Goal: Task Accomplishment & Management: Manage account settings

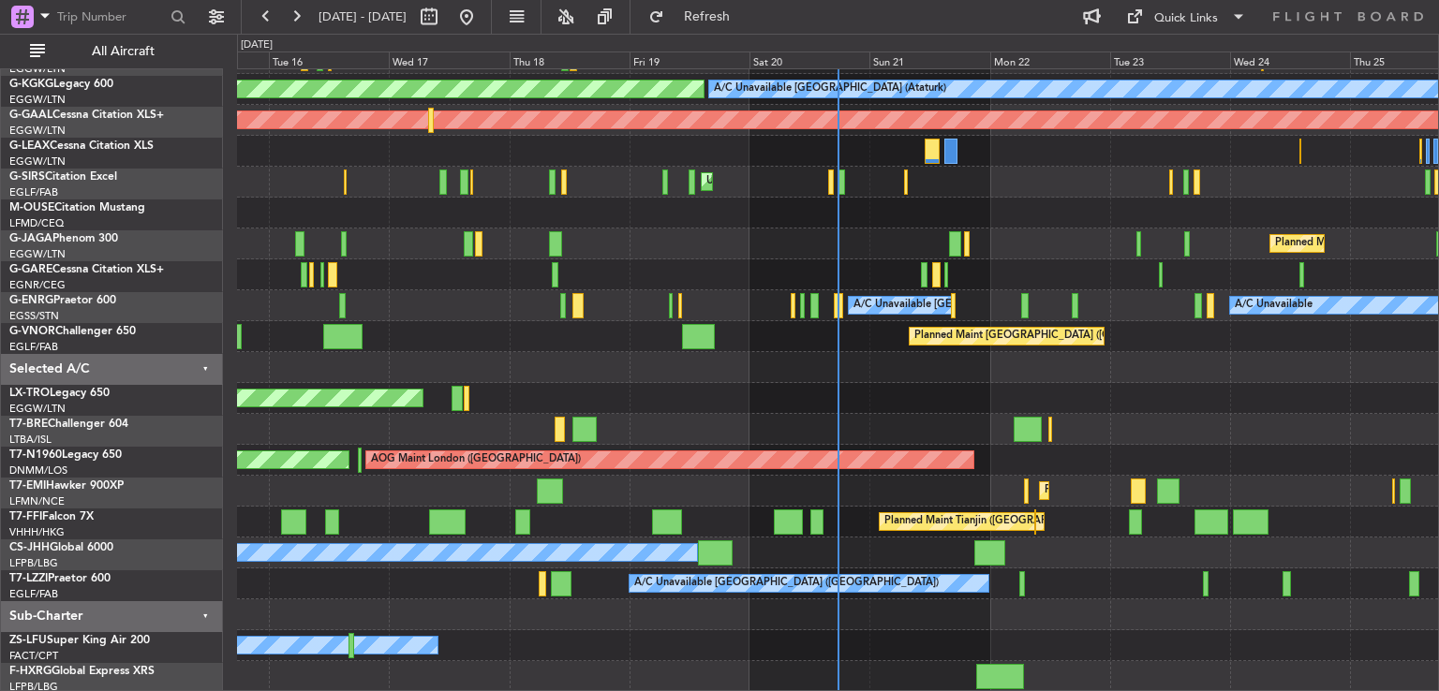
scroll to position [150, 0]
click at [913, 374] on div "A/C Unavailable [GEOGRAPHIC_DATA] ([GEOGRAPHIC_DATA]) A/C Unavailable Planned M…" at bounding box center [837, 305] width 1201 height 773
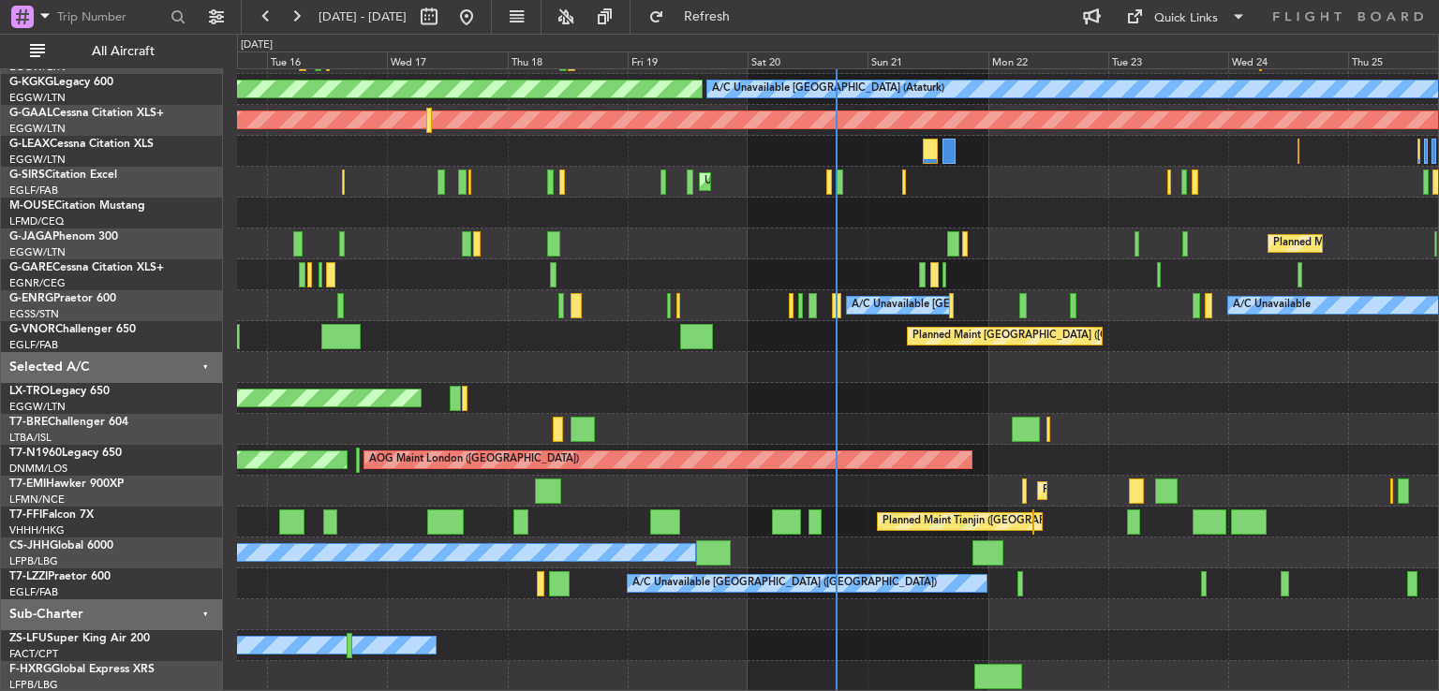
click at [1018, 210] on div at bounding box center [837, 213] width 1201 height 31
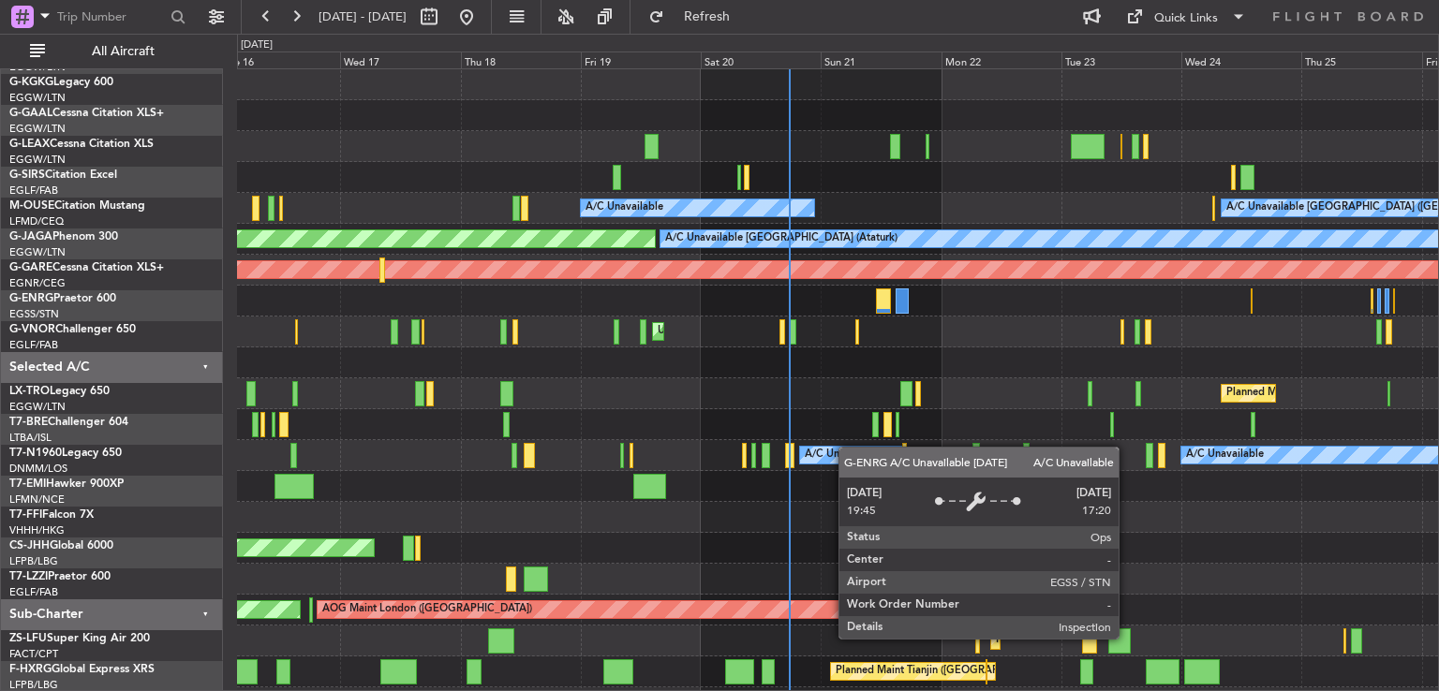
scroll to position [0, 0]
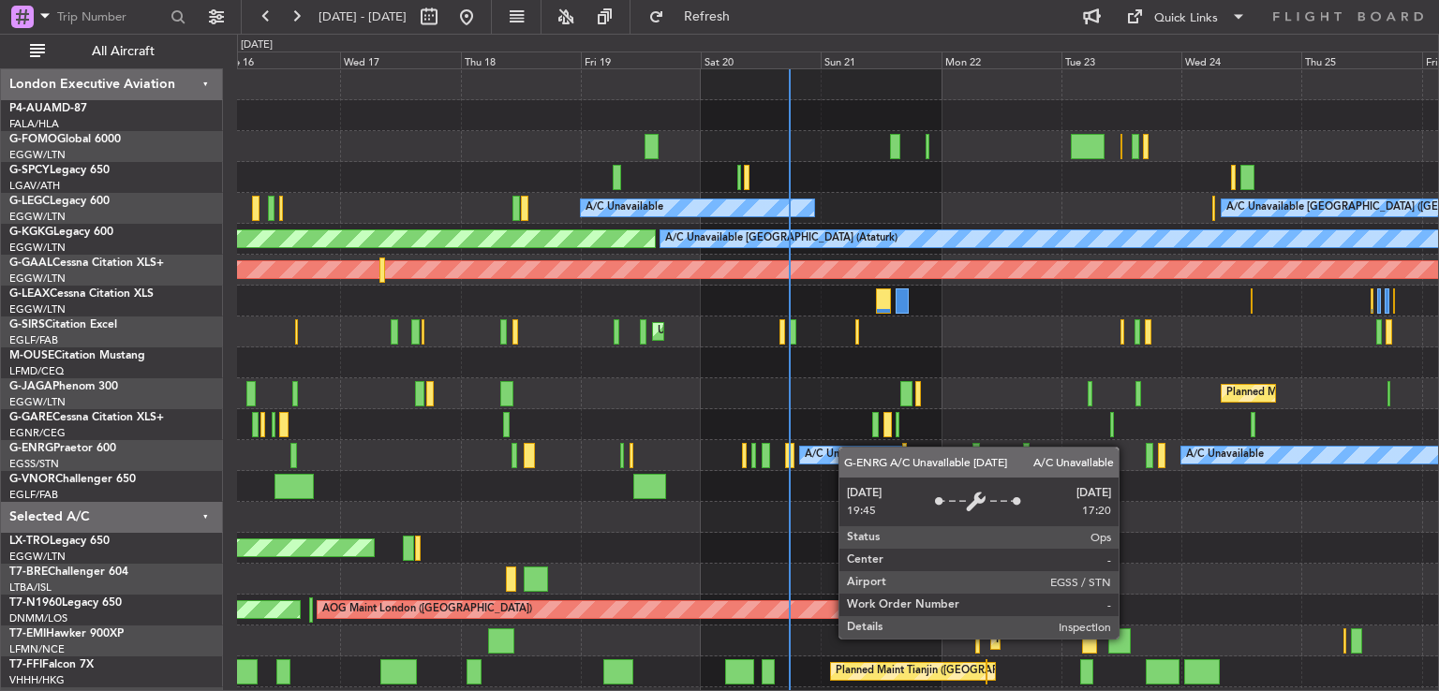
click at [849, 457] on div "A/C Unavailable [GEOGRAPHIC_DATA] ([GEOGRAPHIC_DATA]) A/C Unavailable A/C Unava…" at bounding box center [837, 455] width 1201 height 773
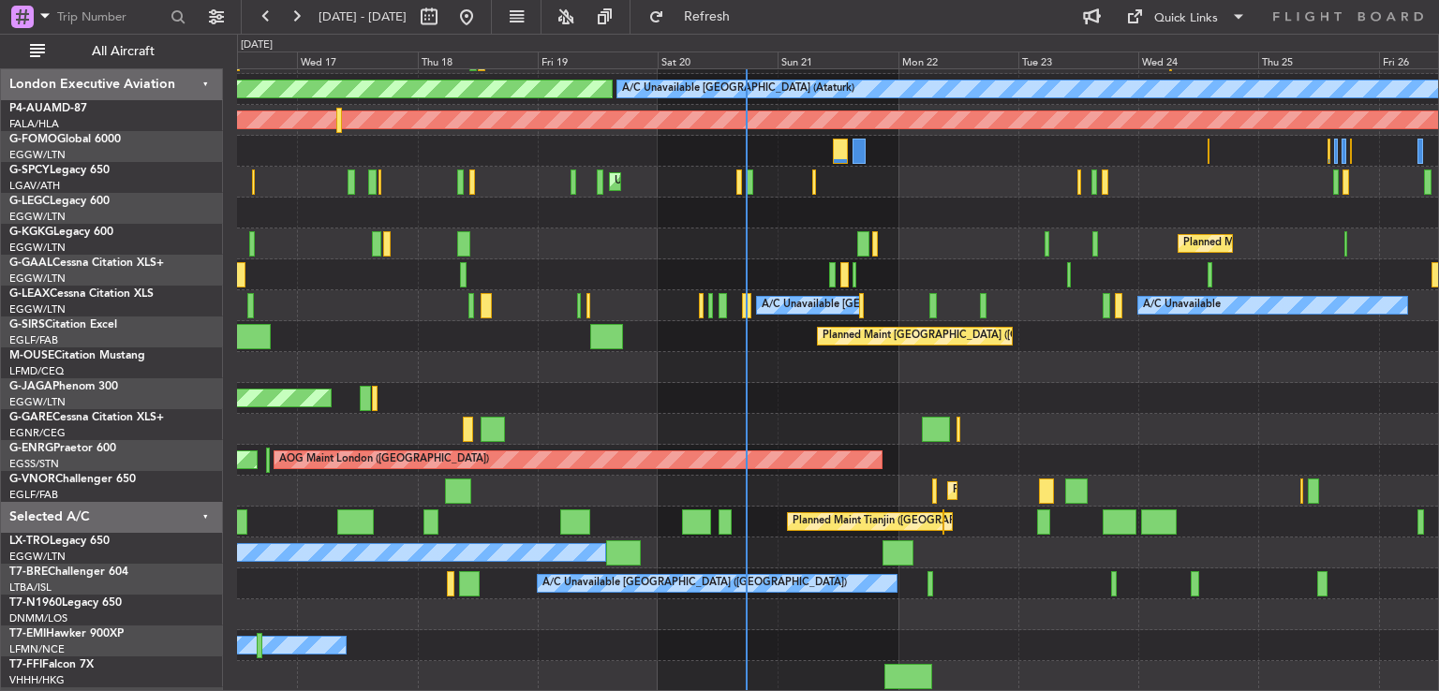
click at [810, 67] on div "A/C Unavailable [GEOGRAPHIC_DATA] ([GEOGRAPHIC_DATA]) A/C Unavailable A/C Unava…" at bounding box center [719, 363] width 1439 height 658
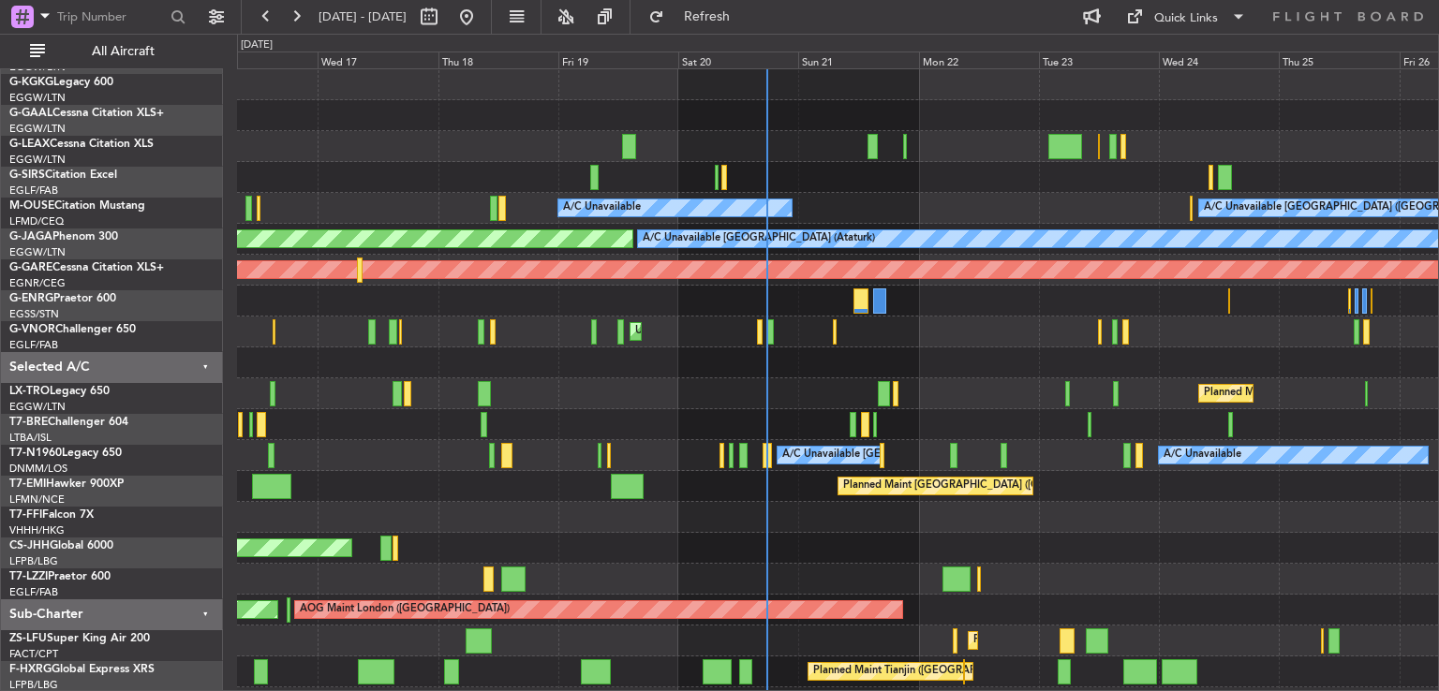
click at [834, 634] on div "A/C Unavailable [GEOGRAPHIC_DATA] ([GEOGRAPHIC_DATA]) A/C Unavailable A/C Unava…" at bounding box center [837, 455] width 1201 height 773
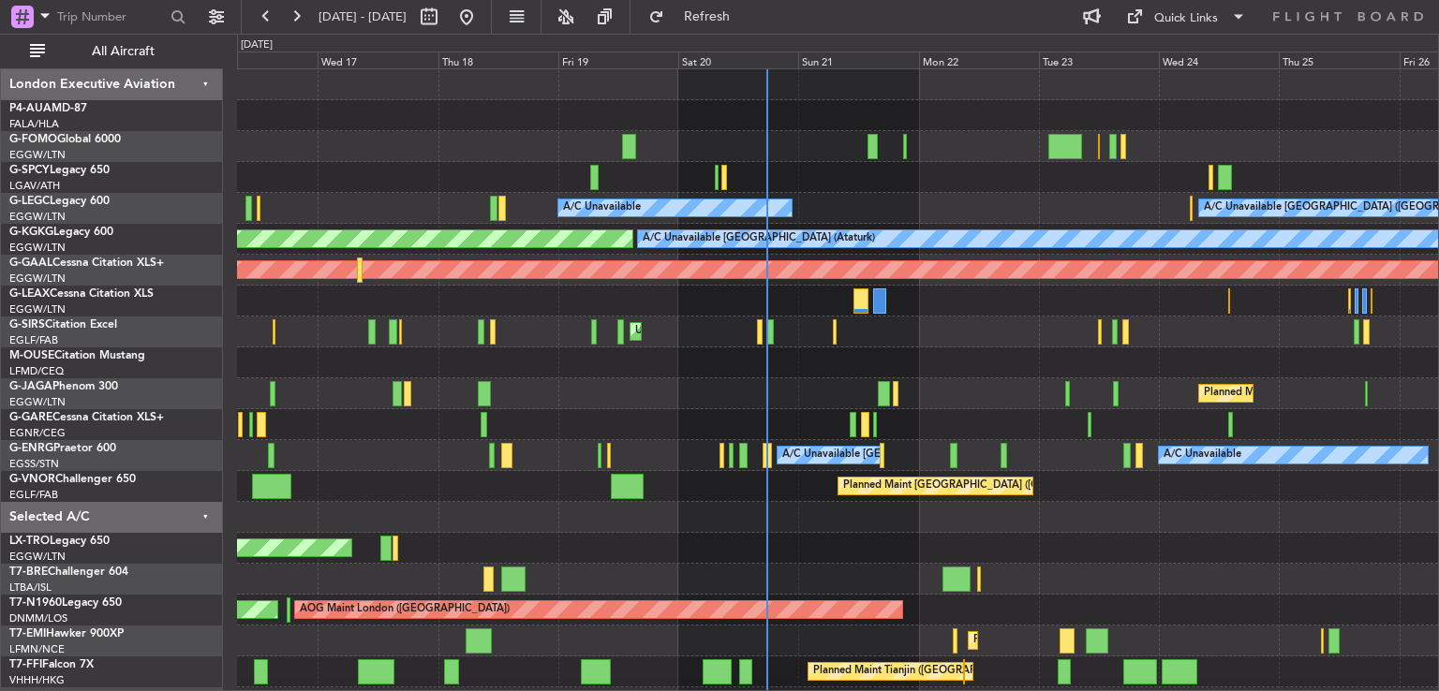
click at [780, 496] on div "Planned Maint [GEOGRAPHIC_DATA] ([GEOGRAPHIC_DATA])" at bounding box center [837, 486] width 1201 height 31
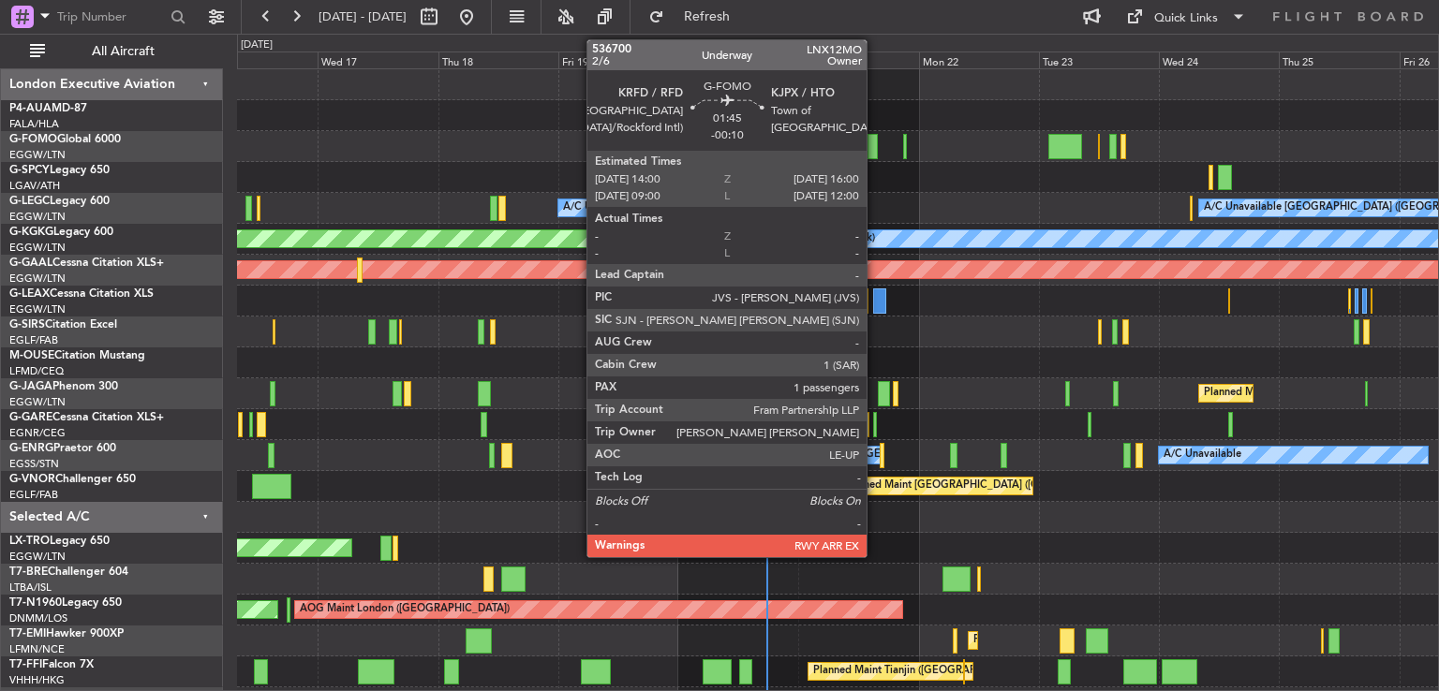
click at [875, 154] on div at bounding box center [873, 146] width 10 height 25
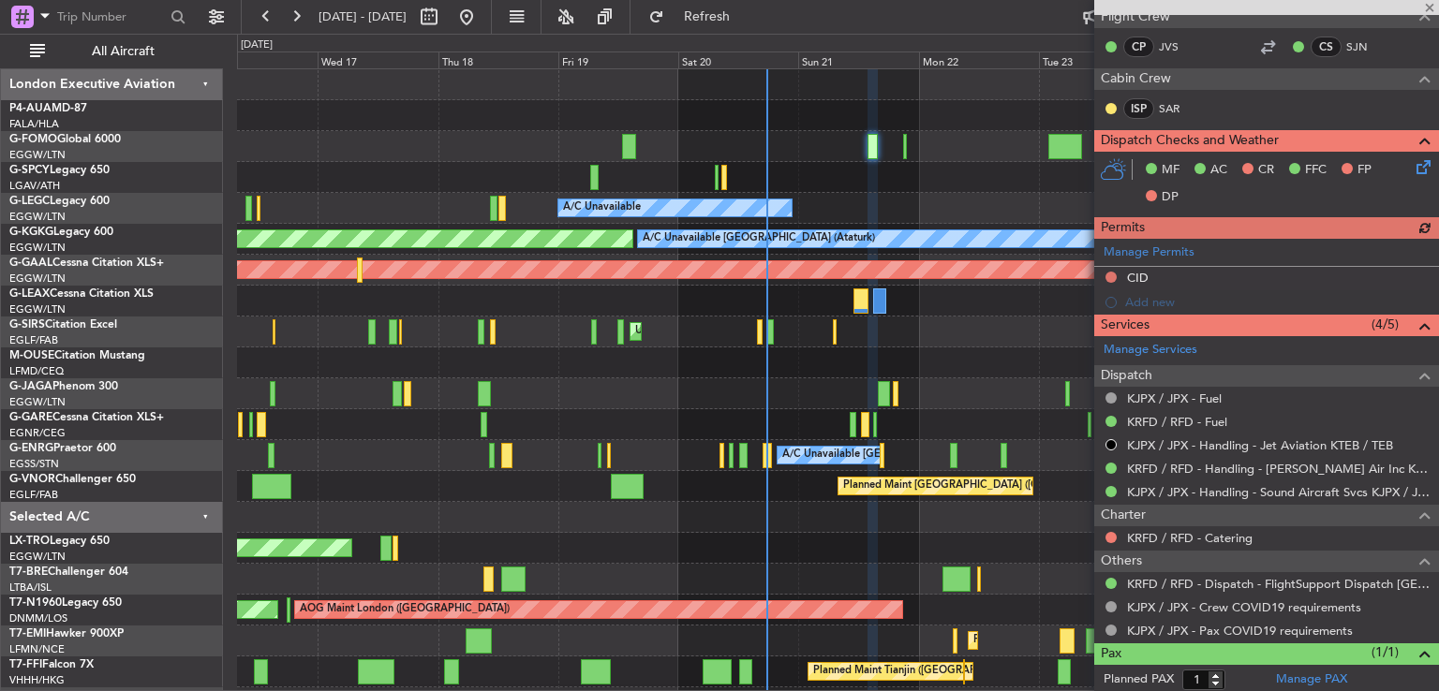
scroll to position [433, 0]
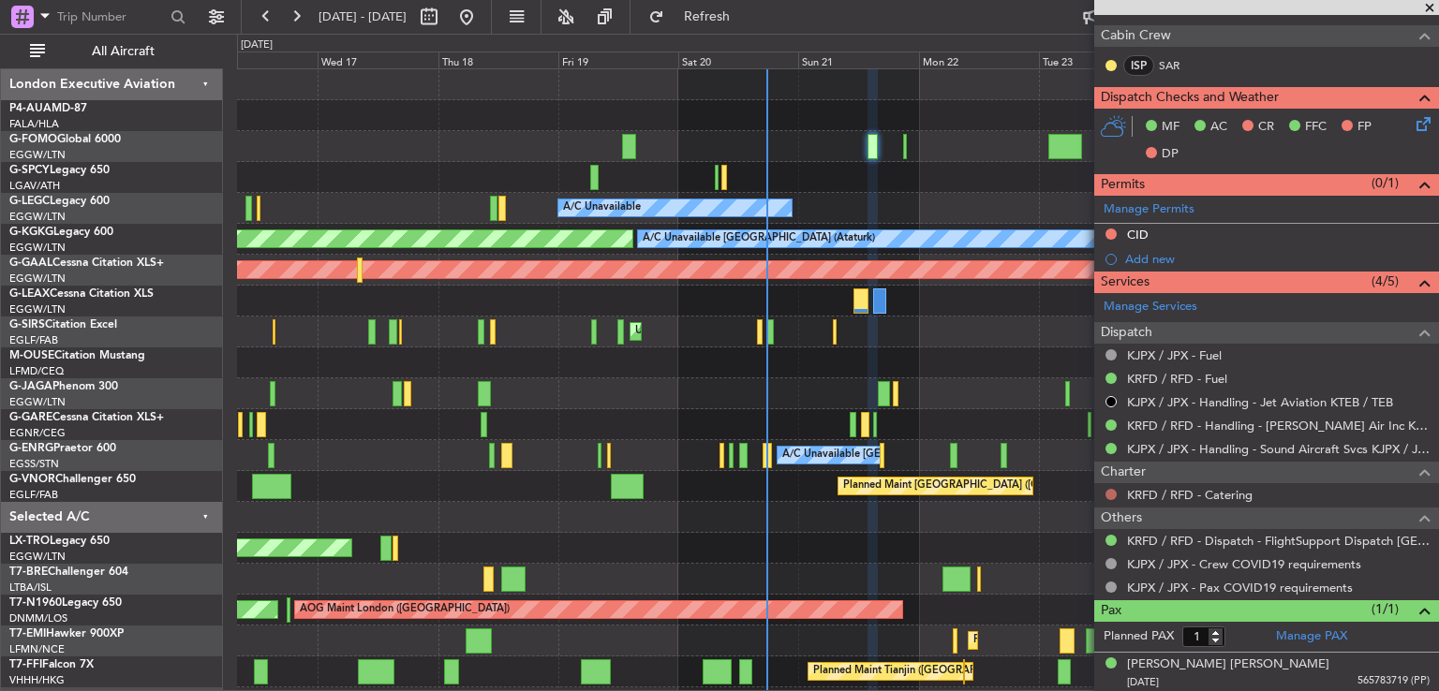
click at [1109, 487] on div at bounding box center [1111, 494] width 15 height 15
click at [1109, 489] on button at bounding box center [1111, 494] width 11 height 11
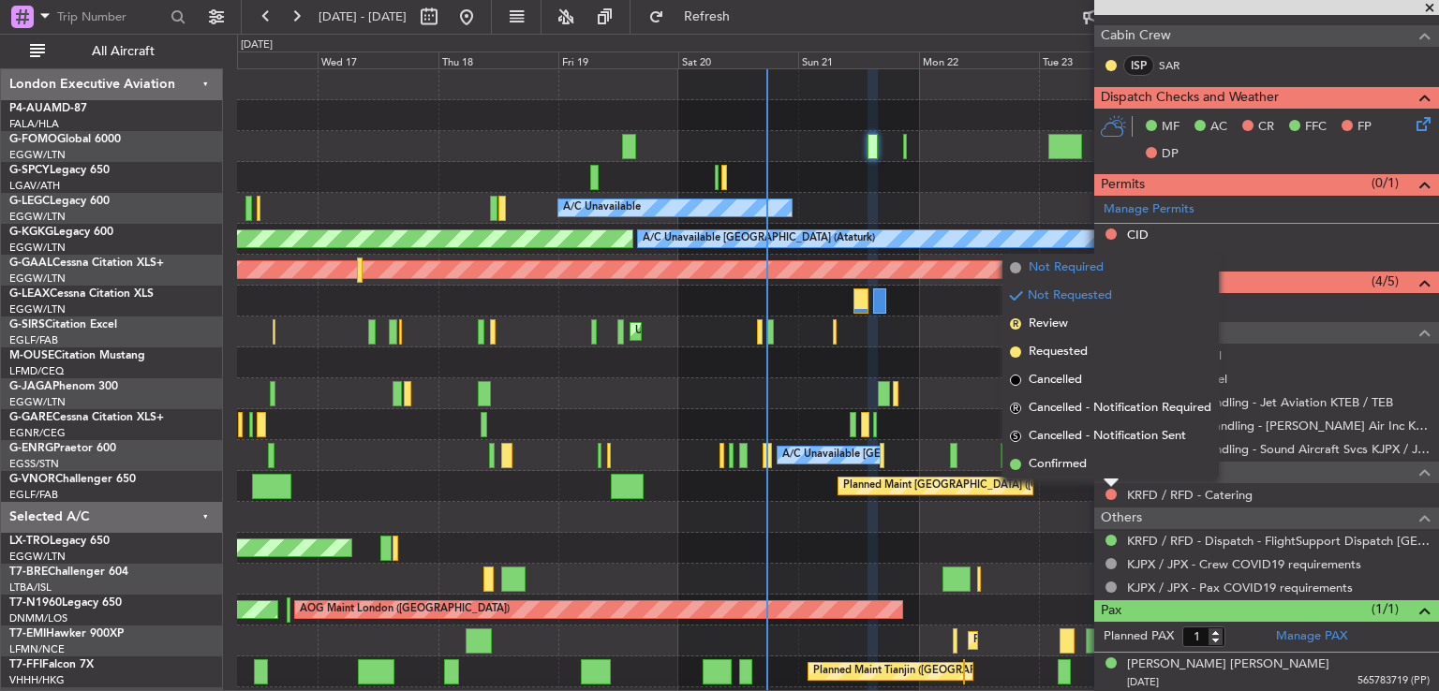
click at [1058, 272] on span "Not Required" at bounding box center [1066, 268] width 75 height 19
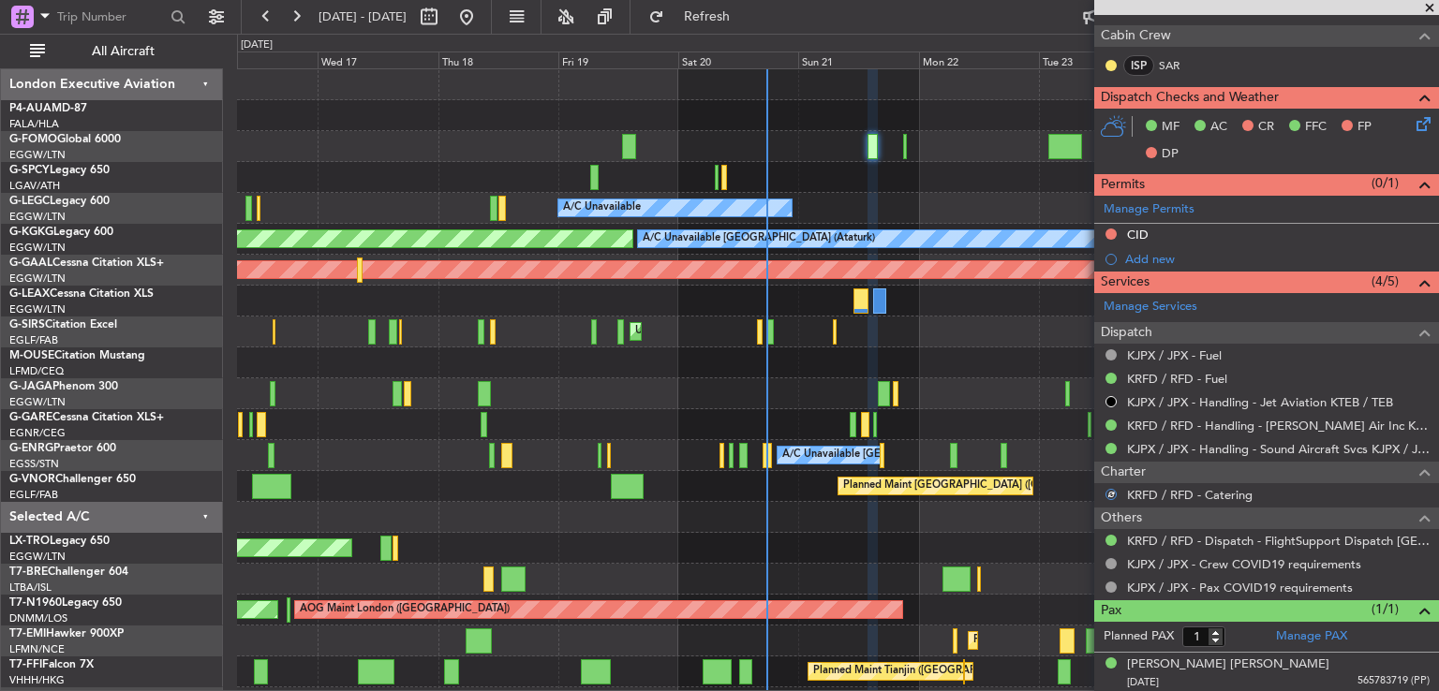
click at [1413, 128] on icon at bounding box center [1420, 120] width 15 height 15
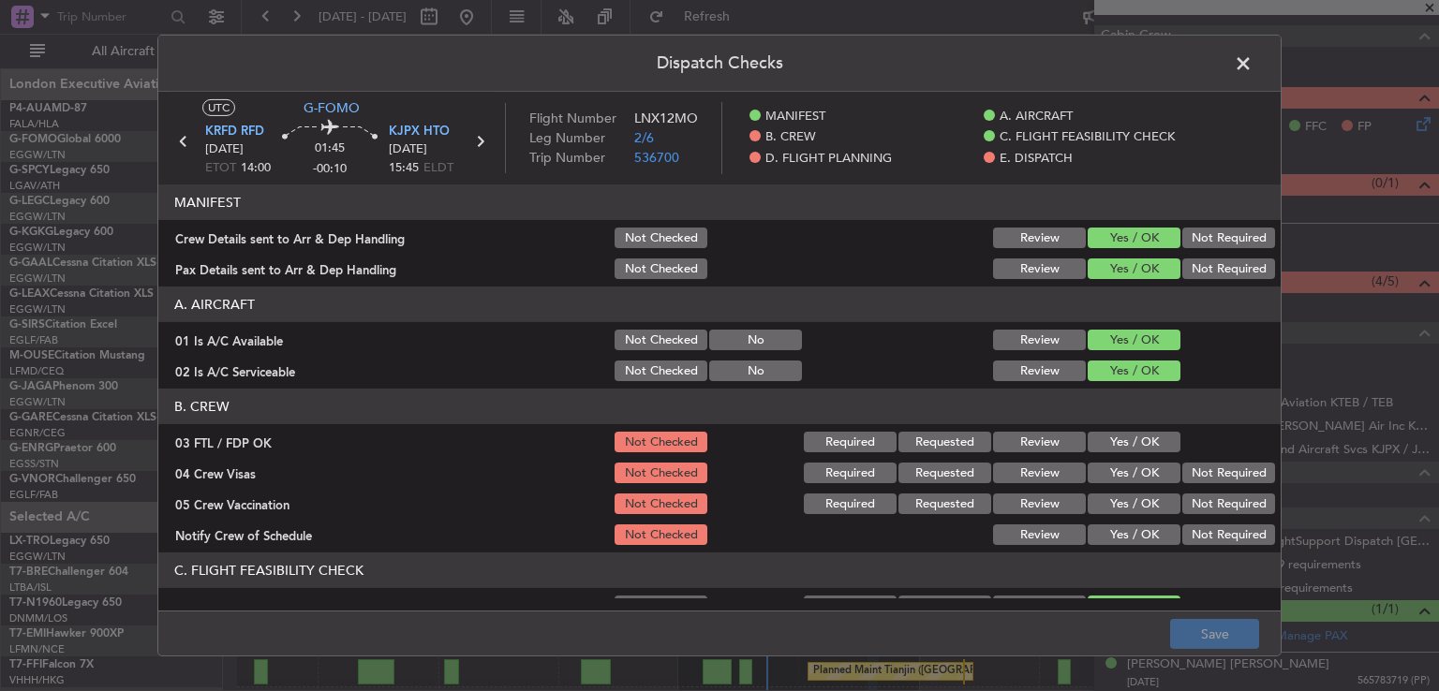
click at [1101, 442] on button "Yes / OK" at bounding box center [1134, 442] width 93 height 21
click at [1196, 469] on button "Not Required" at bounding box center [1228, 473] width 93 height 21
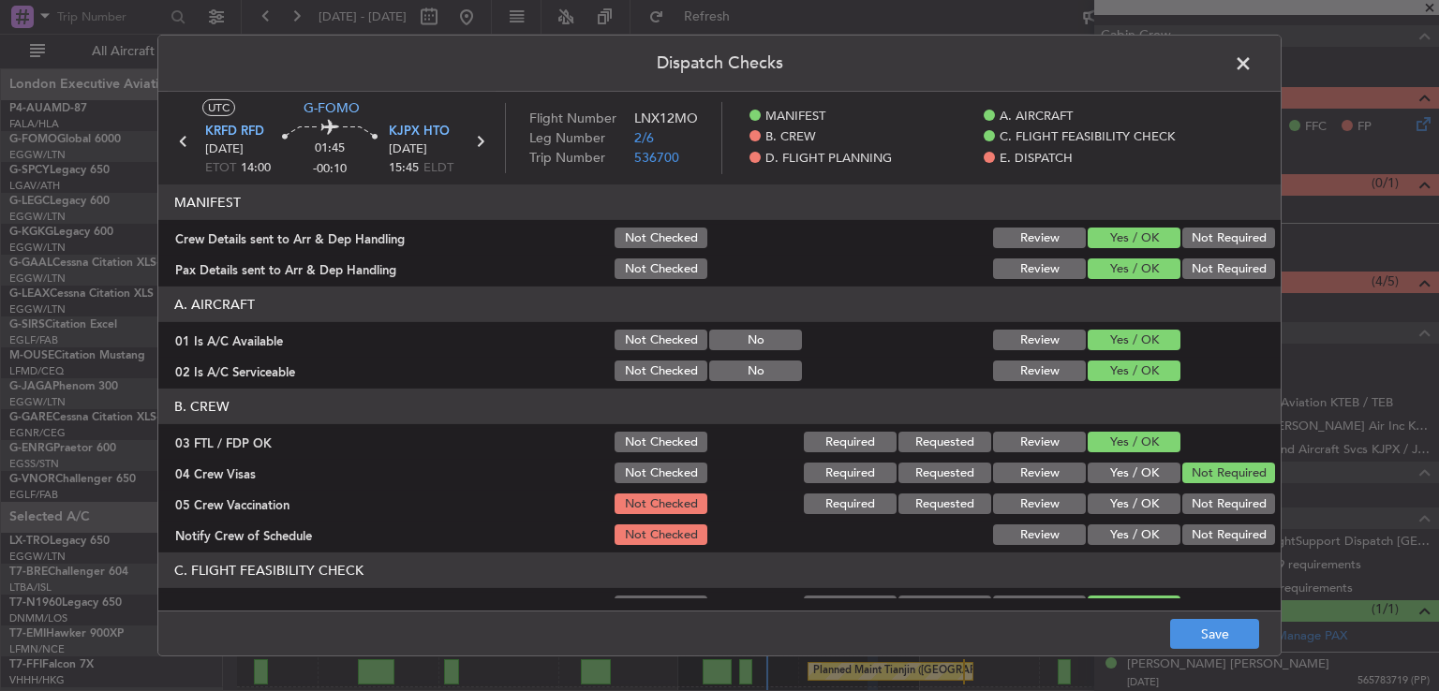
click at [1192, 498] on button "Not Required" at bounding box center [1228, 504] width 93 height 21
click at [1128, 533] on button "Yes / OK" at bounding box center [1134, 535] width 93 height 21
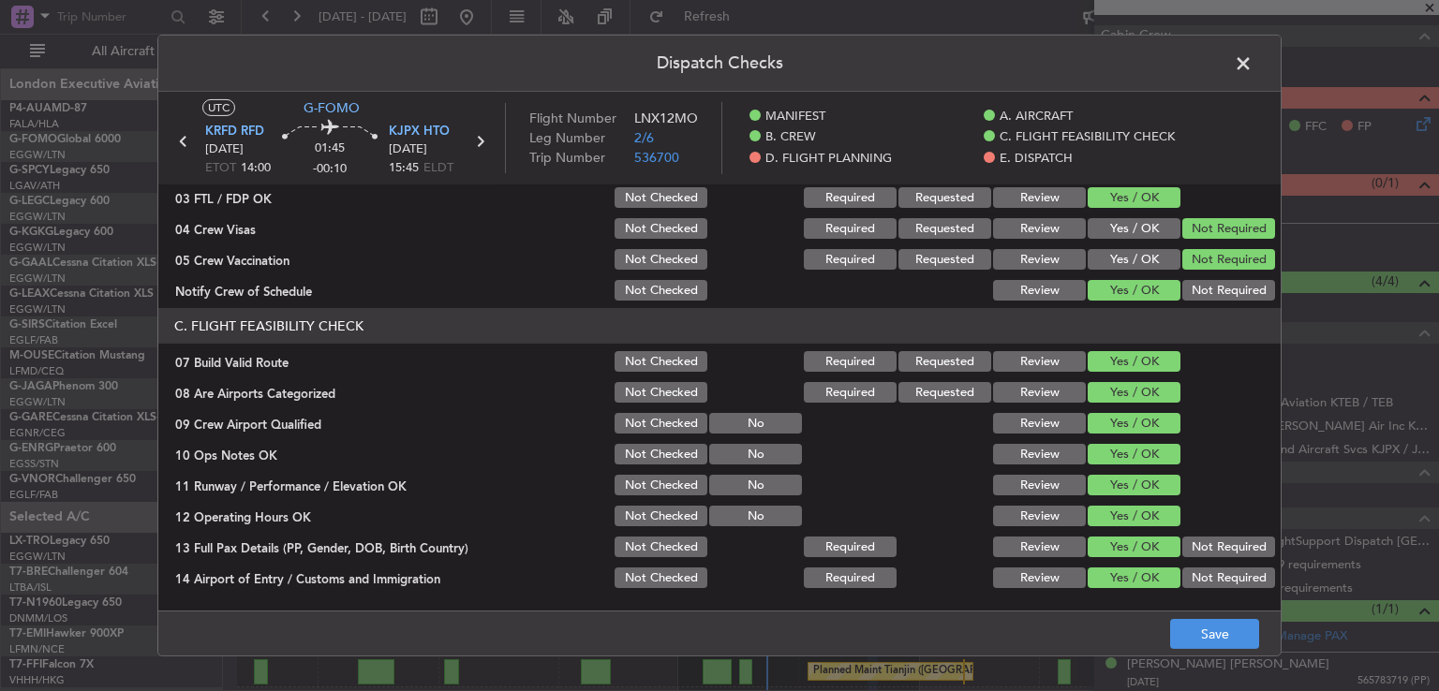
scroll to position [251, 0]
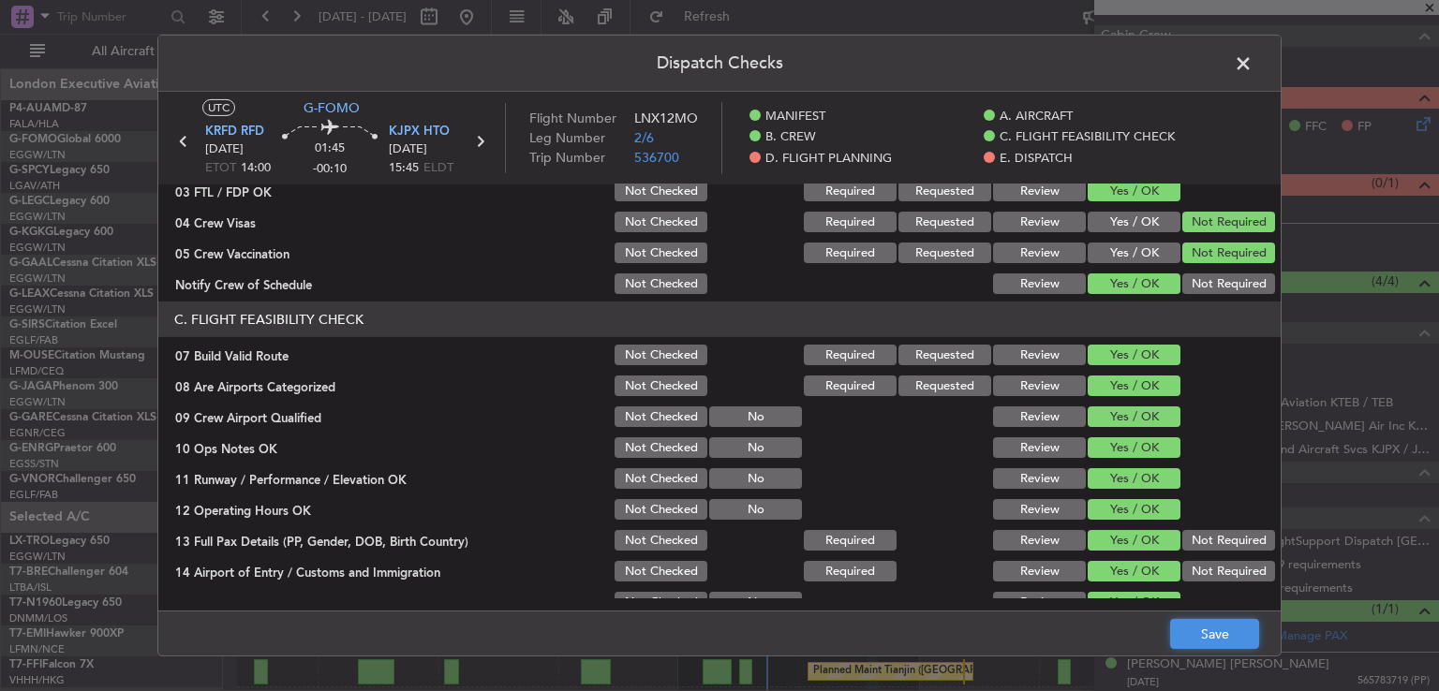
click at [1218, 631] on button "Save" at bounding box center [1214, 634] width 89 height 30
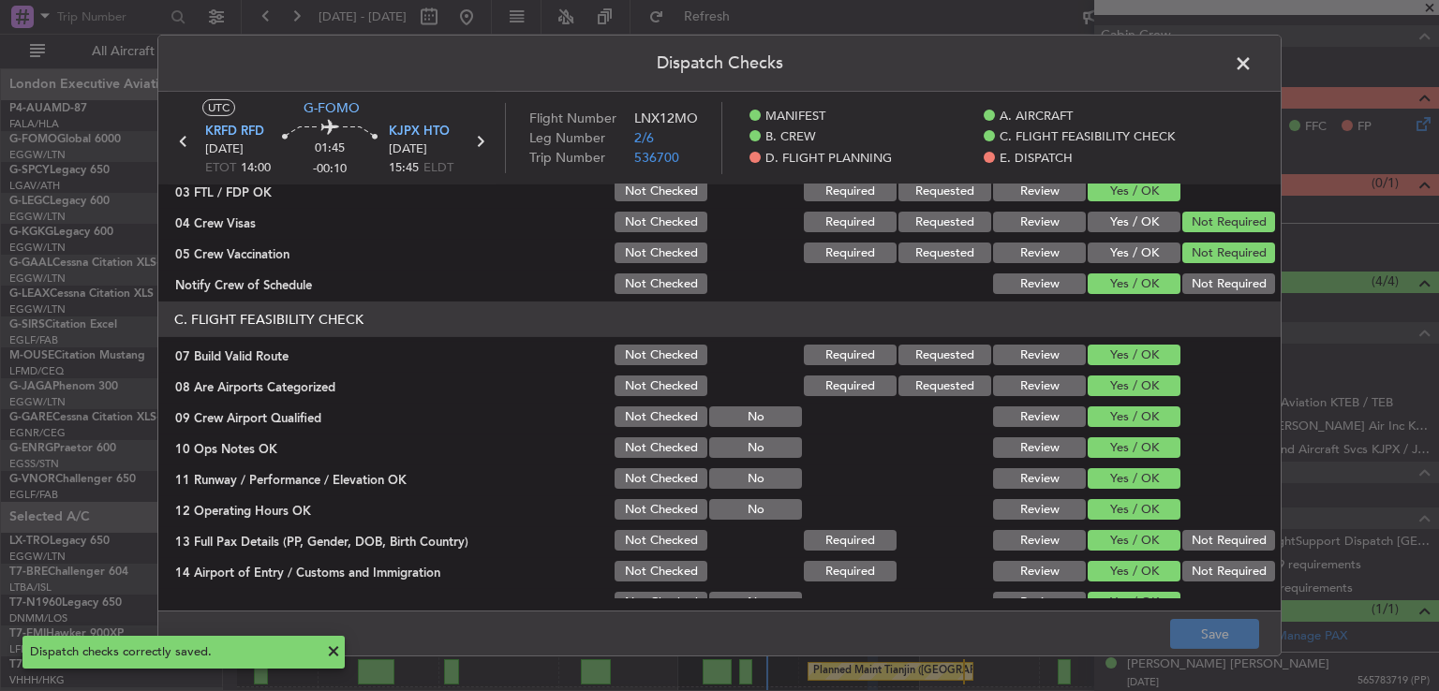
click at [1253, 61] on span at bounding box center [1253, 68] width 0 height 37
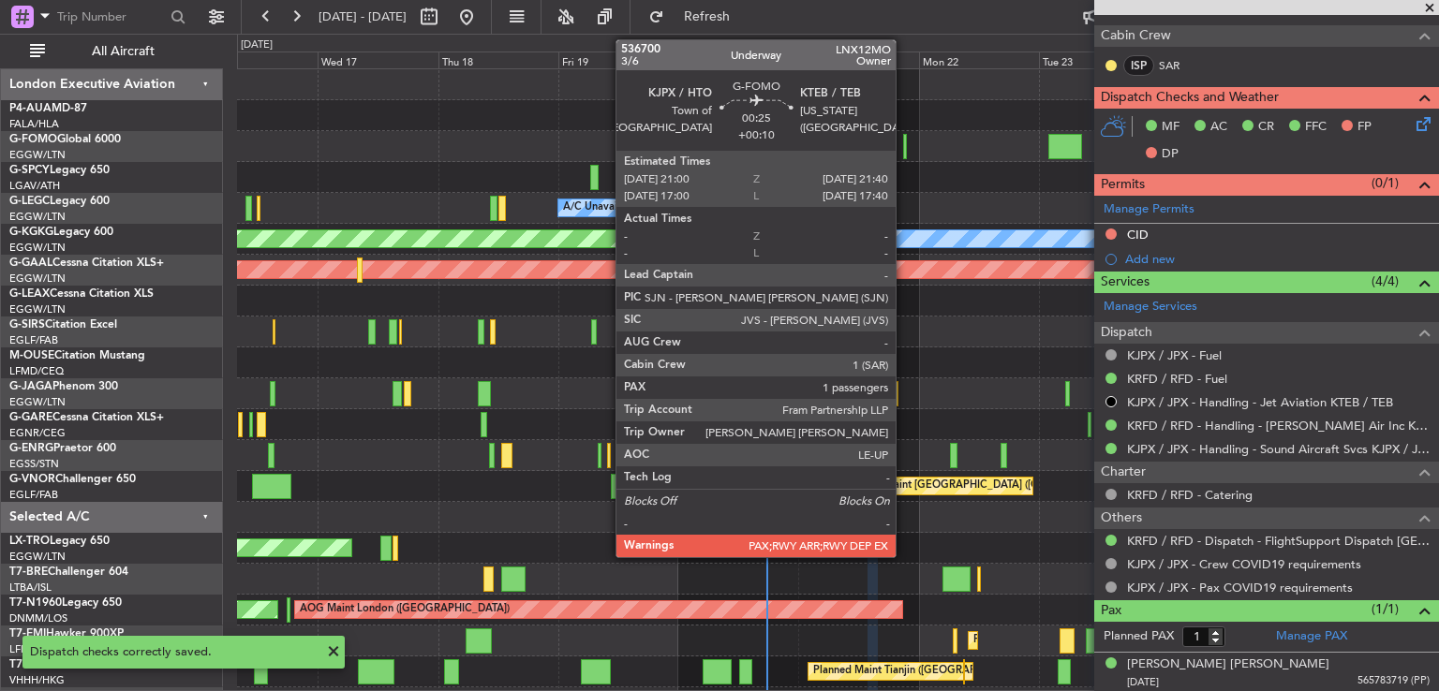
click at [904, 143] on div at bounding box center [905, 146] width 4 height 25
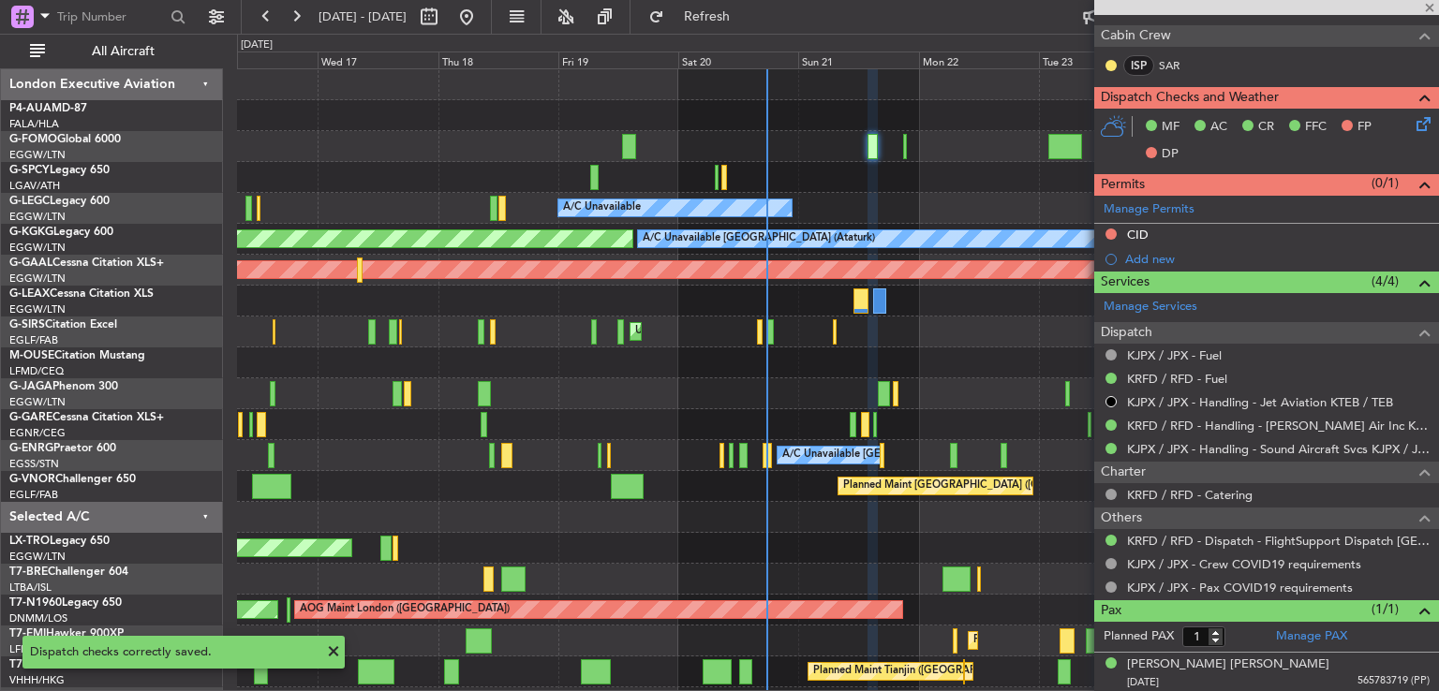
type input "+00:10"
type input "2"
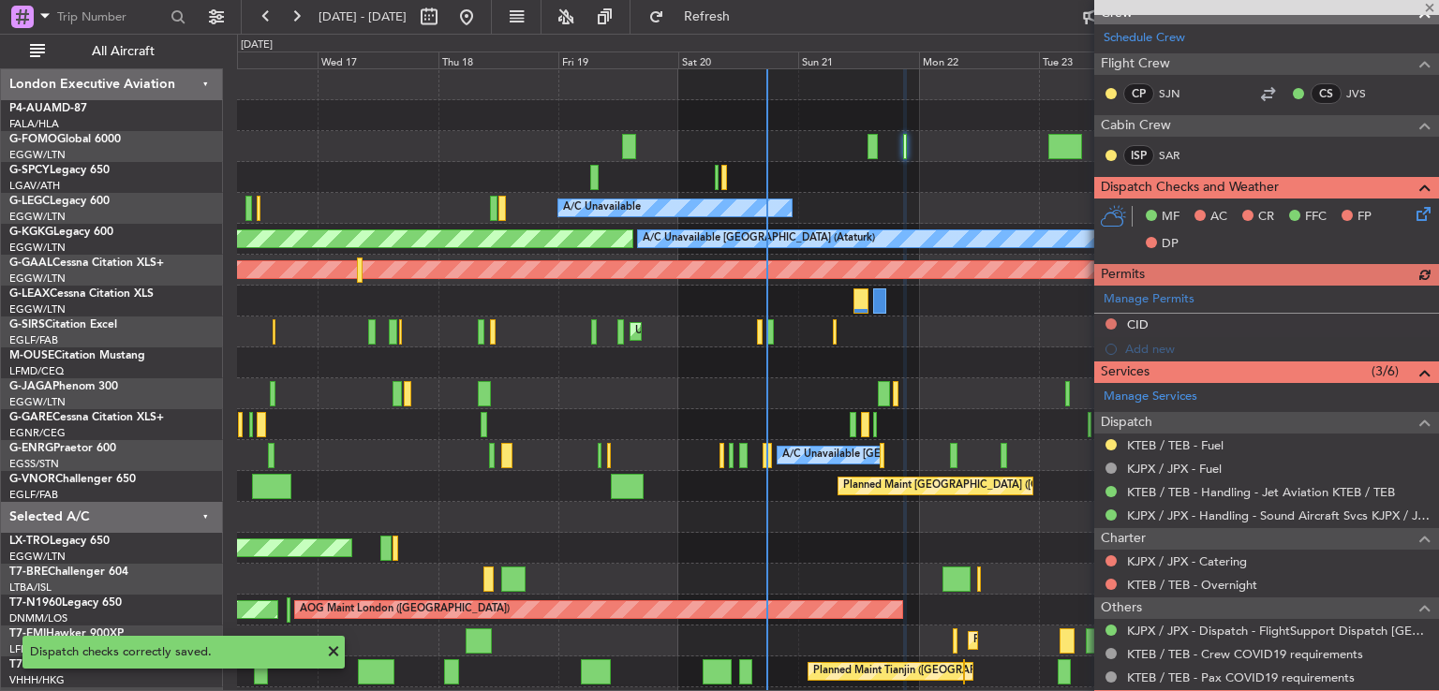
scroll to position [349, 0]
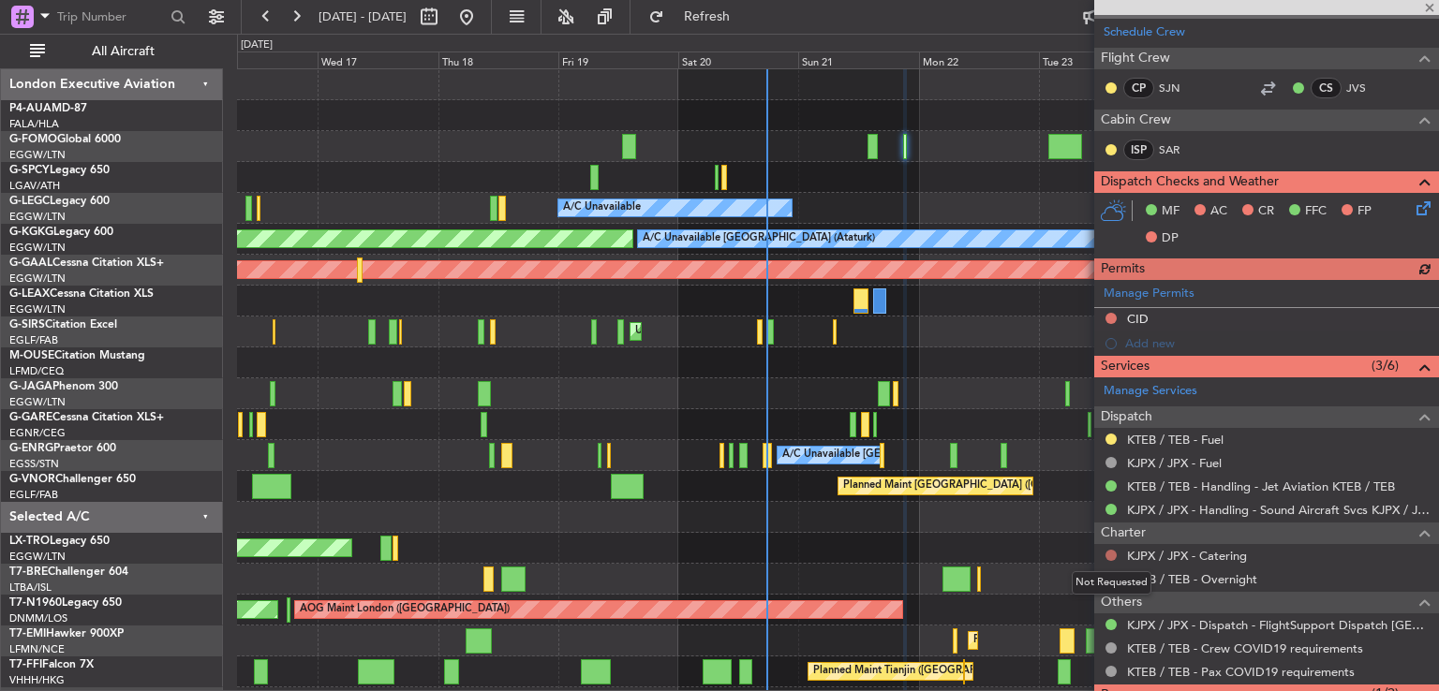
click at [1109, 553] on button at bounding box center [1111, 555] width 11 height 11
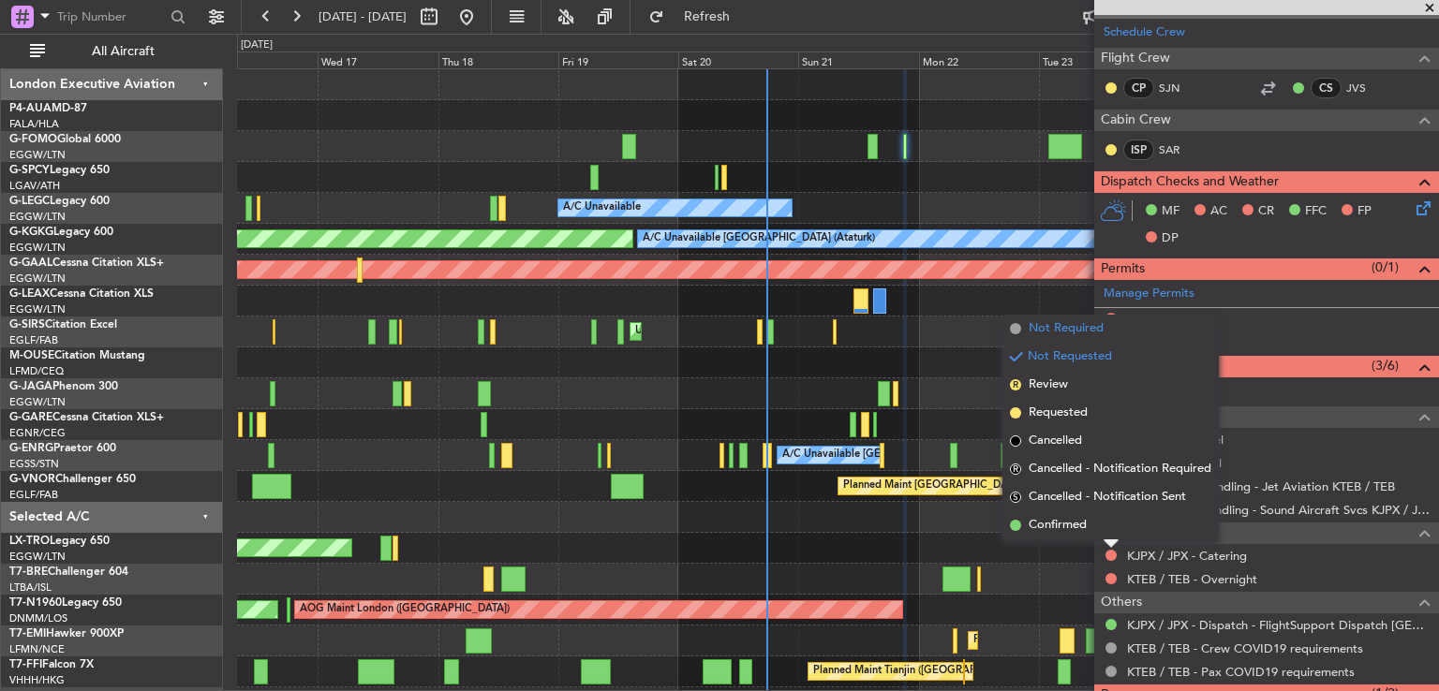
click at [1061, 330] on span "Not Required" at bounding box center [1066, 328] width 75 height 19
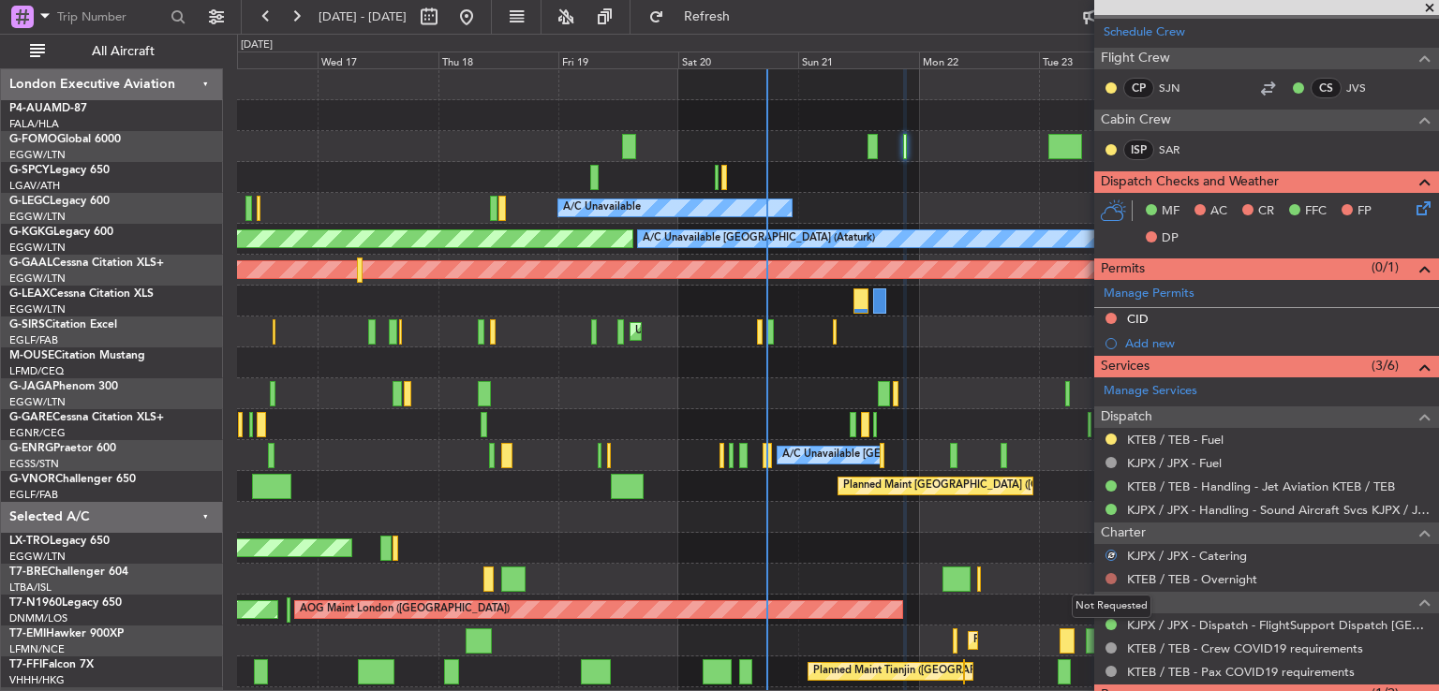
click at [1109, 577] on button at bounding box center [1111, 578] width 11 height 11
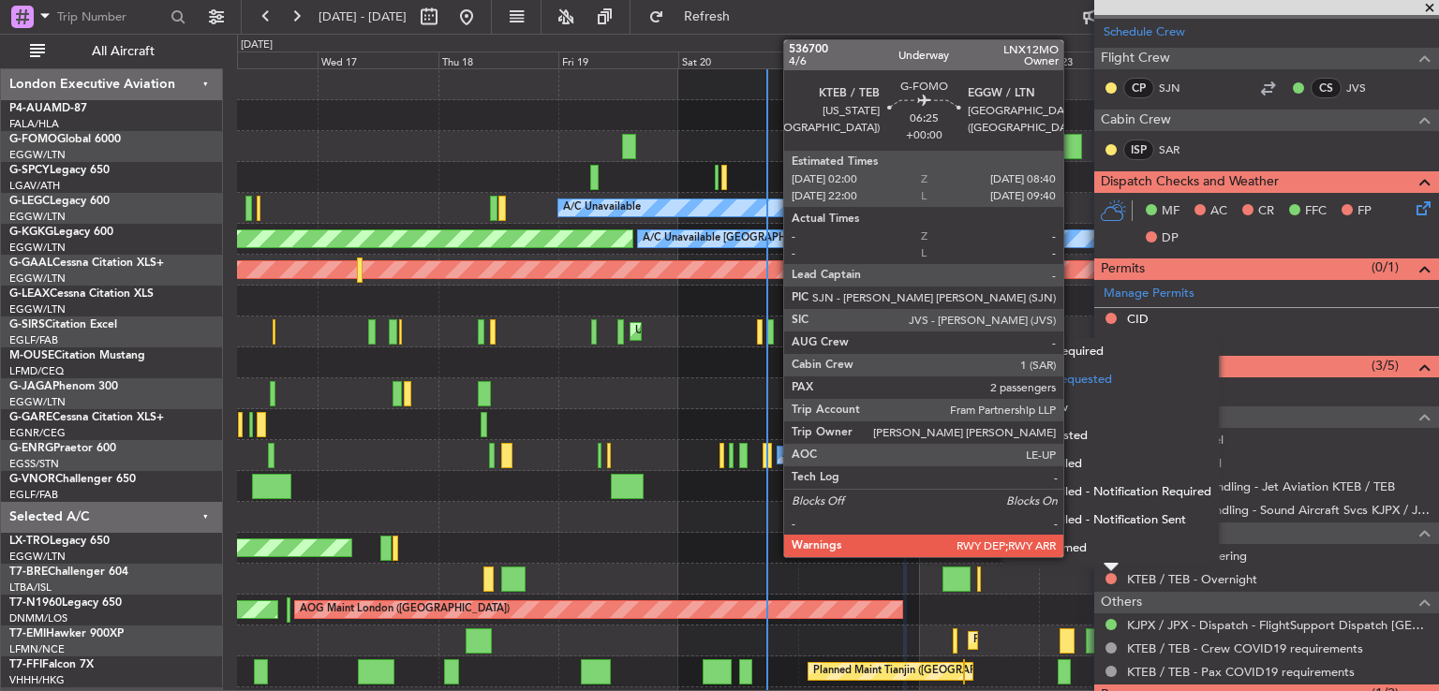
click at [1072, 141] on div at bounding box center [1065, 146] width 34 height 25
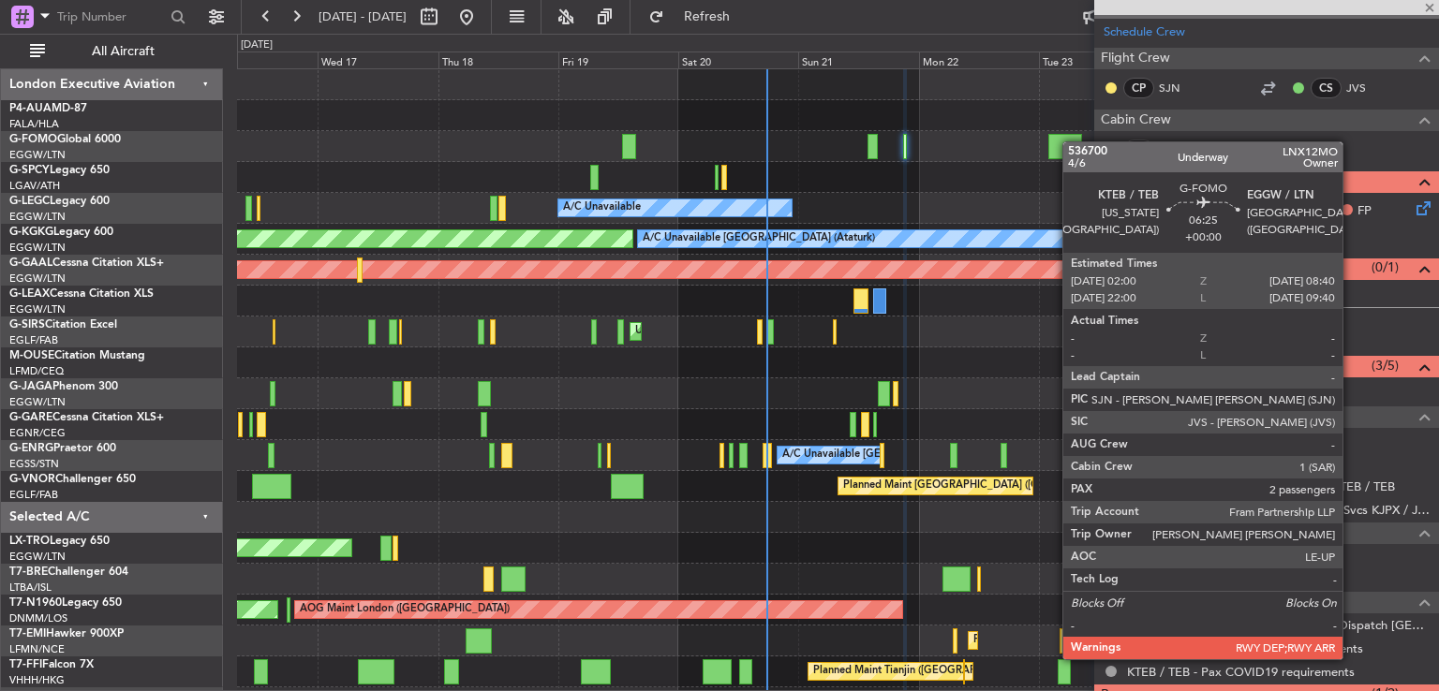
click at [1072, 141] on div at bounding box center [1065, 146] width 34 height 25
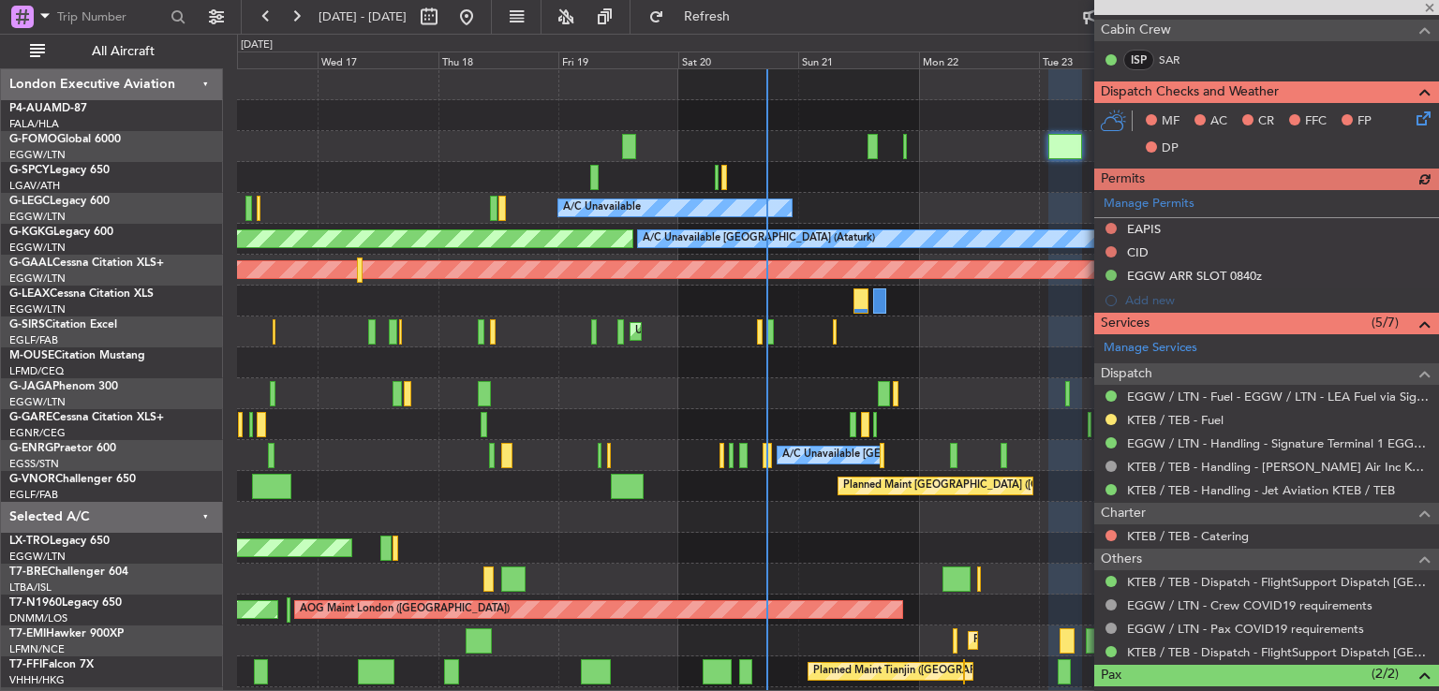
scroll to position [427, 0]
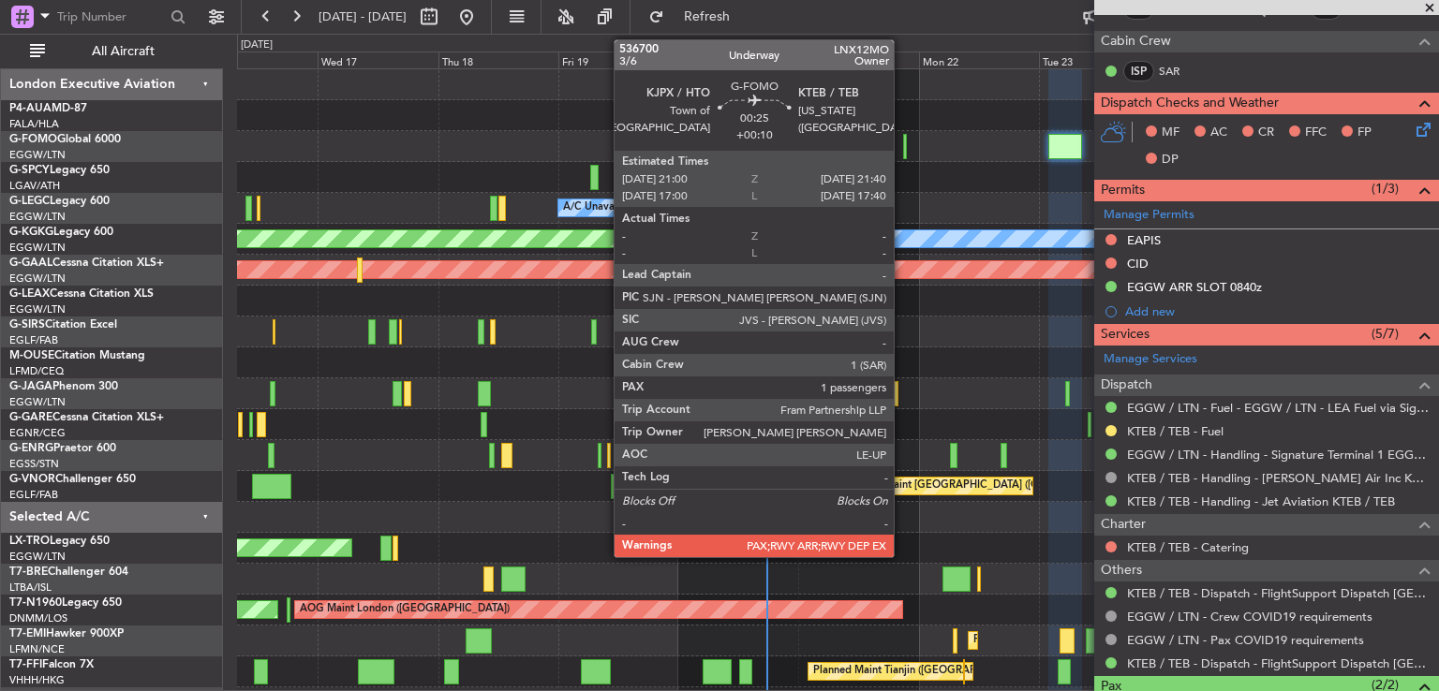
click at [903, 149] on div at bounding box center [905, 146] width 4 height 25
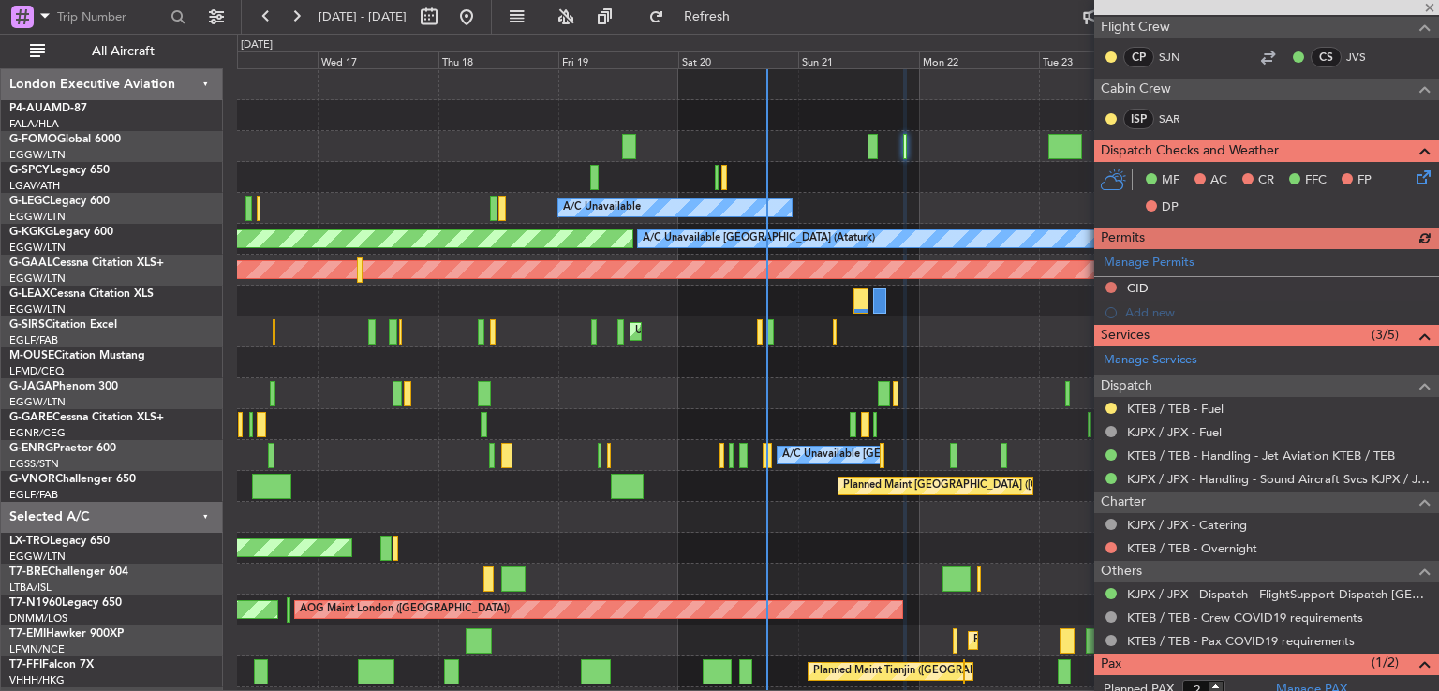
scroll to position [447, 0]
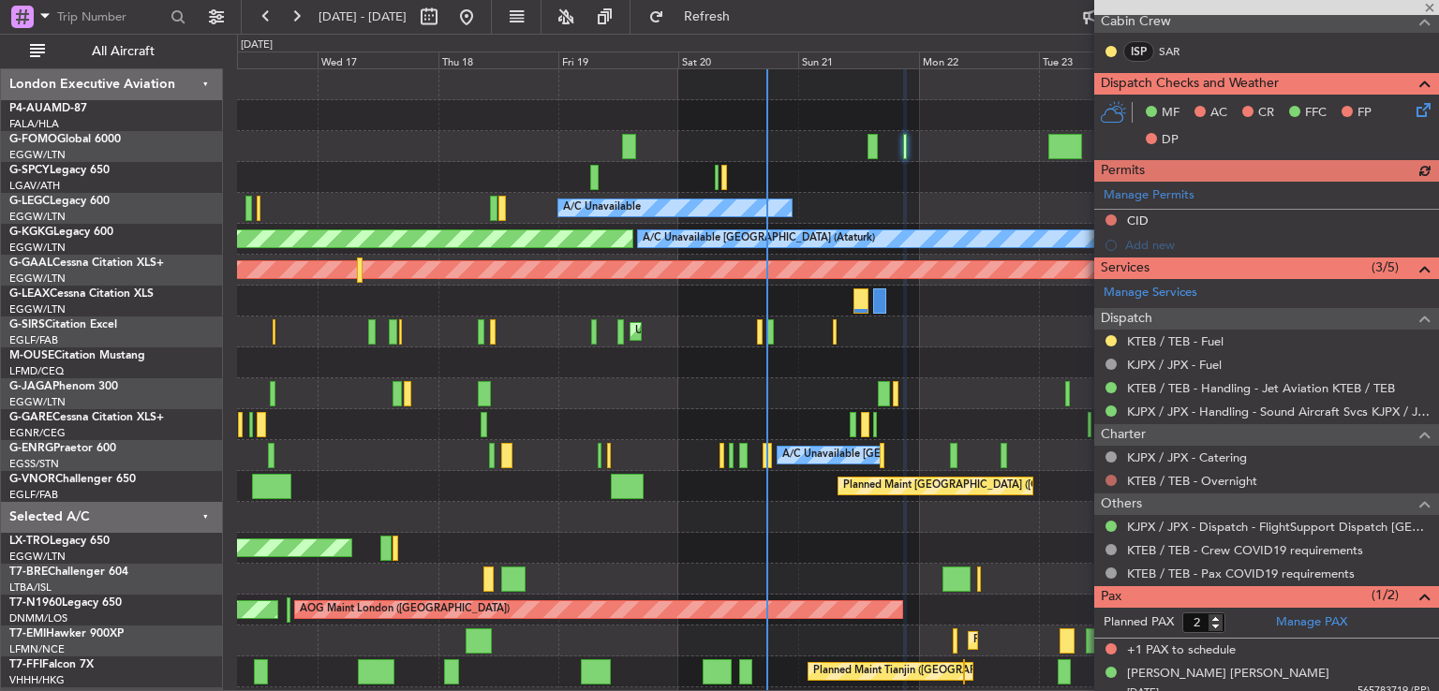
click at [1110, 478] on button at bounding box center [1111, 480] width 11 height 11
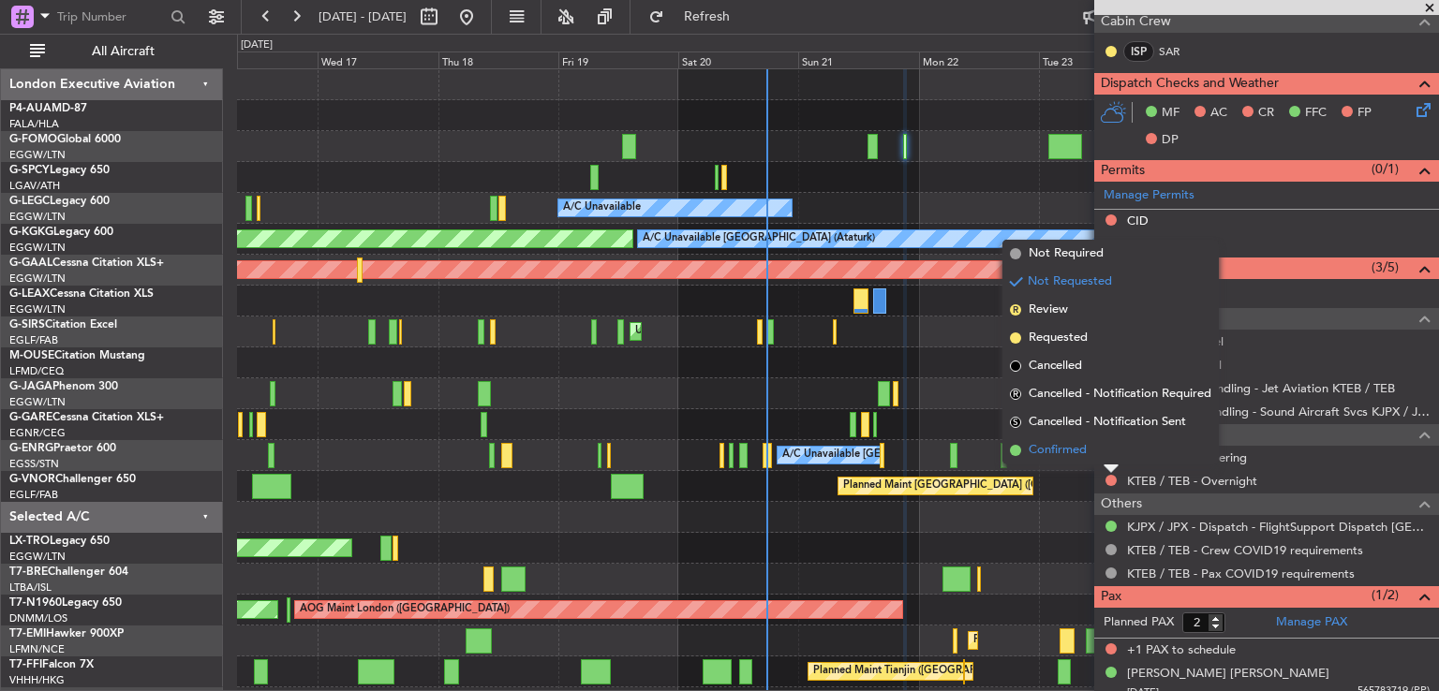
click at [1083, 453] on span "Confirmed" at bounding box center [1058, 450] width 58 height 19
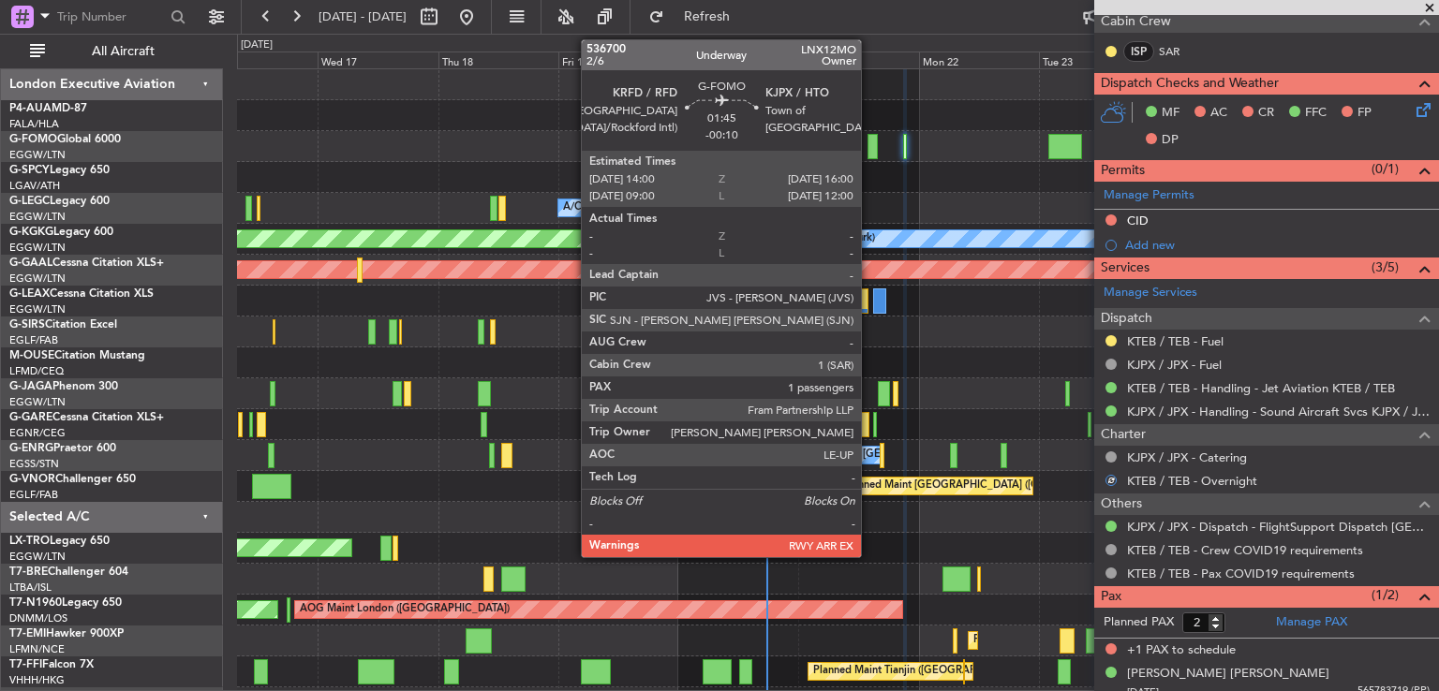
click at [869, 150] on div at bounding box center [873, 146] width 10 height 25
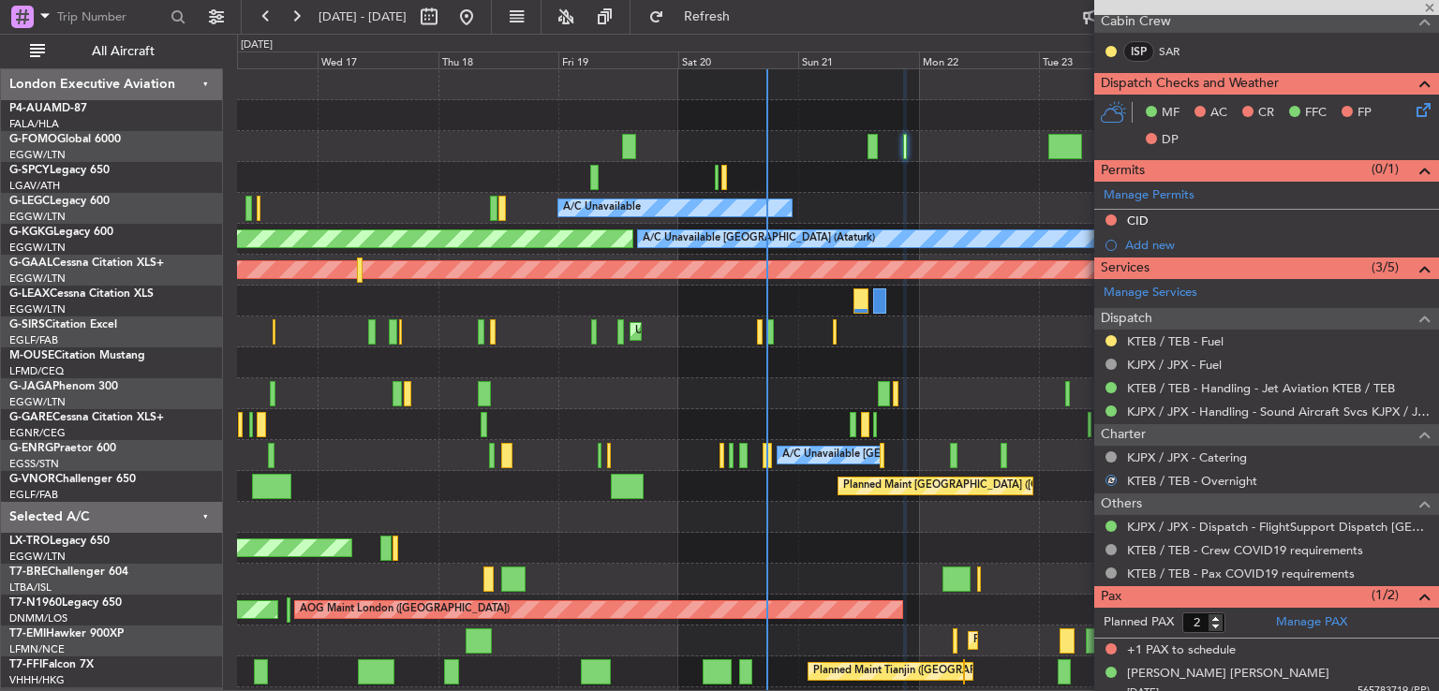
type input "-00:10"
type input "1"
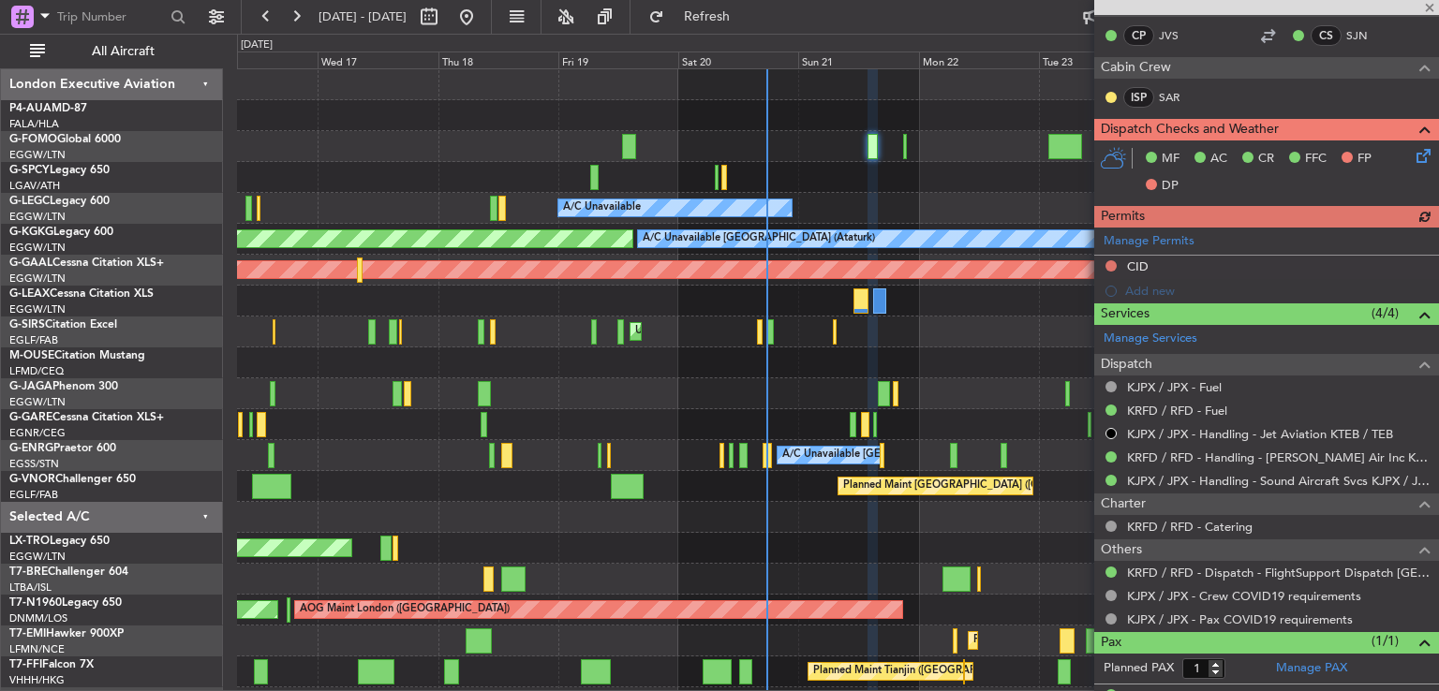
scroll to position [0, 0]
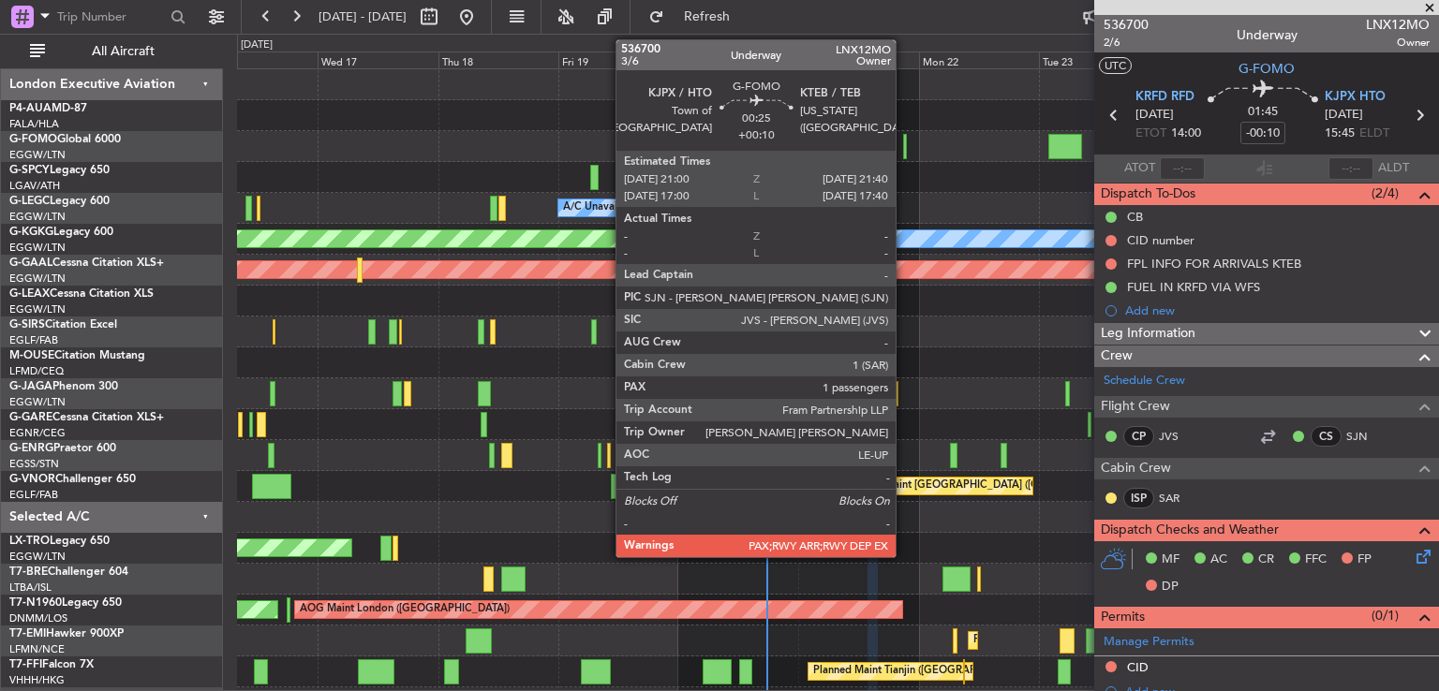
click at [904, 150] on div at bounding box center [905, 146] width 4 height 25
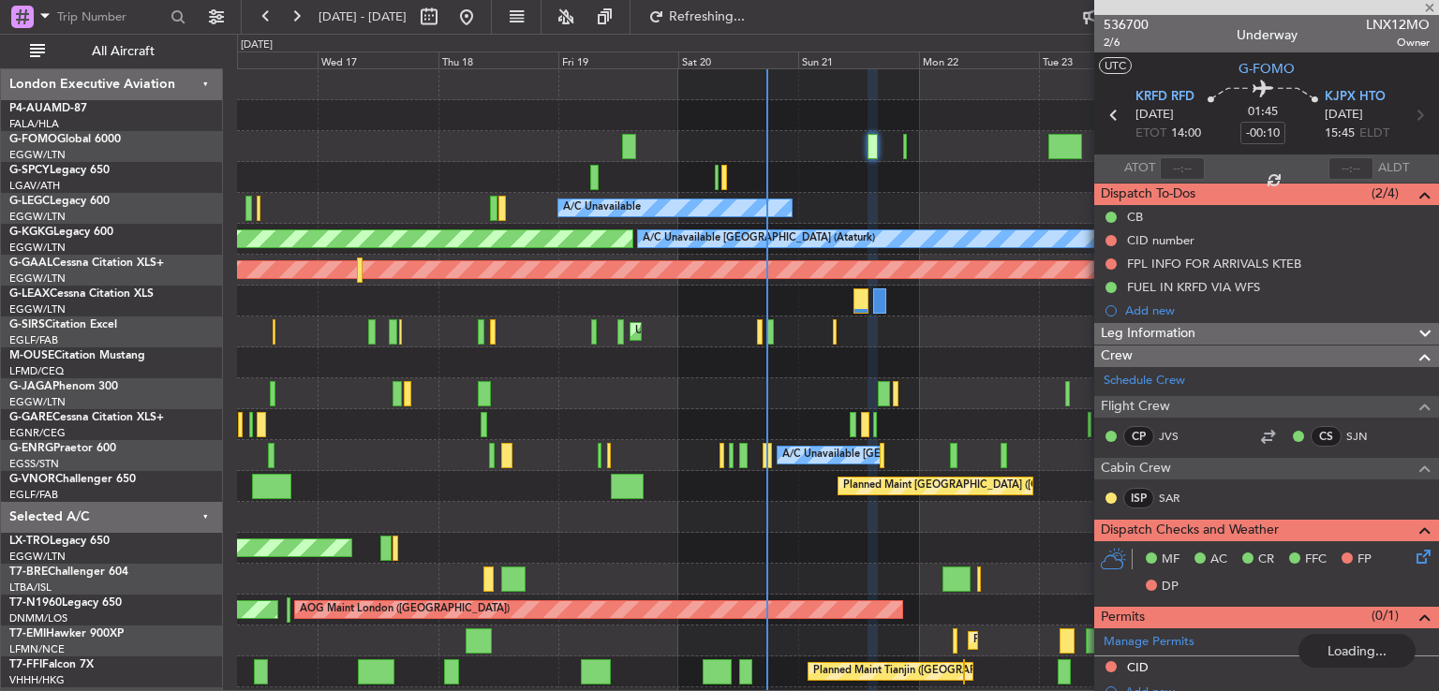
type input "+00:10"
type input "2"
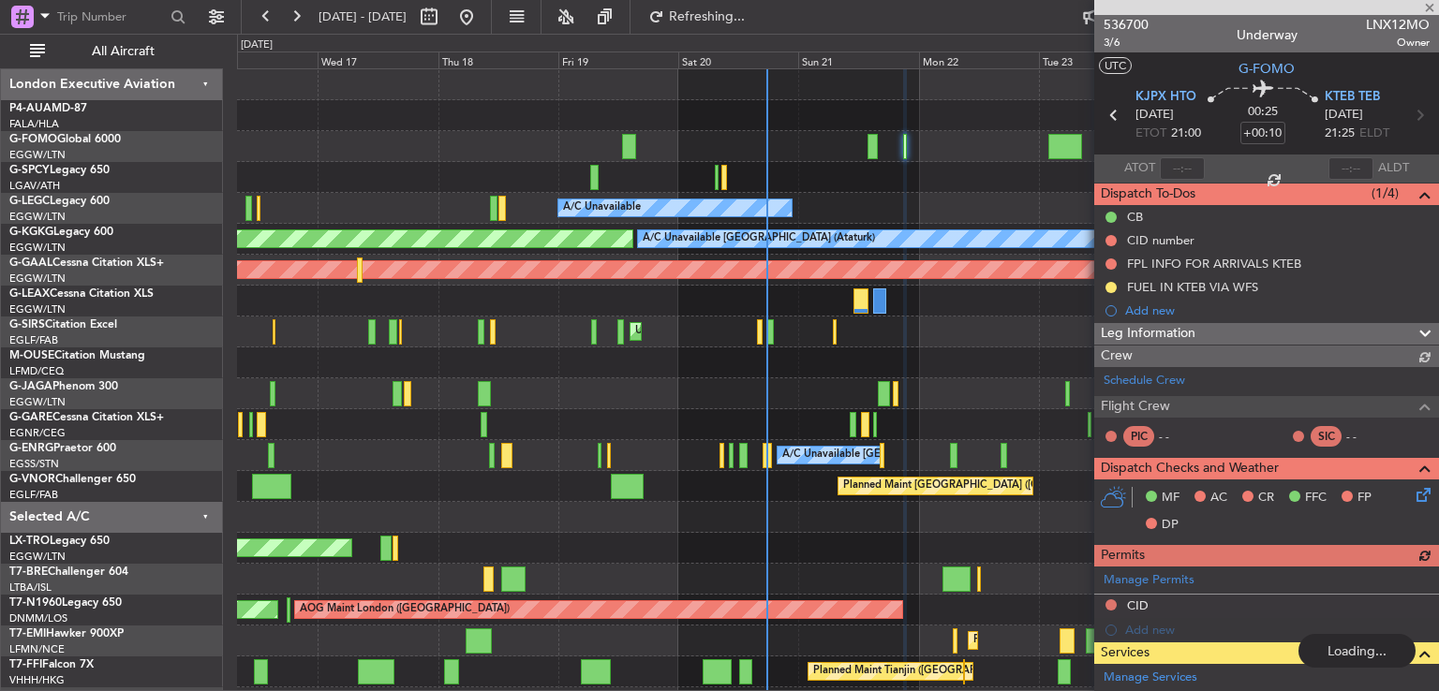
type input "-00:10"
type input "1"
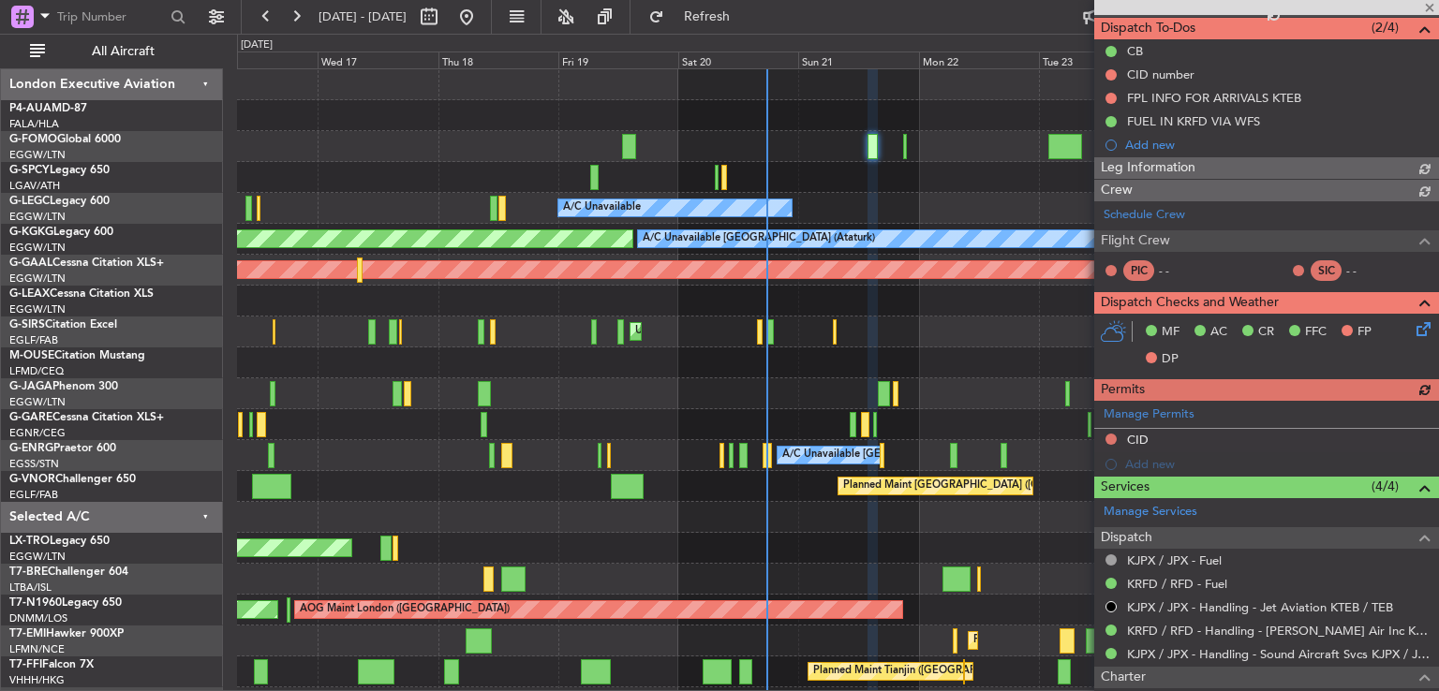
scroll to position [191, 0]
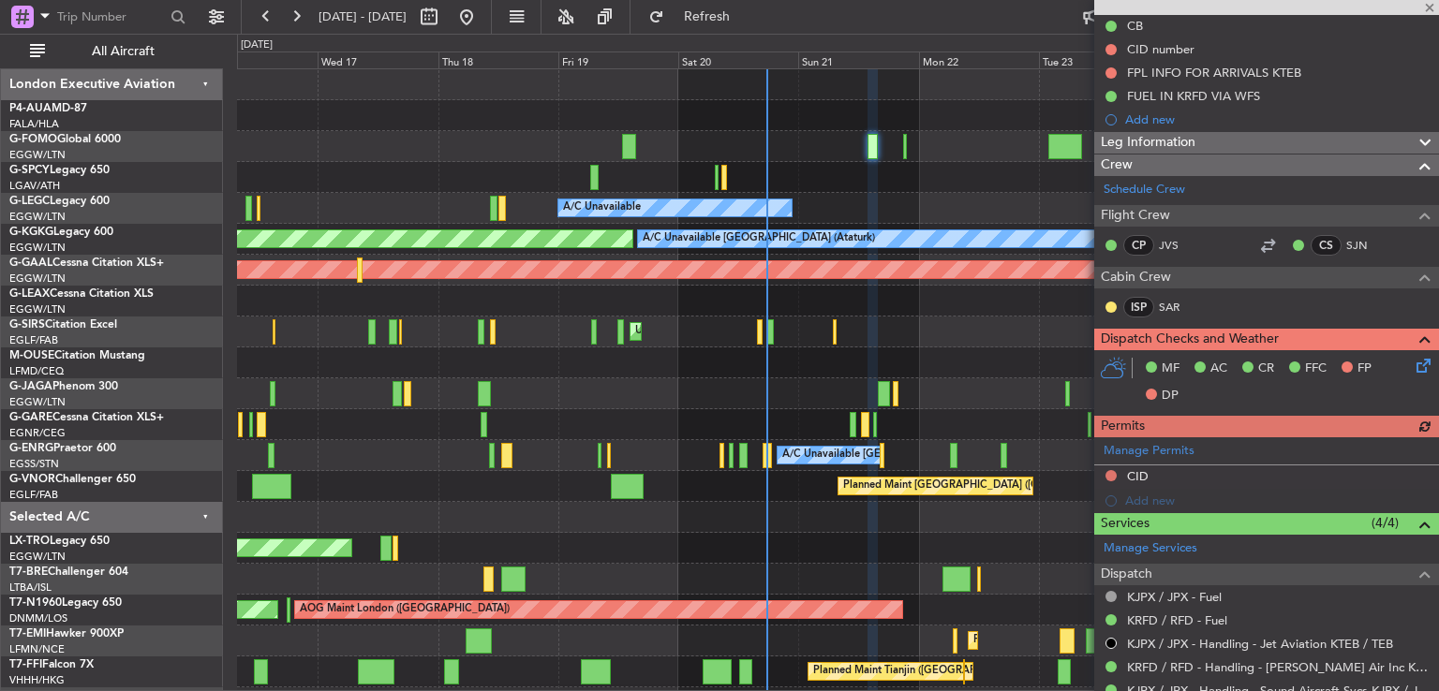
click at [1413, 361] on icon at bounding box center [1420, 362] width 15 height 15
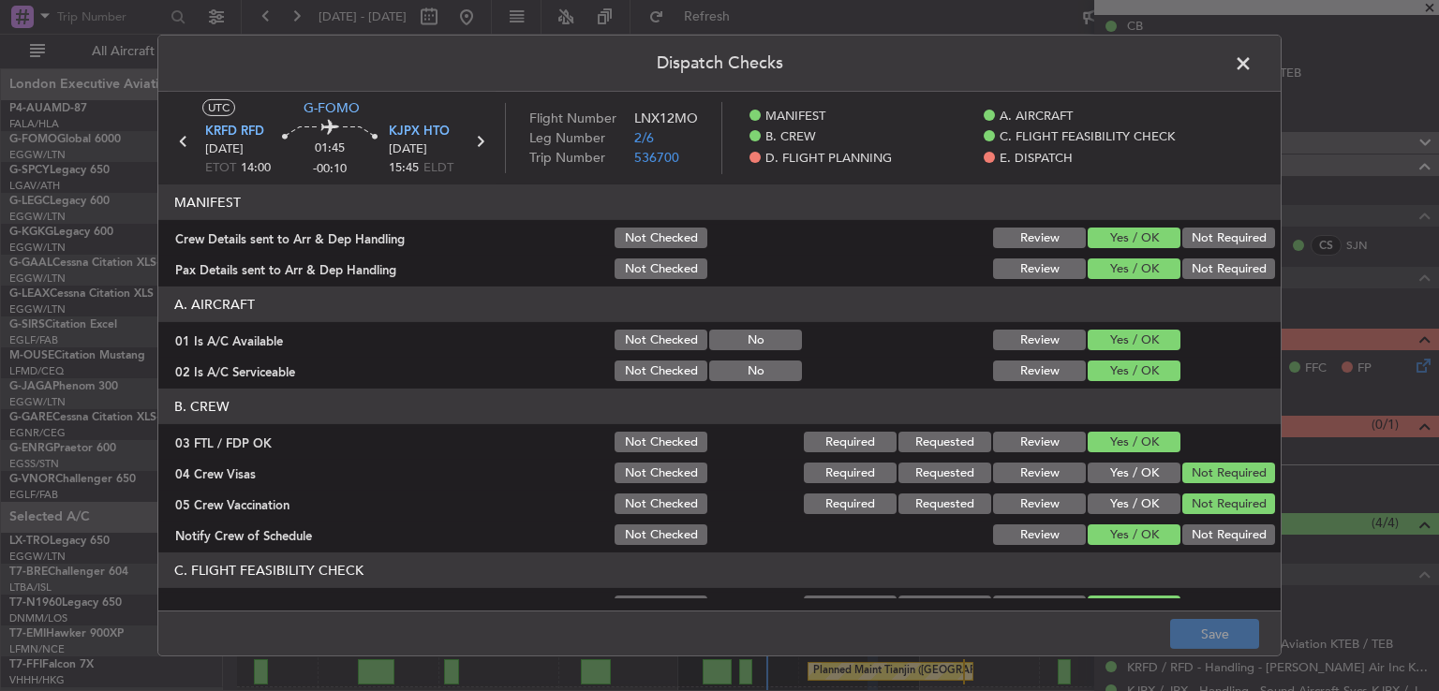
click at [1253, 65] on span at bounding box center [1253, 68] width 0 height 37
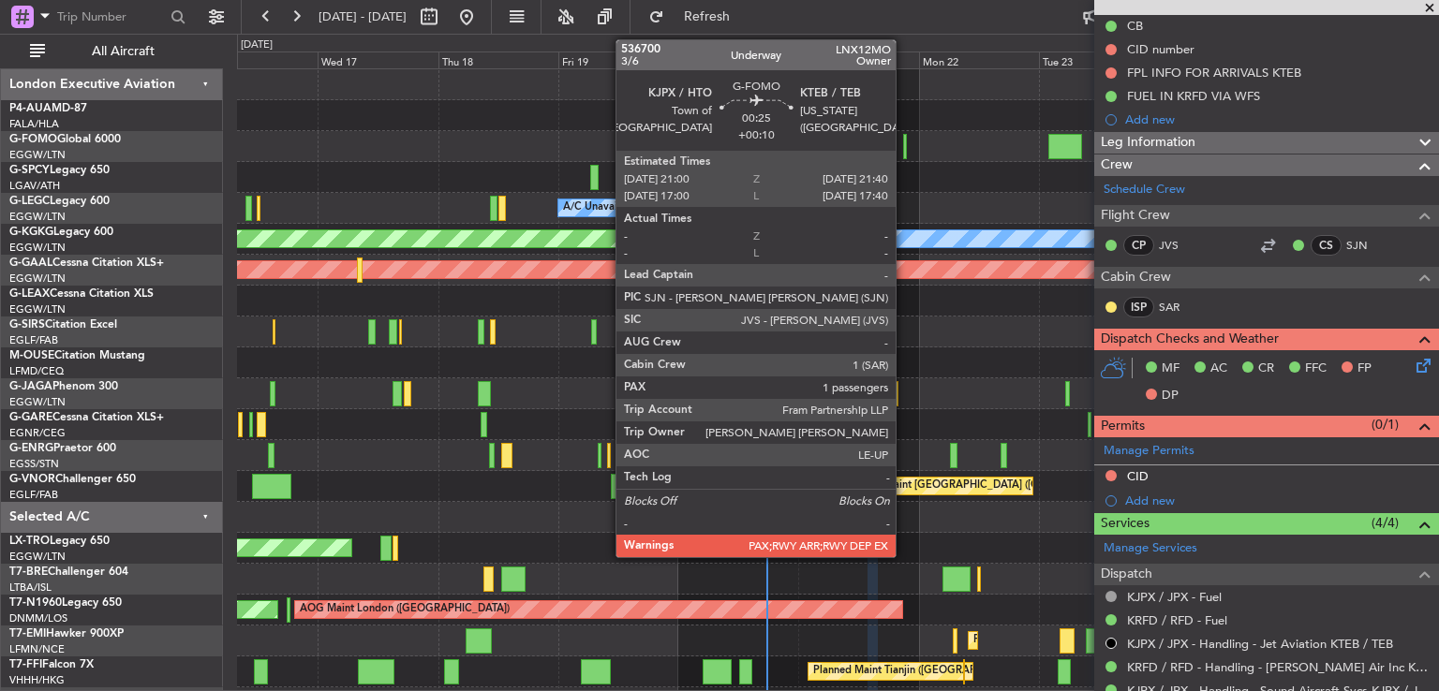
click at [904, 143] on div at bounding box center [905, 146] width 4 height 25
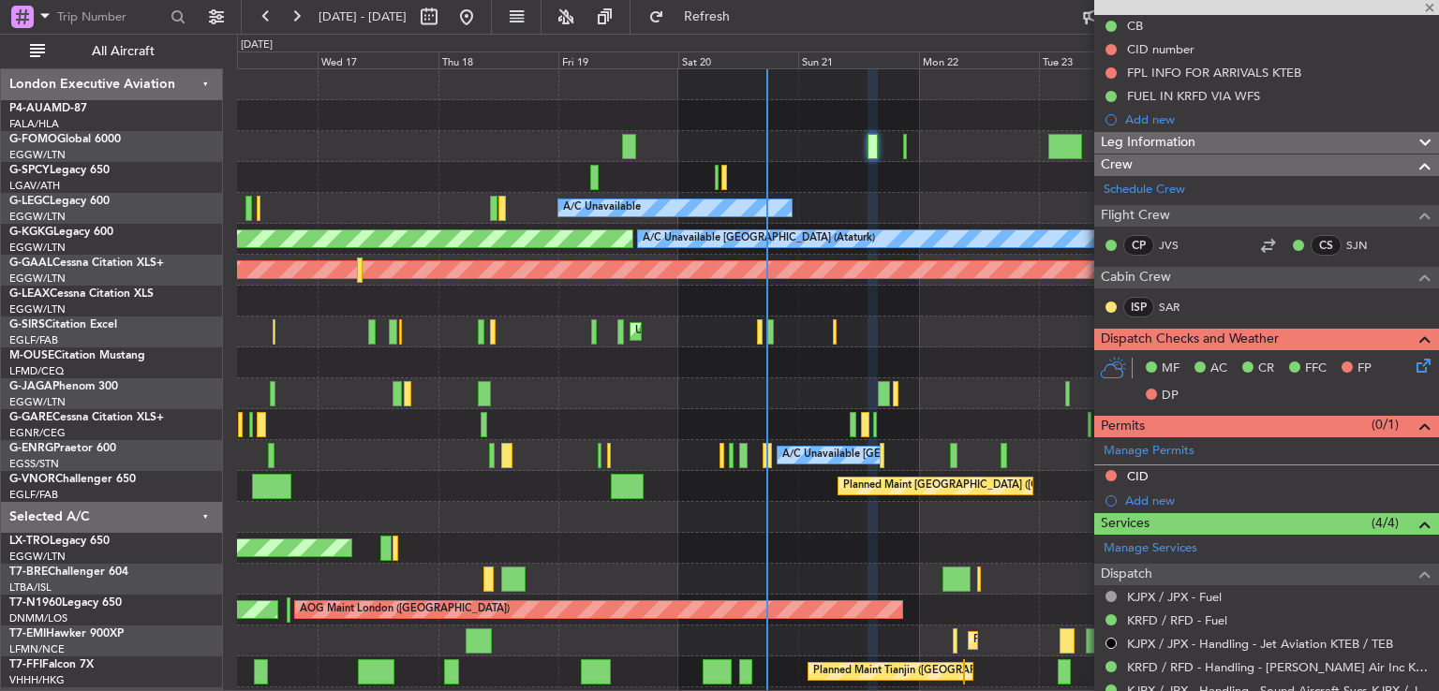
type input "+00:10"
type input "2"
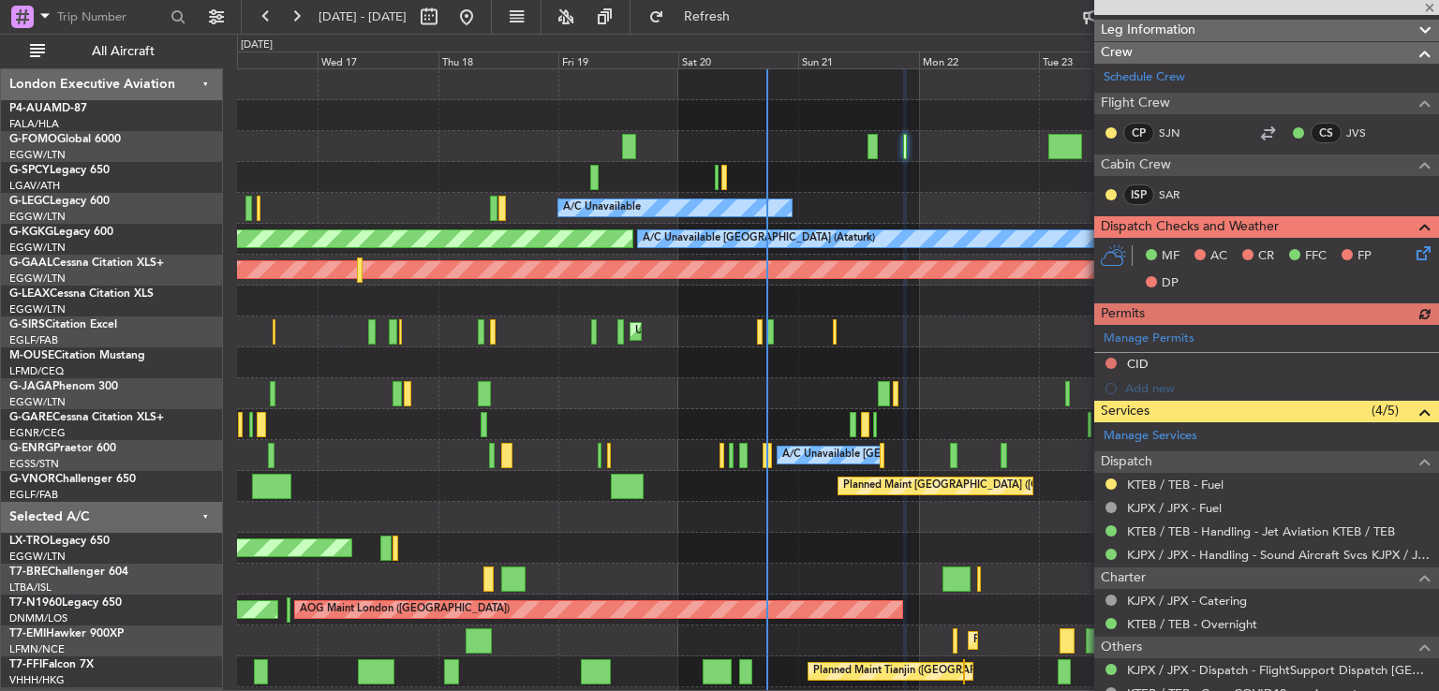
scroll to position [303, 0]
click at [1413, 246] on icon at bounding box center [1420, 251] width 15 height 15
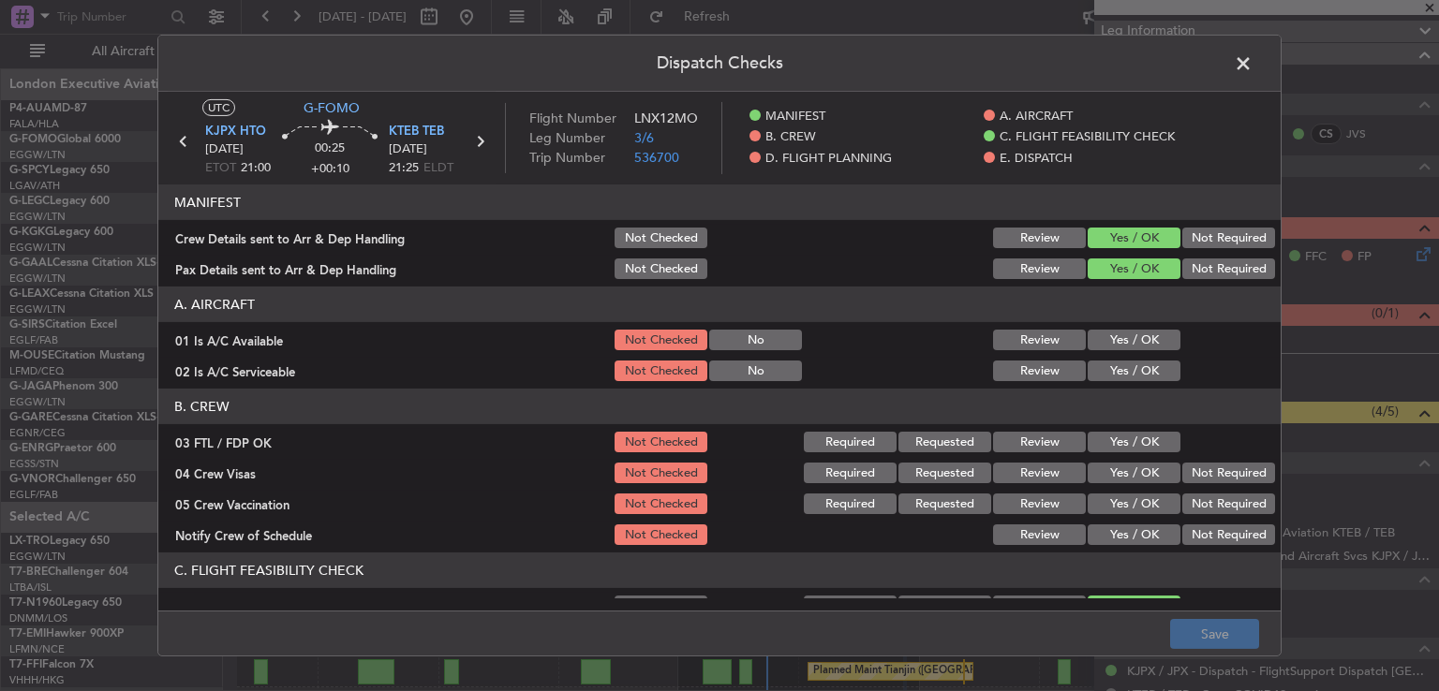
click at [1121, 340] on button "Yes / OK" at bounding box center [1134, 340] width 93 height 21
click at [1117, 365] on button "Yes / OK" at bounding box center [1134, 371] width 93 height 21
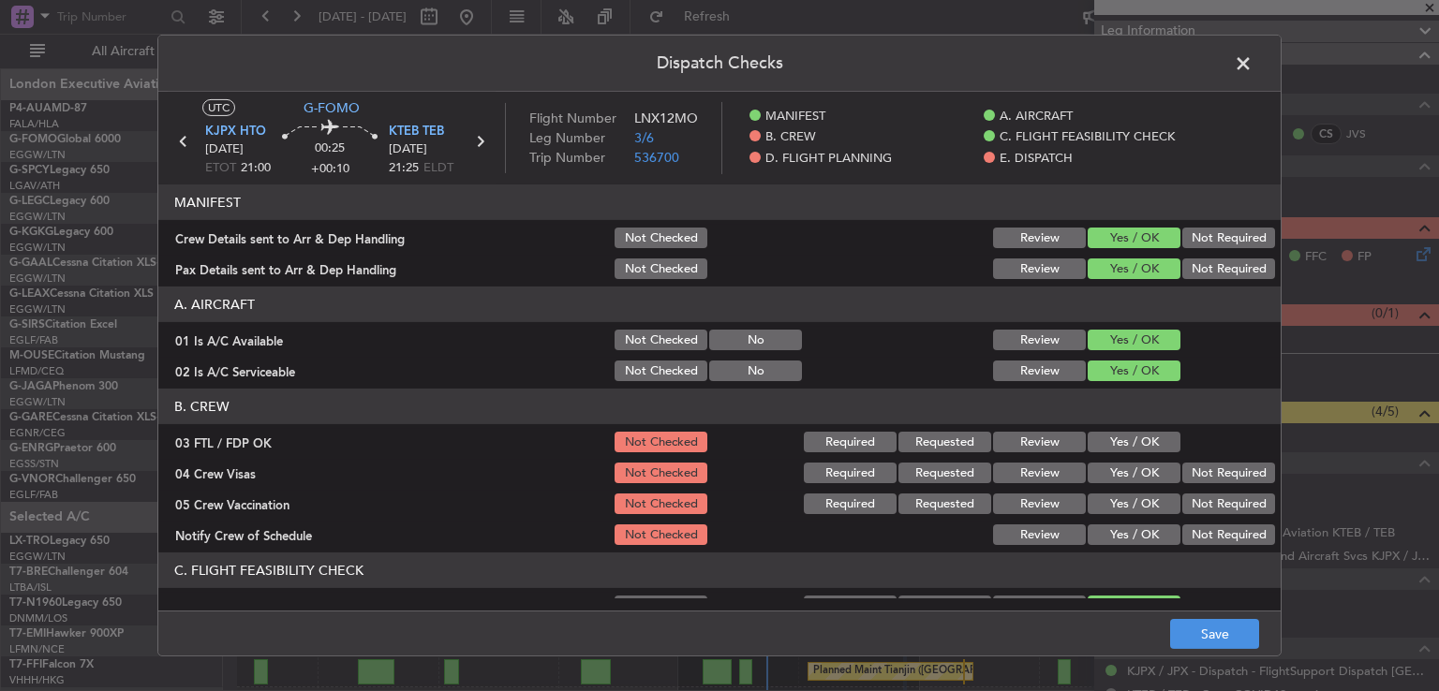
drag, startPoint x: 1115, startPoint y: 440, endPoint x: 1162, endPoint y: 458, distance: 50.1
click at [1115, 441] on button "Yes / OK" at bounding box center [1134, 442] width 93 height 21
click at [1190, 470] on button "Not Required" at bounding box center [1228, 473] width 93 height 21
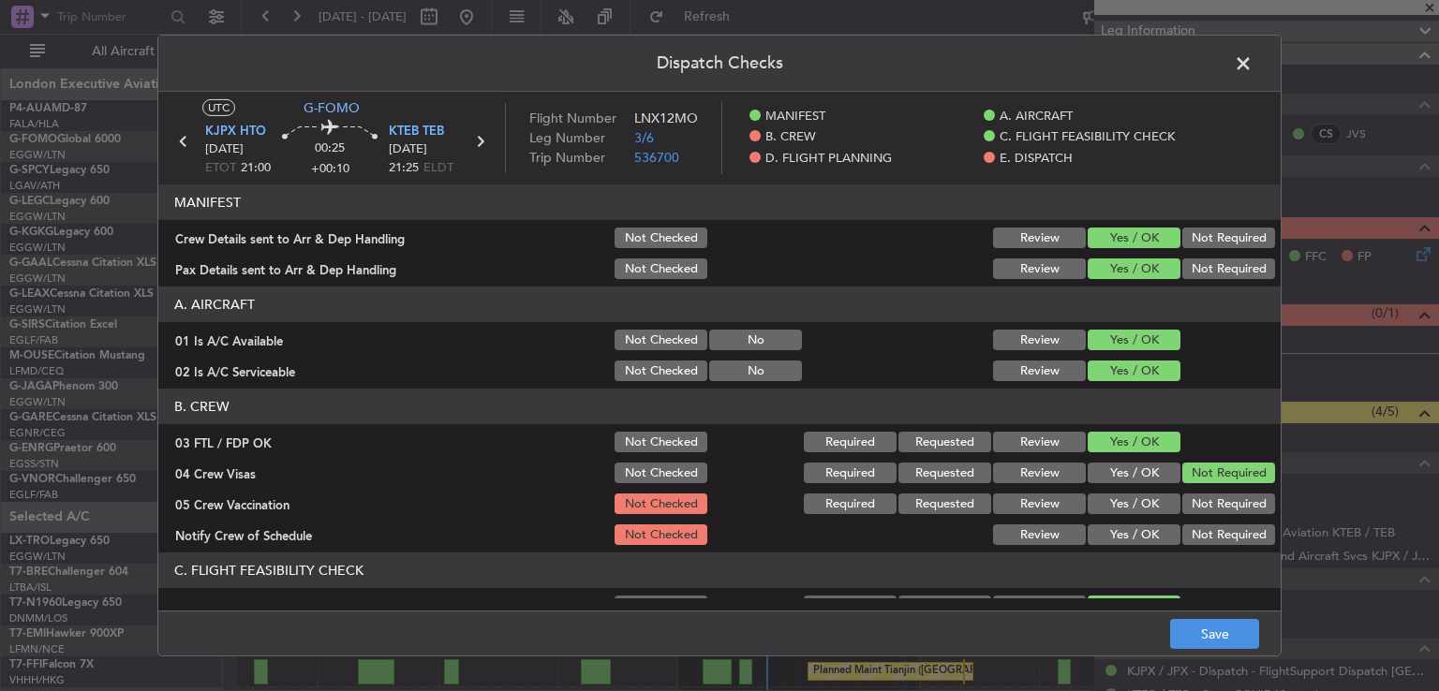
click at [1188, 498] on button "Not Required" at bounding box center [1228, 504] width 93 height 21
click at [1143, 533] on button "Yes / OK" at bounding box center [1134, 535] width 93 height 21
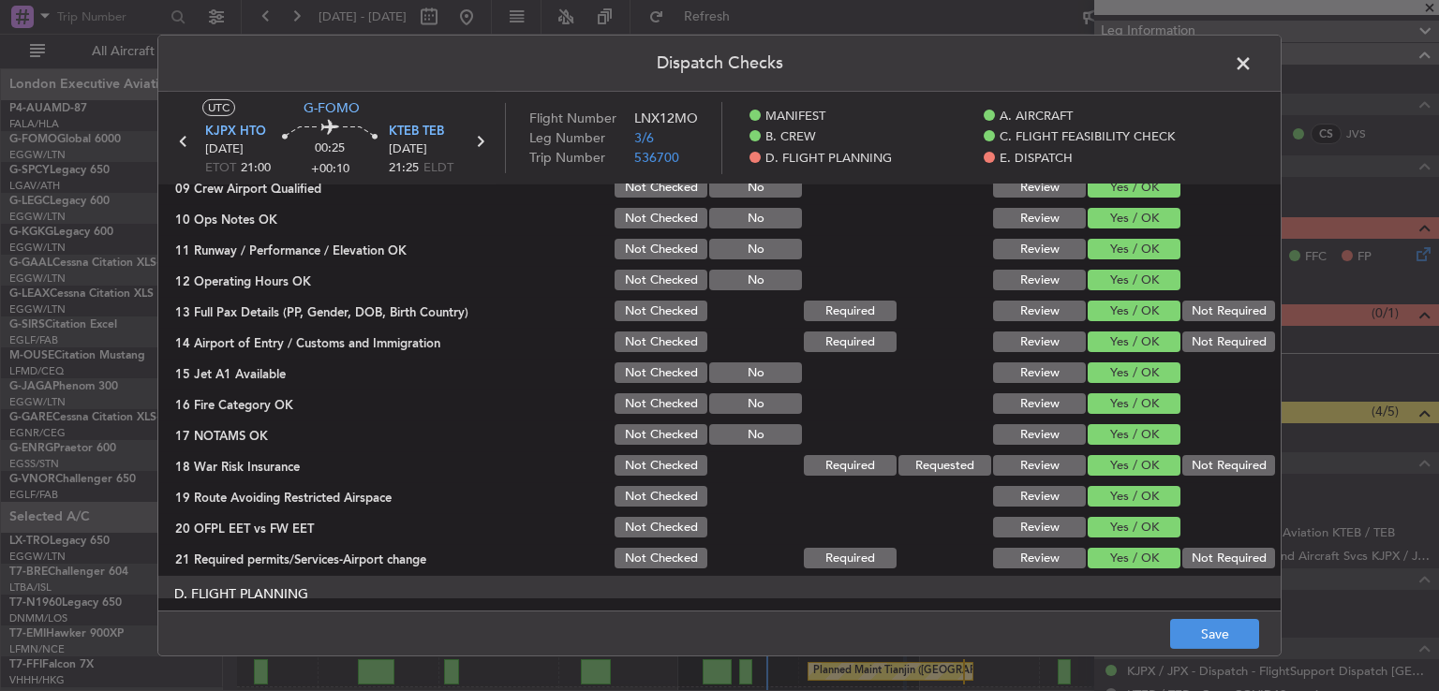
scroll to position [487, 0]
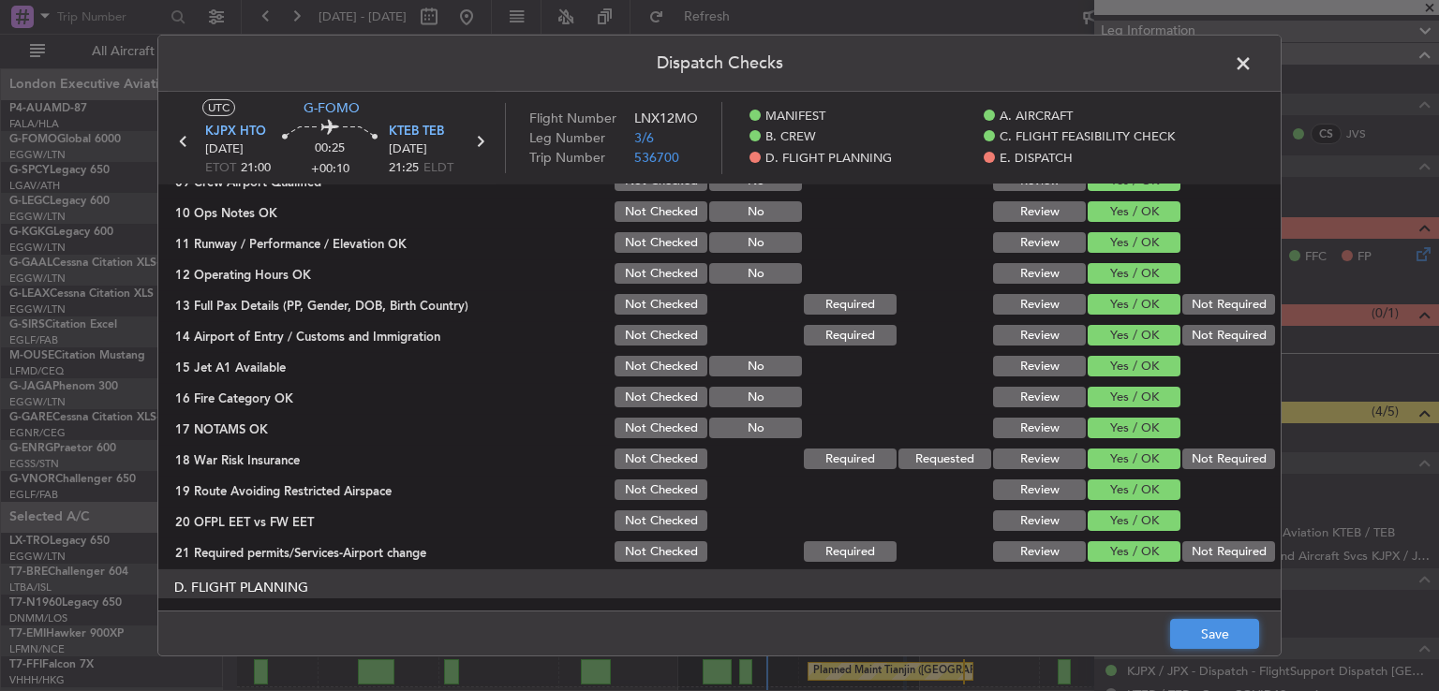
click at [1211, 639] on button "Save" at bounding box center [1214, 634] width 89 height 30
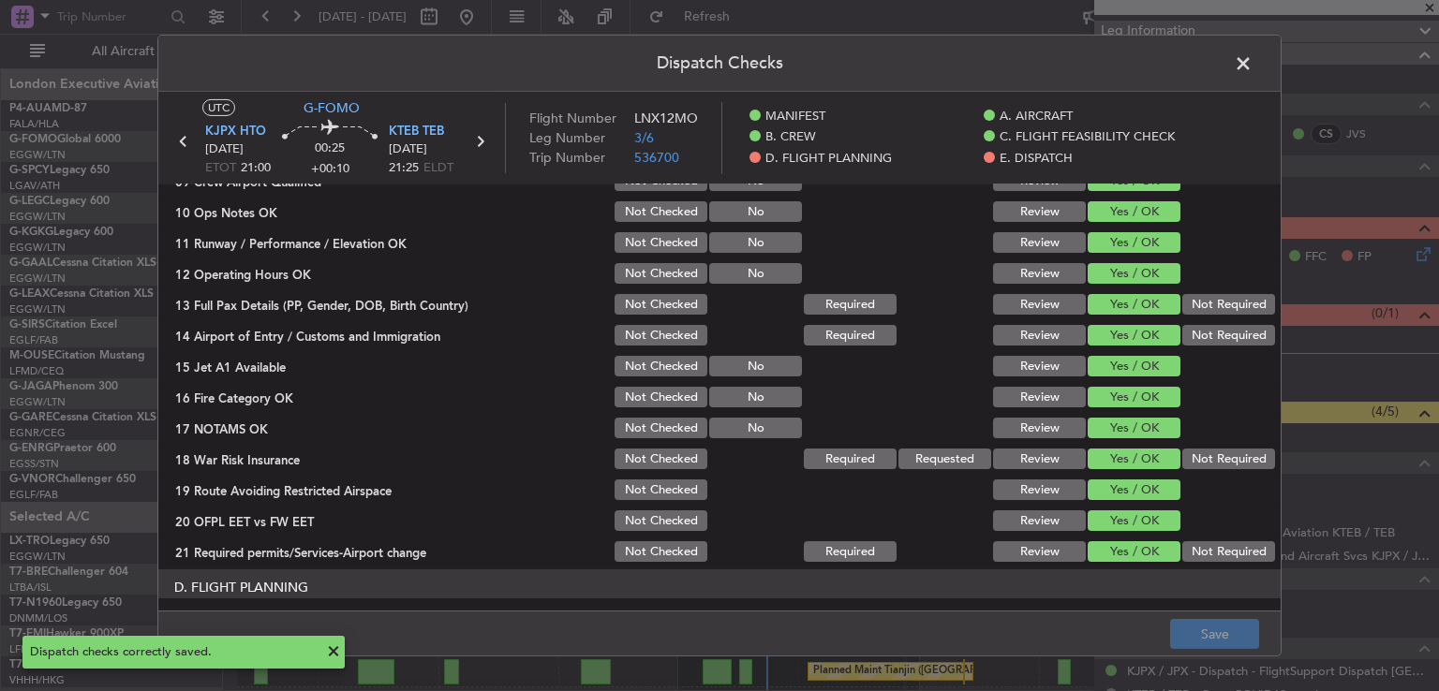
click at [1253, 67] on span at bounding box center [1253, 68] width 0 height 37
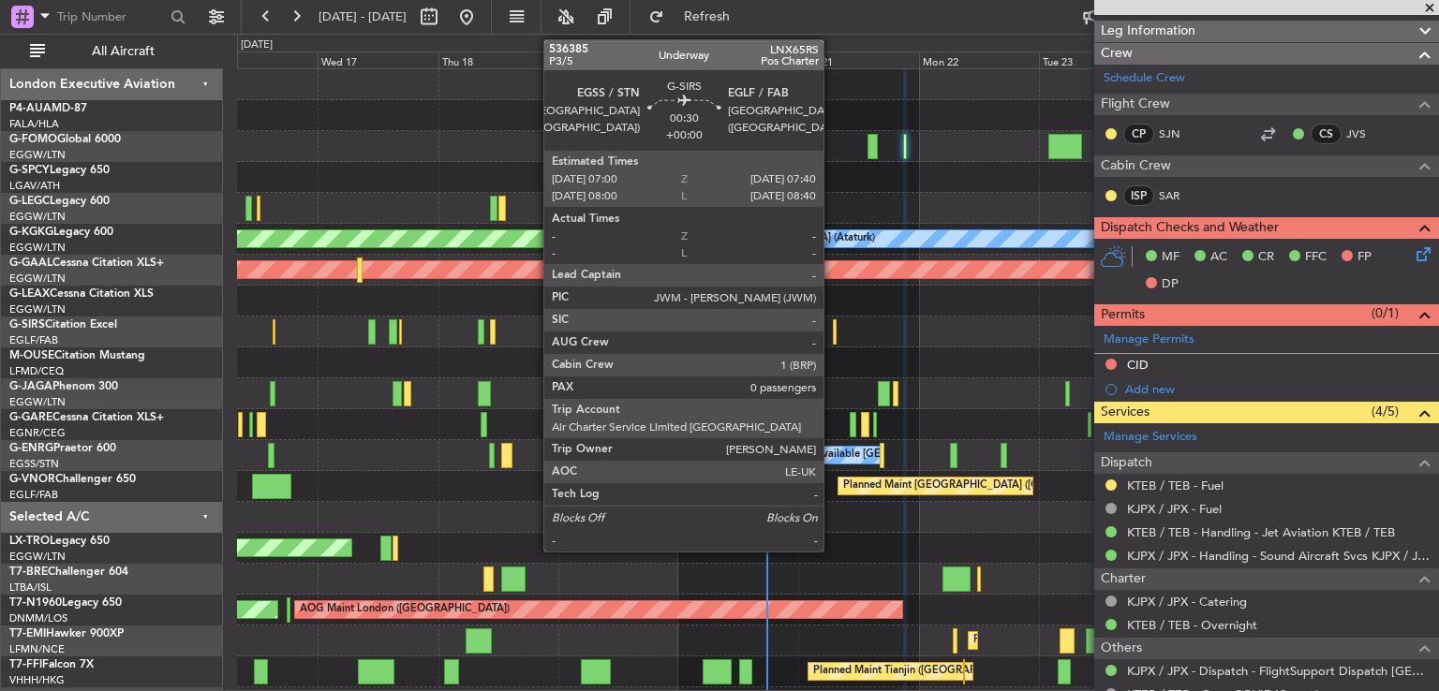
click at [833, 335] on div at bounding box center [835, 331] width 4 height 25
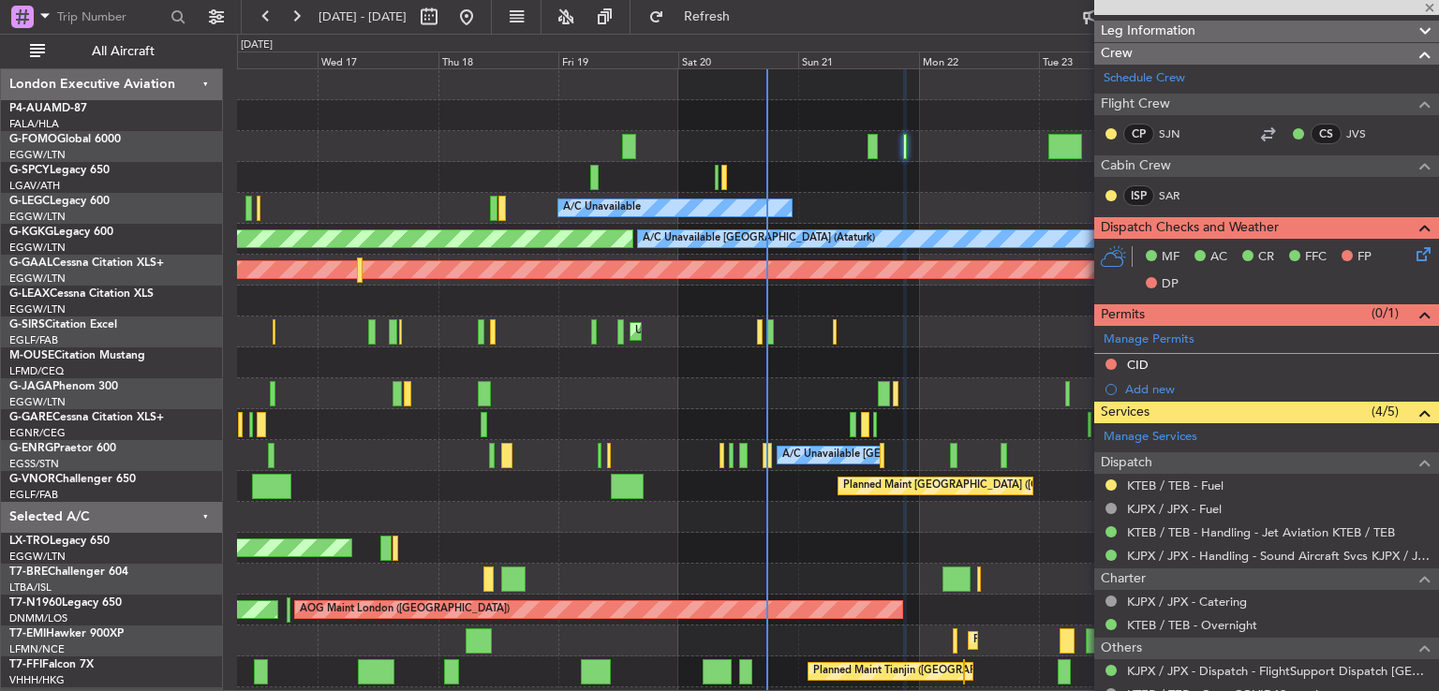
type input "0"
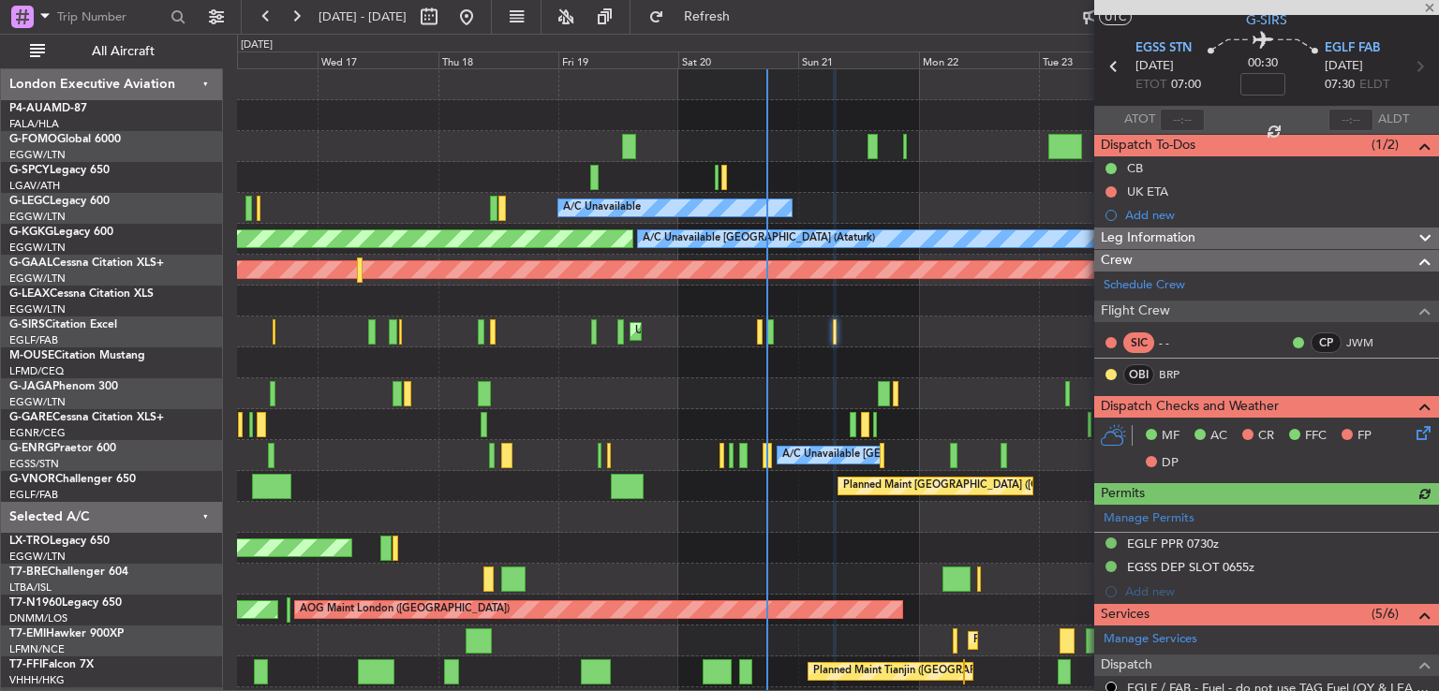
scroll to position [157, 0]
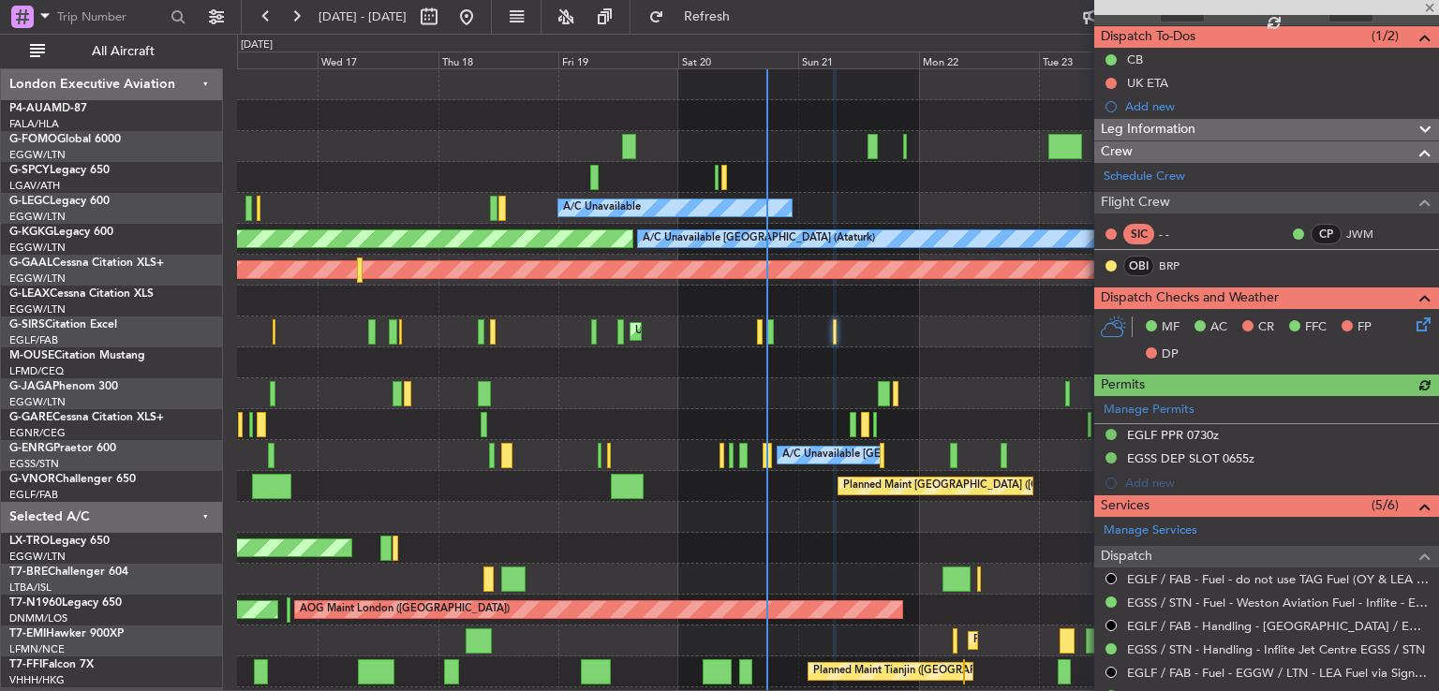
click at [1413, 323] on icon at bounding box center [1420, 321] width 15 height 15
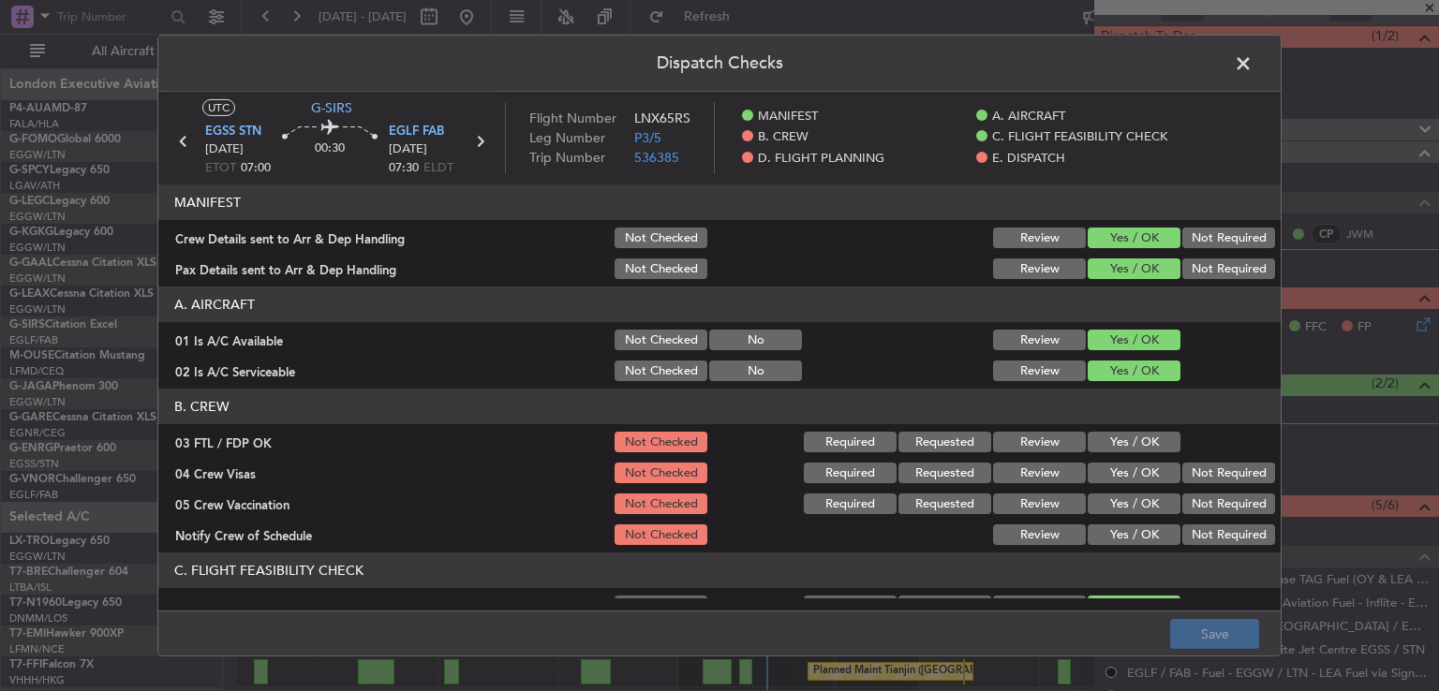
click at [1109, 443] on button "Yes / OK" at bounding box center [1134, 442] width 93 height 21
drag, startPoint x: 1211, startPoint y: 474, endPoint x: 1199, endPoint y: 533, distance: 60.1
click at [1211, 475] on button "Not Required" at bounding box center [1228, 473] width 93 height 21
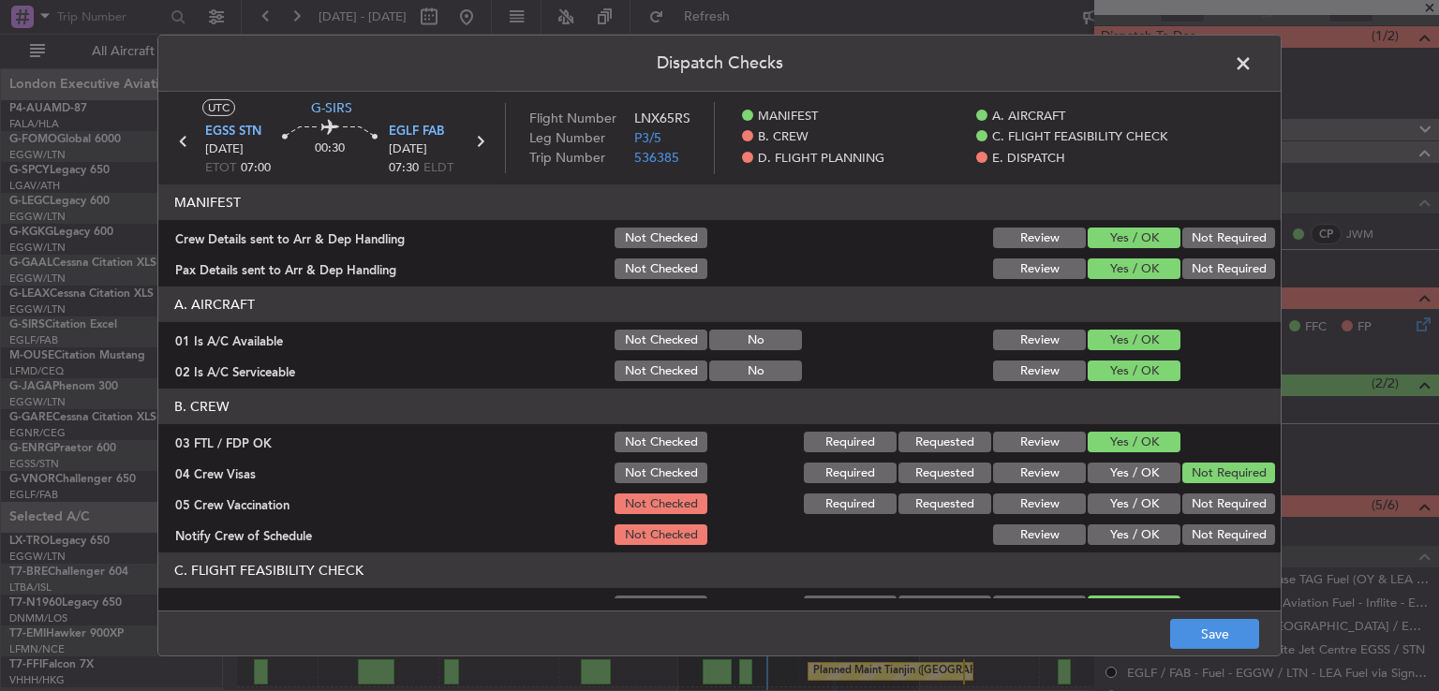
click at [1196, 507] on button "Not Required" at bounding box center [1228, 504] width 93 height 21
click at [1138, 533] on button "Yes / OK" at bounding box center [1134, 535] width 93 height 21
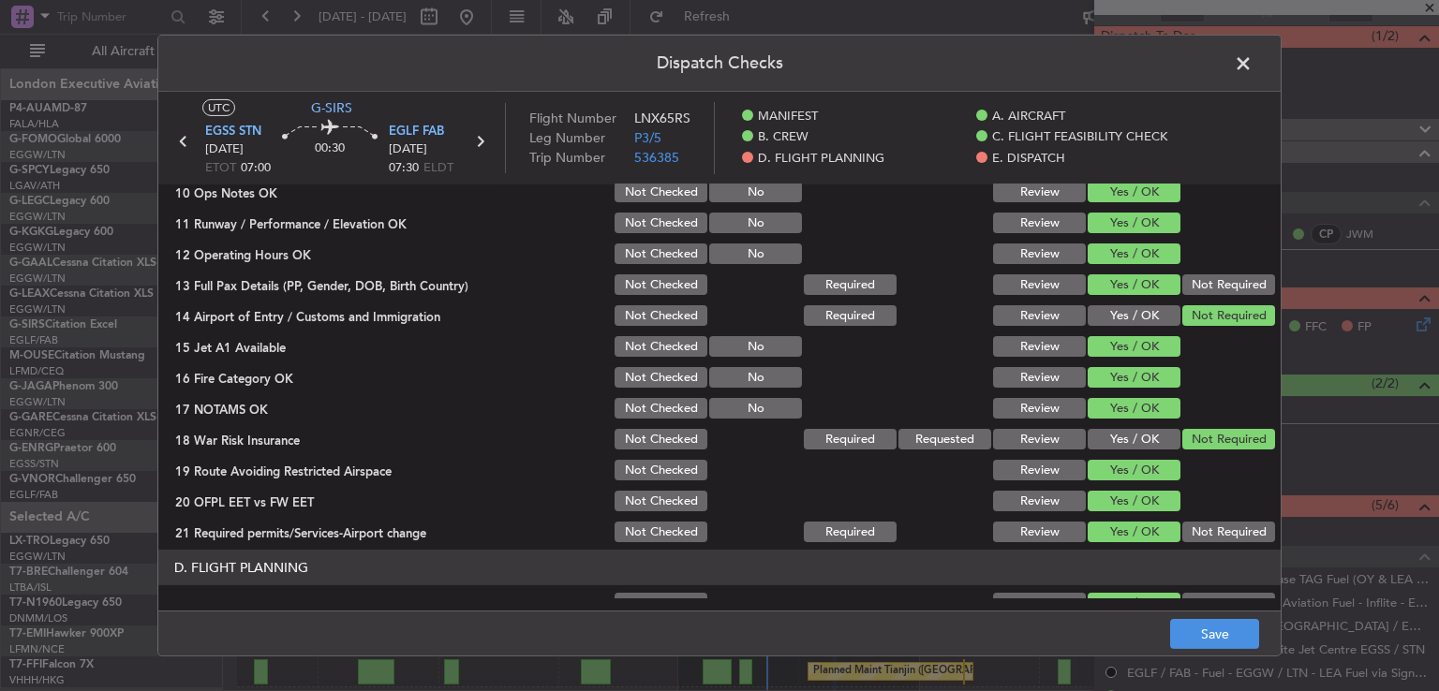
scroll to position [504, 0]
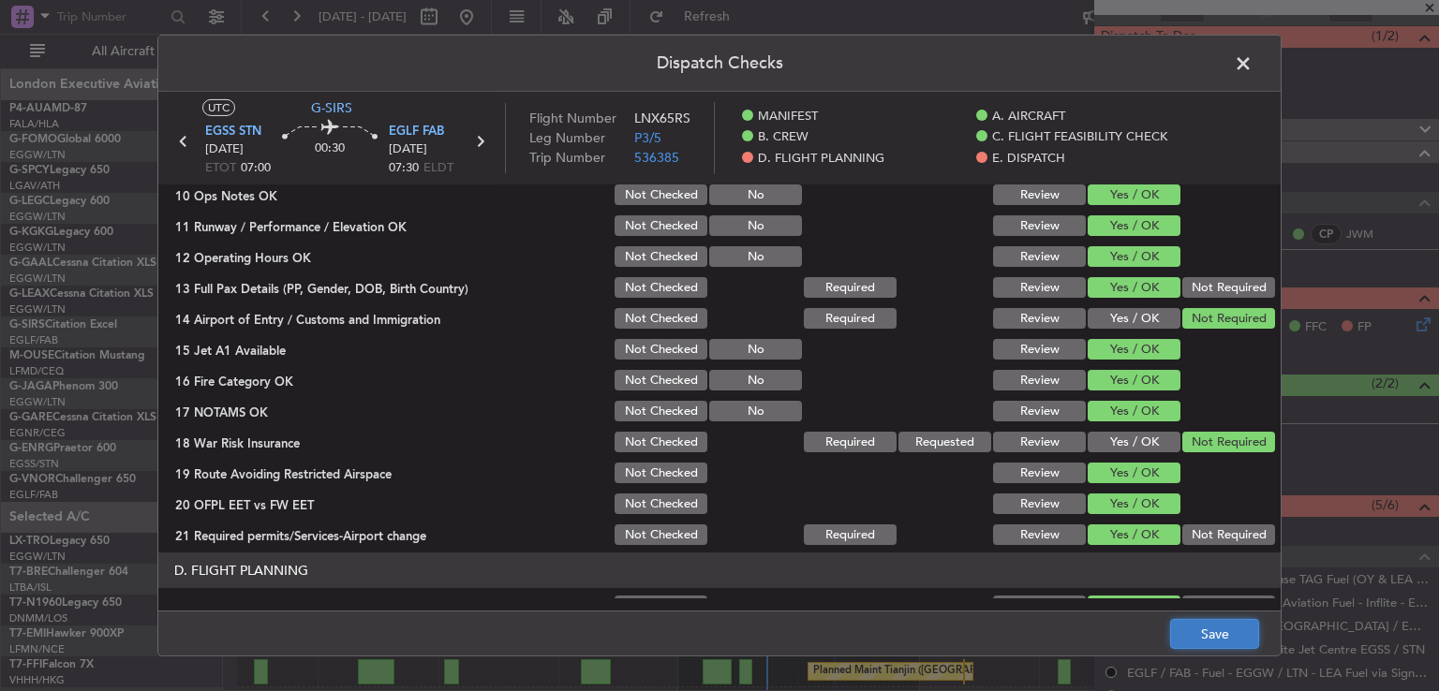
click at [1193, 627] on button "Save" at bounding box center [1214, 634] width 89 height 30
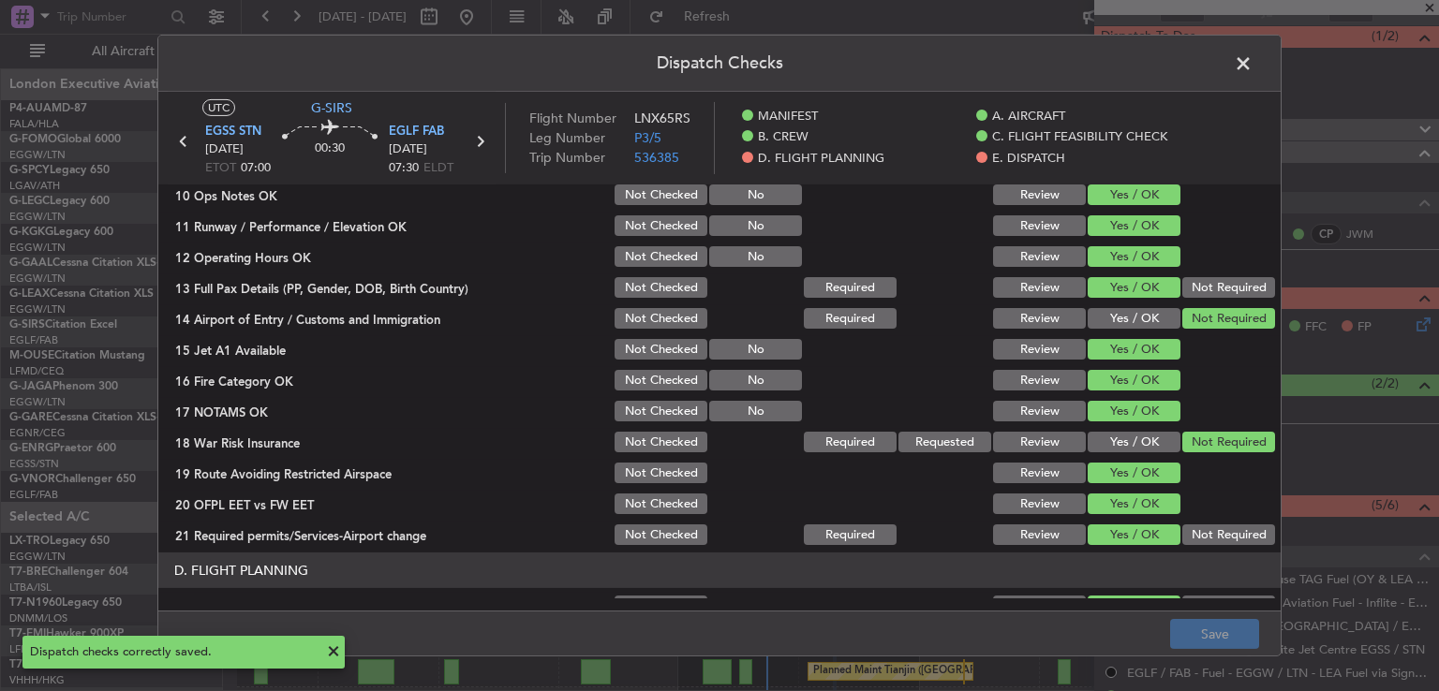
click at [1253, 69] on span at bounding box center [1253, 68] width 0 height 37
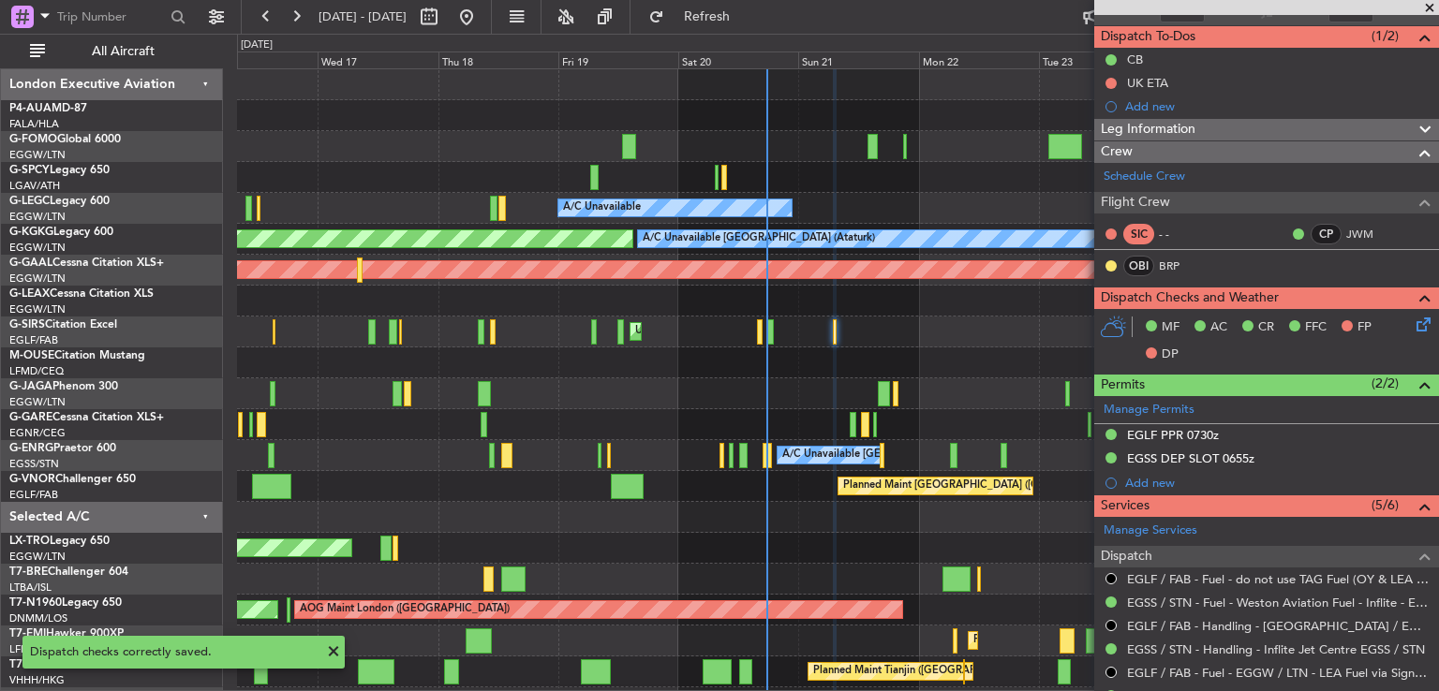
click at [1428, 7] on span at bounding box center [1429, 8] width 19 height 17
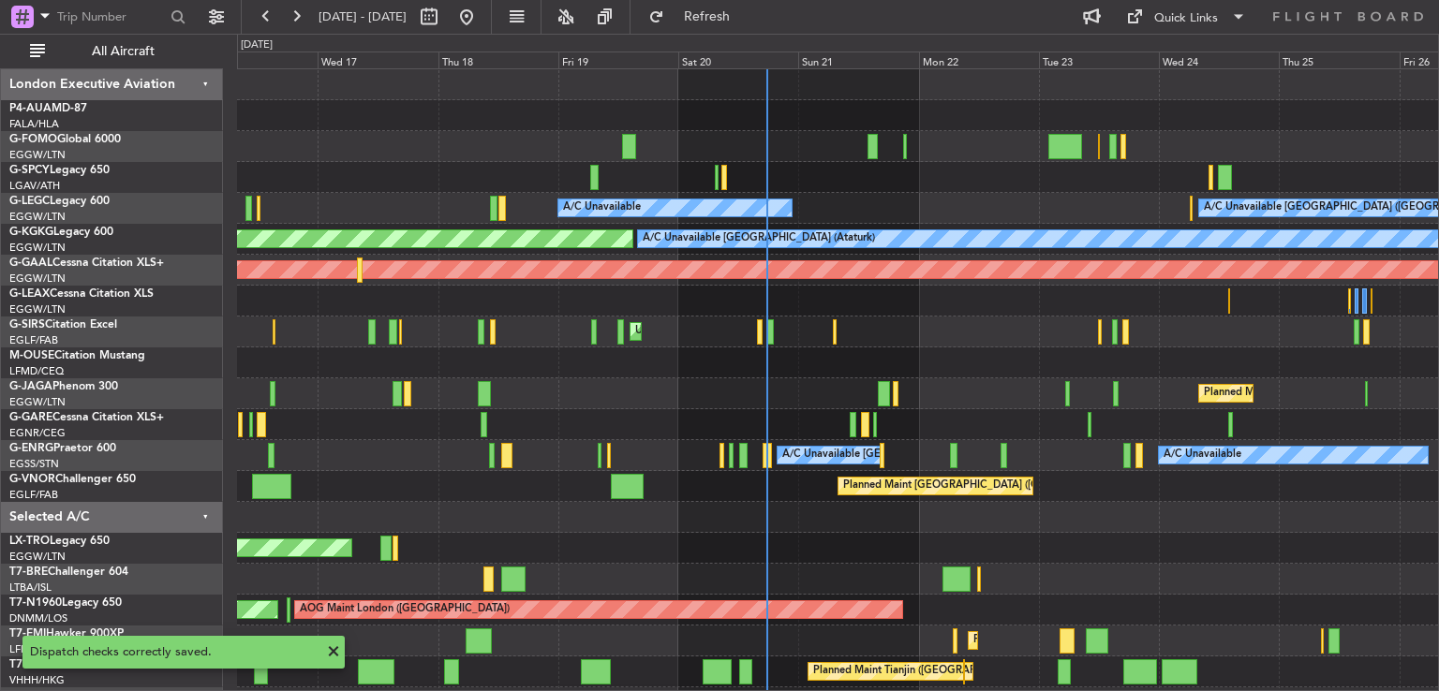
scroll to position [0, 0]
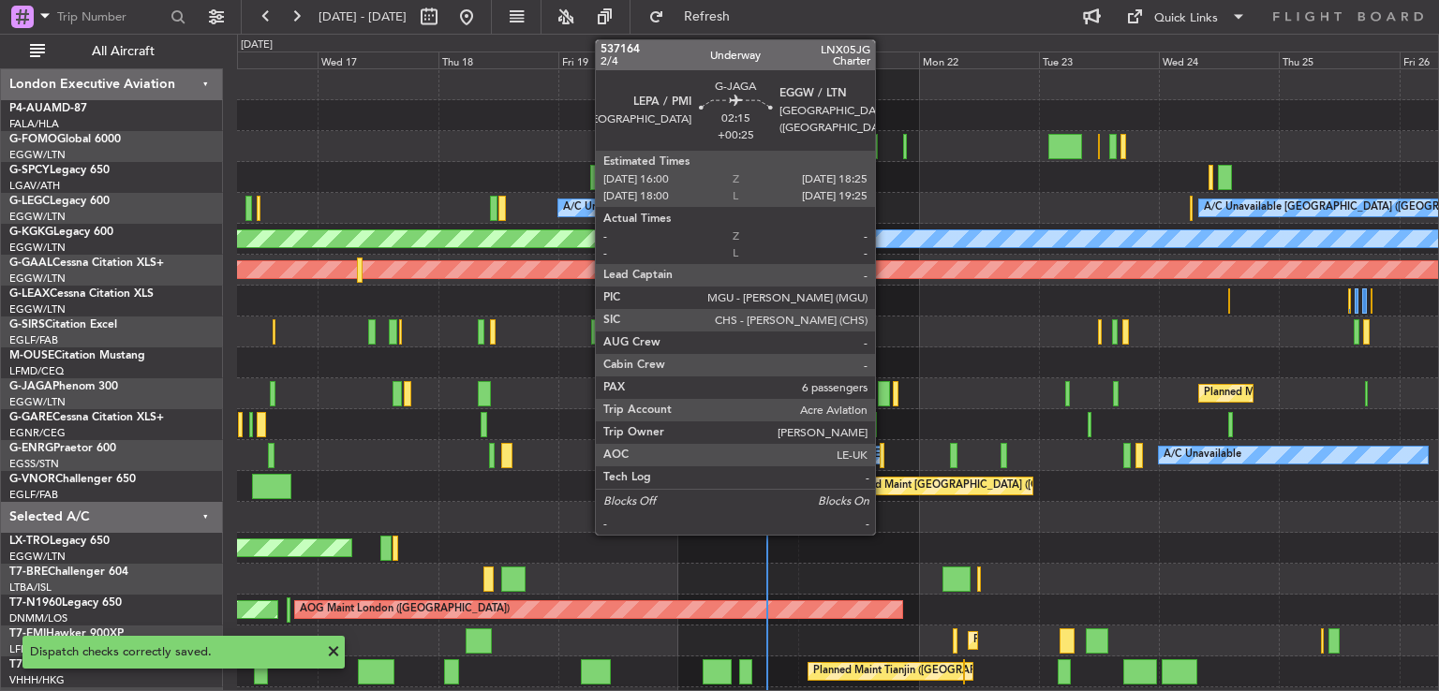
click at [884, 395] on div at bounding box center [884, 393] width 12 height 25
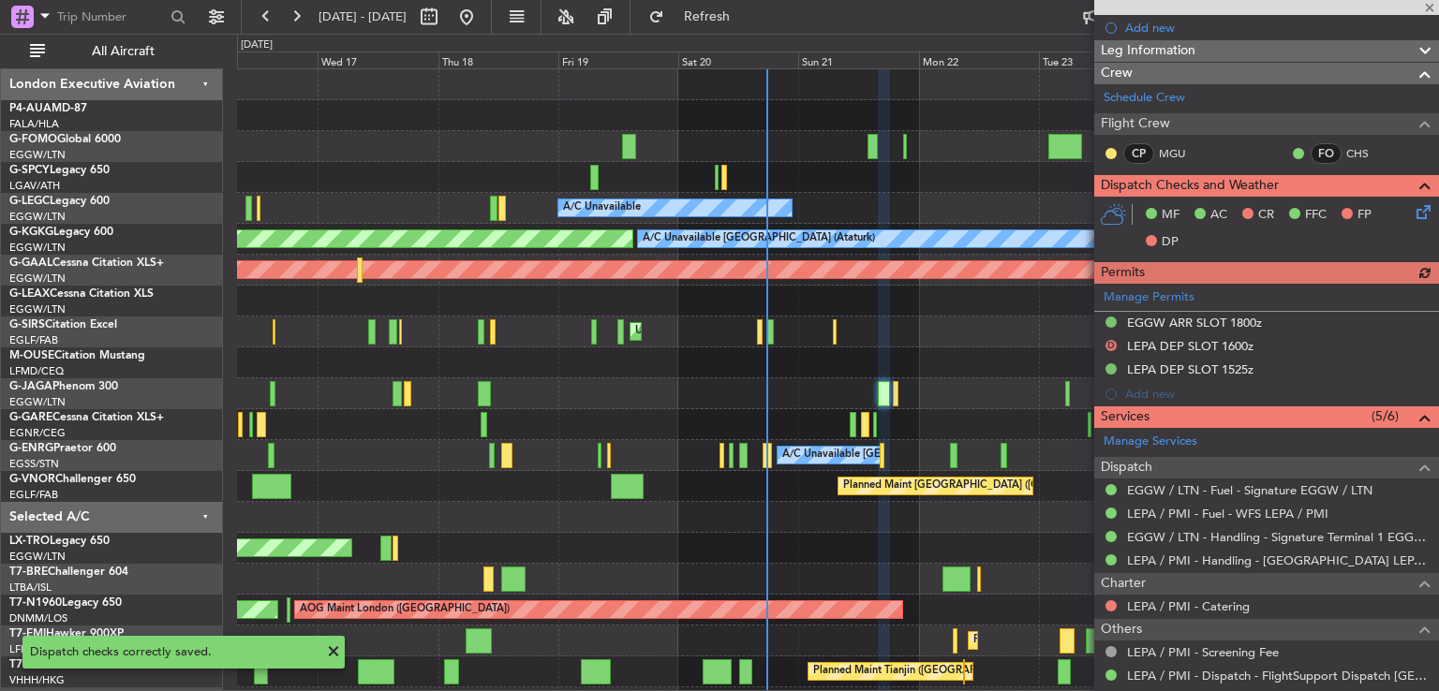
scroll to position [304, 0]
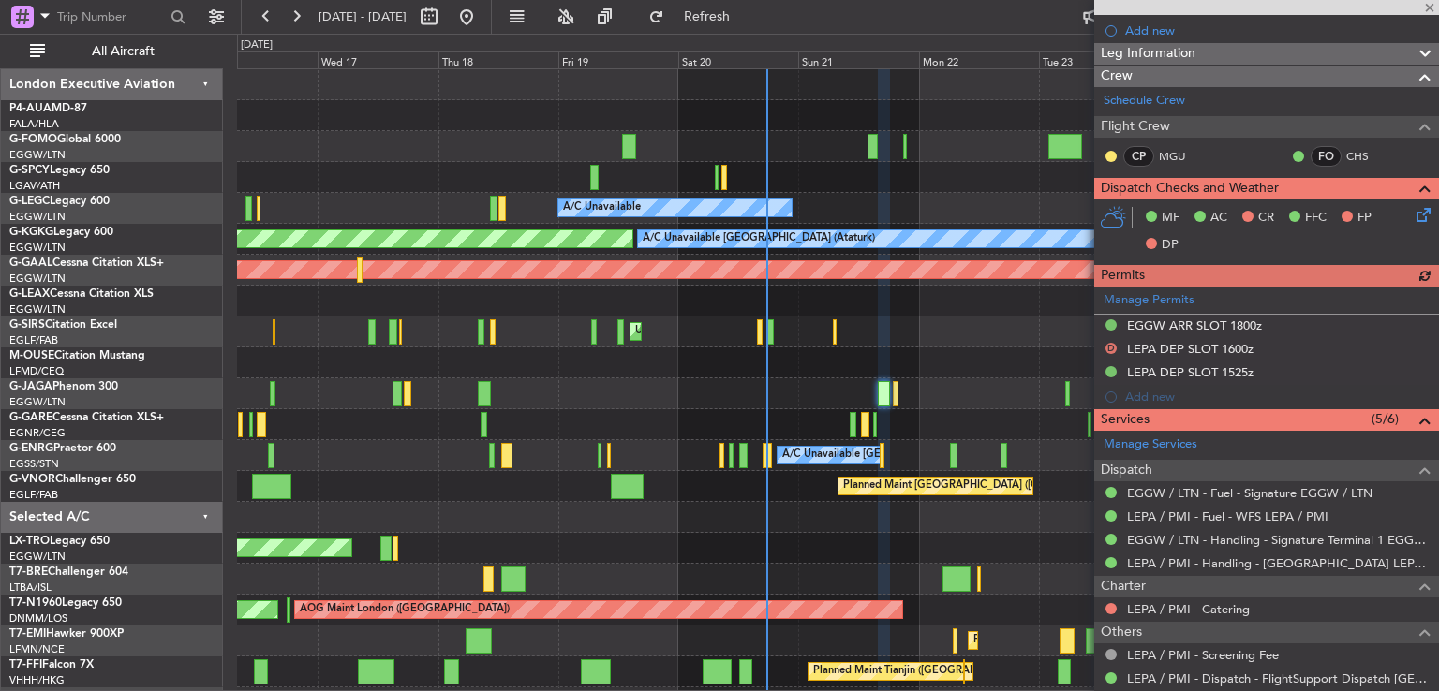
click at [1413, 216] on icon at bounding box center [1420, 211] width 15 height 15
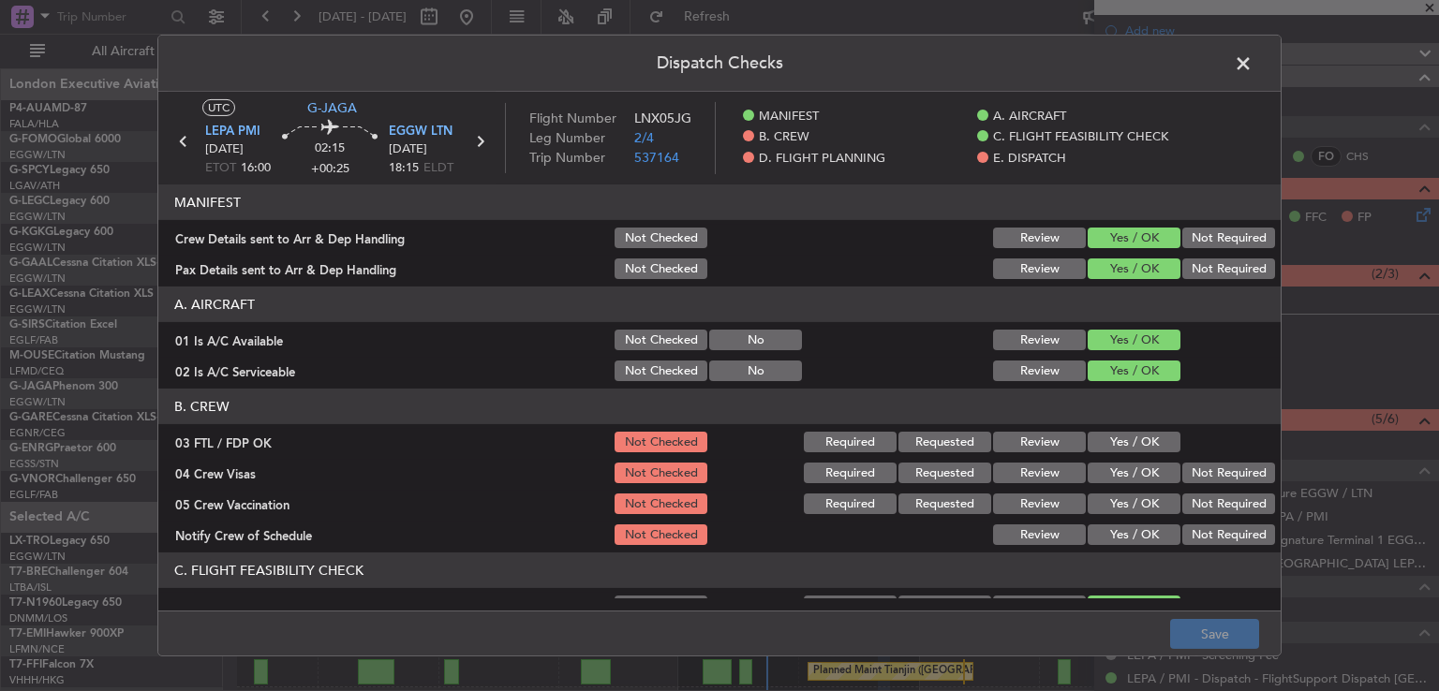
click at [1141, 441] on button "Yes / OK" at bounding box center [1134, 442] width 93 height 21
click at [1198, 475] on button "Not Required" at bounding box center [1228, 473] width 93 height 21
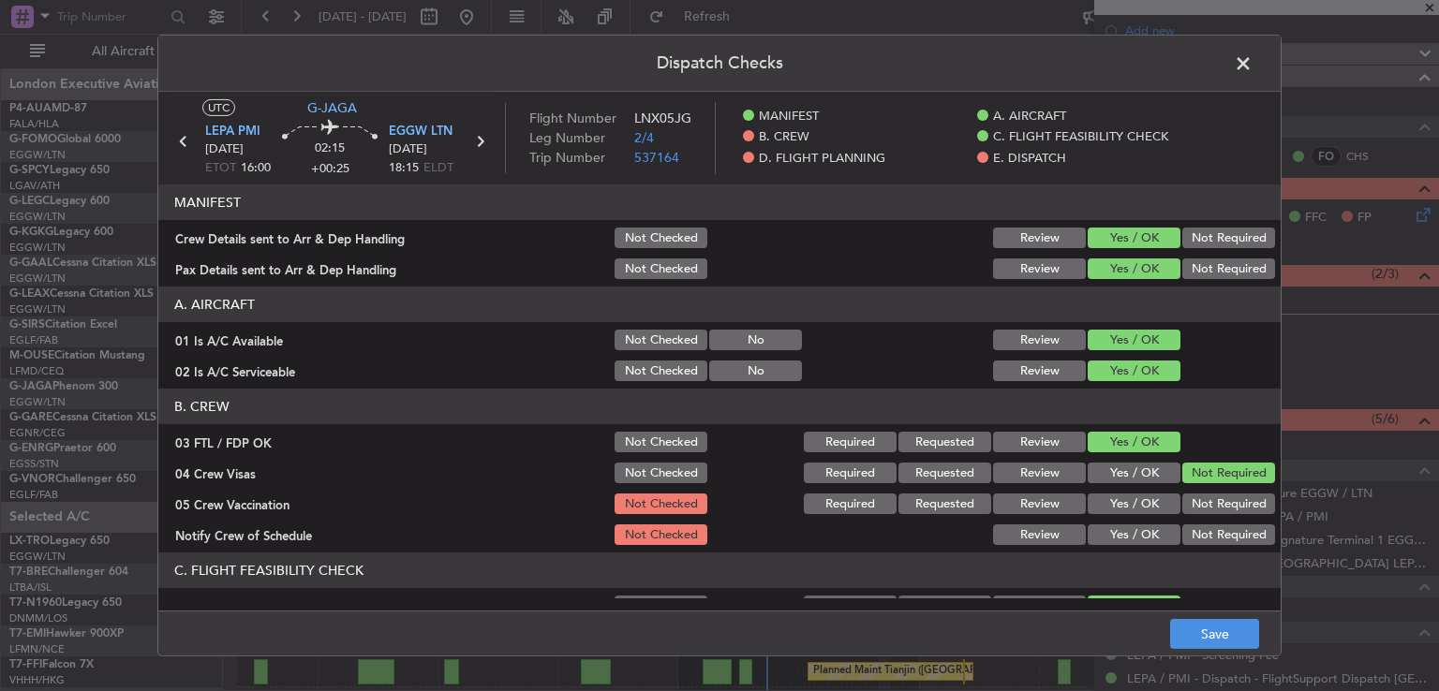
click at [1194, 507] on button "Not Required" at bounding box center [1228, 504] width 93 height 21
click at [1121, 539] on button "Yes / OK" at bounding box center [1134, 535] width 93 height 21
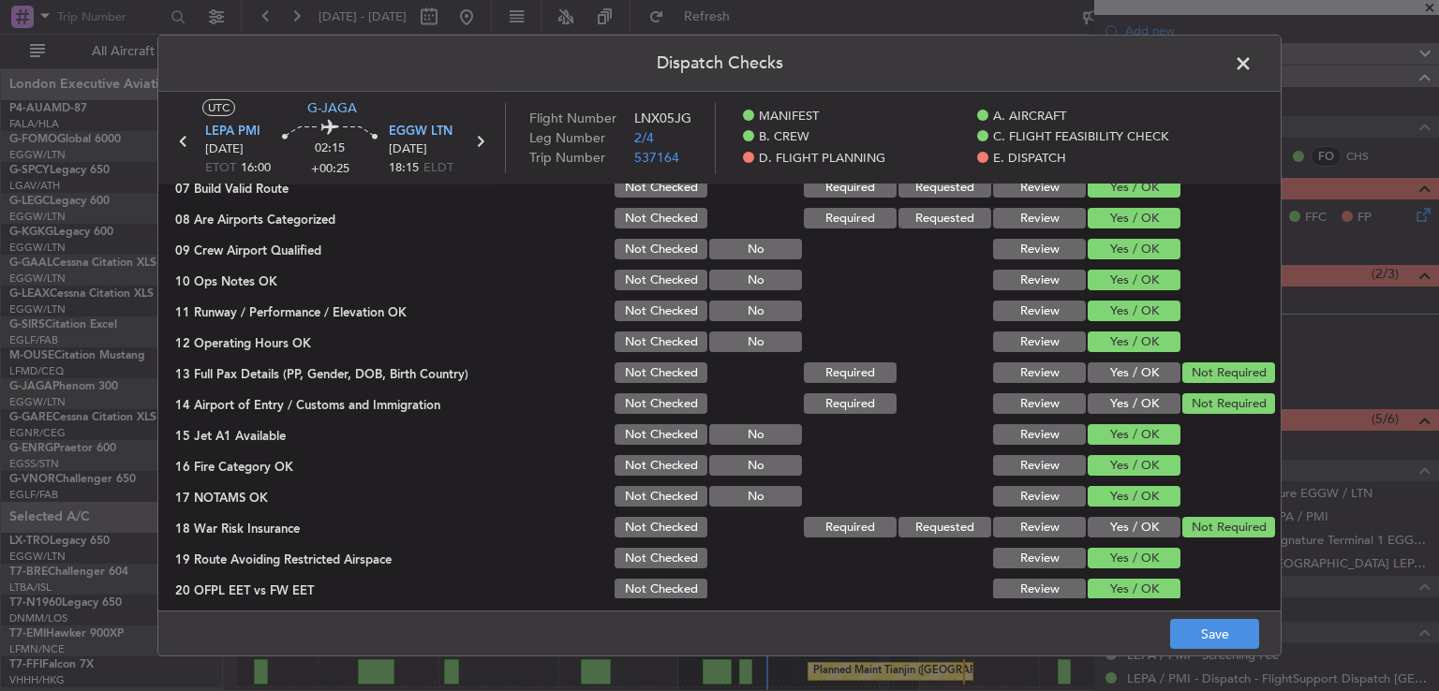
scroll to position [431, 0]
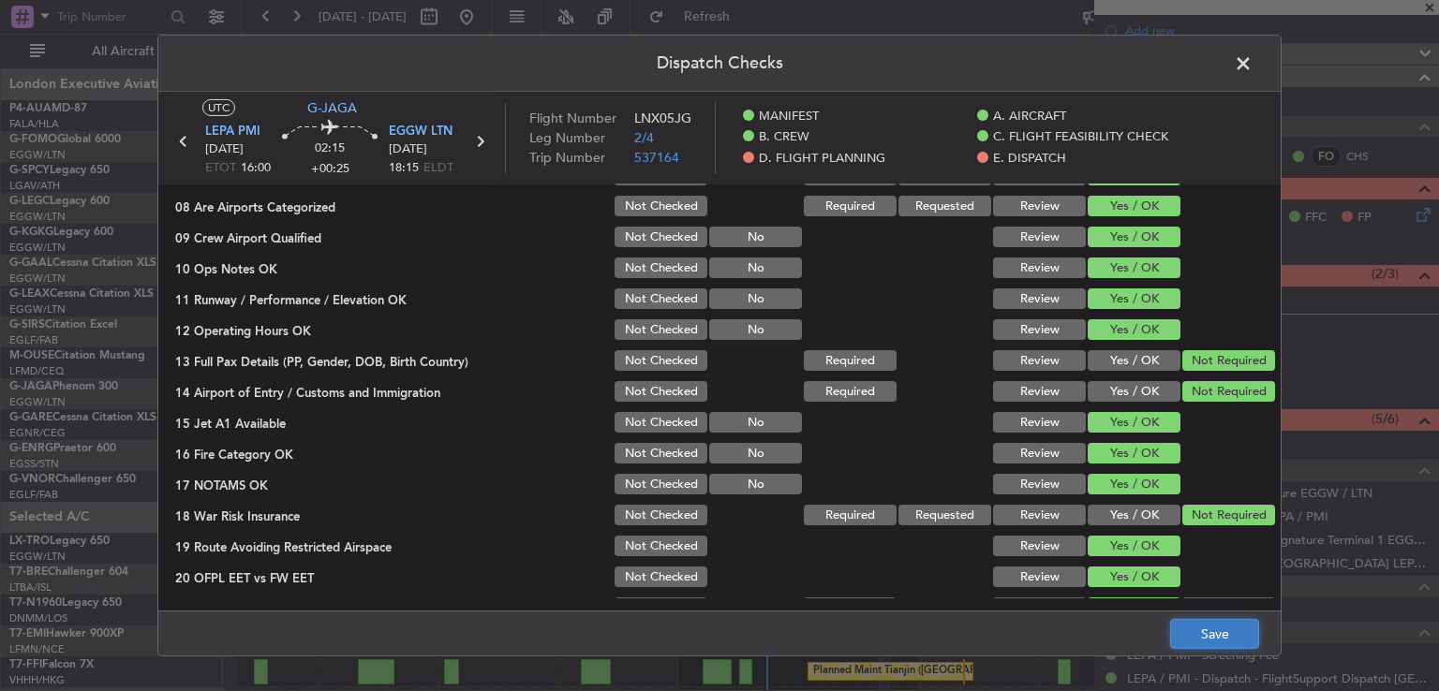
click at [1190, 626] on button "Save" at bounding box center [1214, 634] width 89 height 30
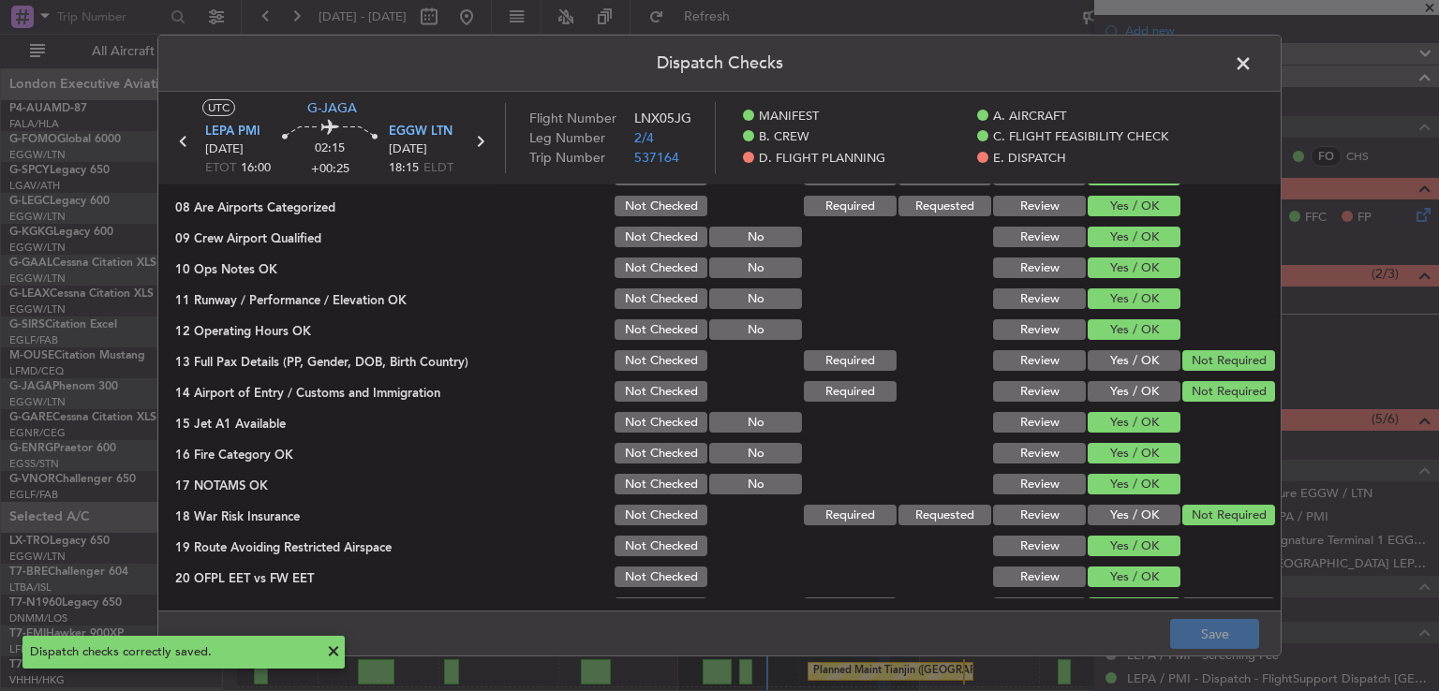
click at [1253, 69] on span at bounding box center [1253, 68] width 0 height 37
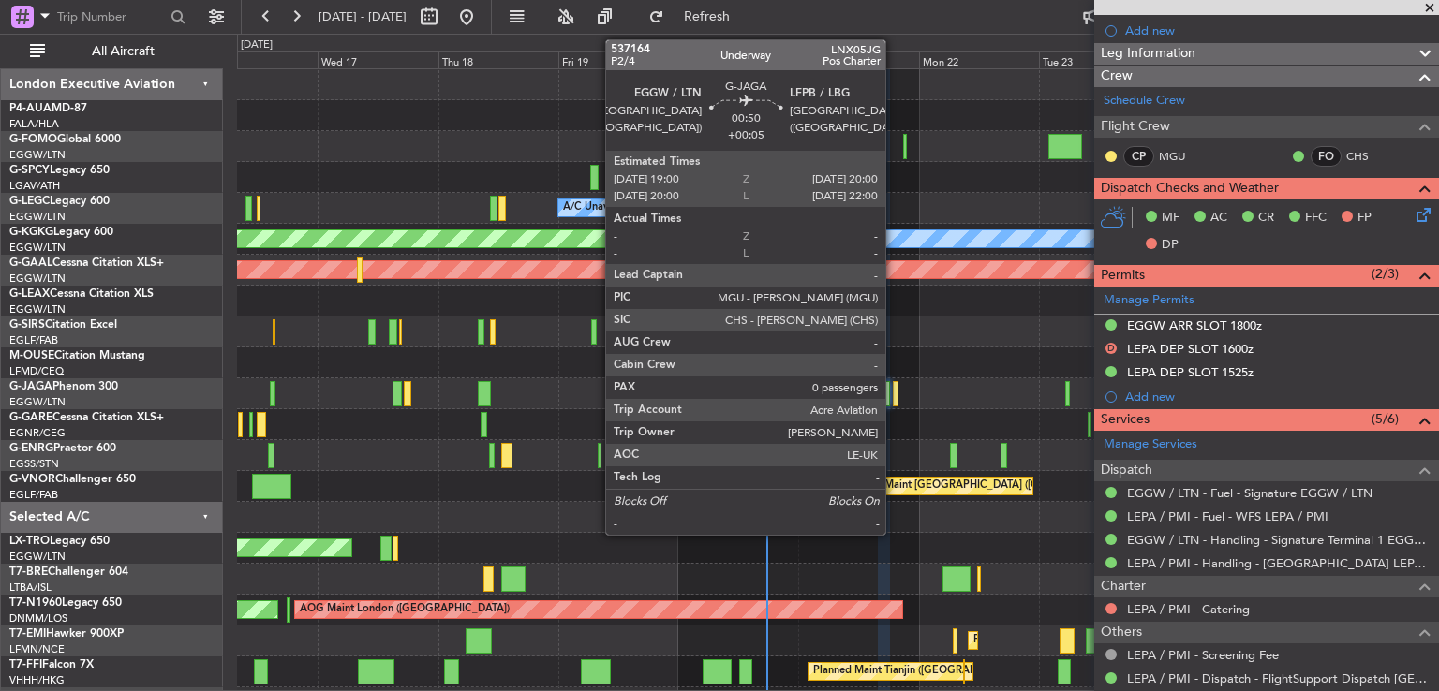
click at [894, 396] on div at bounding box center [896, 393] width 6 height 25
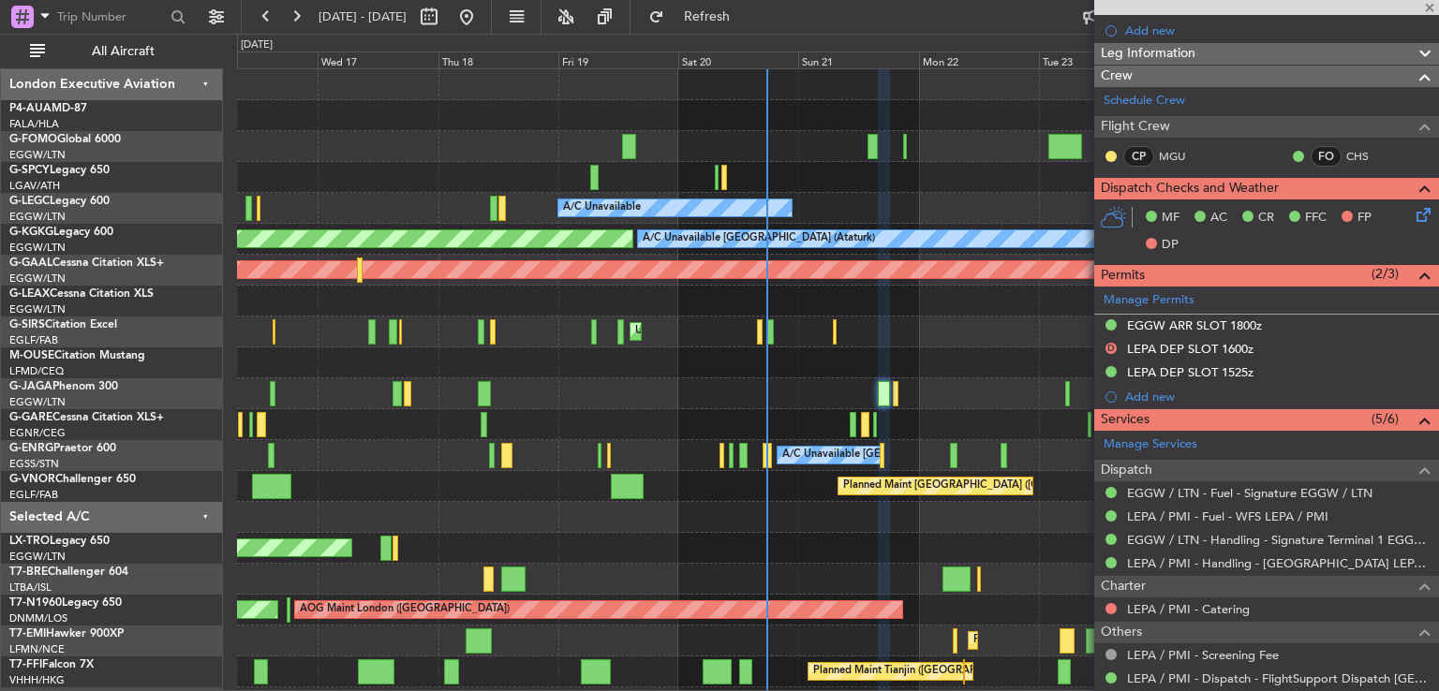
type input "+00:05"
type input "0"
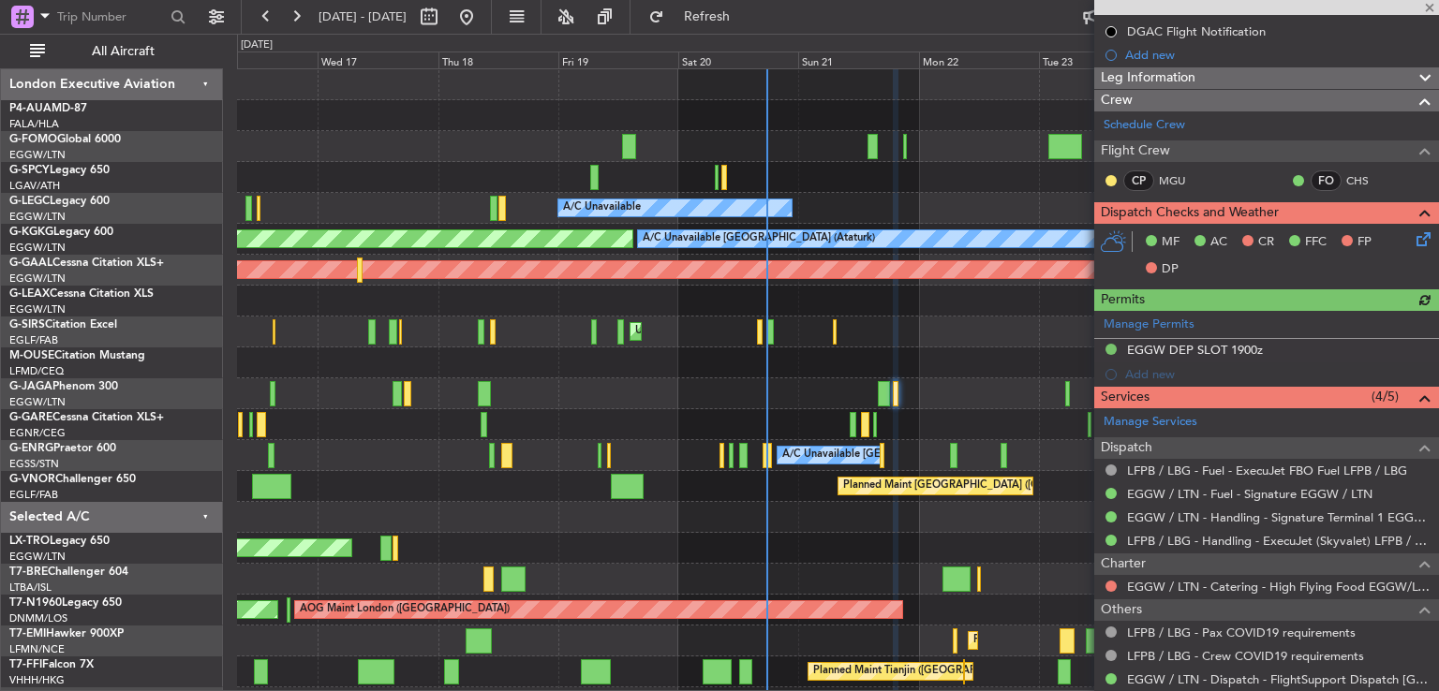
scroll to position [282, 0]
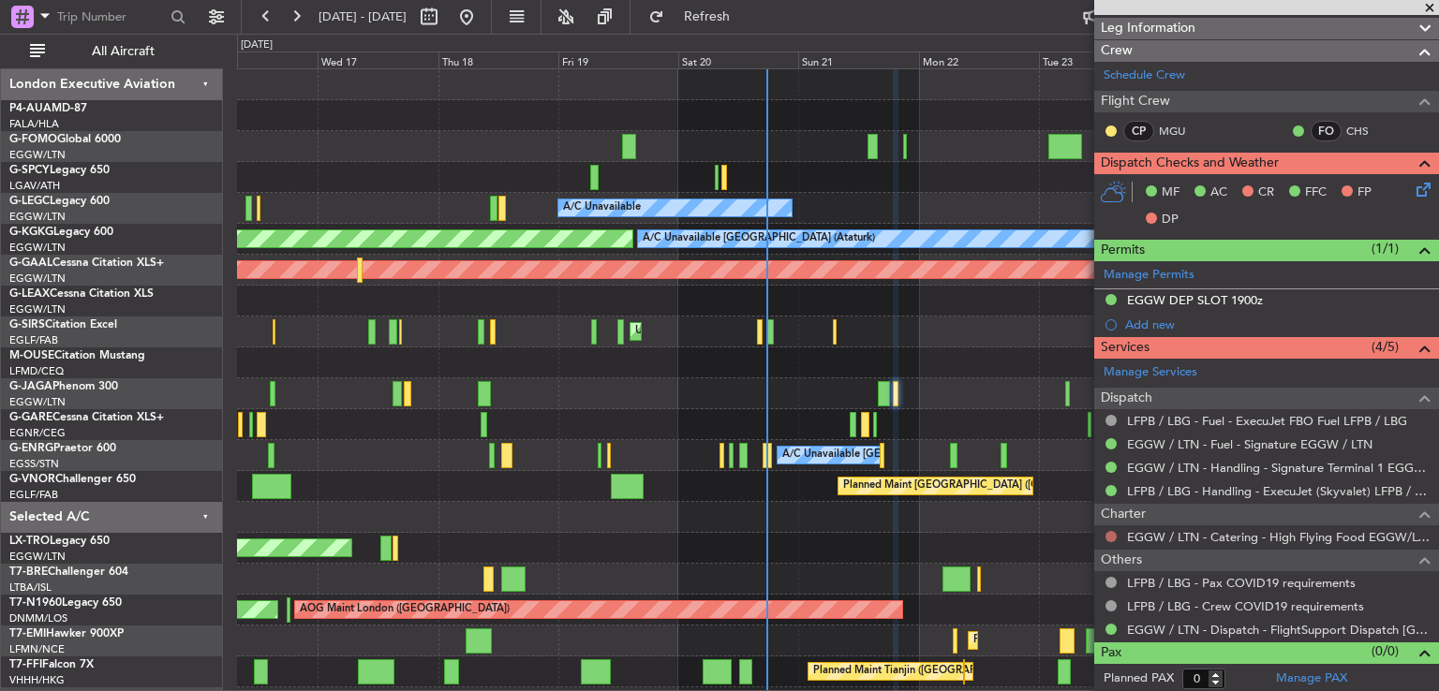
click at [1109, 533] on button at bounding box center [1111, 536] width 11 height 11
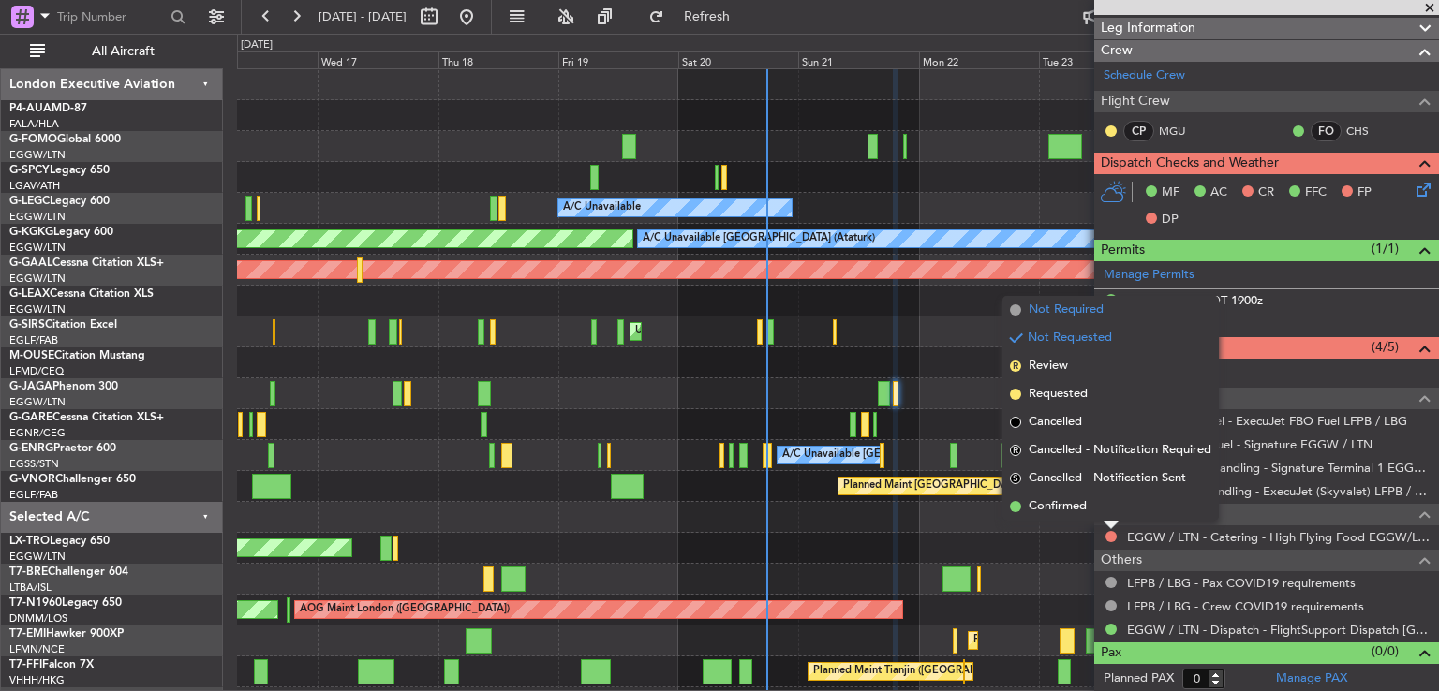
click at [1066, 313] on span "Not Required" at bounding box center [1066, 310] width 75 height 19
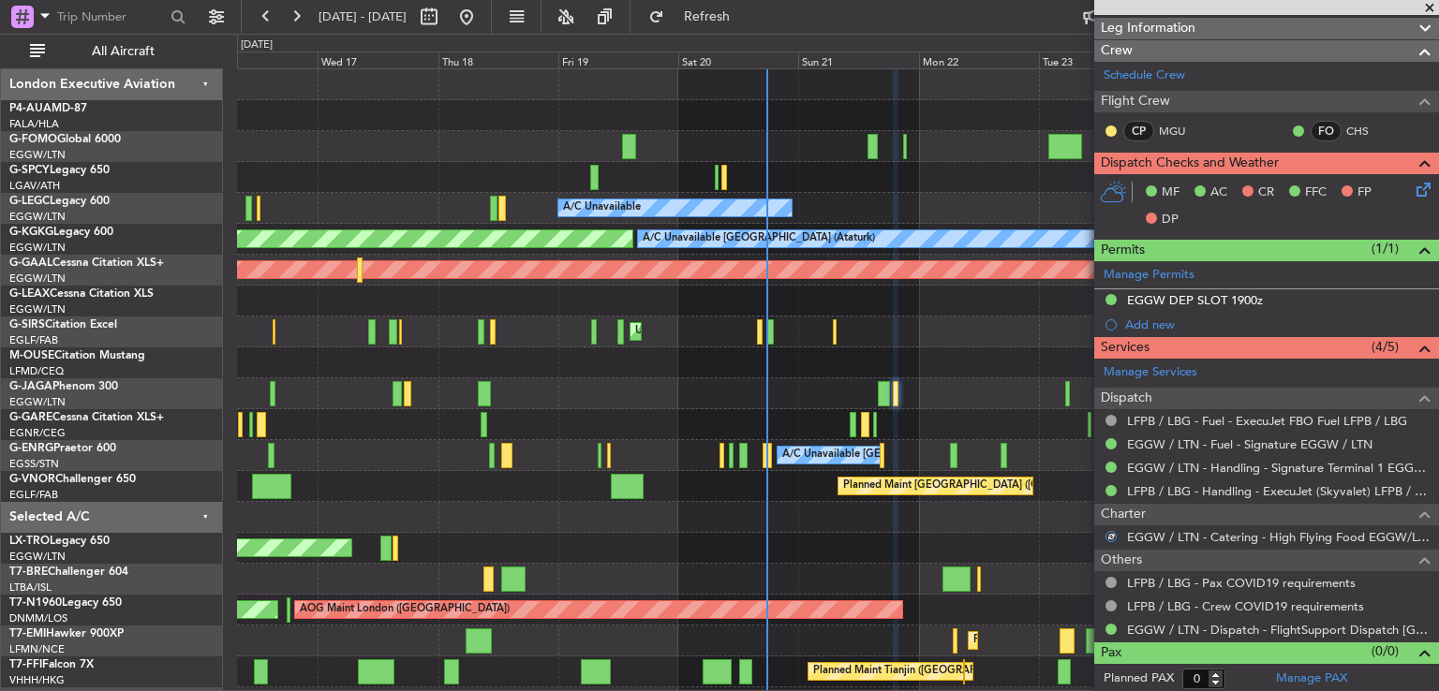
click at [1413, 185] on icon at bounding box center [1420, 186] width 15 height 15
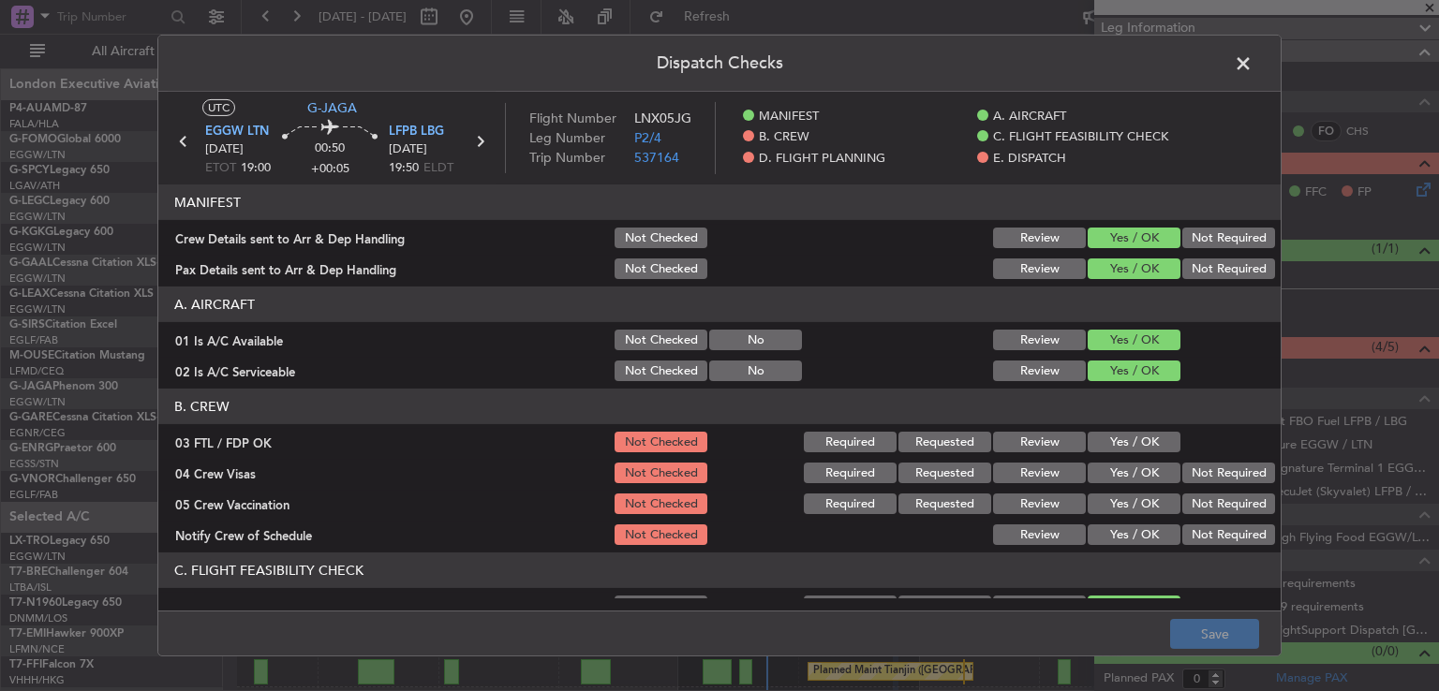
click at [1136, 446] on button "Yes / OK" at bounding box center [1134, 442] width 93 height 21
click at [1185, 466] on button "Not Required" at bounding box center [1228, 473] width 93 height 21
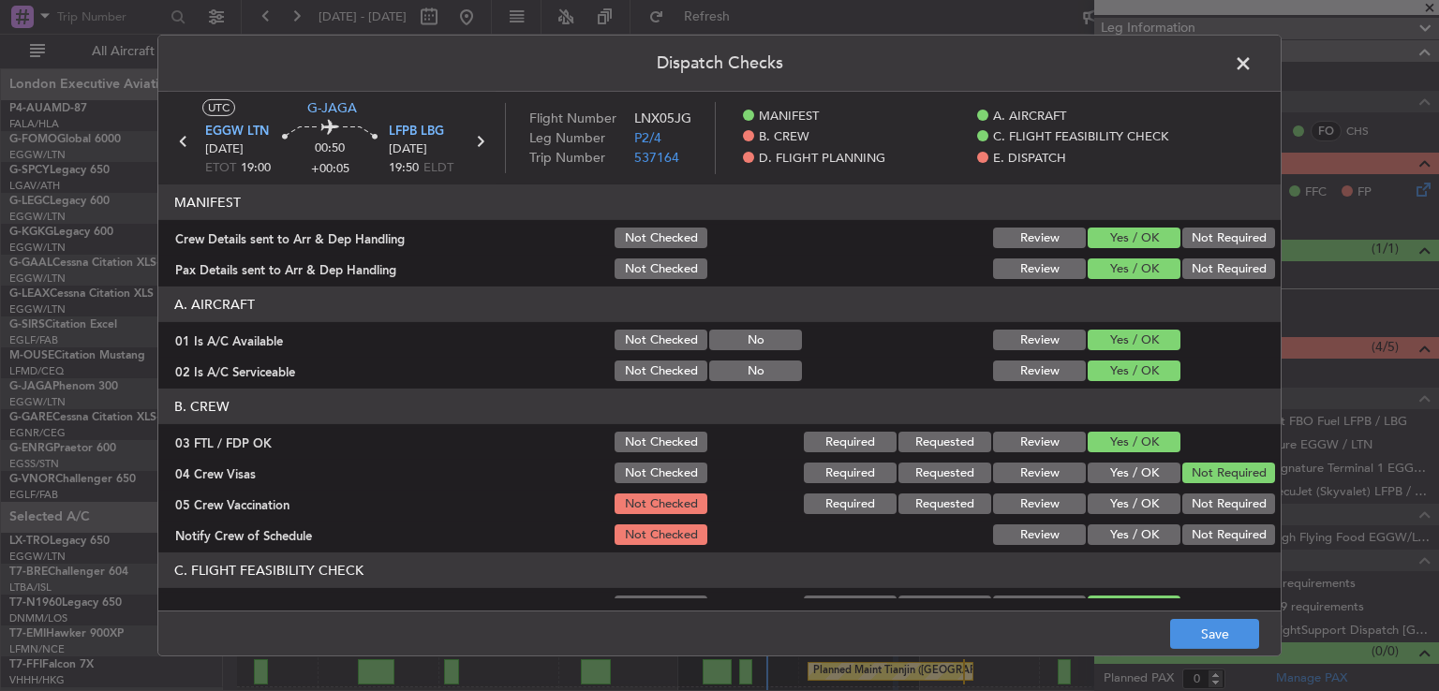
click at [1183, 511] on button "Not Required" at bounding box center [1228, 504] width 93 height 21
click at [1105, 543] on div "Yes / OK" at bounding box center [1132, 535] width 95 height 26
click at [1111, 530] on button "Yes / OK" at bounding box center [1134, 535] width 93 height 21
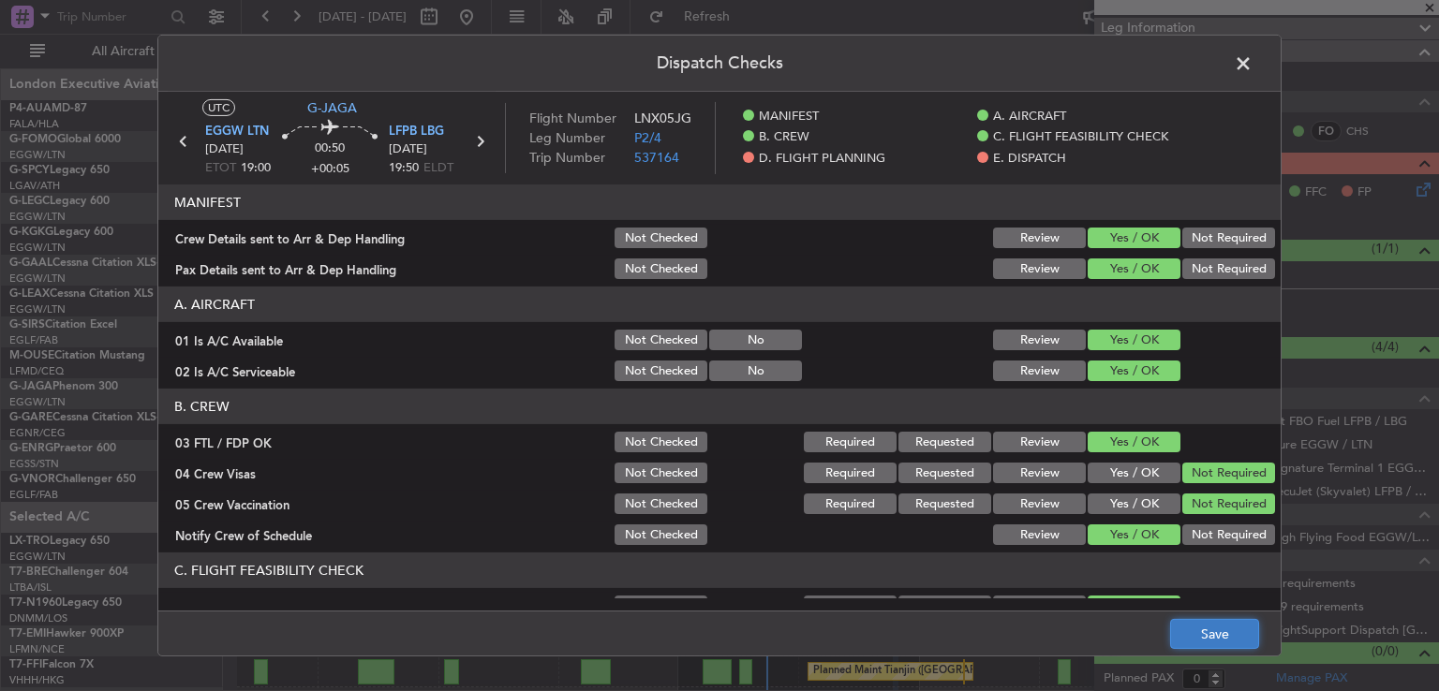
click at [1207, 623] on button "Save" at bounding box center [1214, 634] width 89 height 30
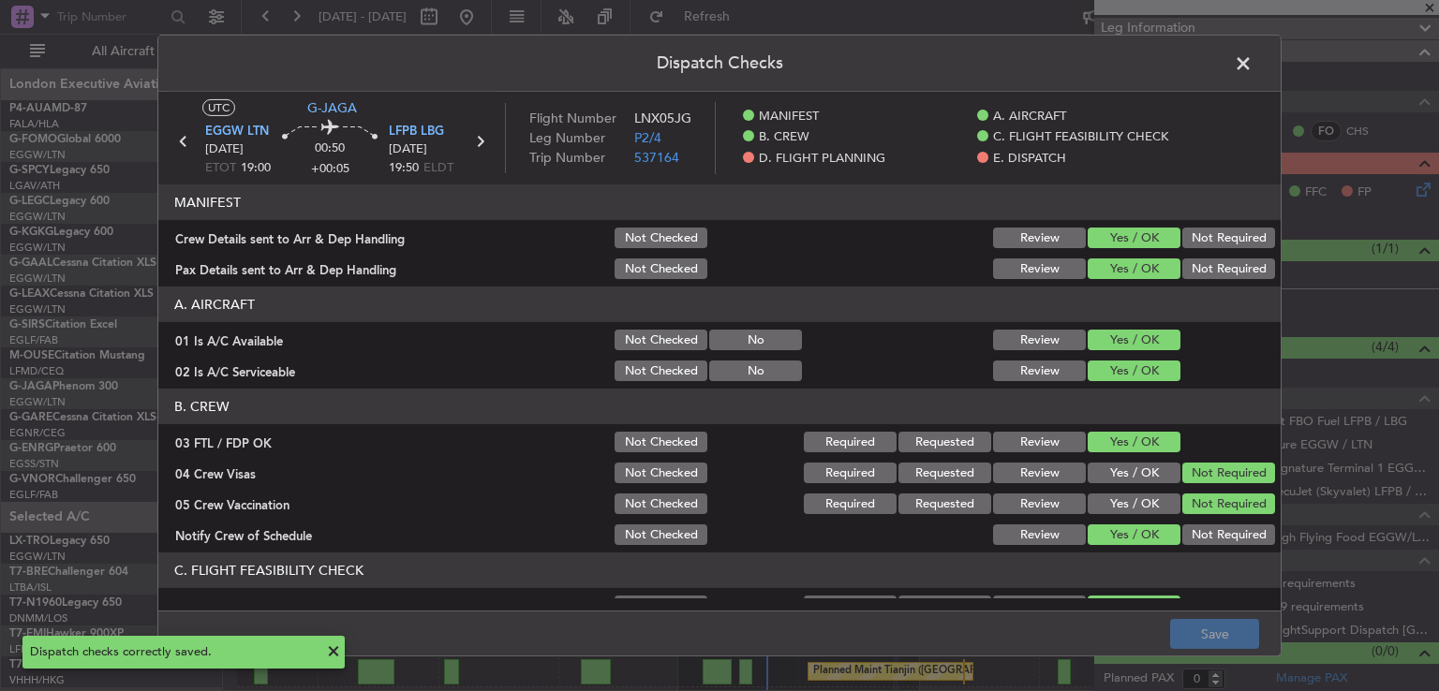
click at [1253, 67] on span at bounding box center [1253, 68] width 0 height 37
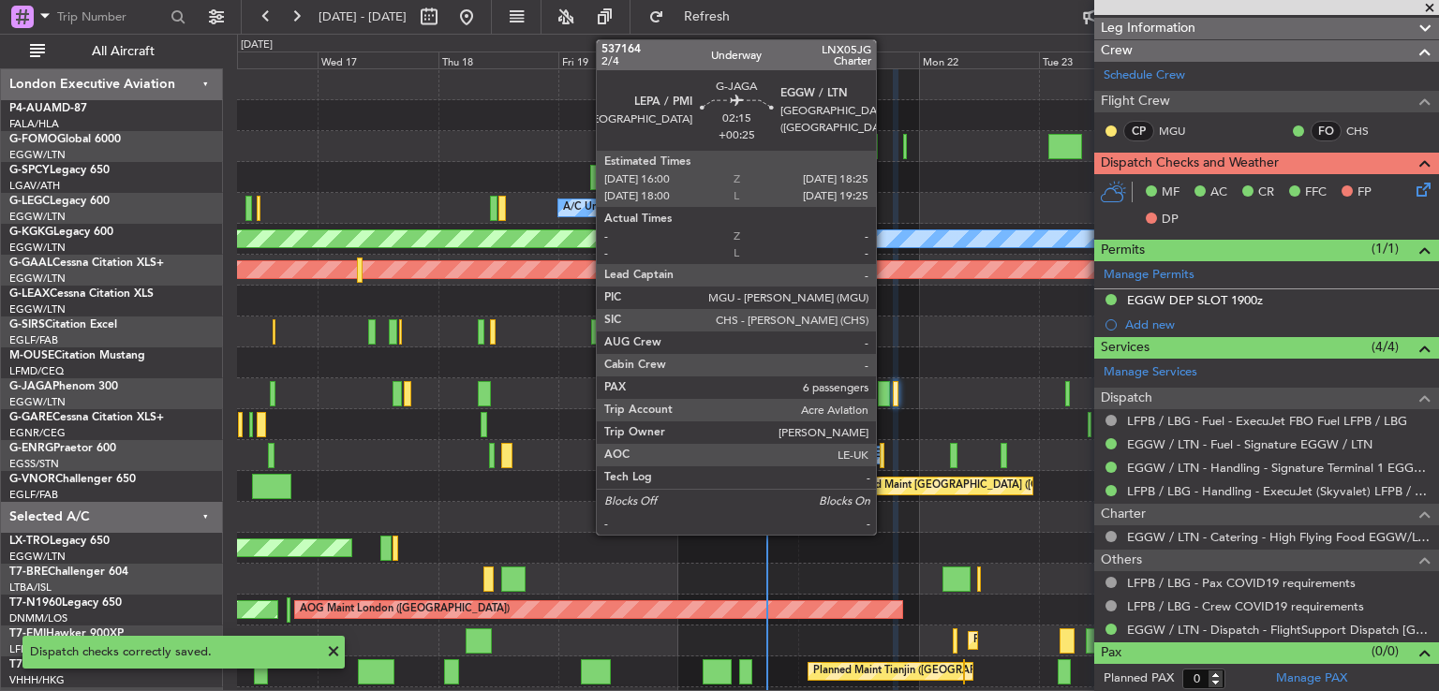
click at [884, 384] on div at bounding box center [884, 393] width 12 height 25
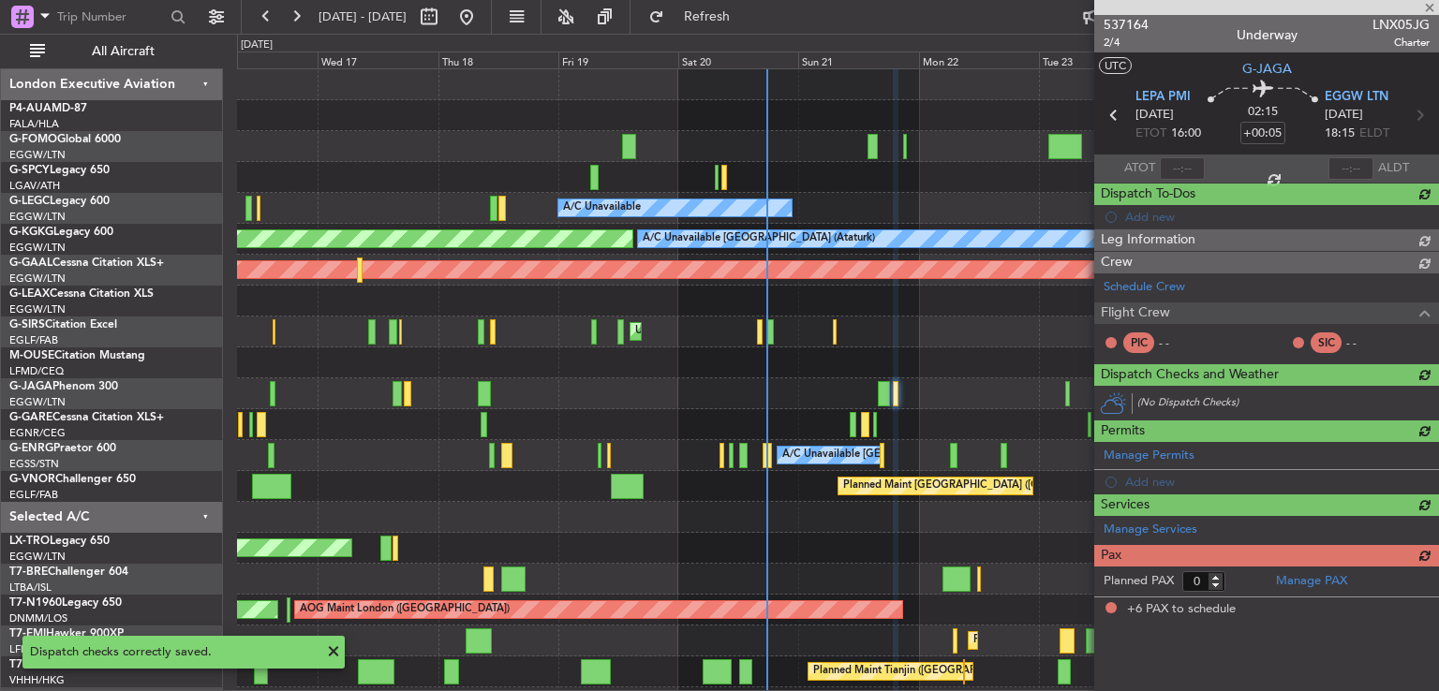
type input "+00:25"
type input "6"
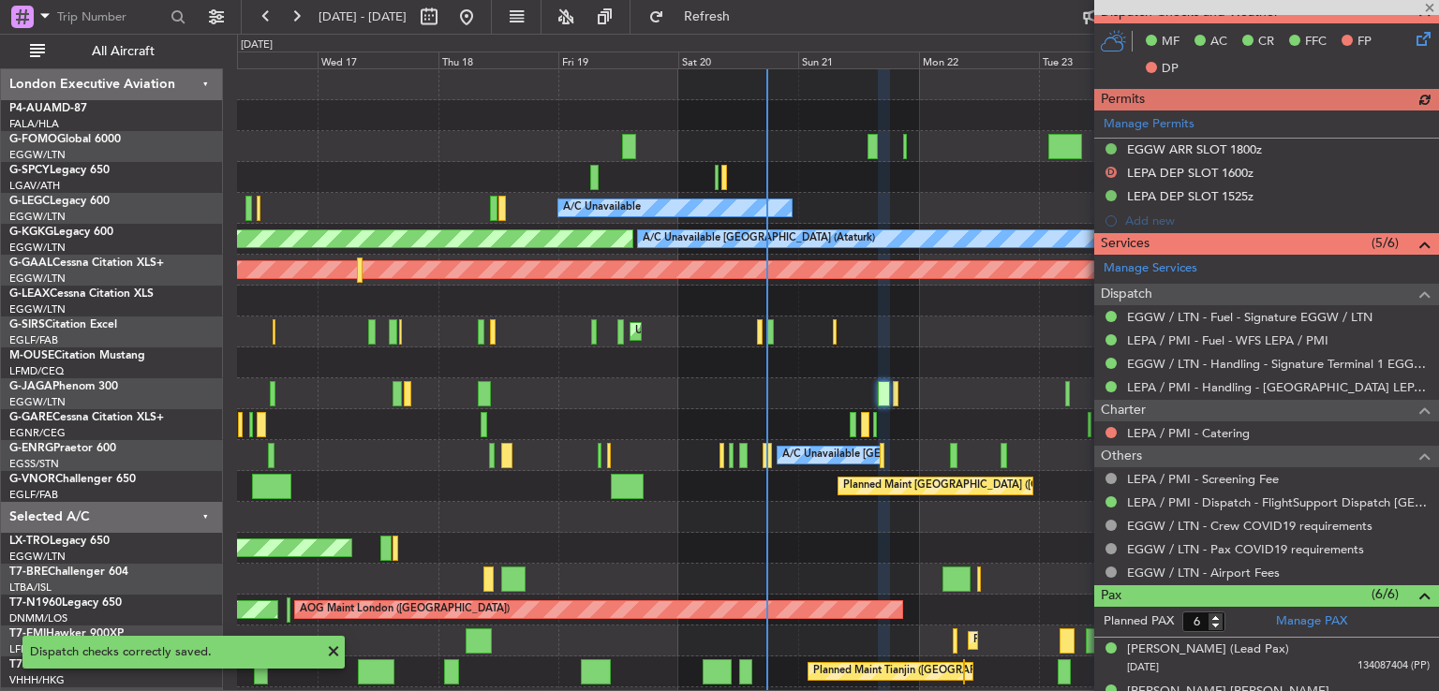
scroll to position [482, 0]
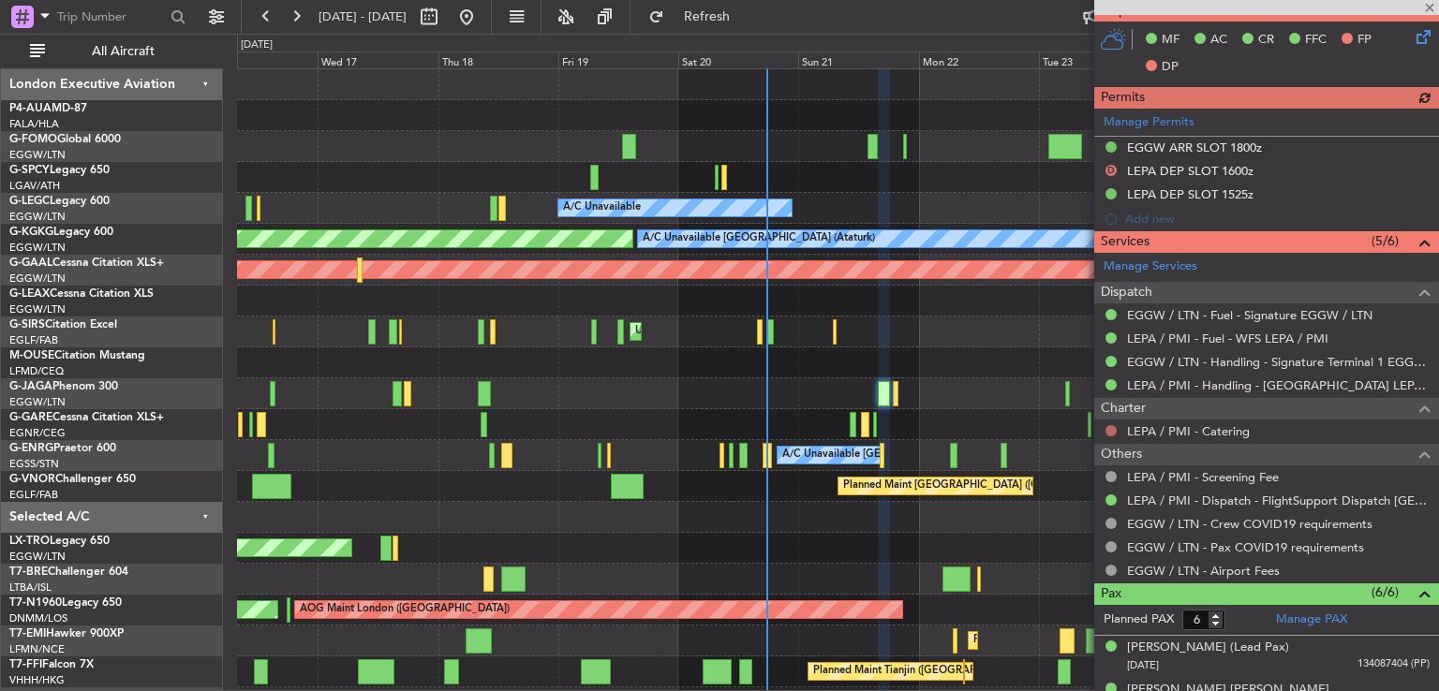
click at [1110, 428] on button at bounding box center [1111, 430] width 11 height 11
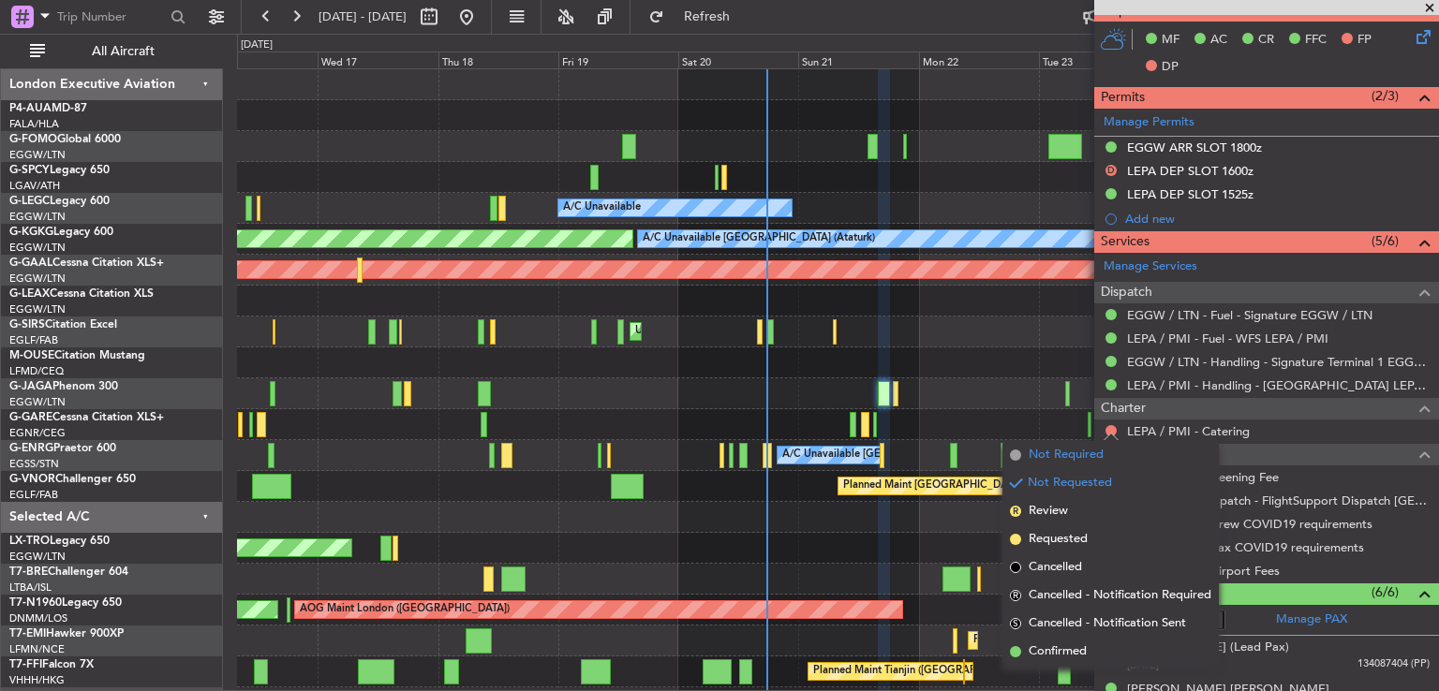
click at [1045, 460] on span "Not Required" at bounding box center [1066, 455] width 75 height 19
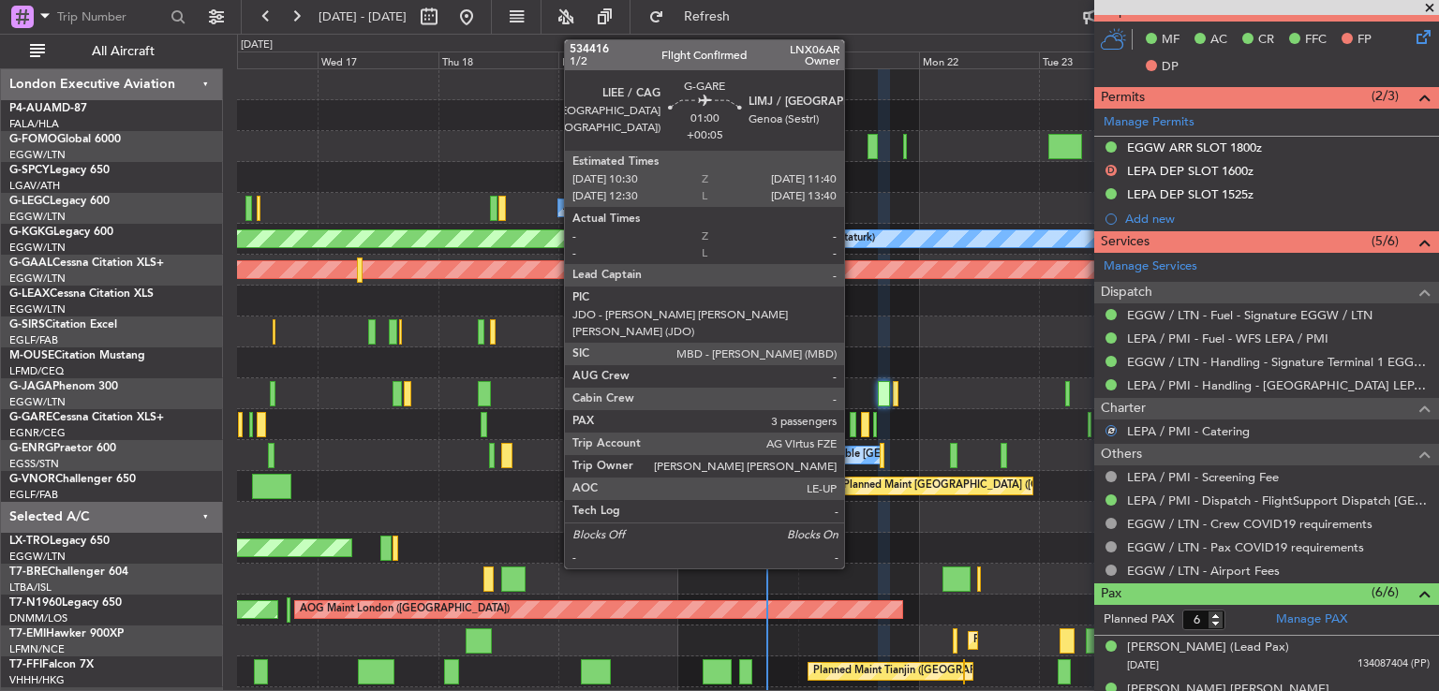
click at [853, 427] on div at bounding box center [853, 424] width 7 height 25
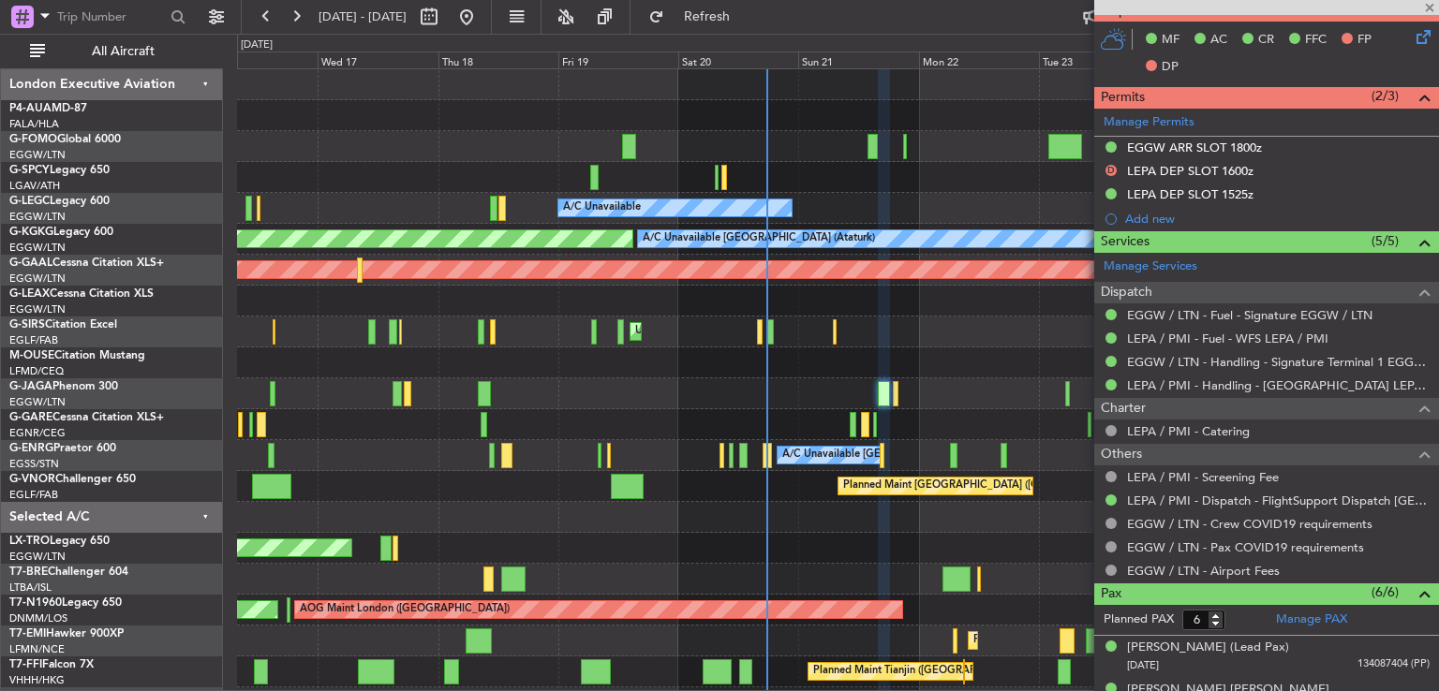
type input "+00:05"
type input "3"
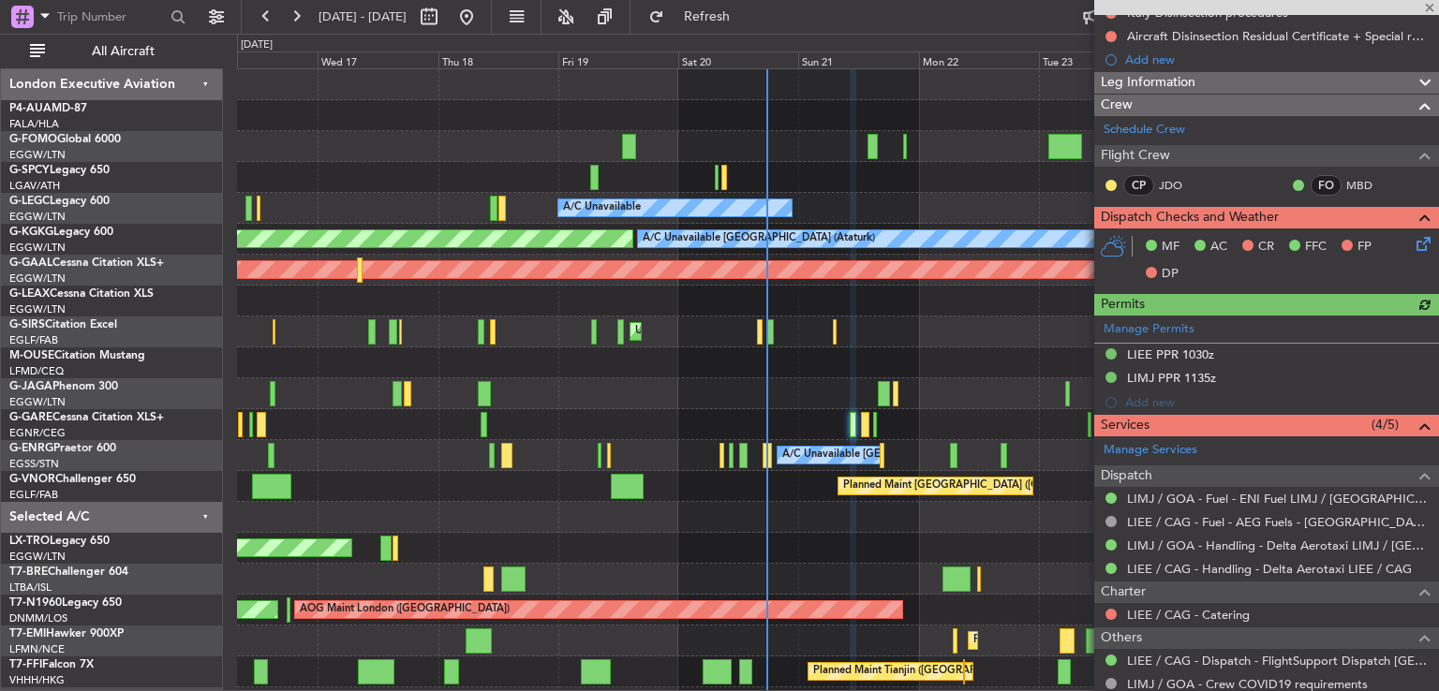
scroll to position [345, 0]
click at [1413, 240] on icon at bounding box center [1420, 240] width 15 height 15
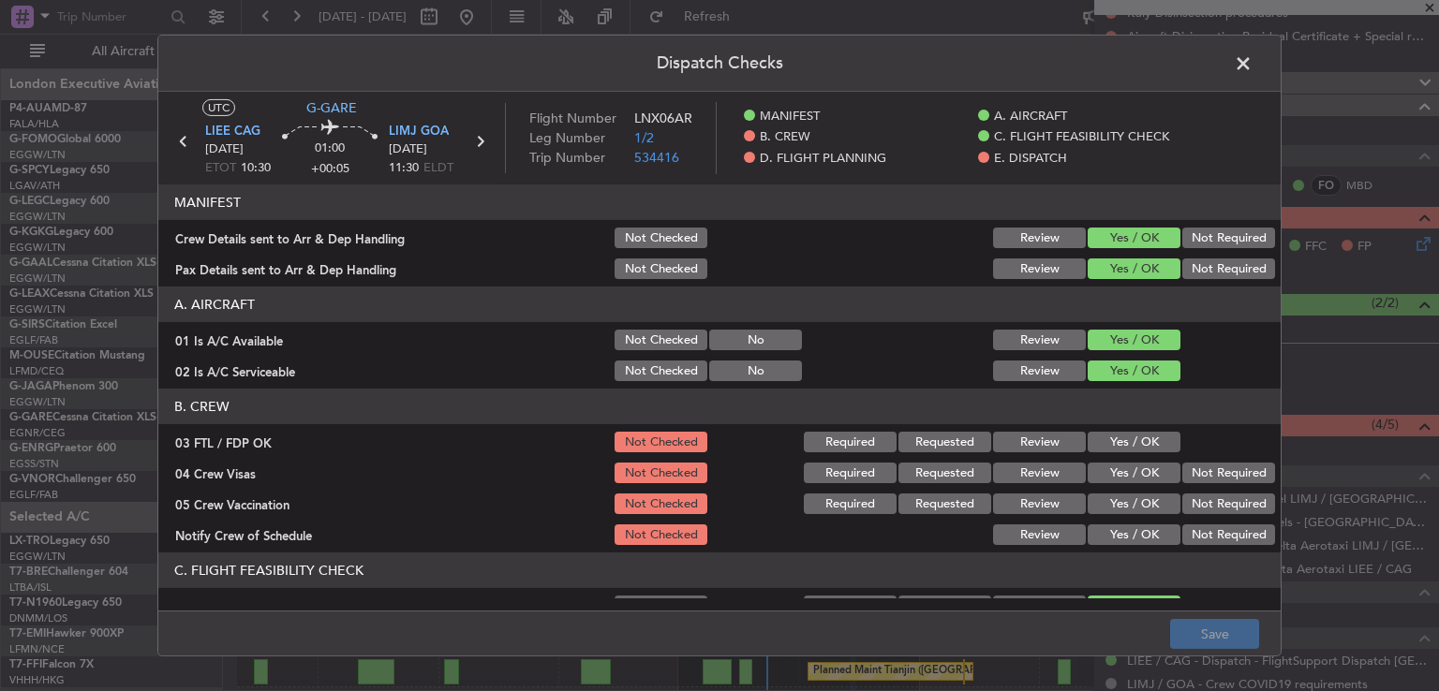
click at [1119, 430] on div "Yes / OK" at bounding box center [1132, 442] width 95 height 26
click at [1121, 436] on button "Yes / OK" at bounding box center [1134, 442] width 93 height 21
drag, startPoint x: 1178, startPoint y: 458, endPoint x: 1180, endPoint y: 468, distance: 9.6
click at [1178, 460] on section "B. CREW 03 FTL / FDP OK Not Checked Required Requested Review Yes / OK 04 Crew …" at bounding box center [719, 468] width 1122 height 159
click at [1182, 474] on button "Not Required" at bounding box center [1228, 473] width 93 height 21
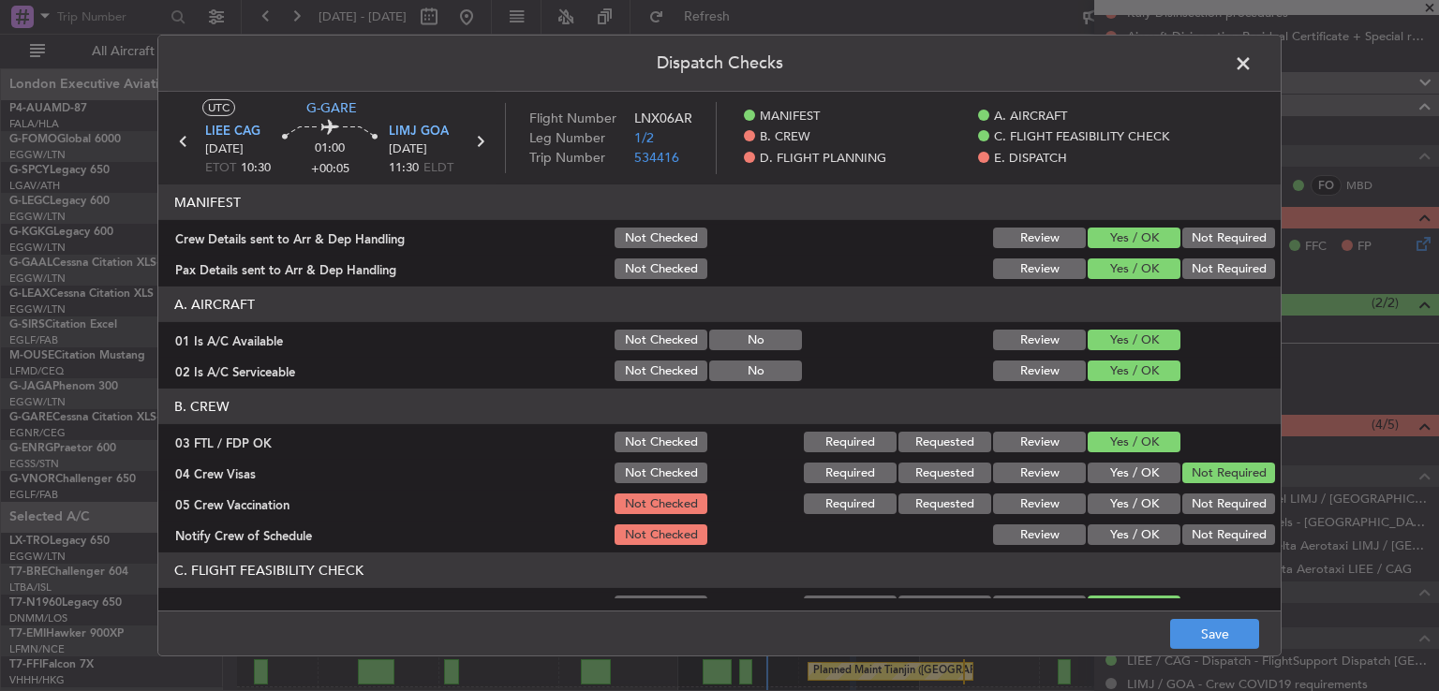
click at [1182, 505] on button "Not Required" at bounding box center [1228, 504] width 93 height 21
click at [1128, 535] on button "Yes / OK" at bounding box center [1134, 535] width 93 height 21
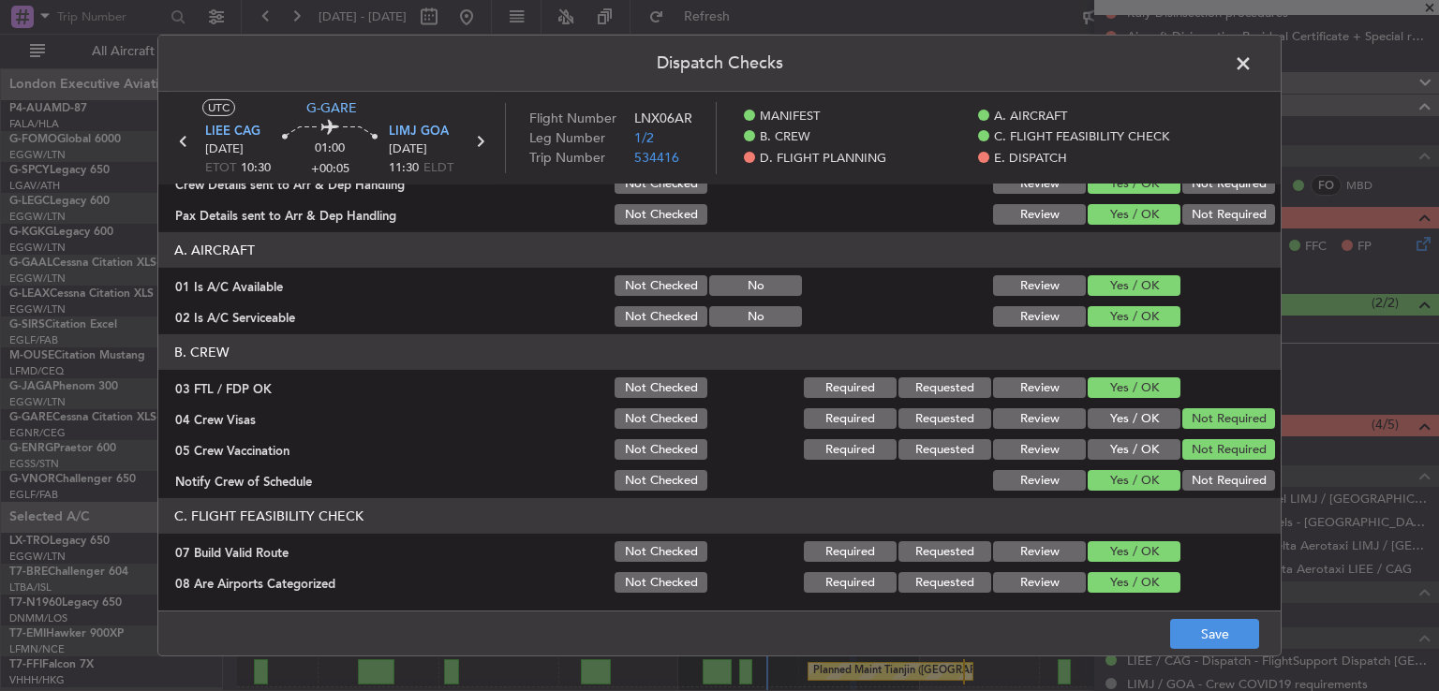
scroll to position [399, 0]
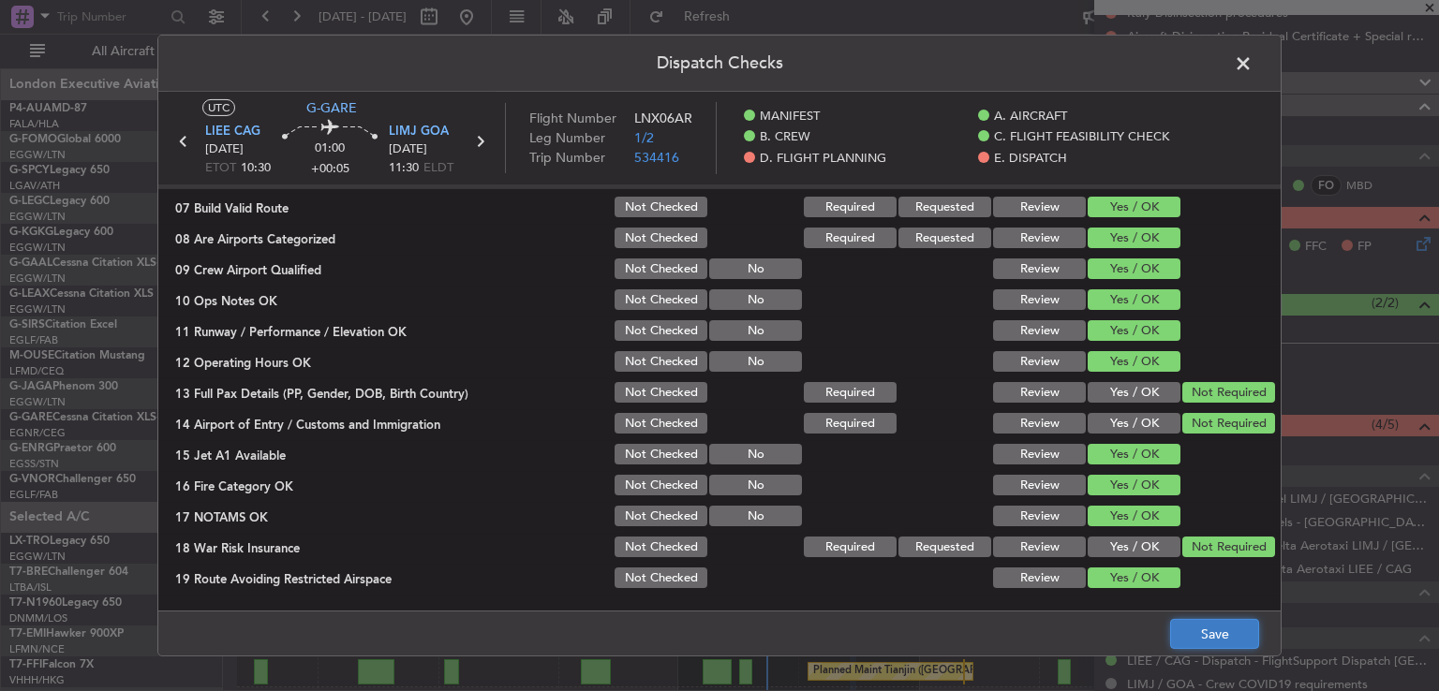
click at [1178, 631] on button "Save" at bounding box center [1214, 634] width 89 height 30
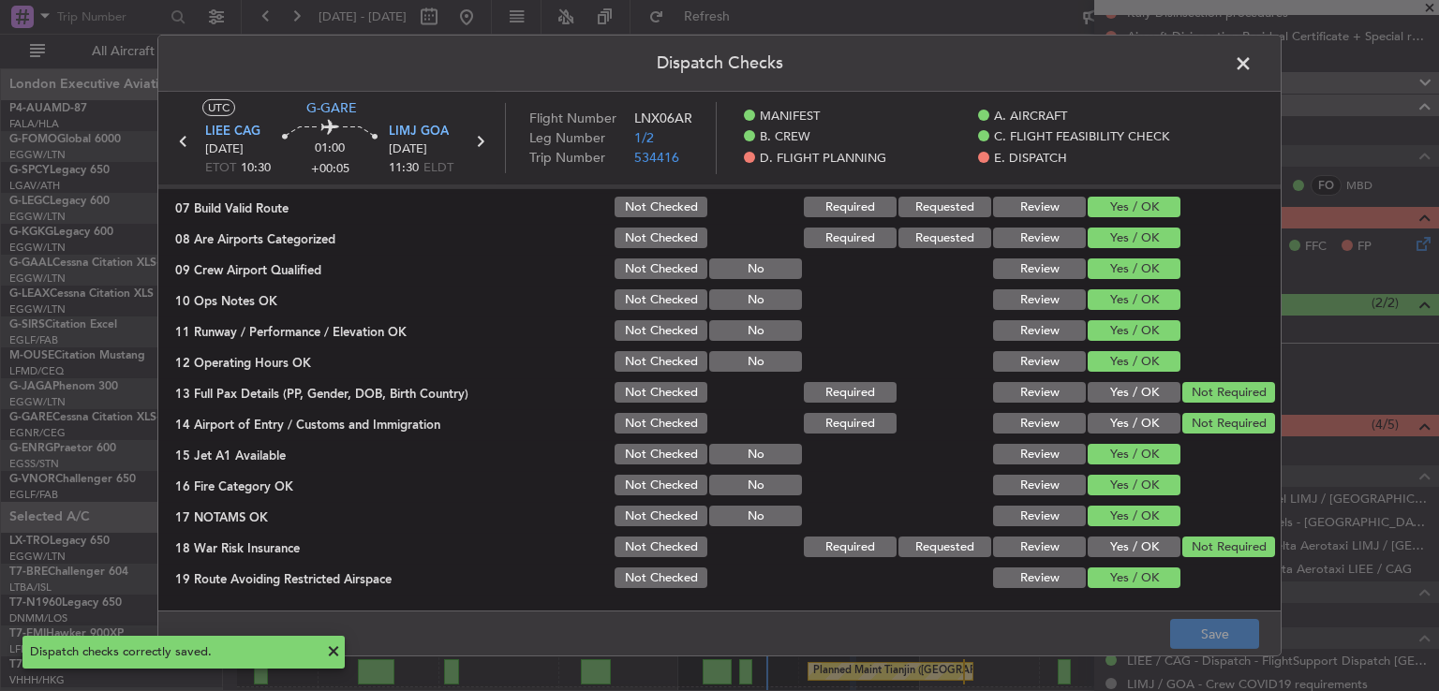
click at [1253, 63] on span at bounding box center [1253, 68] width 0 height 37
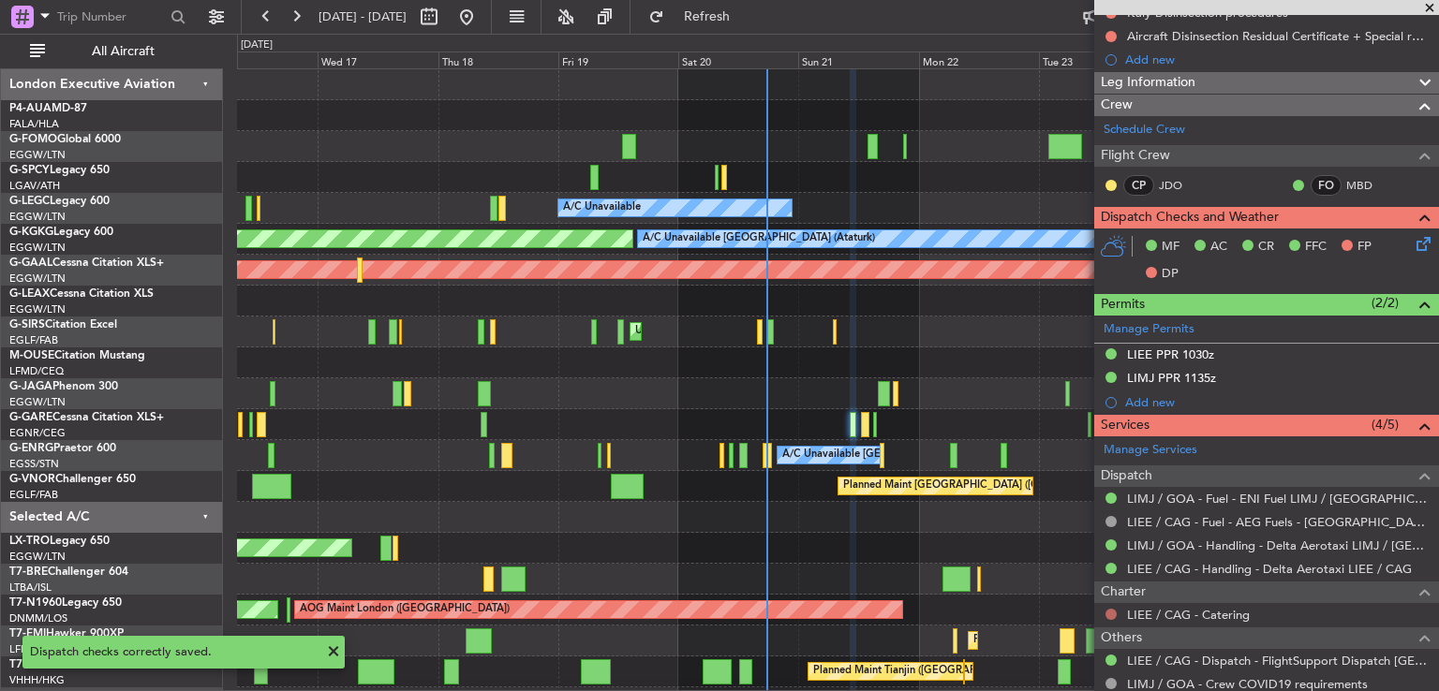
click at [1107, 613] on button at bounding box center [1111, 614] width 11 height 11
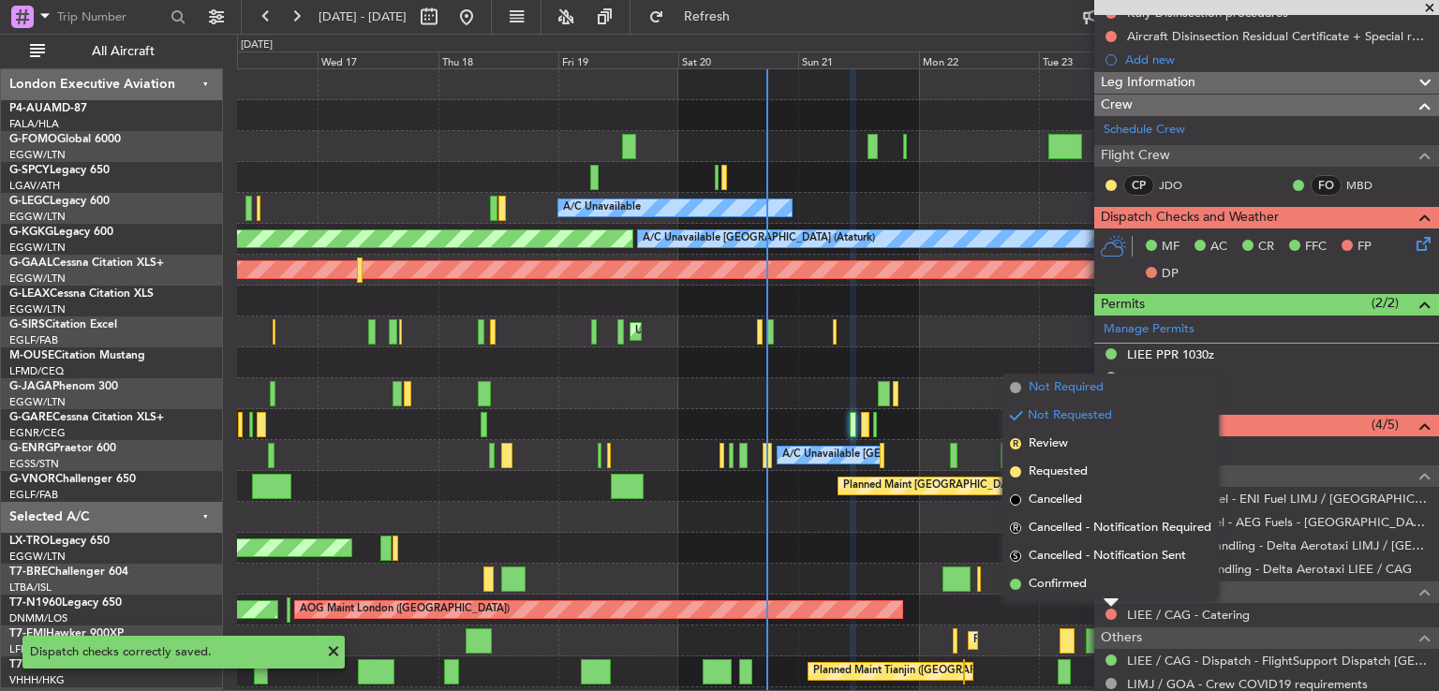
click at [1062, 391] on span "Not Required" at bounding box center [1066, 388] width 75 height 19
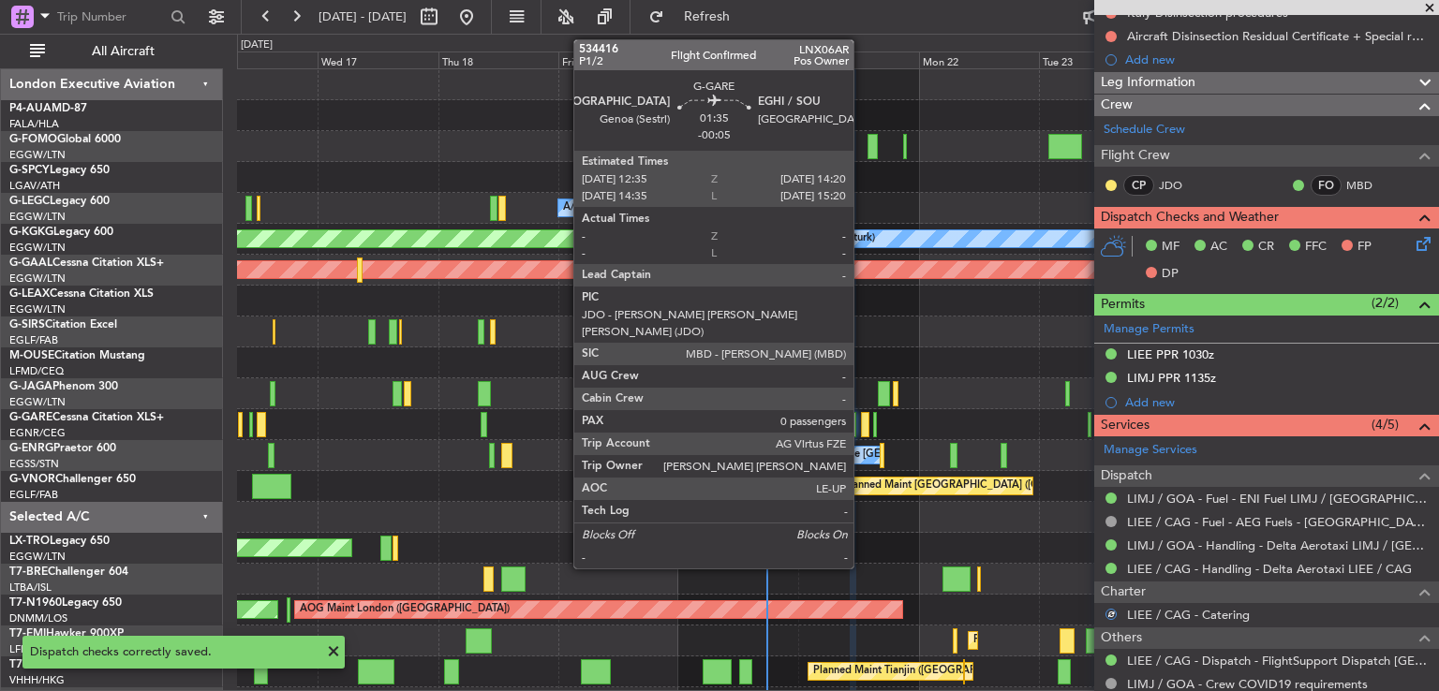
click at [862, 426] on div at bounding box center [865, 424] width 9 height 25
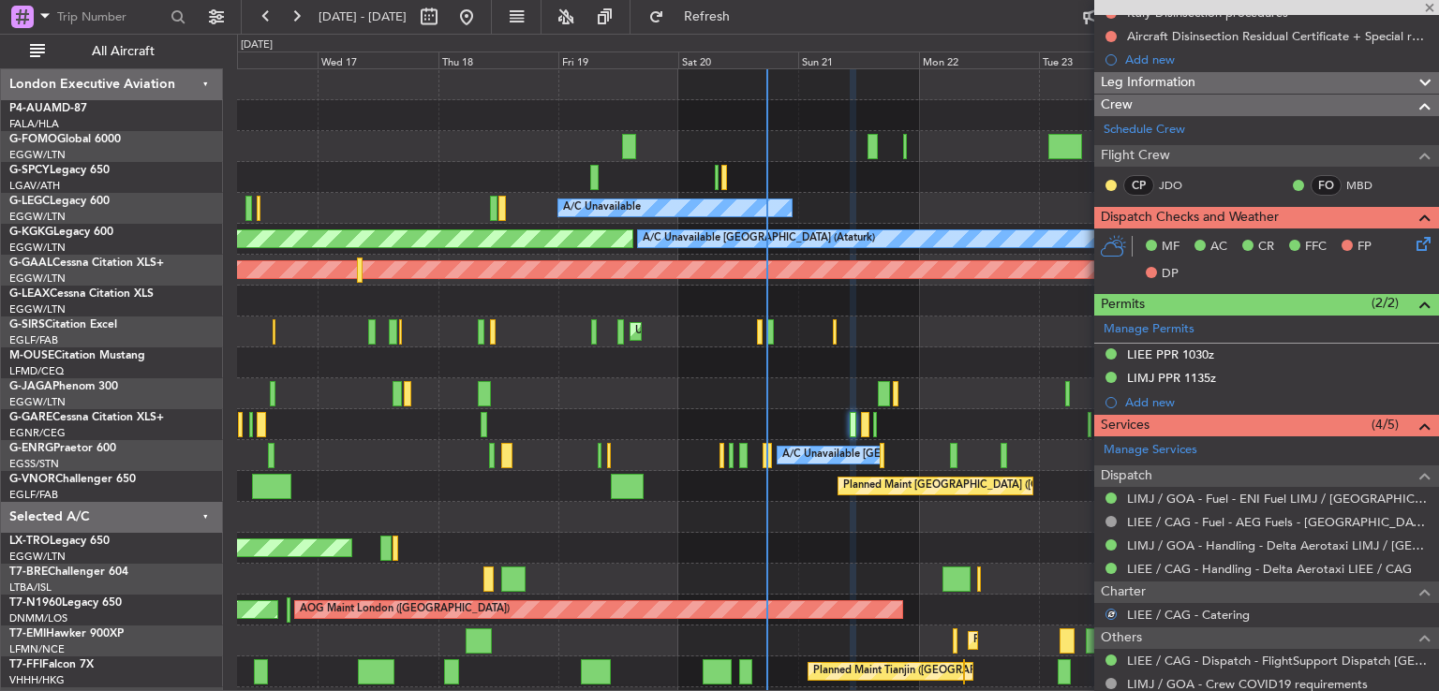
type input "-00:05"
type input "0"
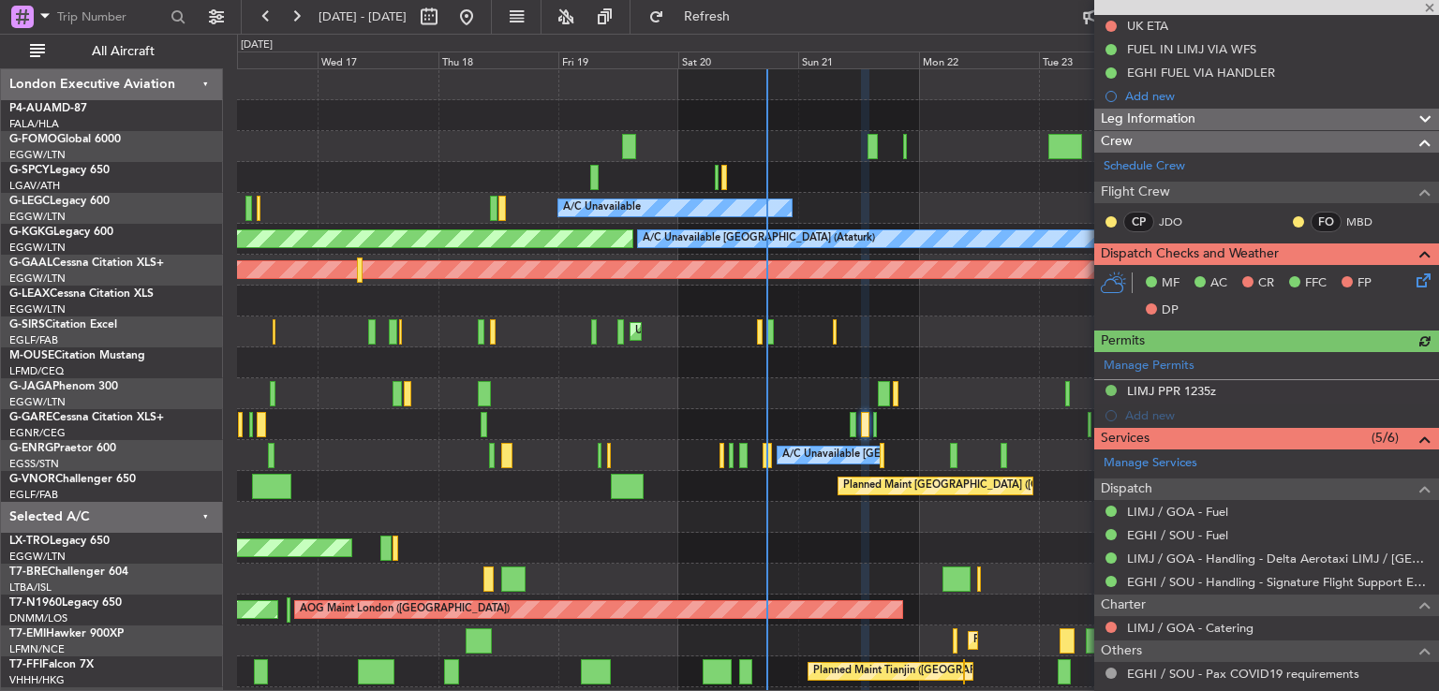
scroll to position [286, 0]
click at [1413, 280] on icon at bounding box center [1420, 276] width 15 height 15
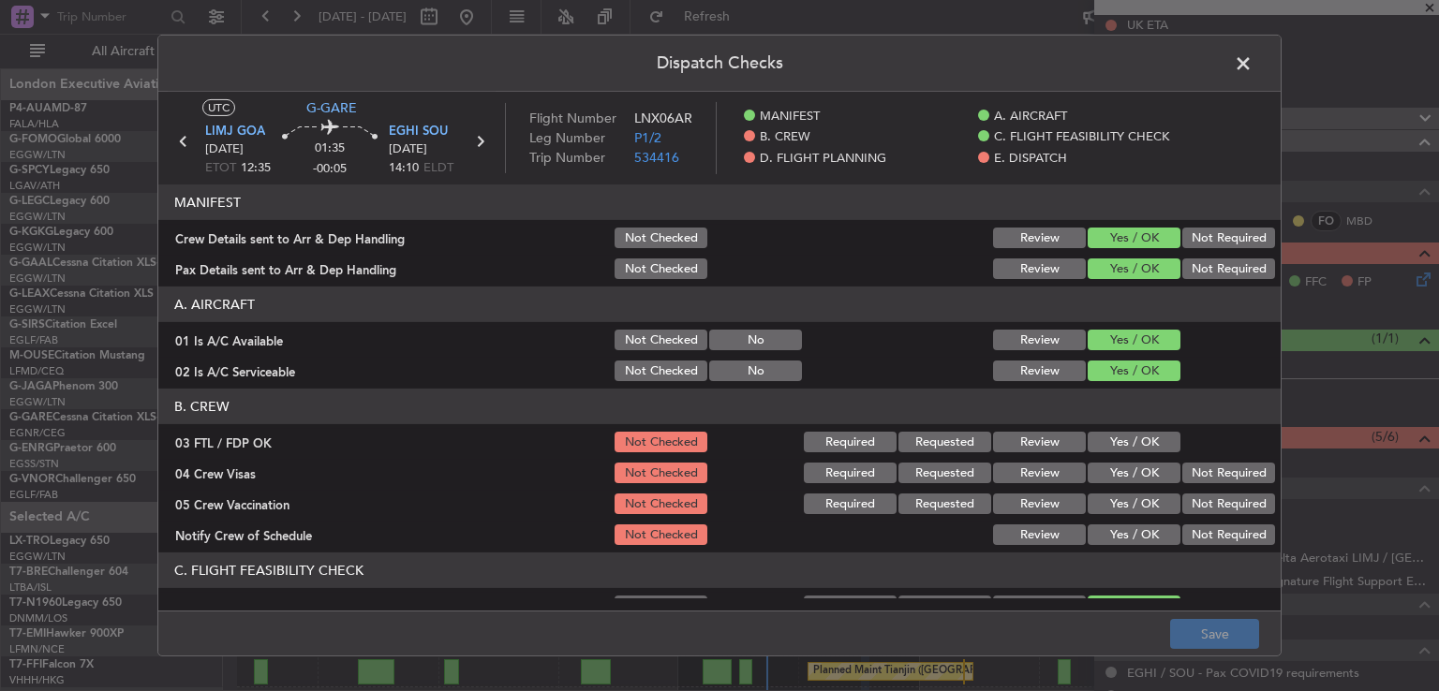
click at [1124, 439] on button "Yes / OK" at bounding box center [1134, 442] width 93 height 21
click at [1211, 486] on section "B. CREW 03 FTL / FDP OK Not Checked Required Requested Review Yes / OK 04 Crew …" at bounding box center [719, 468] width 1122 height 159
click at [1211, 481] on button "Not Required" at bounding box center [1228, 473] width 93 height 21
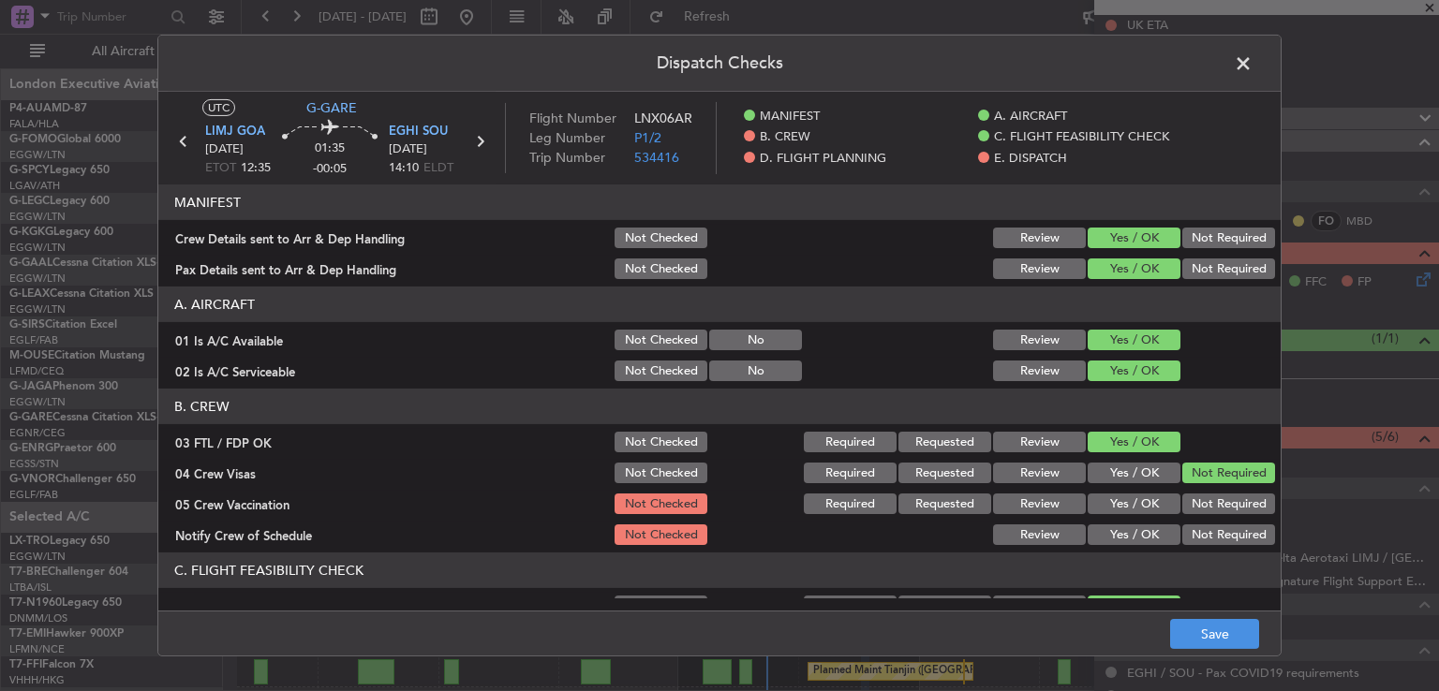
click at [1210, 497] on button "Not Required" at bounding box center [1228, 504] width 93 height 21
click at [1128, 540] on button "Yes / OK" at bounding box center [1134, 535] width 93 height 21
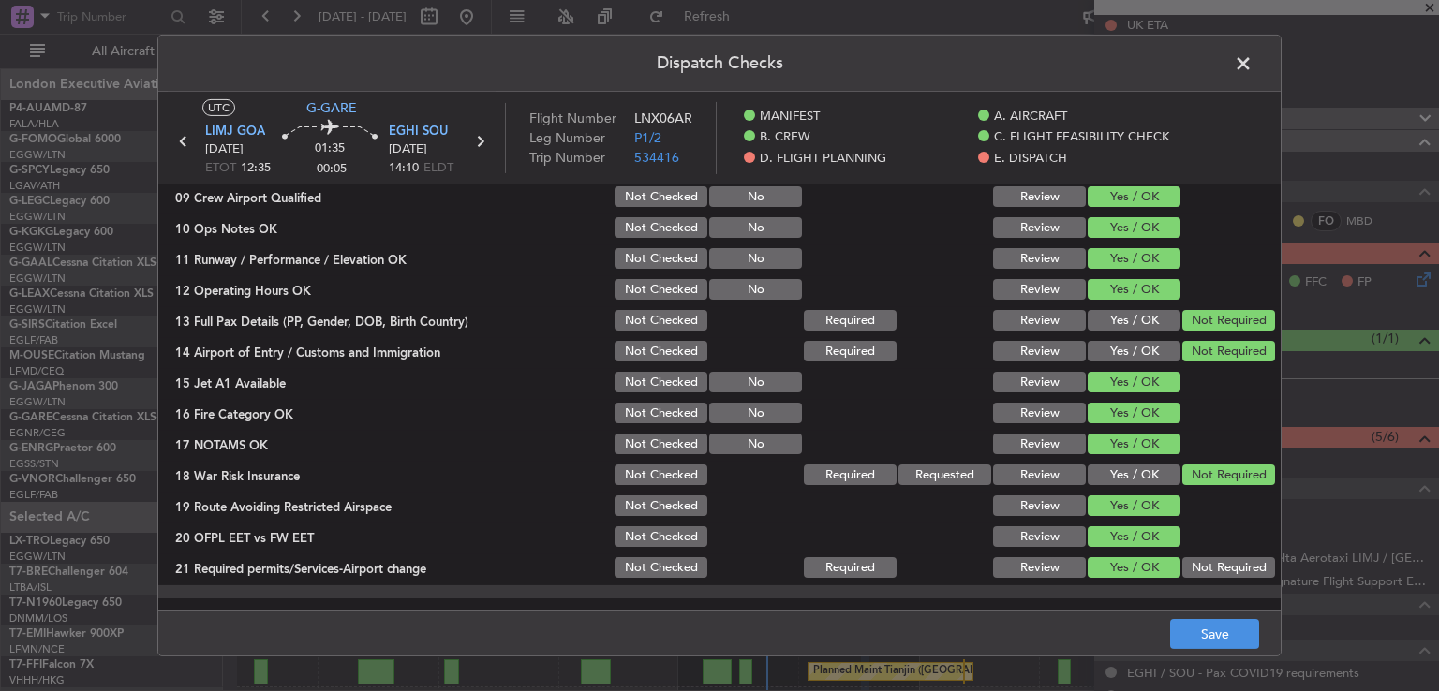
scroll to position [474, 0]
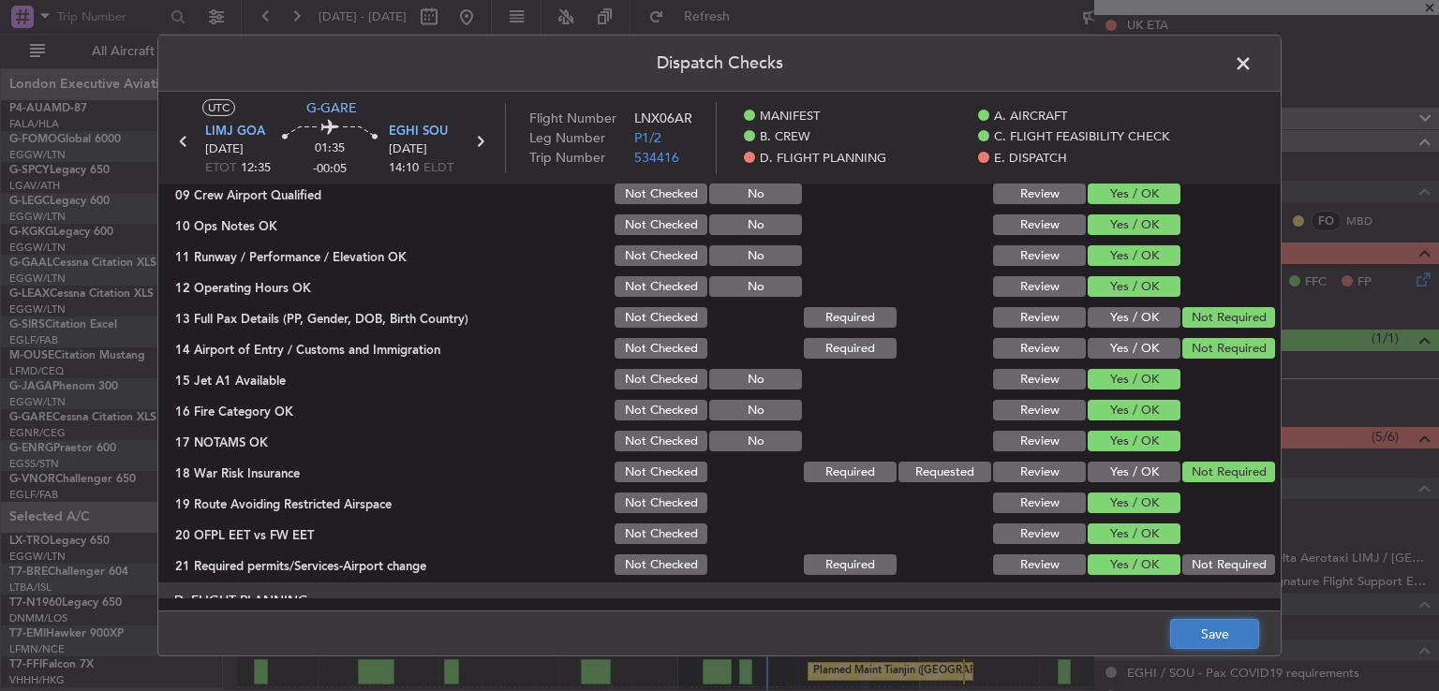
click at [1199, 631] on button "Save" at bounding box center [1214, 634] width 89 height 30
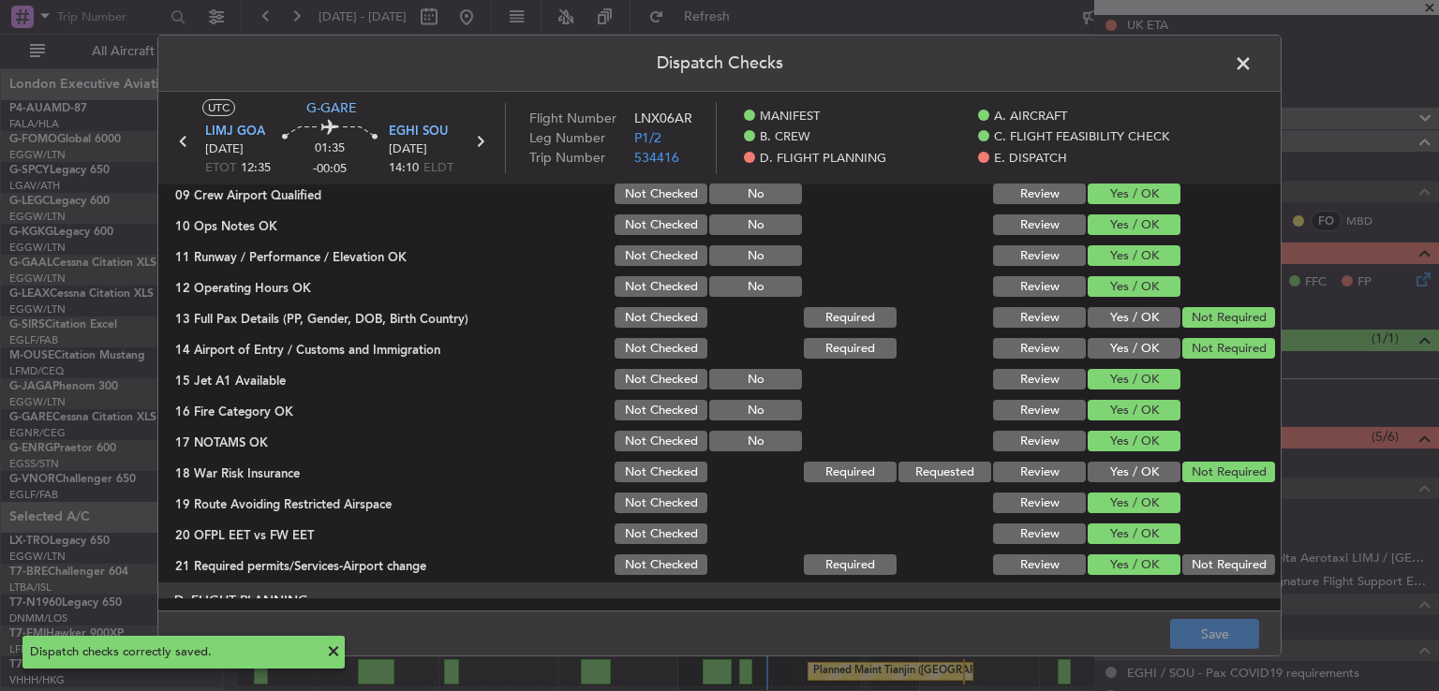
click at [1253, 64] on span at bounding box center [1253, 68] width 0 height 37
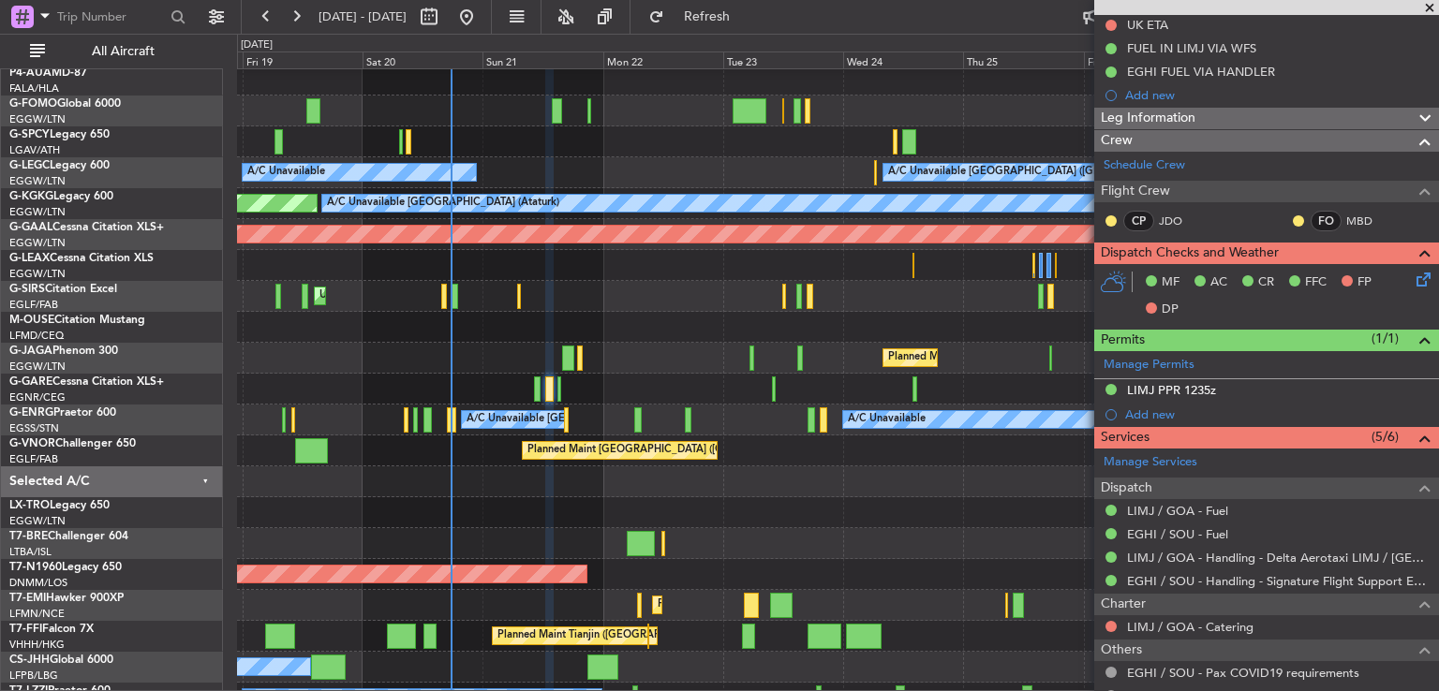
click at [653, 379] on div at bounding box center [837, 389] width 1201 height 31
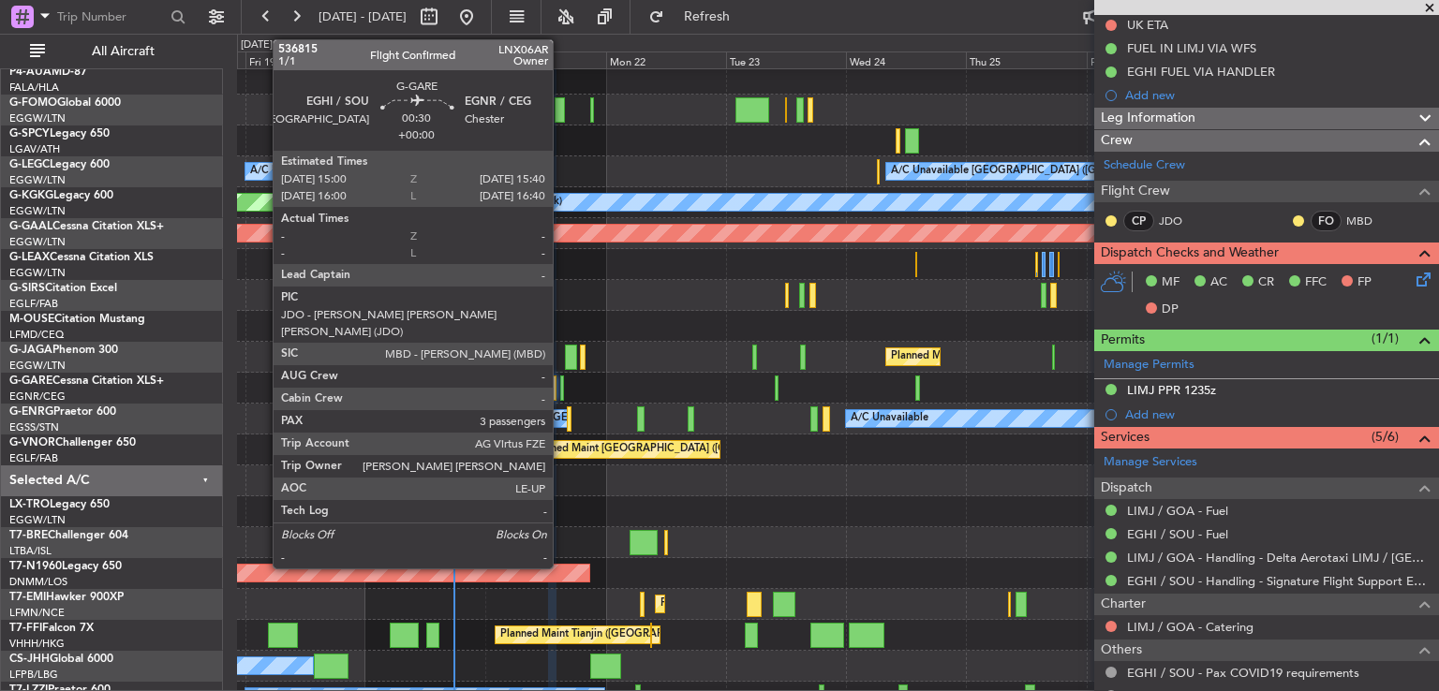
click at [561, 391] on div at bounding box center [562, 388] width 4 height 25
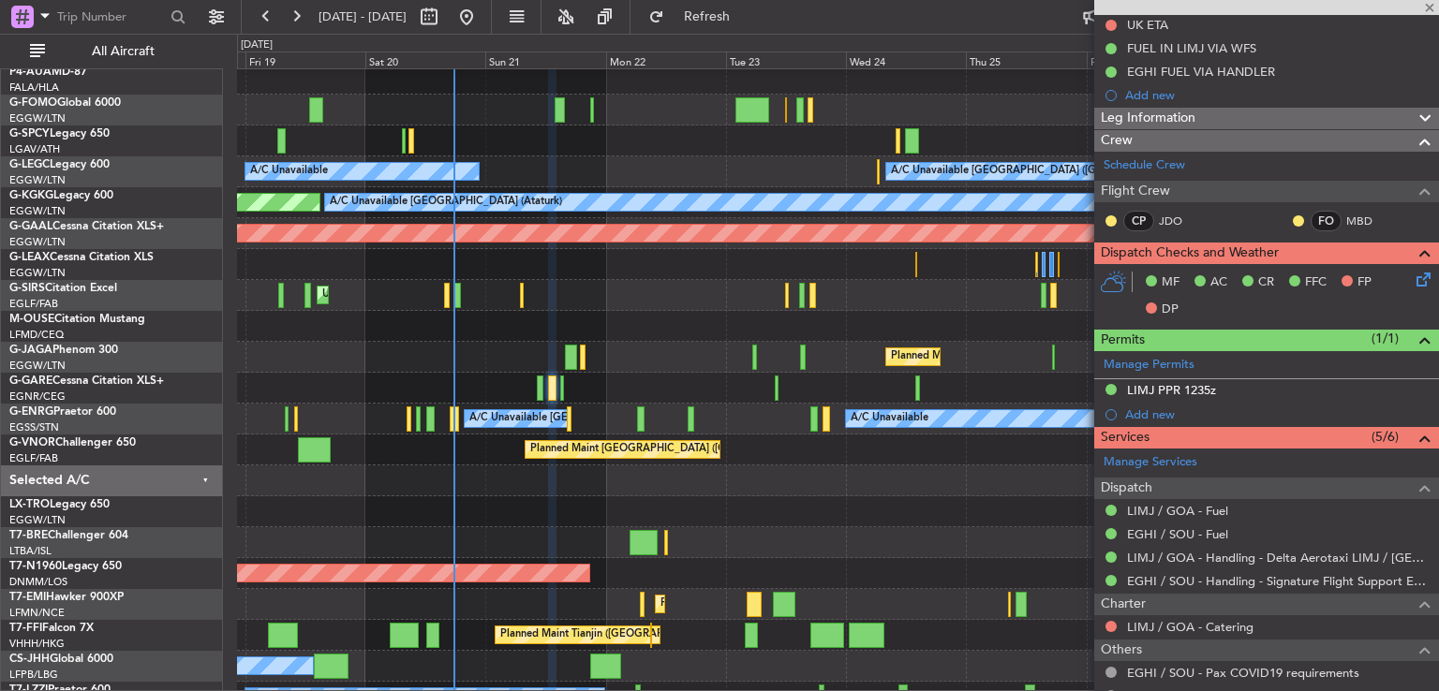
type input "3"
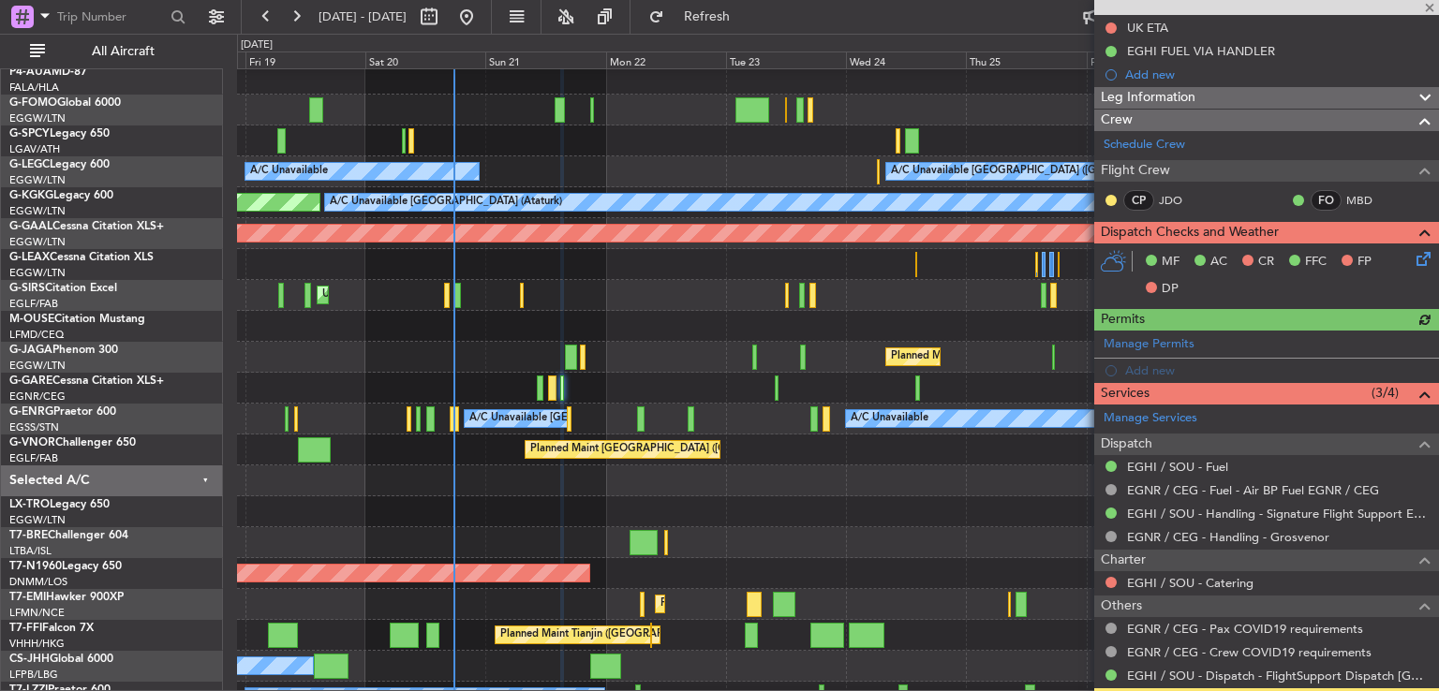
scroll to position [259, 0]
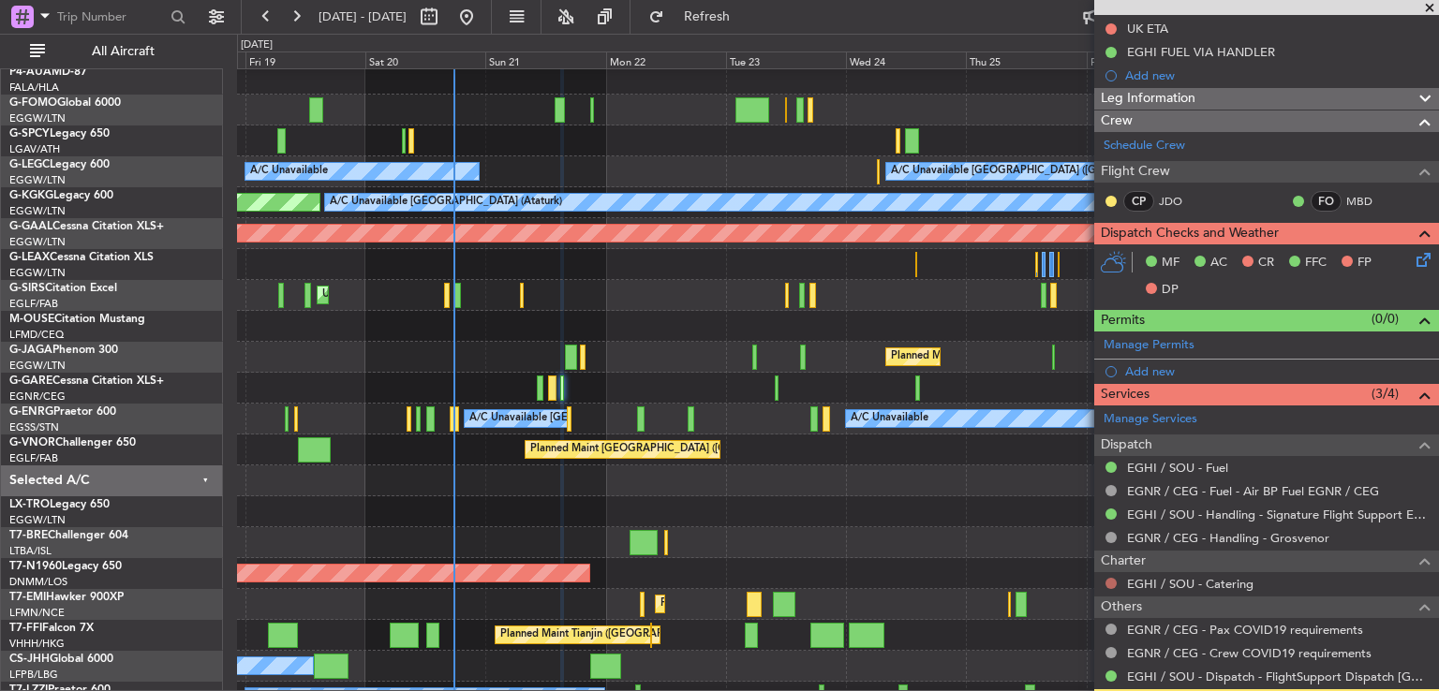
click at [1109, 578] on button at bounding box center [1111, 583] width 11 height 11
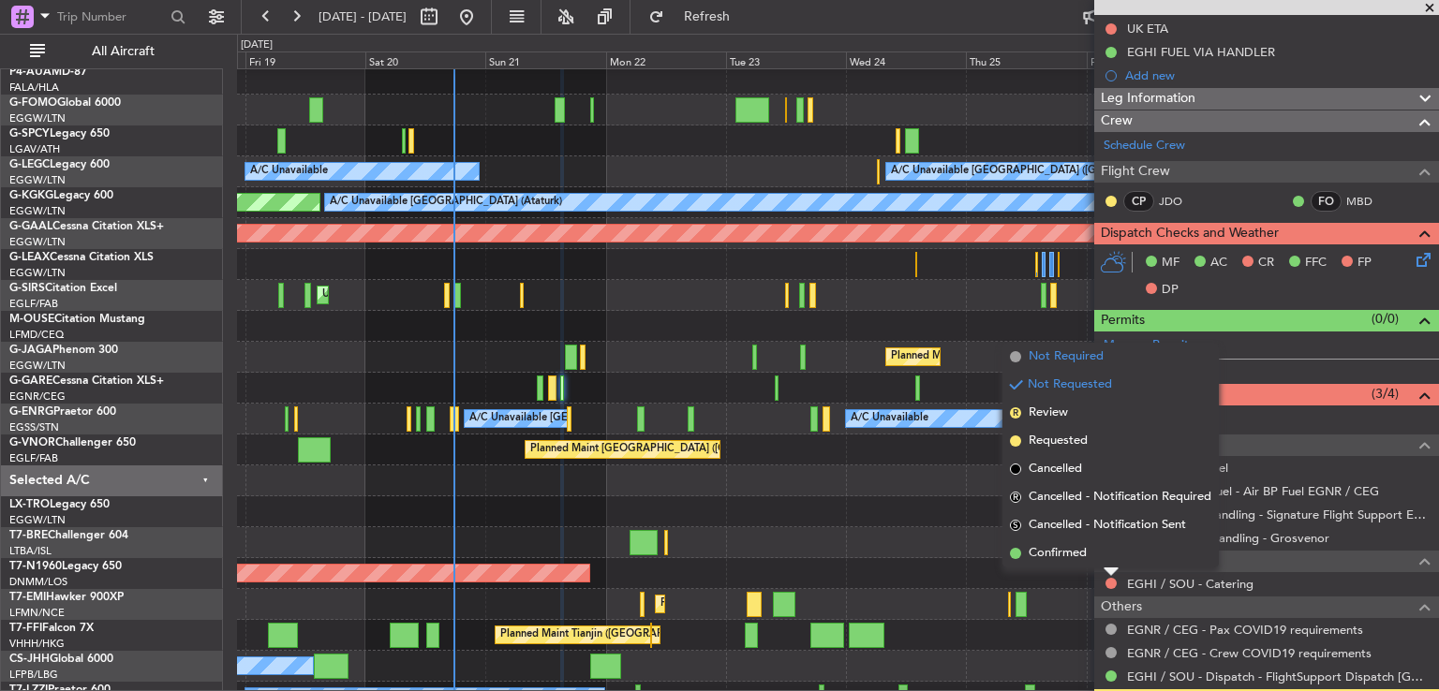
click at [1062, 359] on span "Not Required" at bounding box center [1066, 357] width 75 height 19
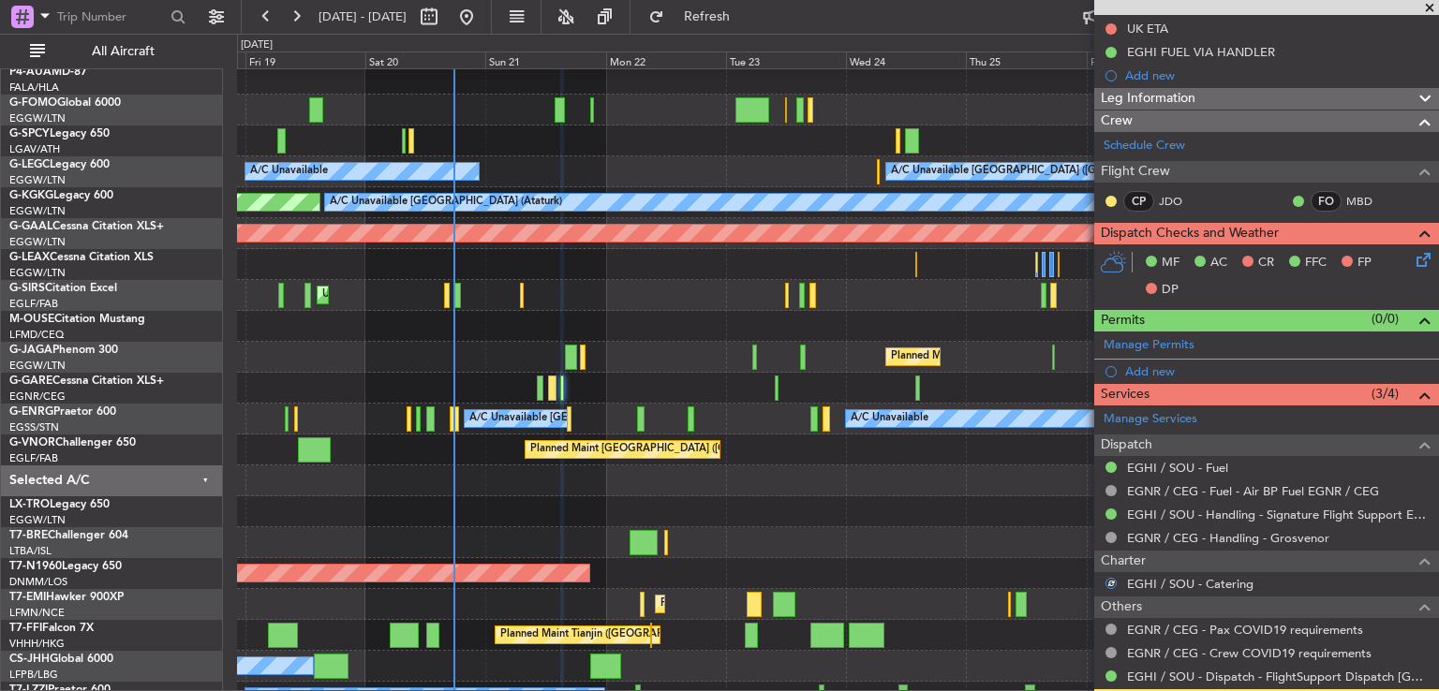
click at [1413, 264] on icon at bounding box center [1420, 256] width 15 height 15
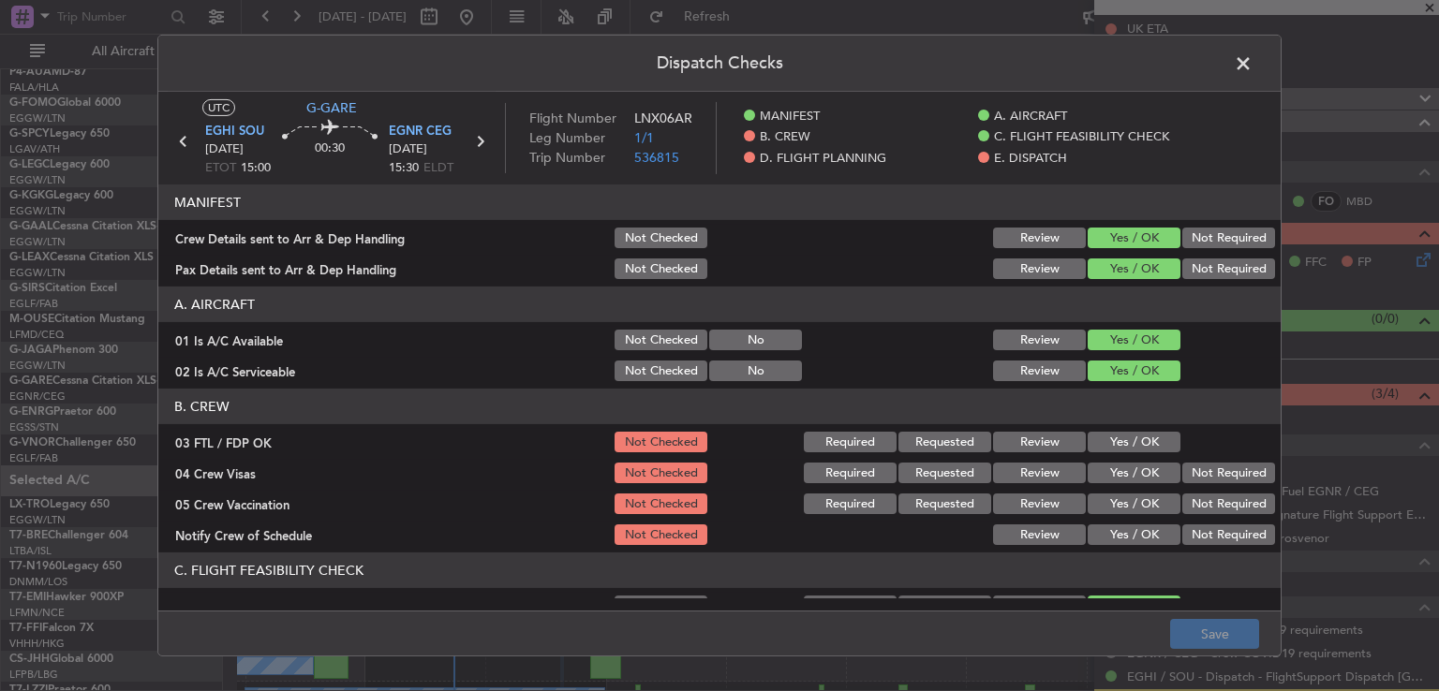
click at [1126, 456] on section "B. CREW 03 FTL / FDP OK Not Checked Required Requested Review Yes / OK 04 Crew …" at bounding box center [719, 468] width 1122 height 159
click at [1127, 453] on div "Yes / OK" at bounding box center [1132, 442] width 95 height 26
click at [1147, 440] on button "Yes / OK" at bounding box center [1134, 442] width 93 height 21
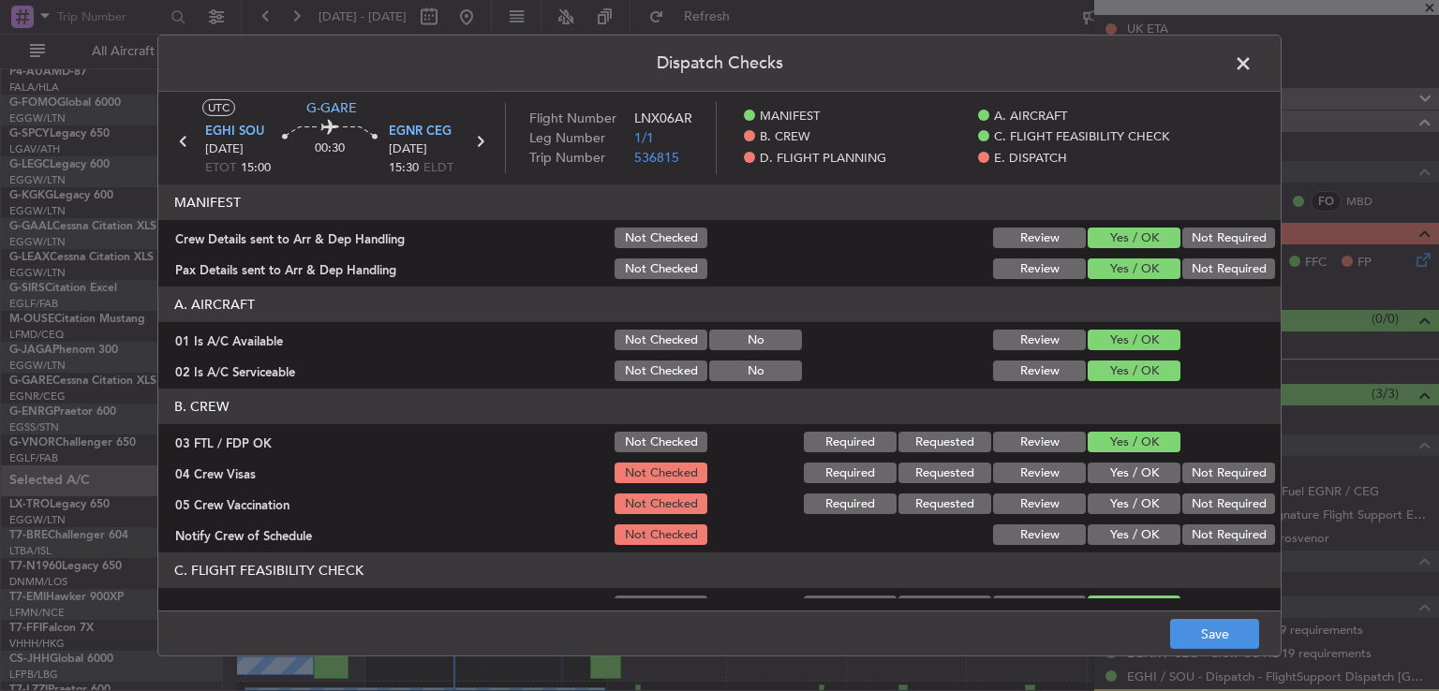
click at [1187, 468] on button "Not Required" at bounding box center [1228, 473] width 93 height 21
click at [1182, 499] on button "Not Required" at bounding box center [1228, 504] width 93 height 21
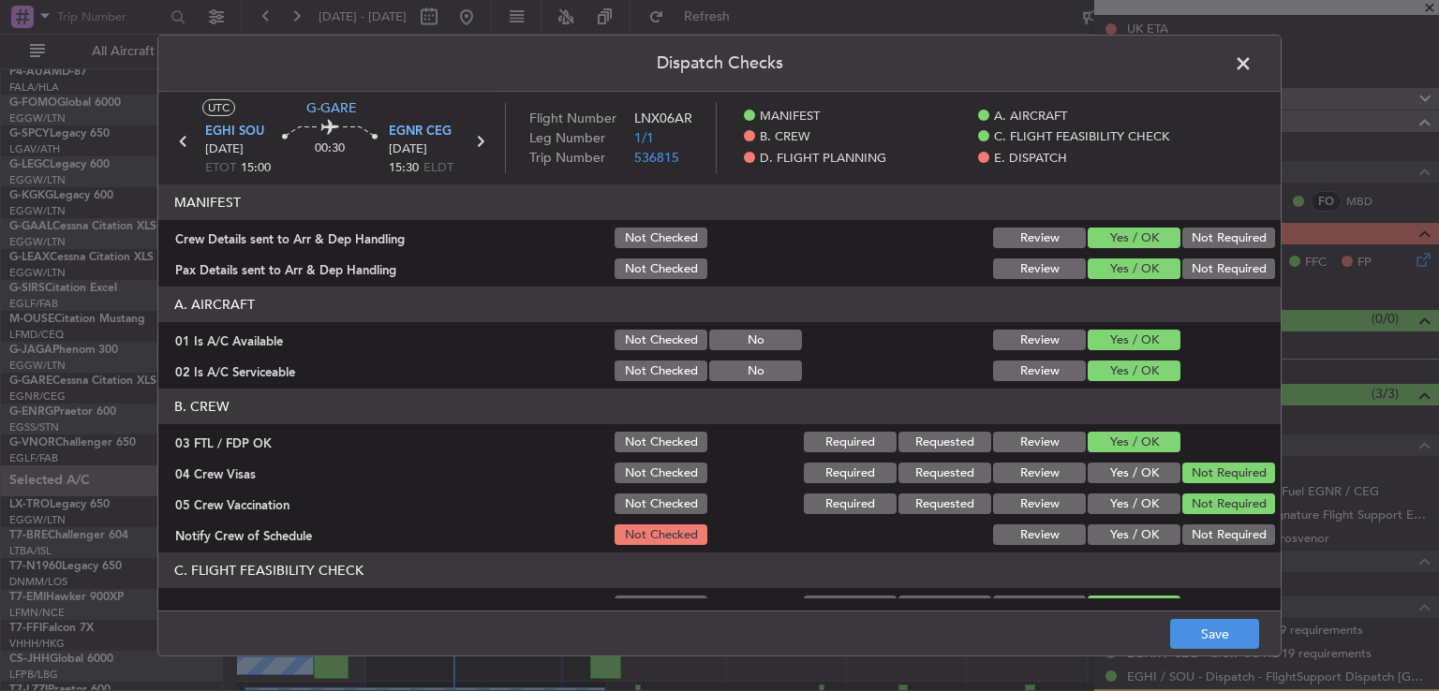
click at [1123, 533] on button "Yes / OK" at bounding box center [1134, 535] width 93 height 21
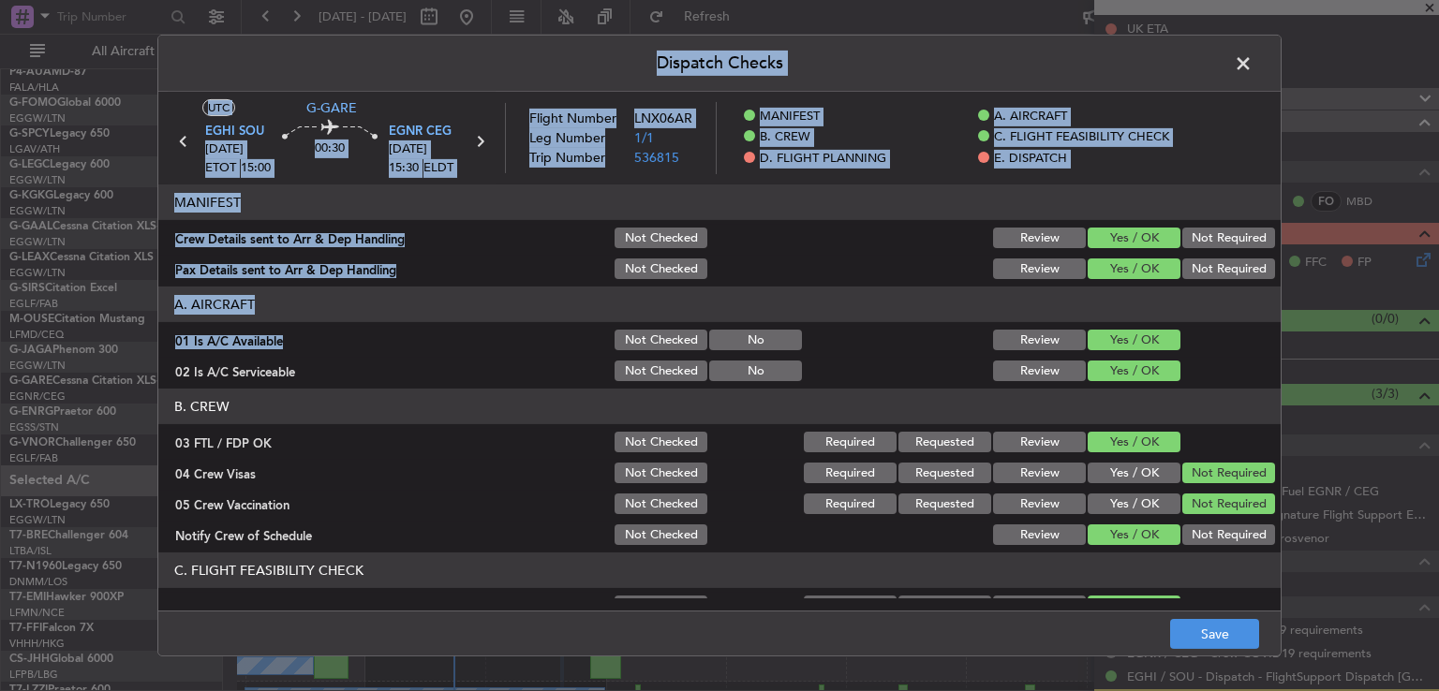
drag, startPoint x: 1282, startPoint y: 268, endPoint x: 1267, endPoint y: 351, distance: 84.7
click at [1267, 351] on div "Dispatch Checks UTC G-[GEOGRAPHIC_DATA] SOU [DATE] ETOT 15:00 00:30 EGNR CEG [D…" at bounding box center [719, 345] width 1439 height 691
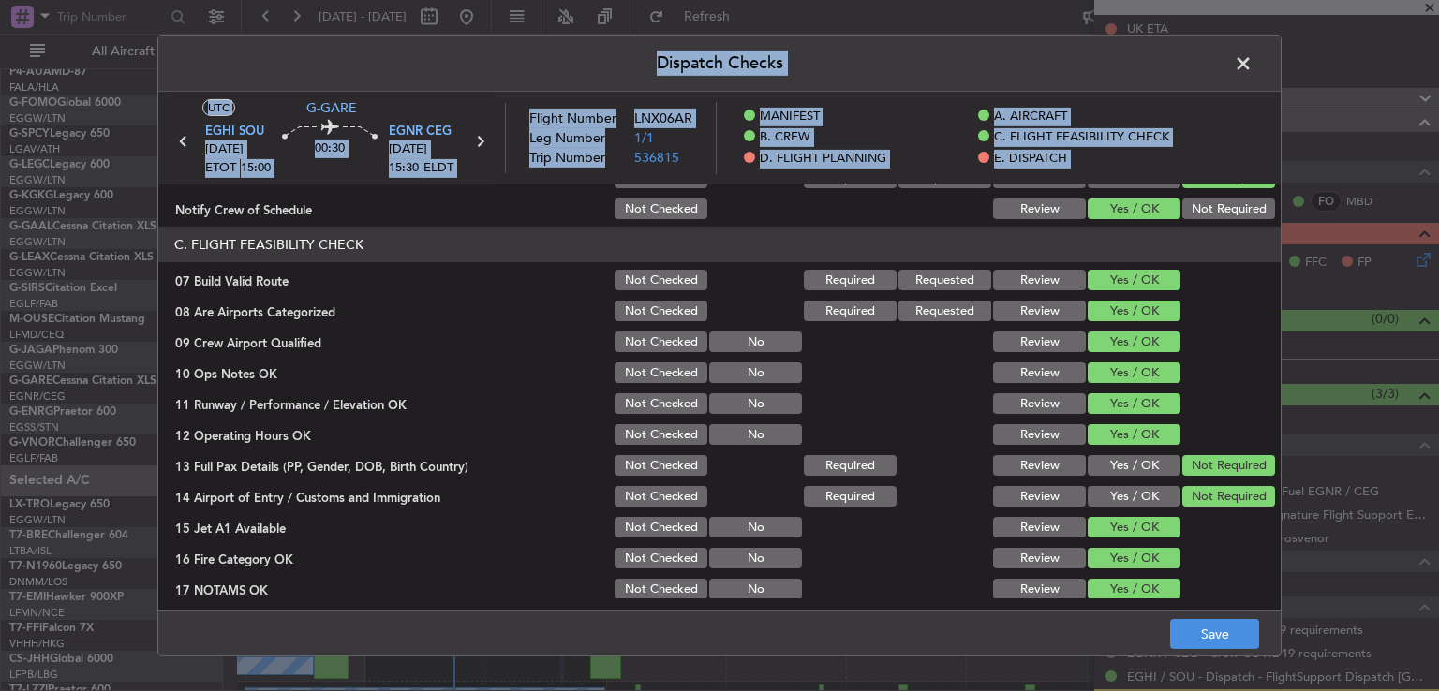
scroll to position [337, 0]
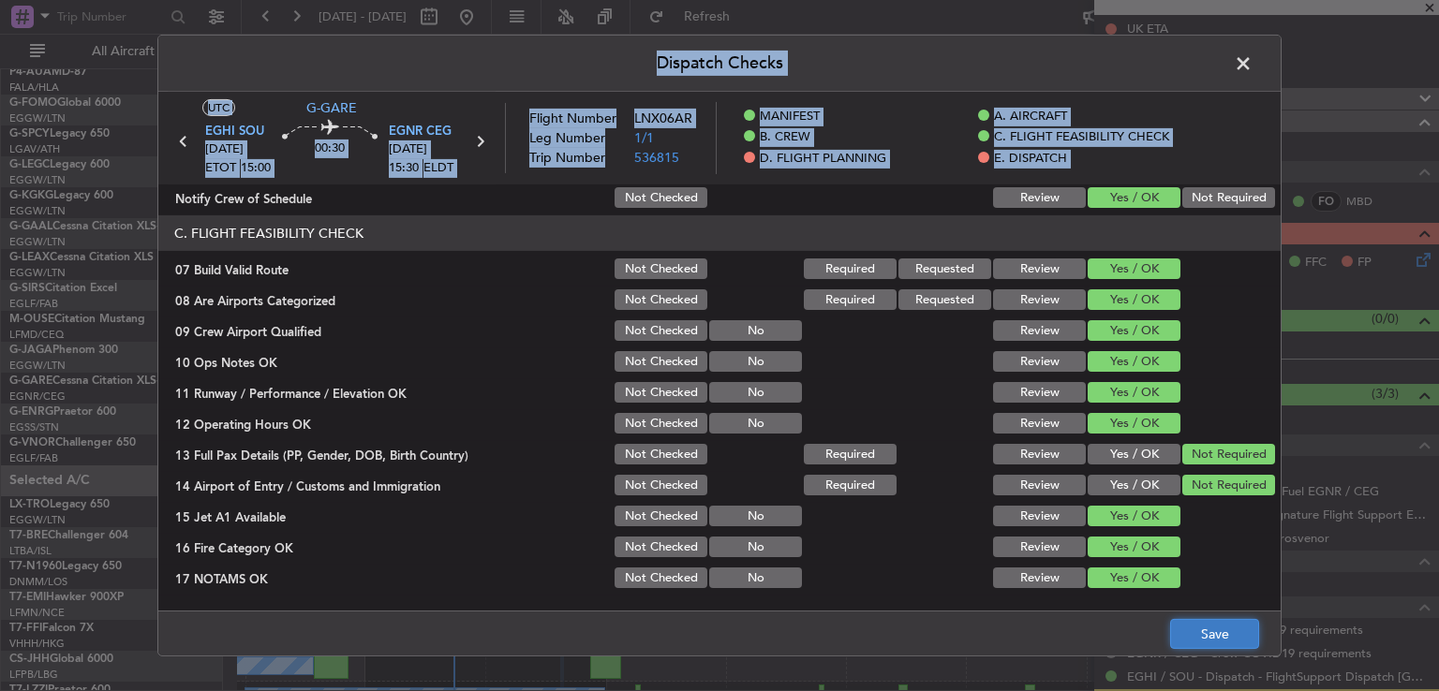
click at [1199, 635] on button "Save" at bounding box center [1214, 634] width 89 height 30
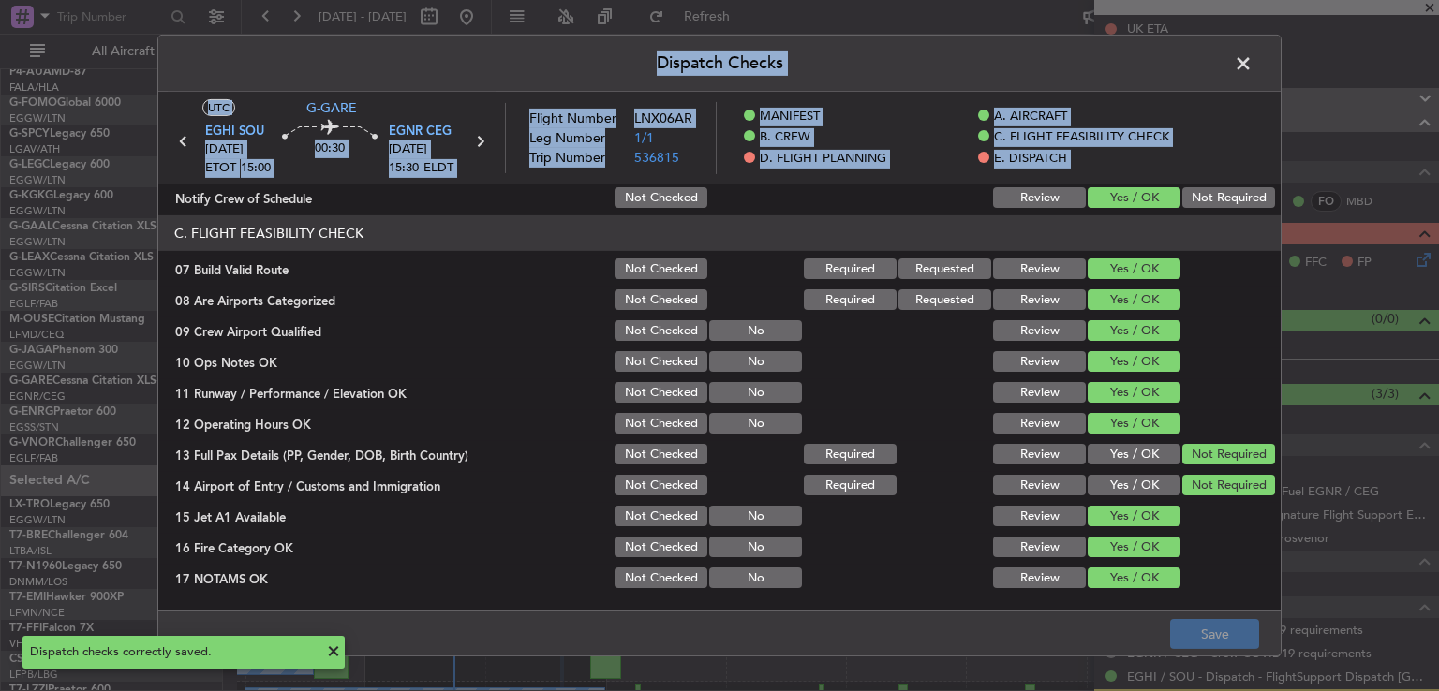
click at [1253, 67] on span at bounding box center [1253, 68] width 0 height 37
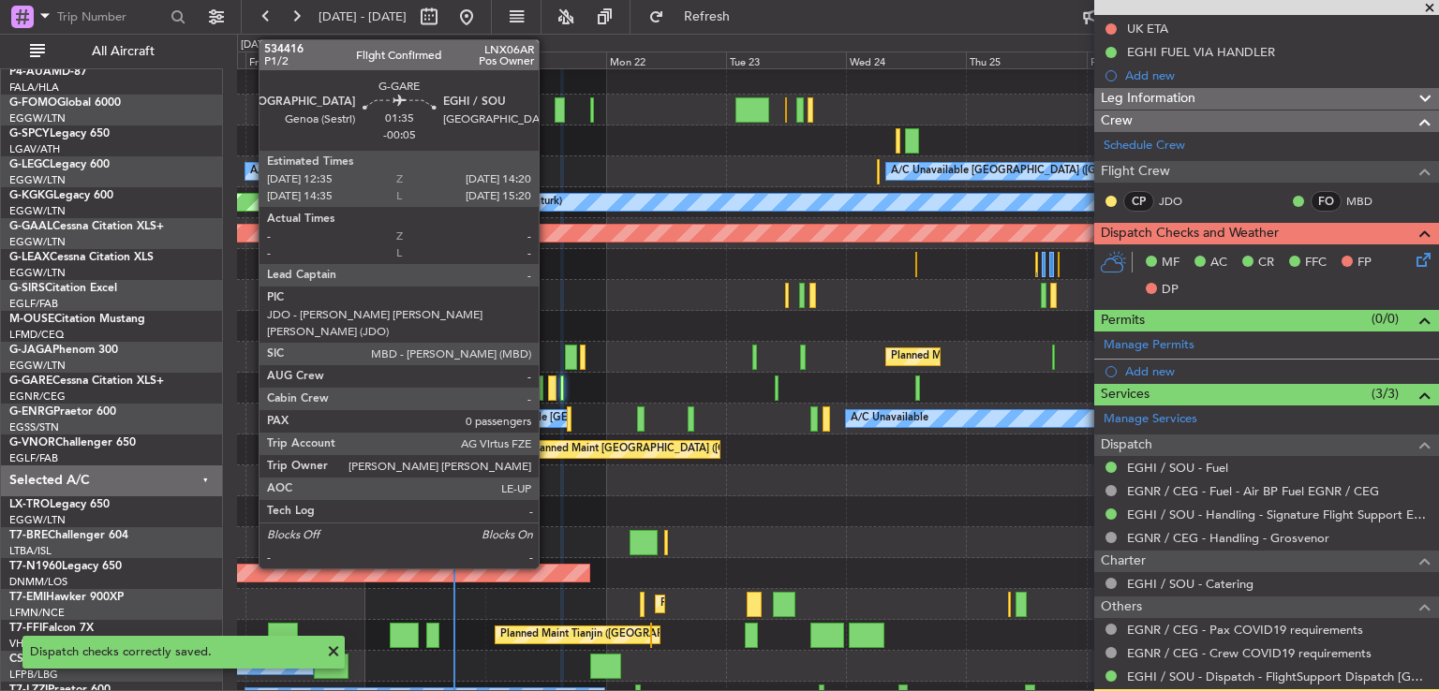
click at [548, 394] on div at bounding box center [552, 388] width 9 height 25
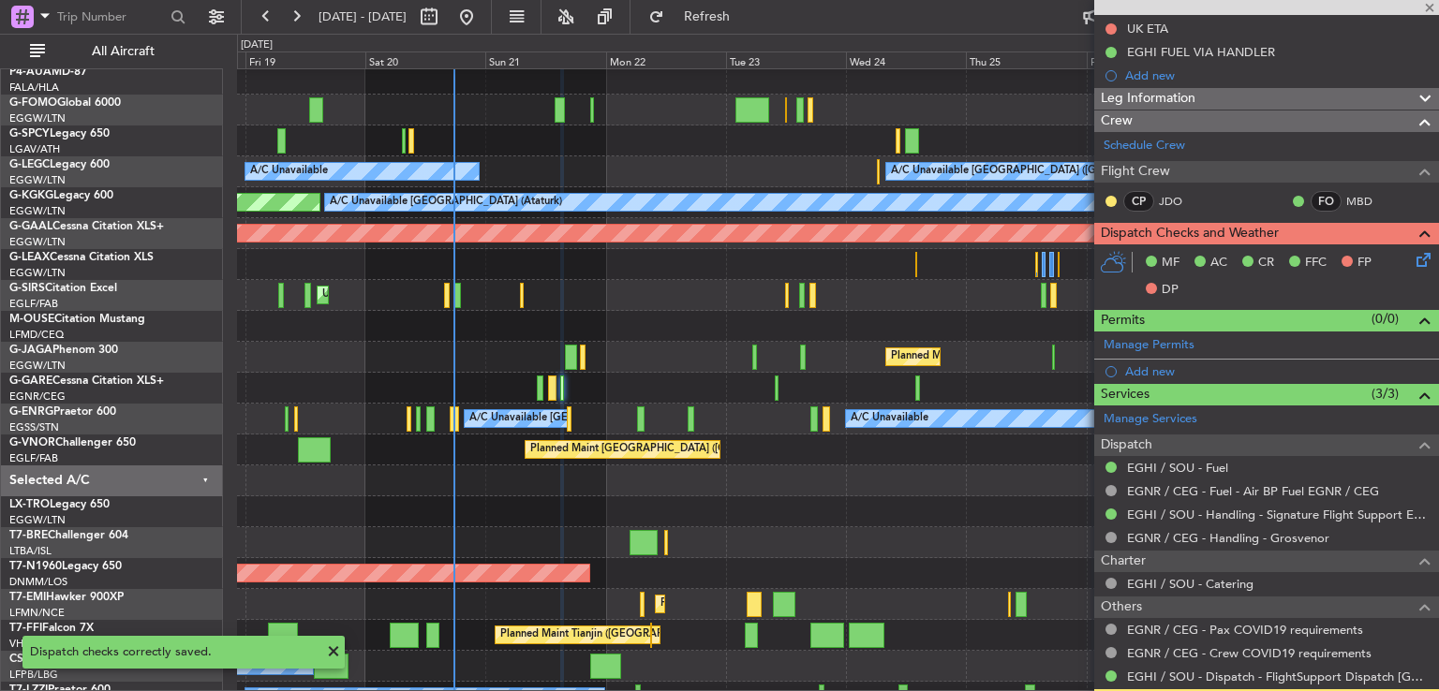
type input "-00:05"
type input "0"
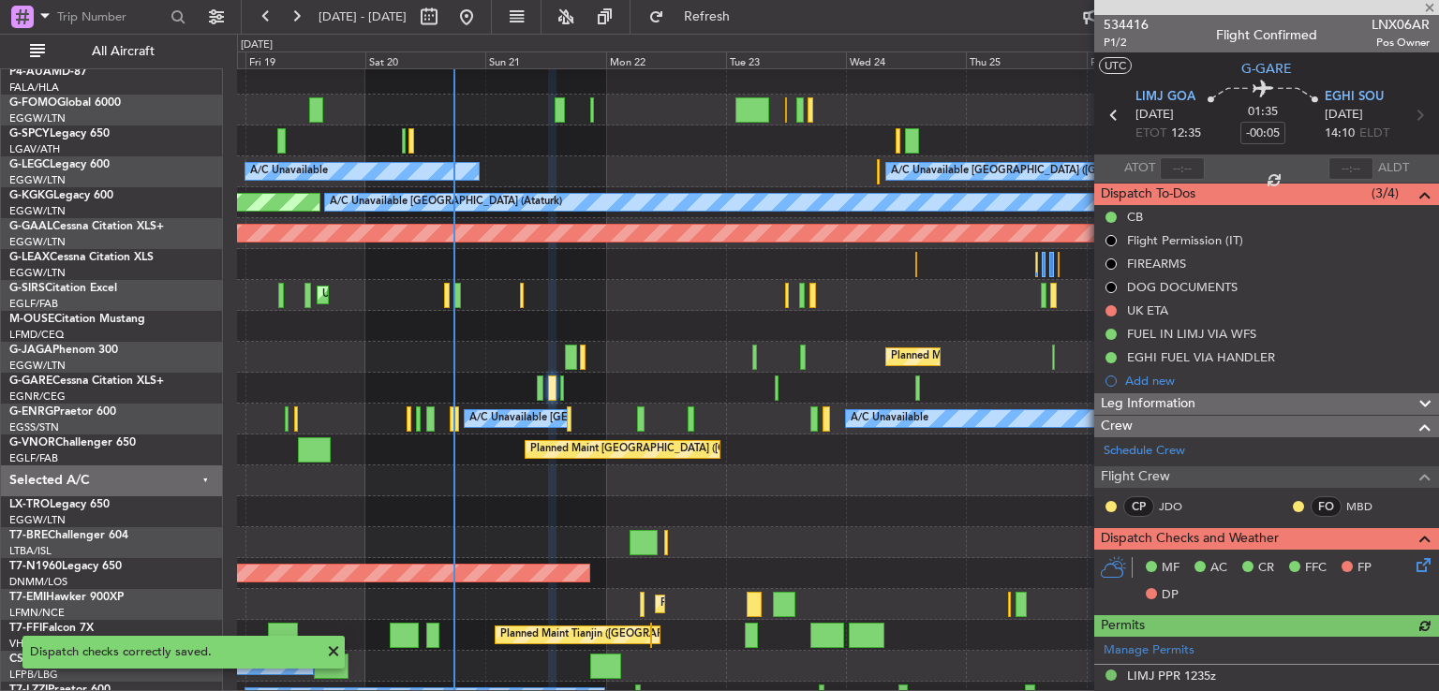
scroll to position [376, 0]
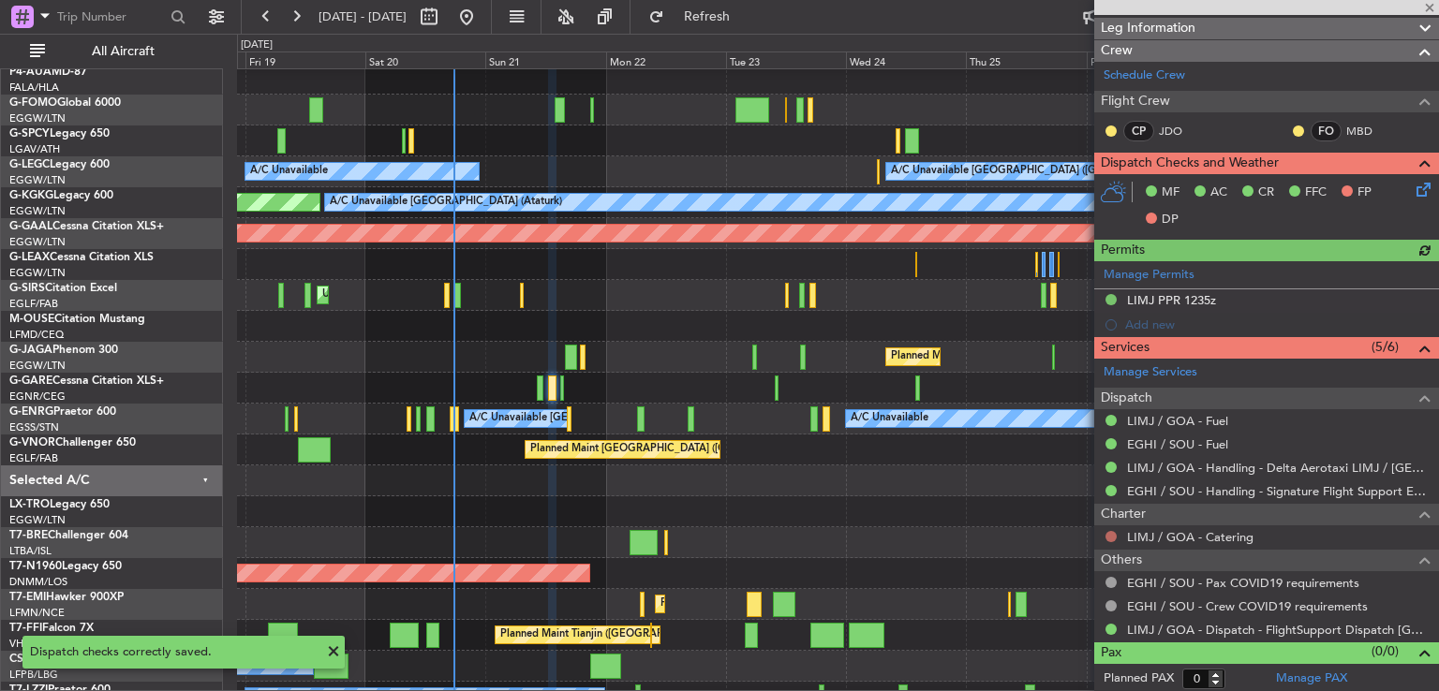
click at [1110, 532] on button at bounding box center [1111, 536] width 11 height 11
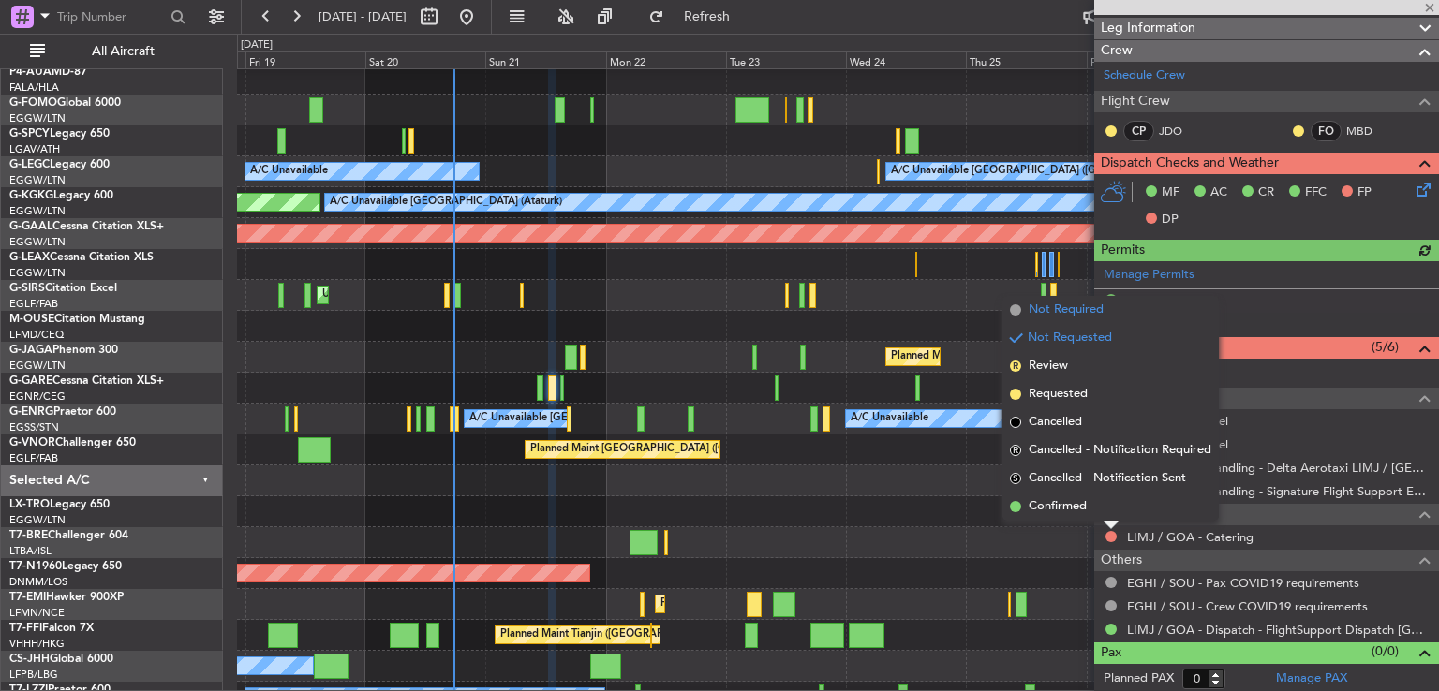
click at [1045, 313] on span "Not Required" at bounding box center [1066, 310] width 75 height 19
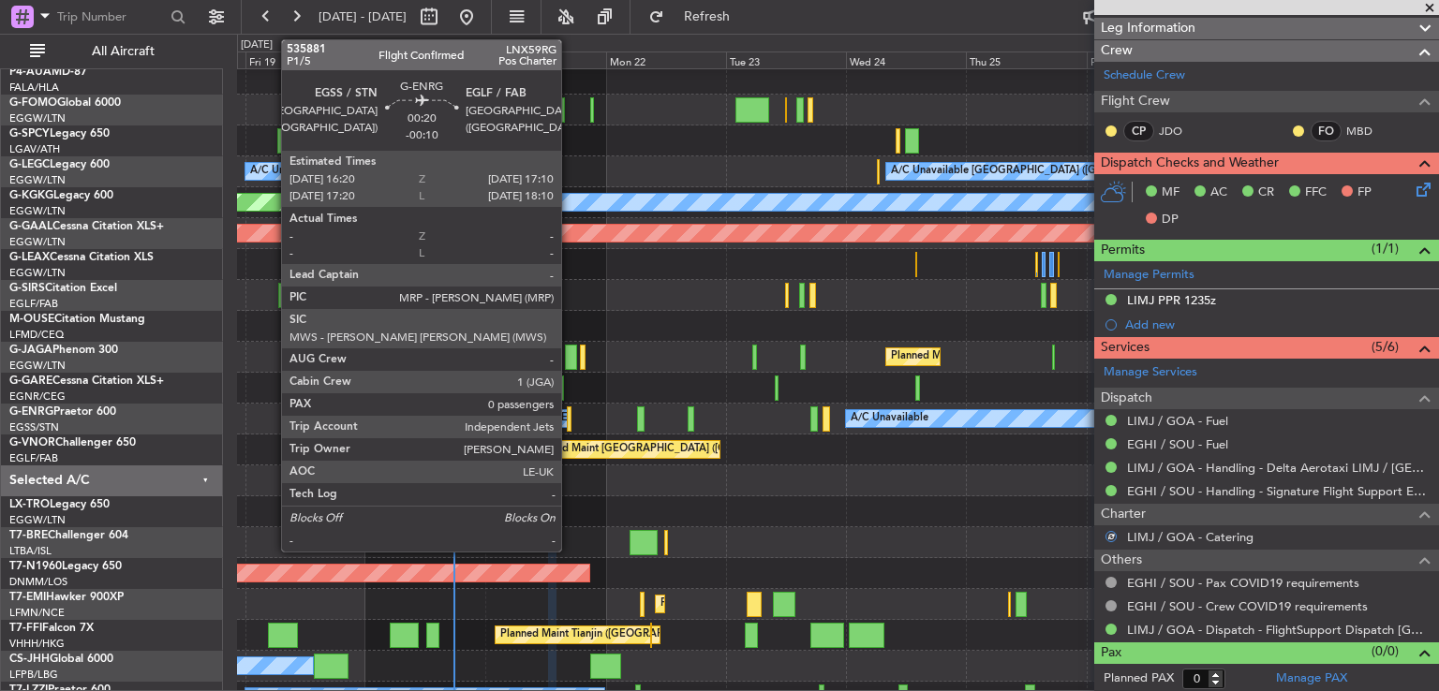
click at [570, 413] on div at bounding box center [569, 419] width 5 height 25
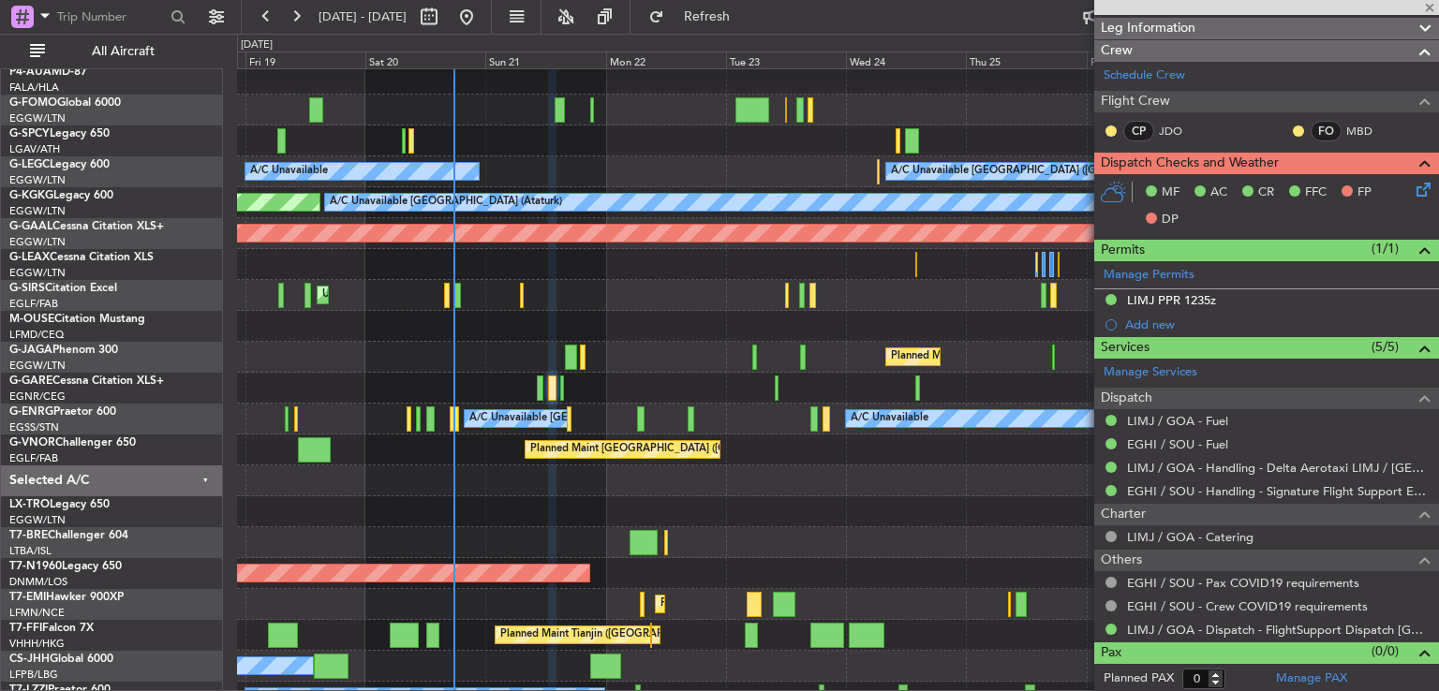
type input "-00:10"
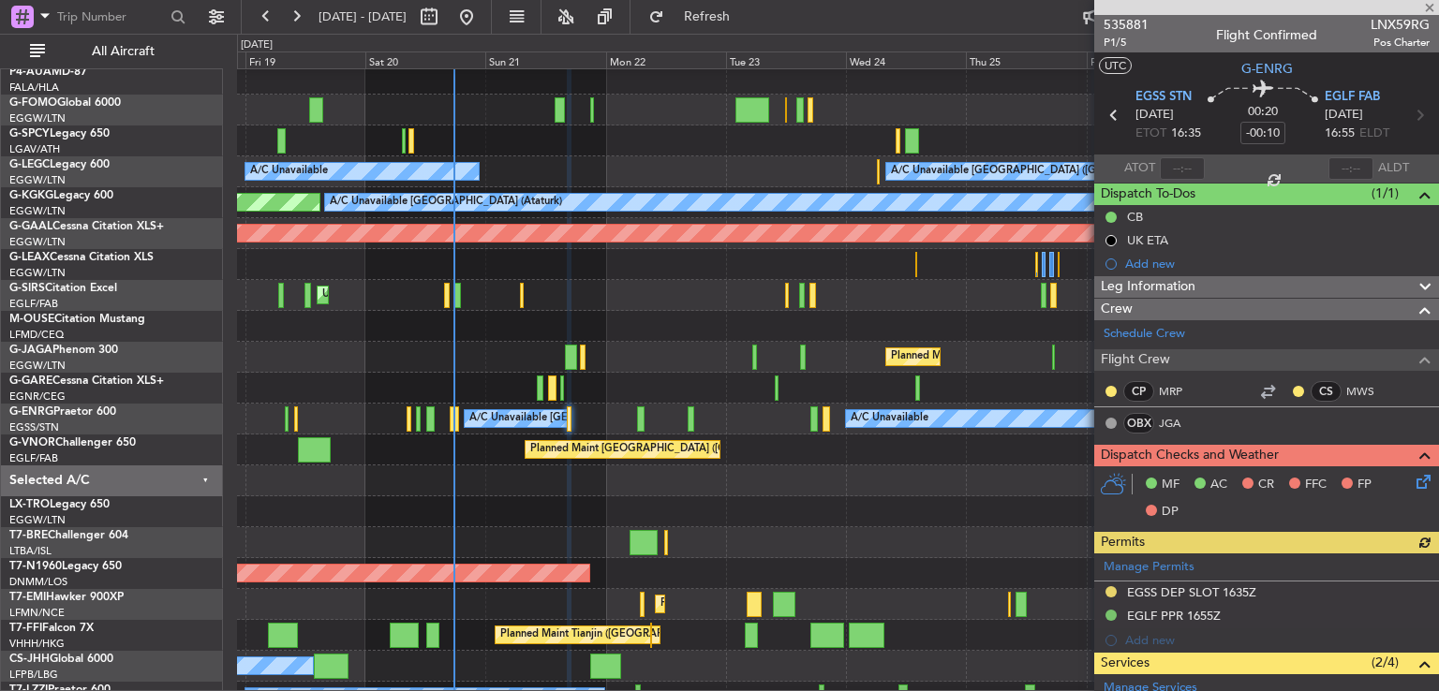
scroll to position [177, 0]
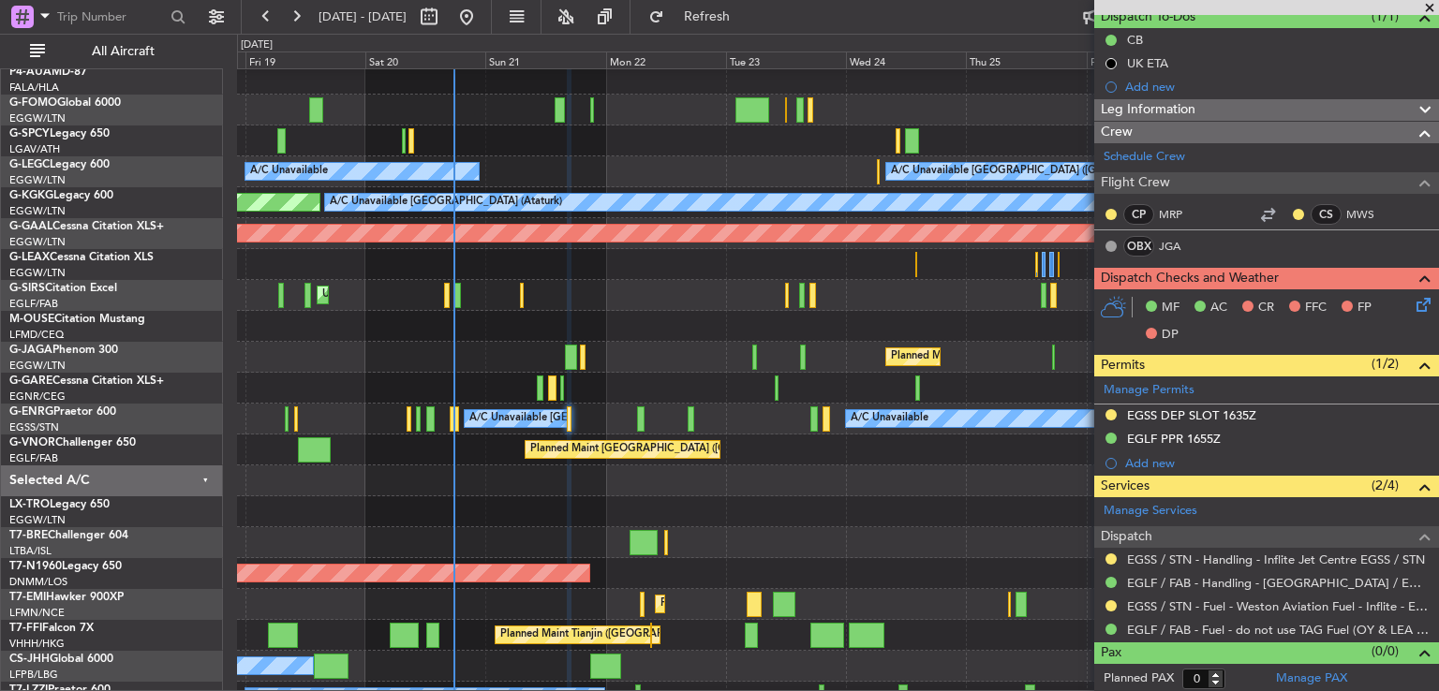
click at [1413, 301] on icon at bounding box center [1420, 301] width 15 height 15
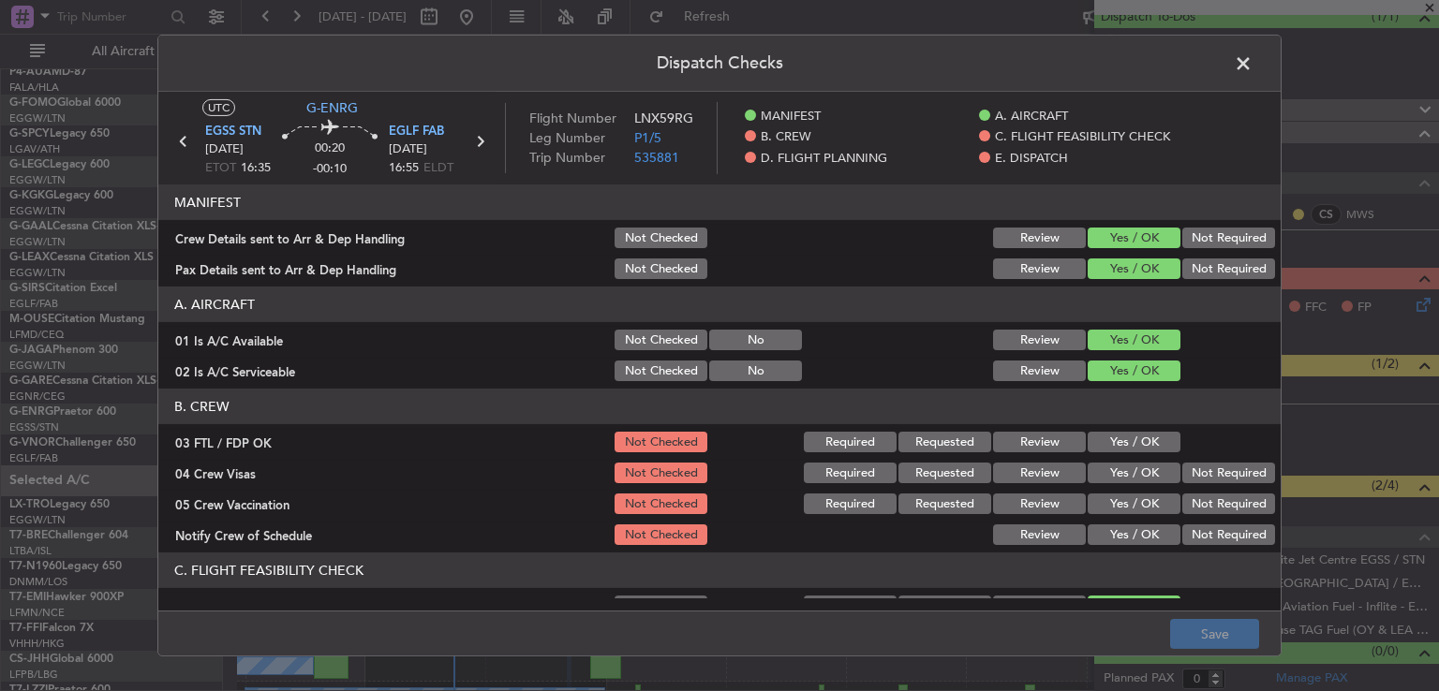
click at [1146, 449] on button "Yes / OK" at bounding box center [1134, 442] width 93 height 21
click at [1207, 473] on button "Not Required" at bounding box center [1228, 473] width 93 height 21
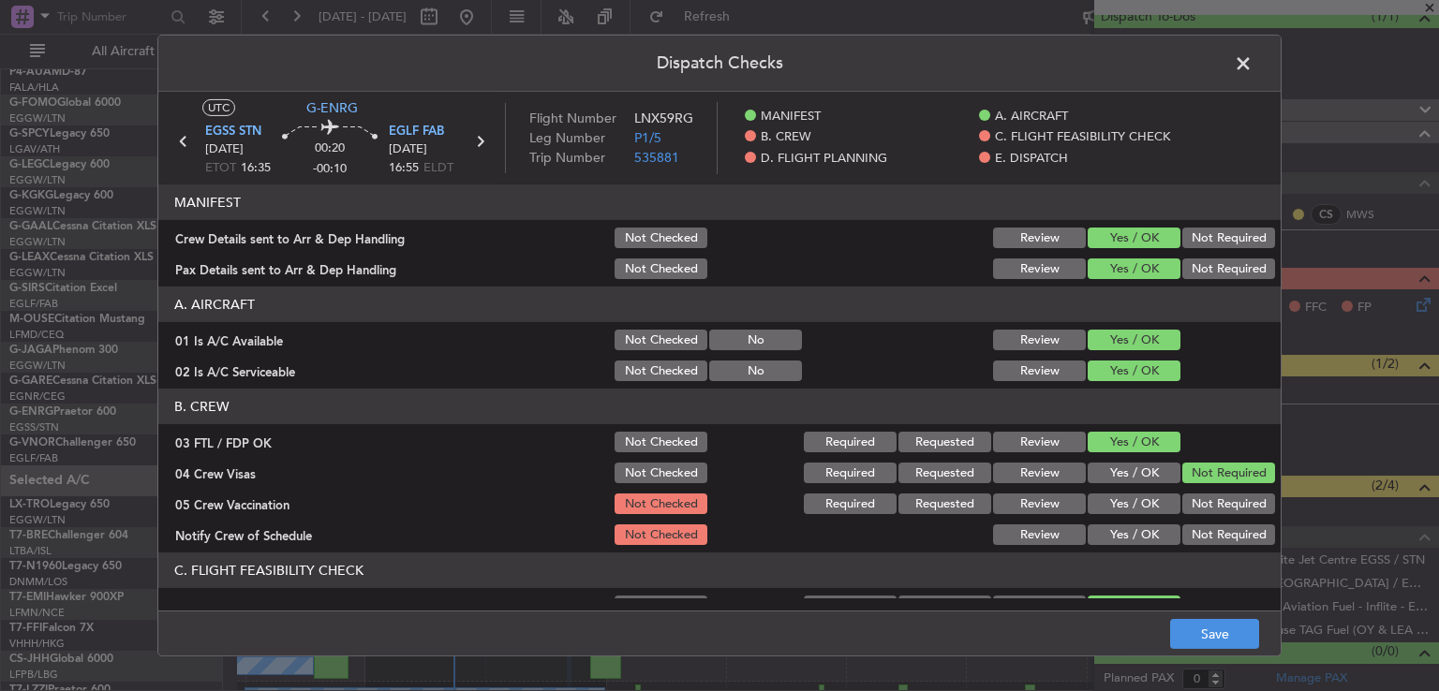
click at [1193, 505] on button "Not Required" at bounding box center [1228, 504] width 93 height 21
click at [1132, 532] on button "Yes / OK" at bounding box center [1134, 535] width 93 height 21
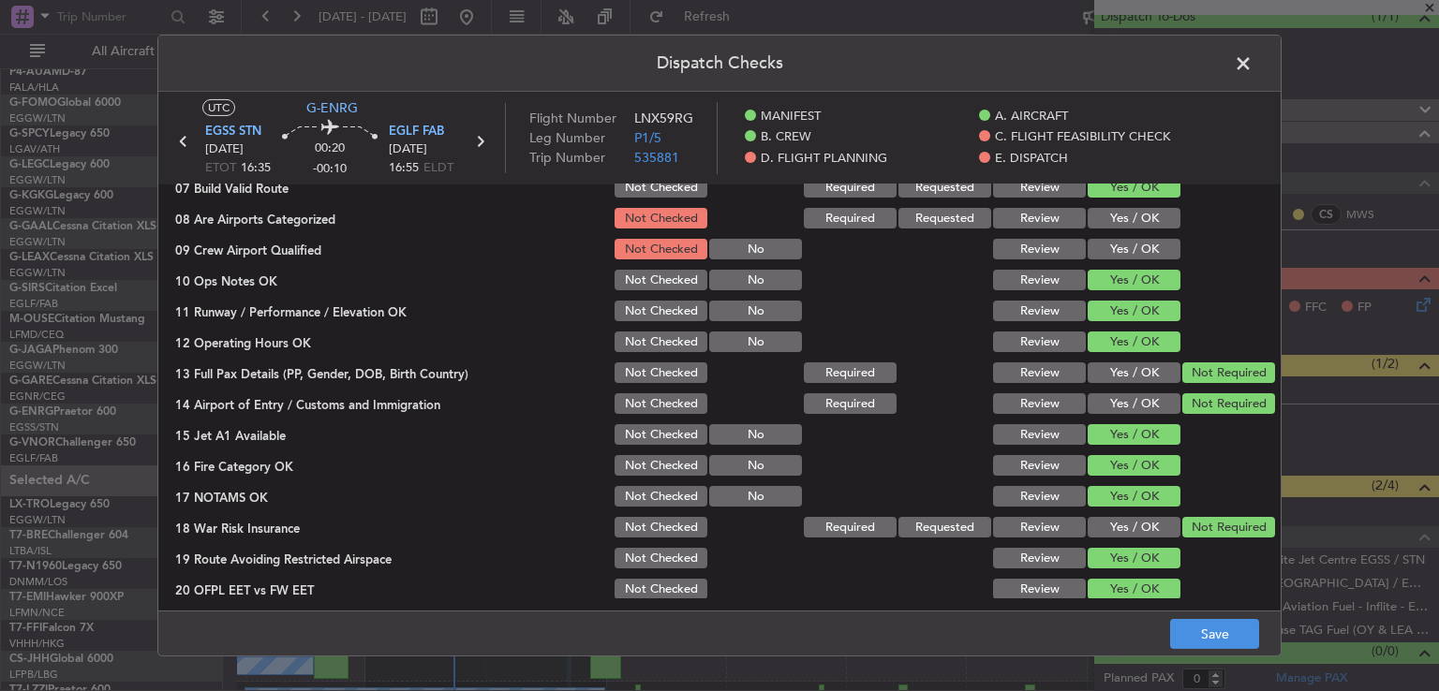
scroll to position [448, 0]
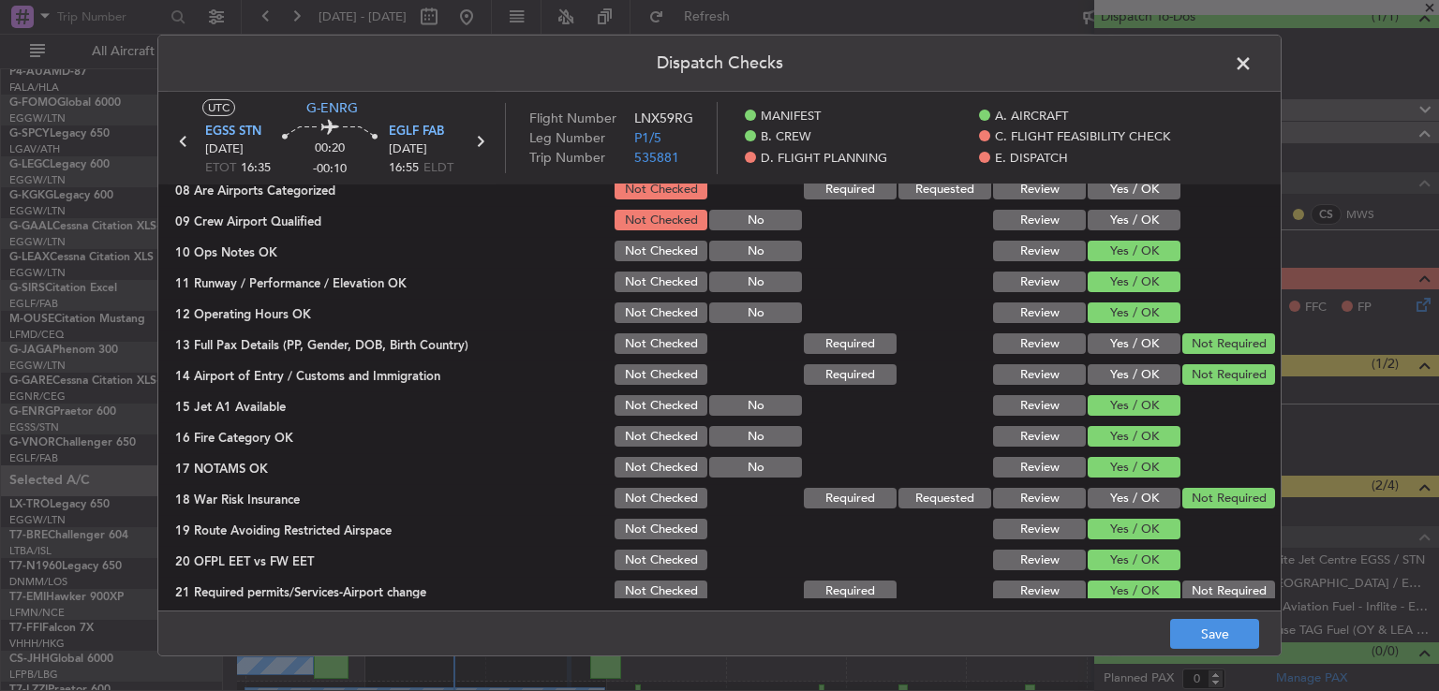
click at [1141, 194] on button "Yes / OK" at bounding box center [1134, 189] width 93 height 21
click at [1138, 223] on button "Yes / OK" at bounding box center [1134, 220] width 93 height 21
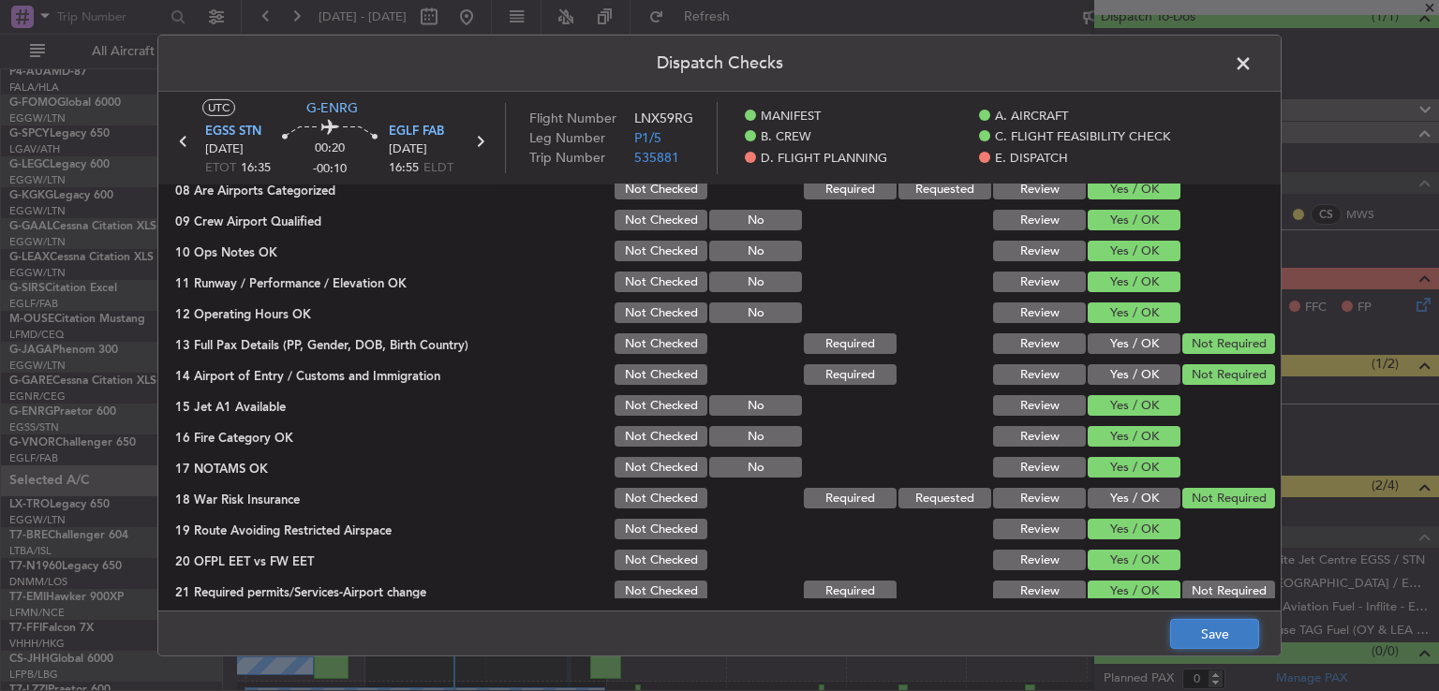
click at [1188, 646] on button "Save" at bounding box center [1214, 634] width 89 height 30
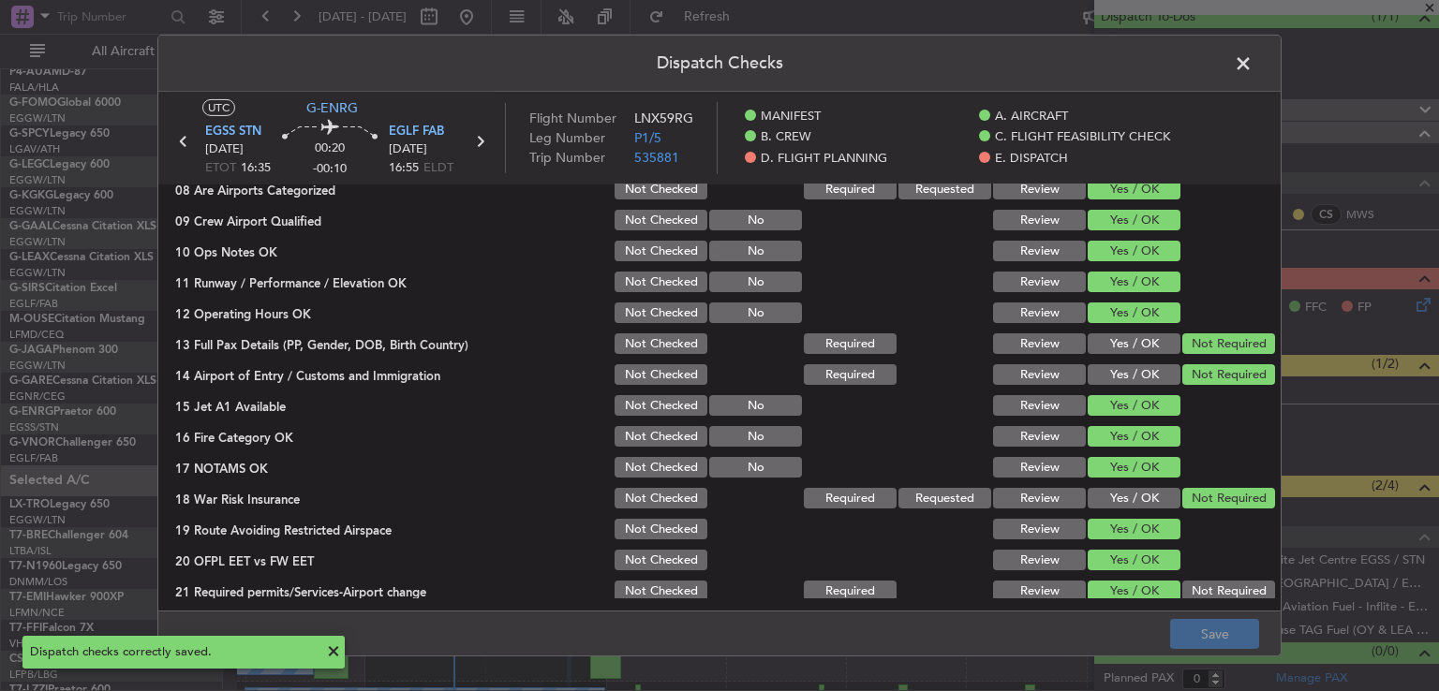
click at [1253, 67] on span at bounding box center [1253, 68] width 0 height 37
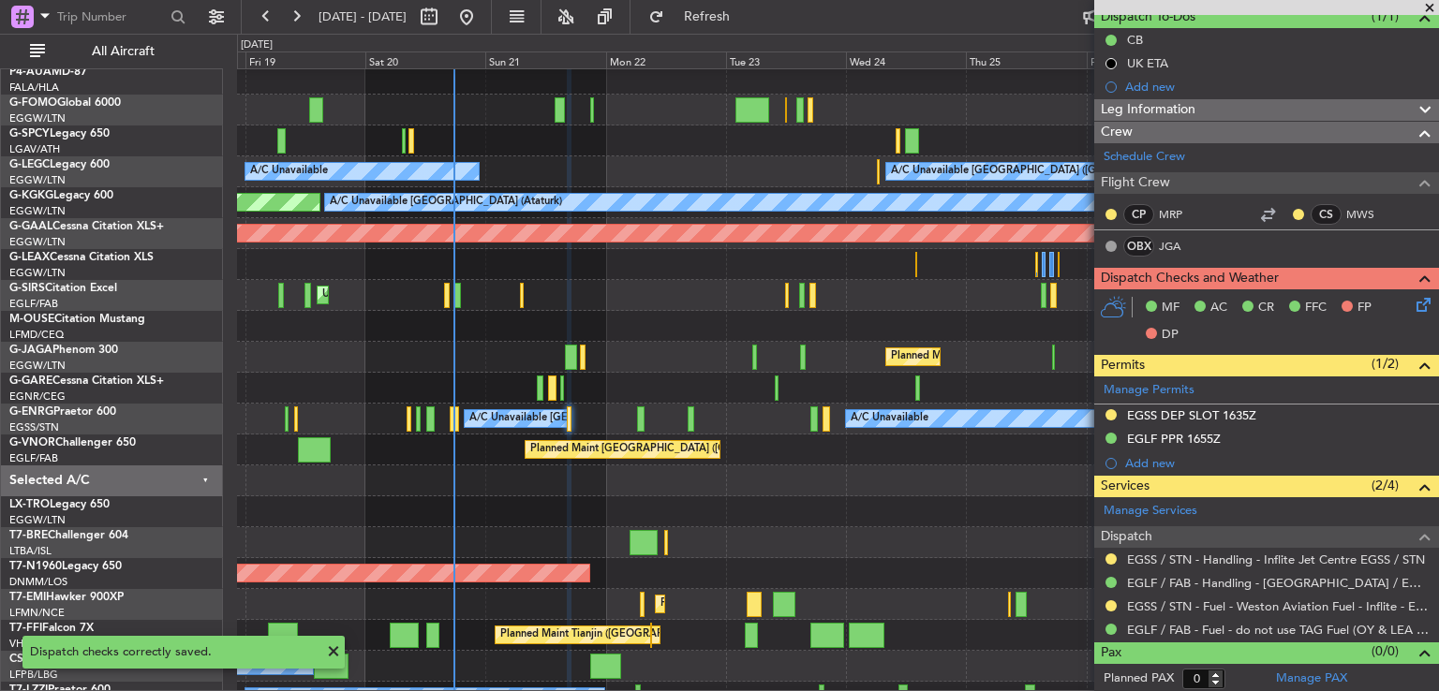
scroll to position [0, 0]
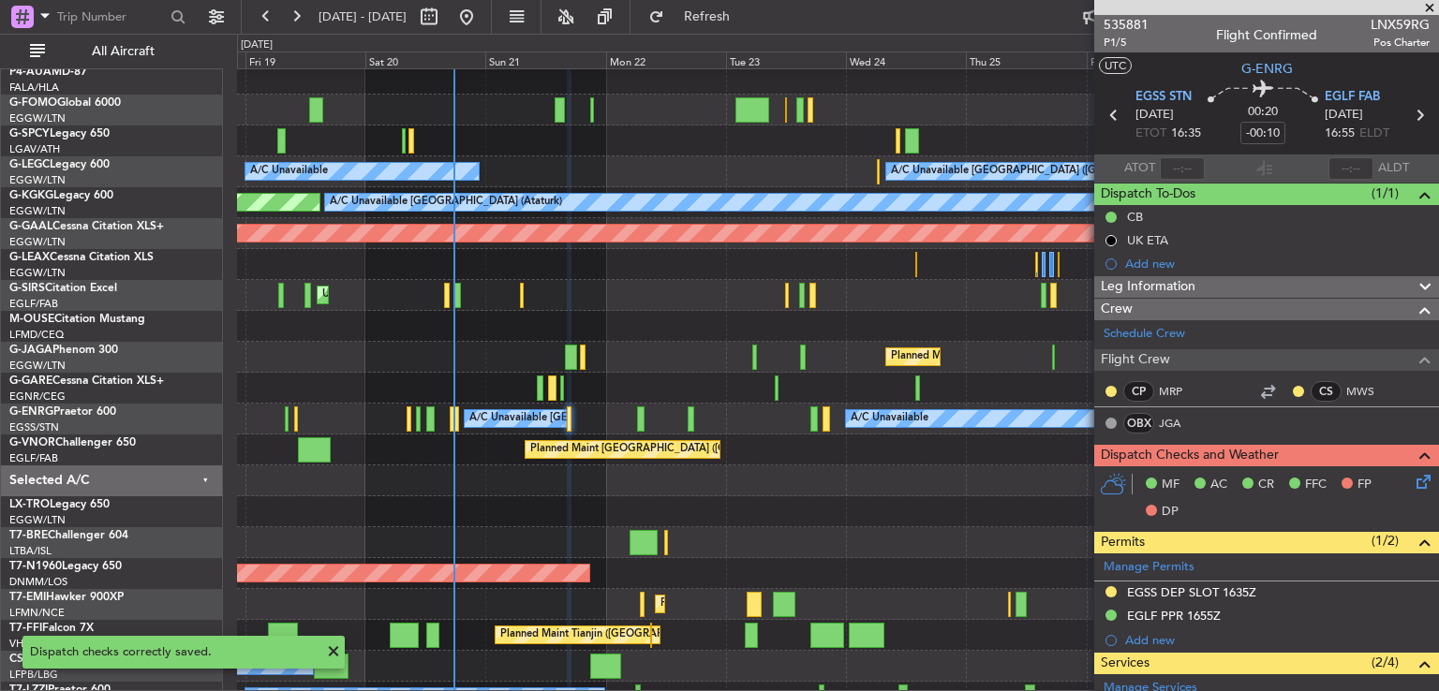
click at [1427, 8] on span at bounding box center [1429, 8] width 19 height 17
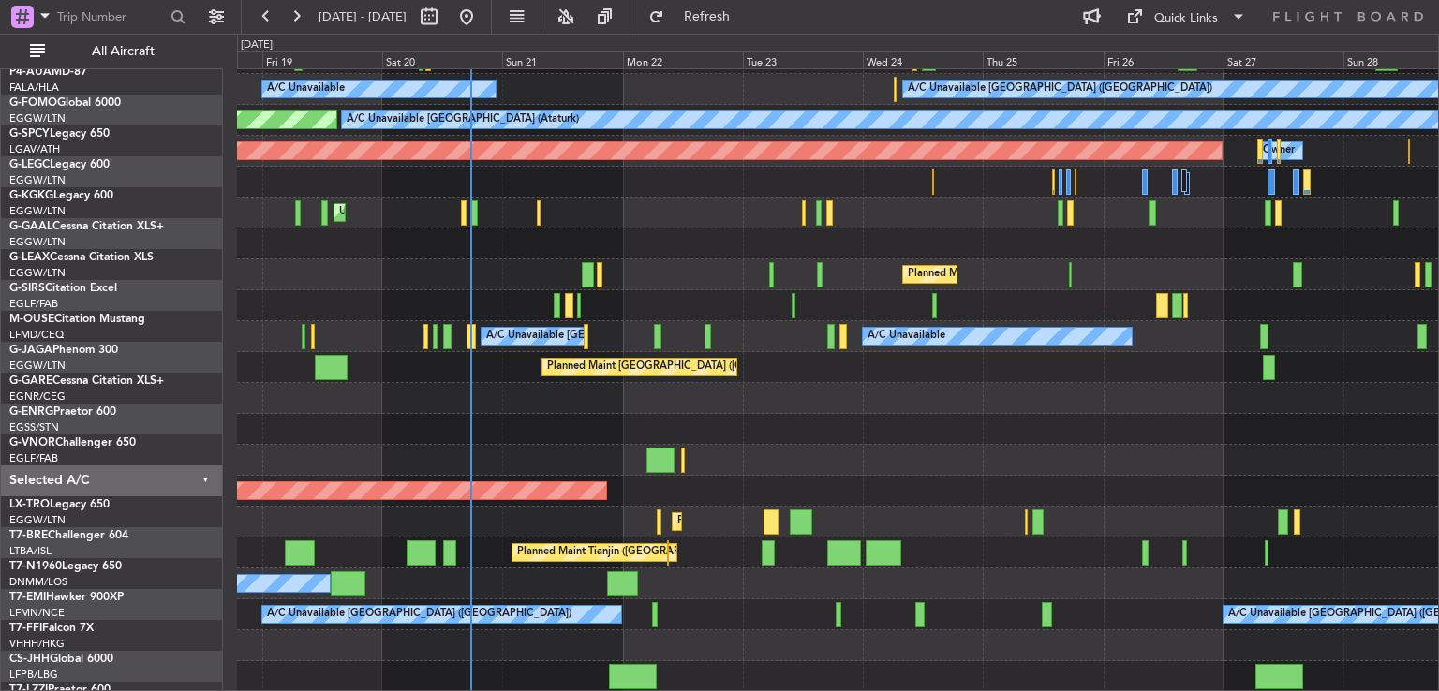
scroll to position [119, 0]
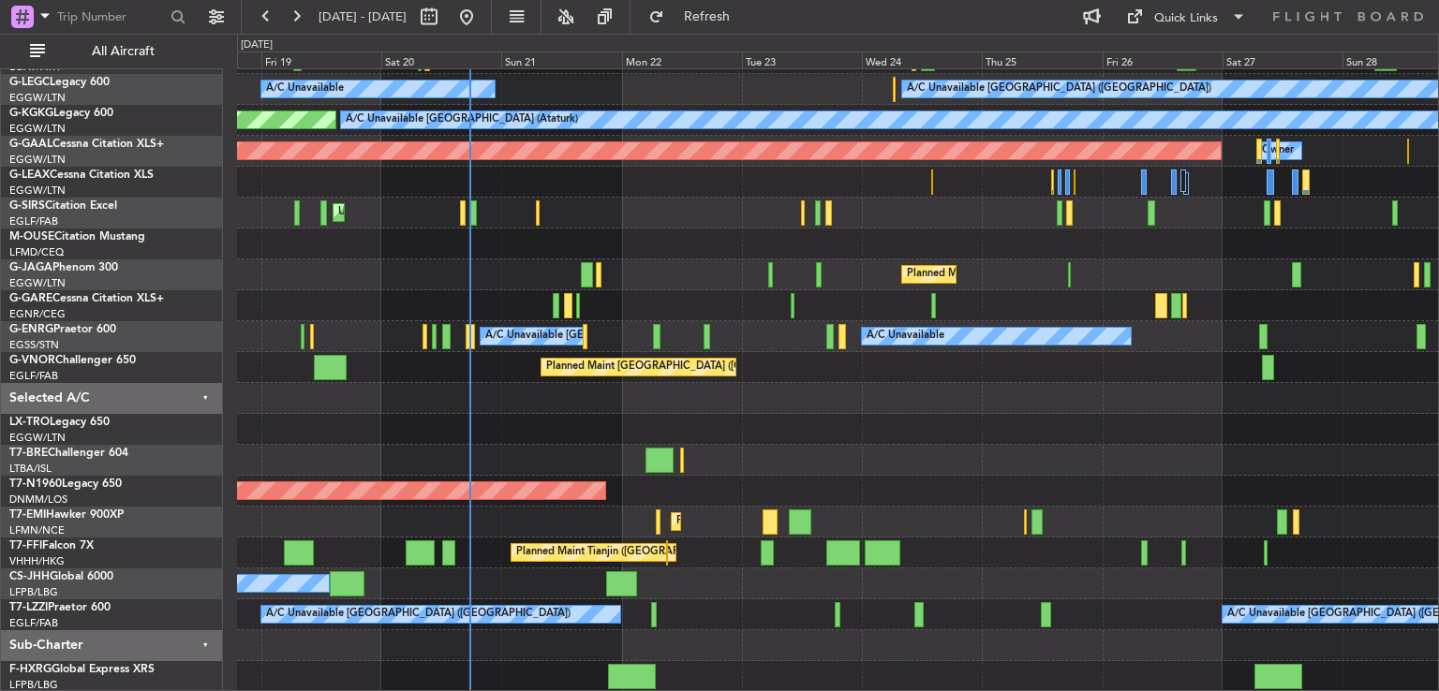
click at [606, 294] on div "A/C Unavailable [GEOGRAPHIC_DATA] ([GEOGRAPHIC_DATA]) A/C Unavailable A/C Unava…" at bounding box center [837, 321] width 1201 height 742
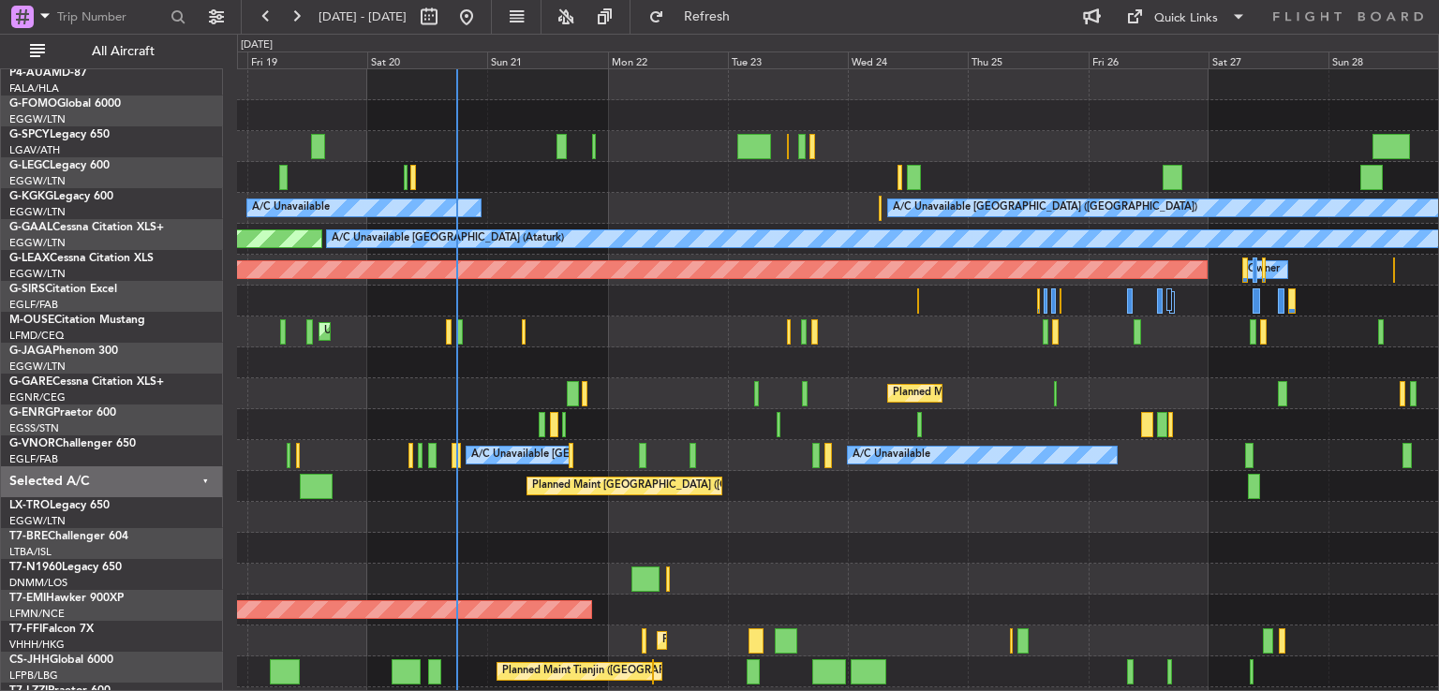
scroll to position [0, 0]
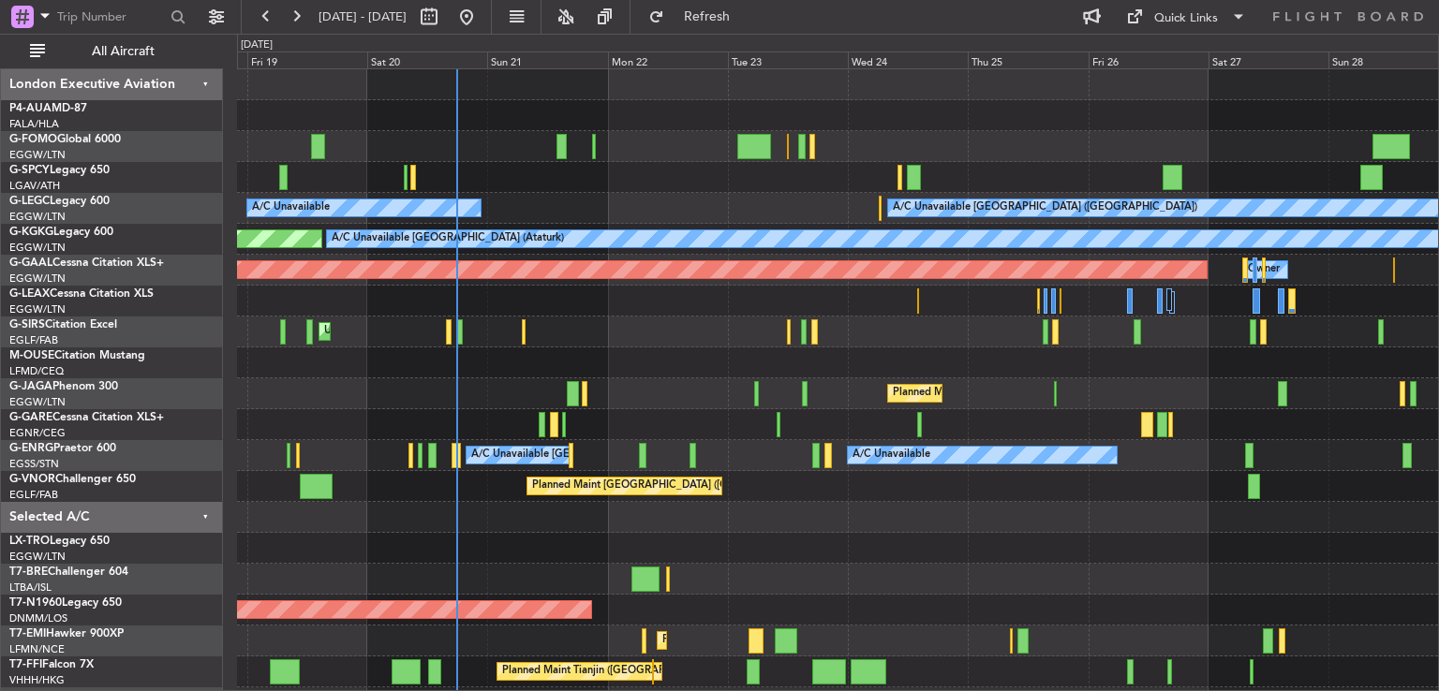
click at [531, 636] on div "A/C Unavailable [GEOGRAPHIC_DATA] ([GEOGRAPHIC_DATA]) A/C Unavailable A/C Unava…" at bounding box center [837, 440] width 1201 height 742
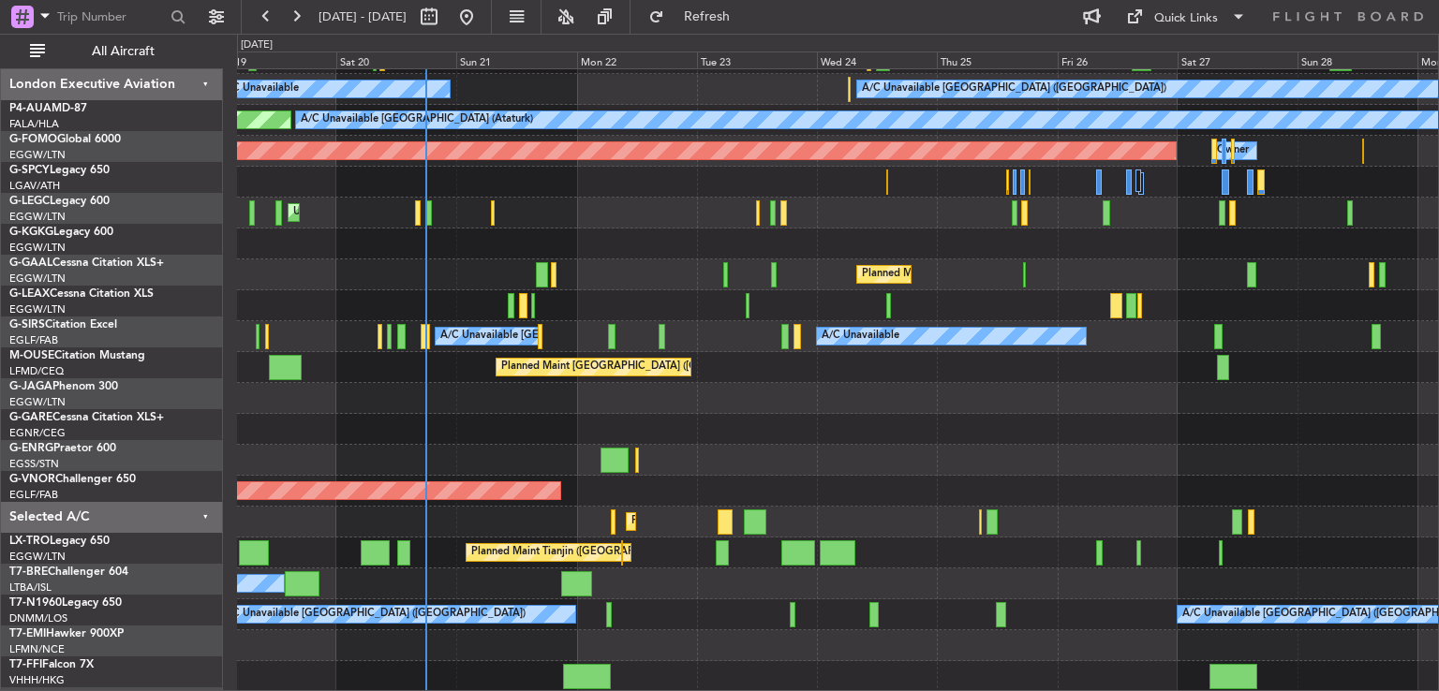
scroll to position [119, 0]
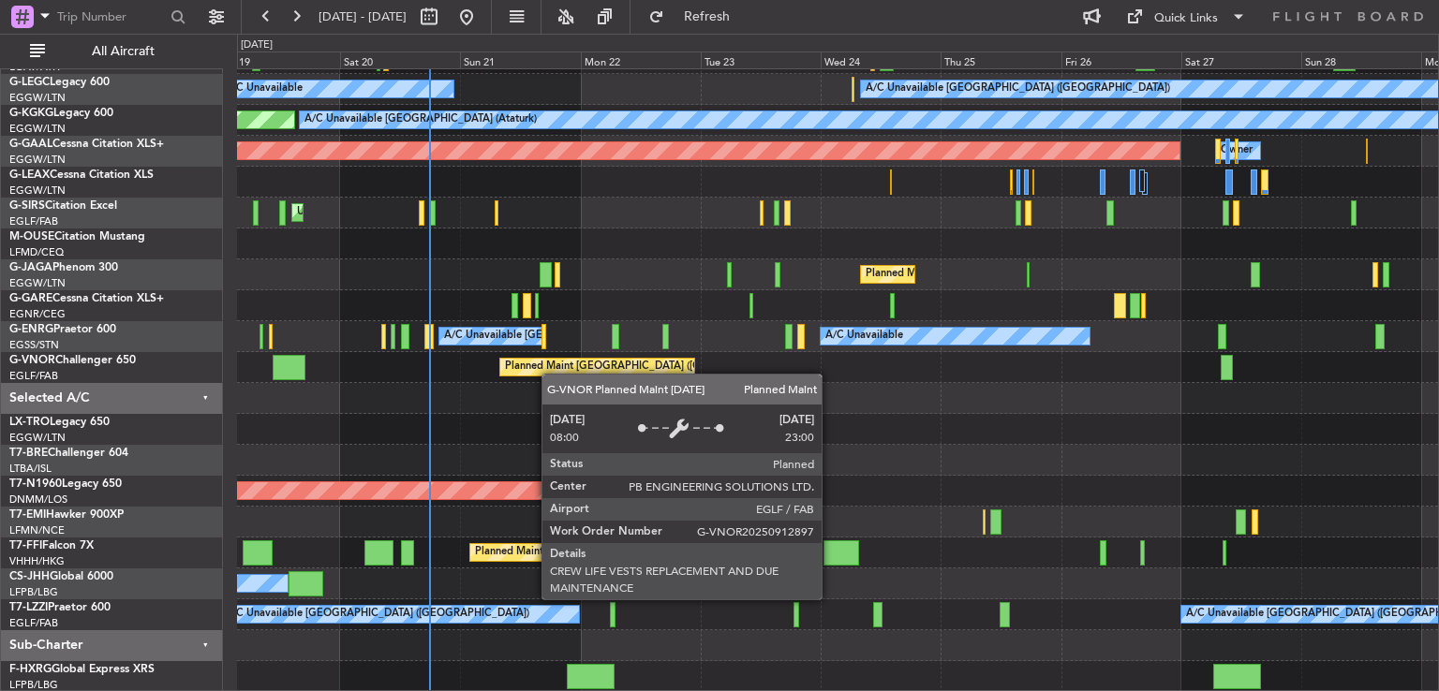
click at [548, 367] on div "A/C Unavailable [GEOGRAPHIC_DATA] ([GEOGRAPHIC_DATA]) A/C Unavailable A/C Unava…" at bounding box center [837, 321] width 1201 height 742
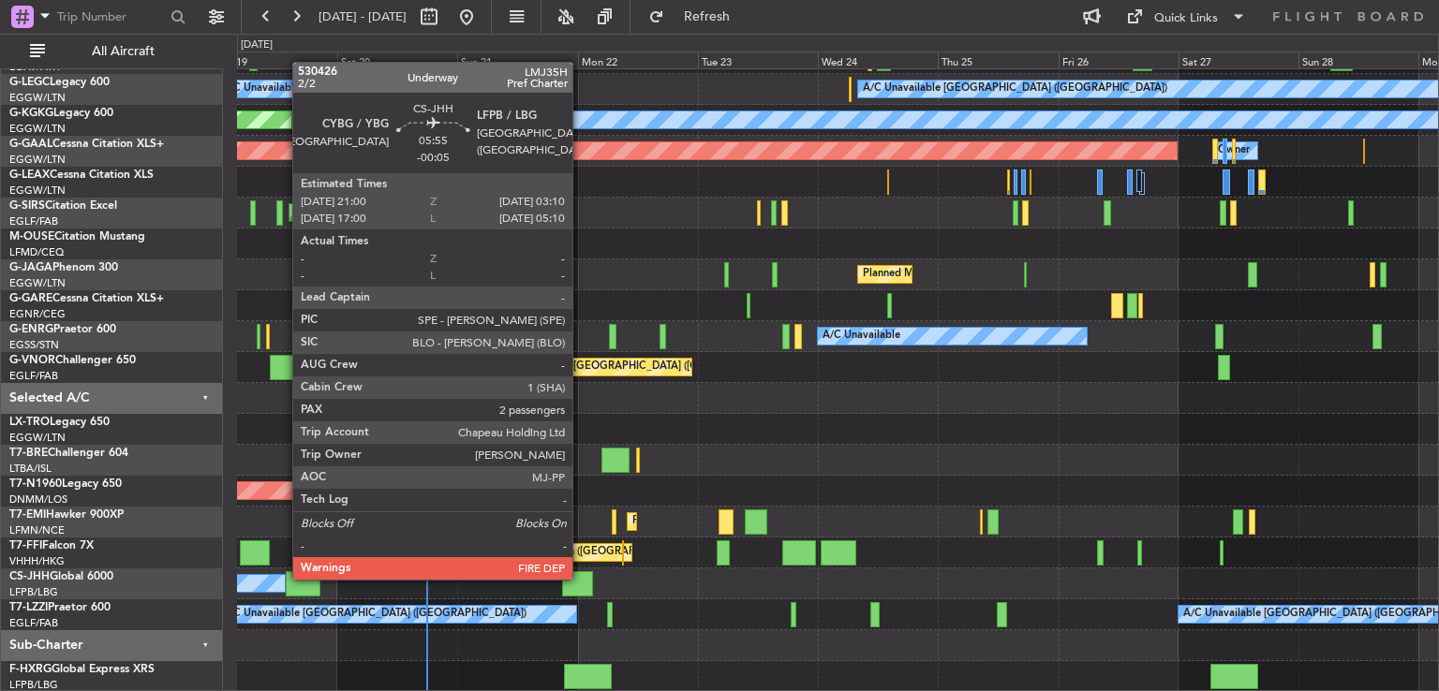
click at [581, 578] on div at bounding box center [577, 584] width 31 height 25
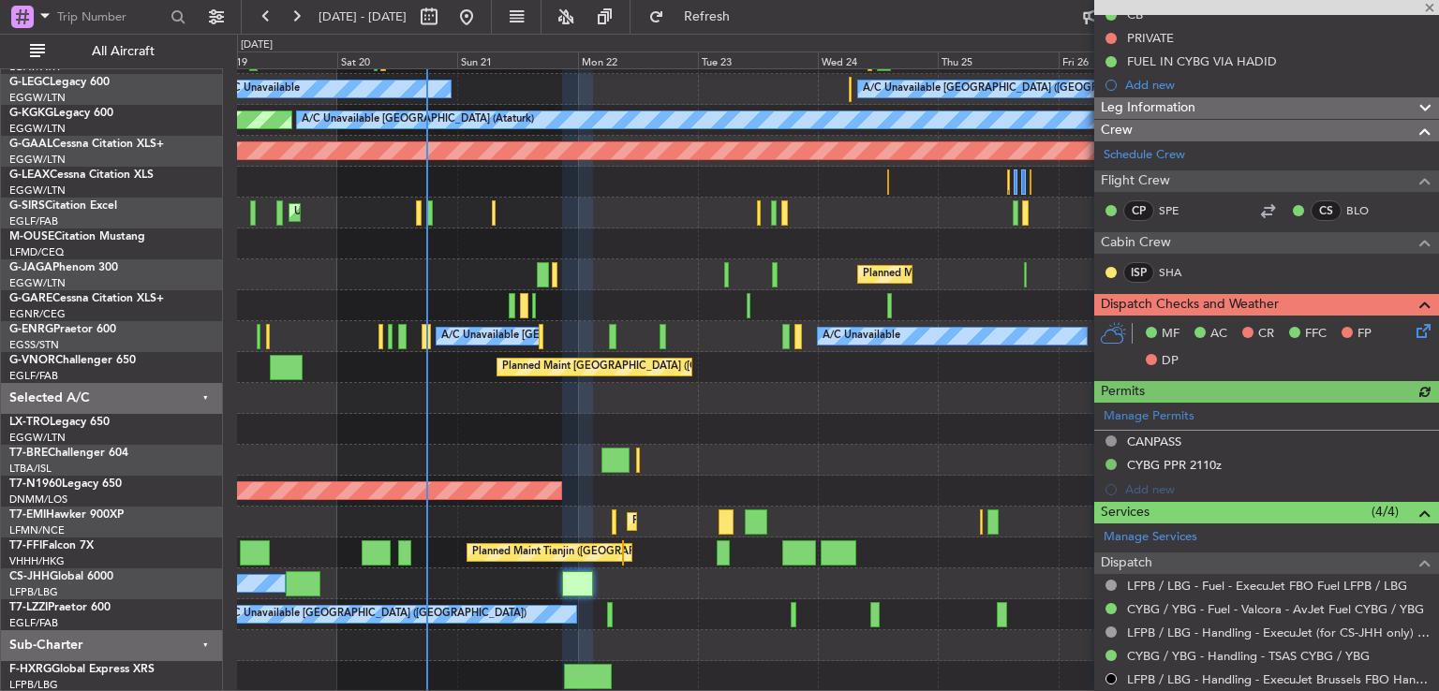
scroll to position [300, 0]
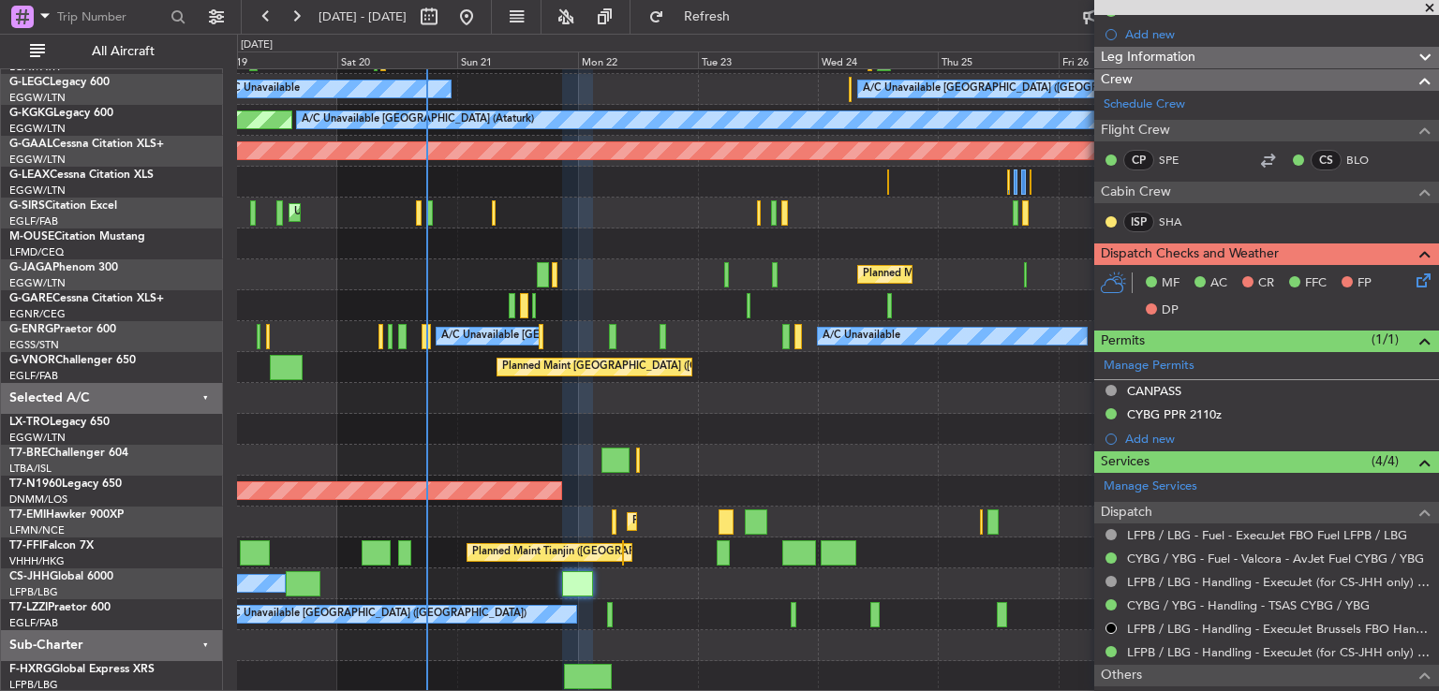
click at [1413, 274] on icon at bounding box center [1420, 277] width 15 height 15
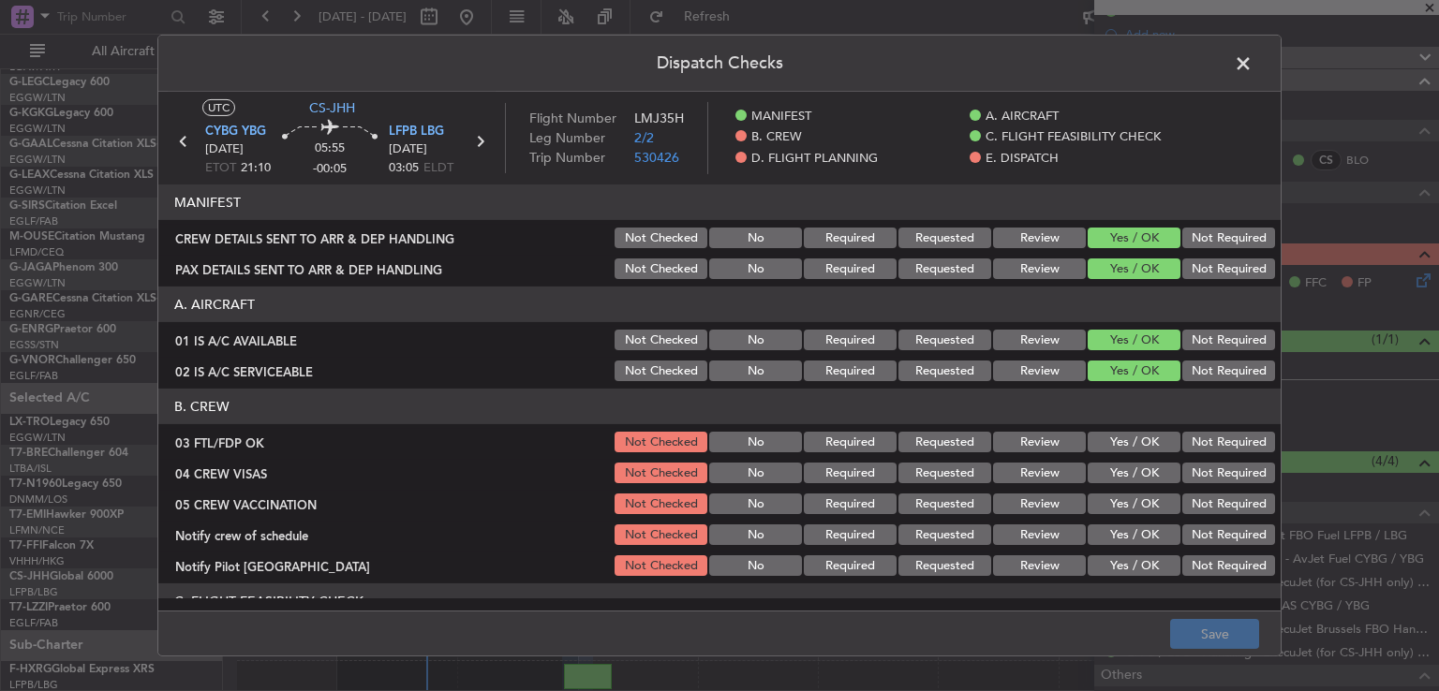
click at [1253, 68] on span at bounding box center [1253, 68] width 0 height 37
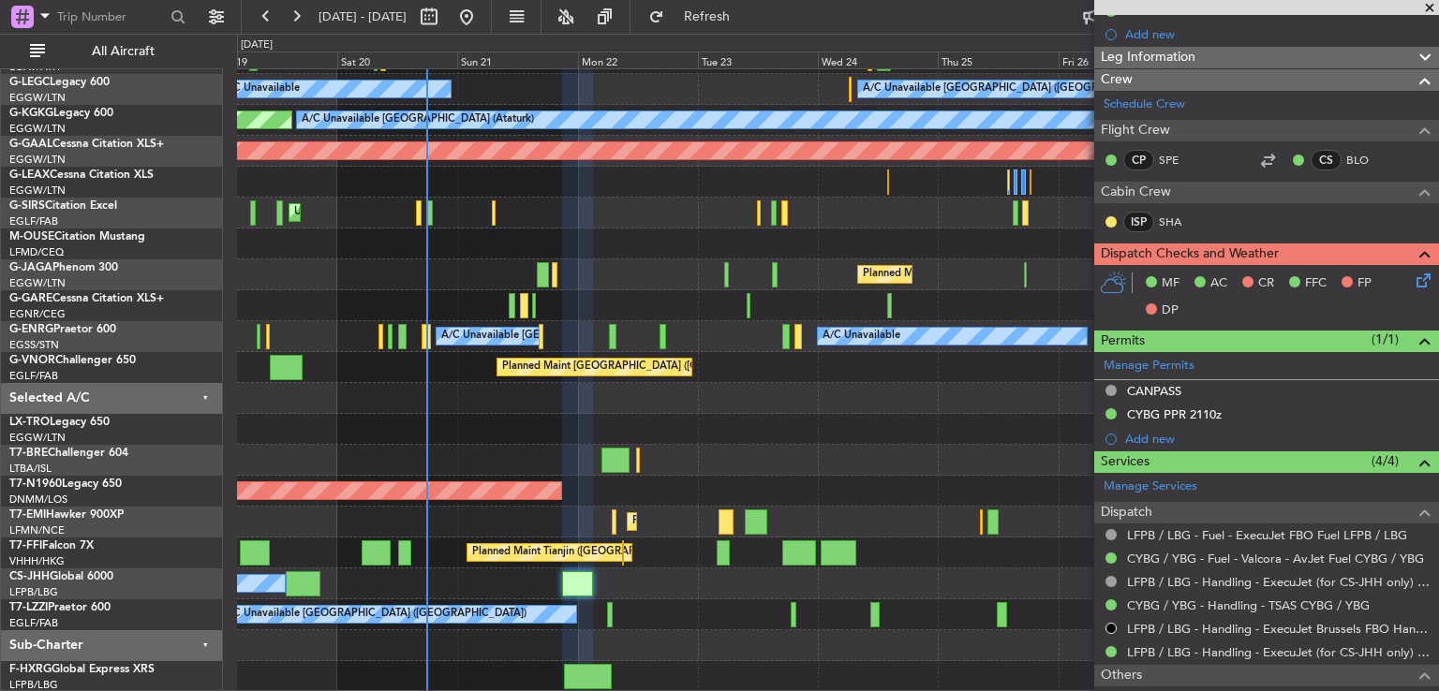
click at [1430, 8] on span at bounding box center [1429, 8] width 19 height 17
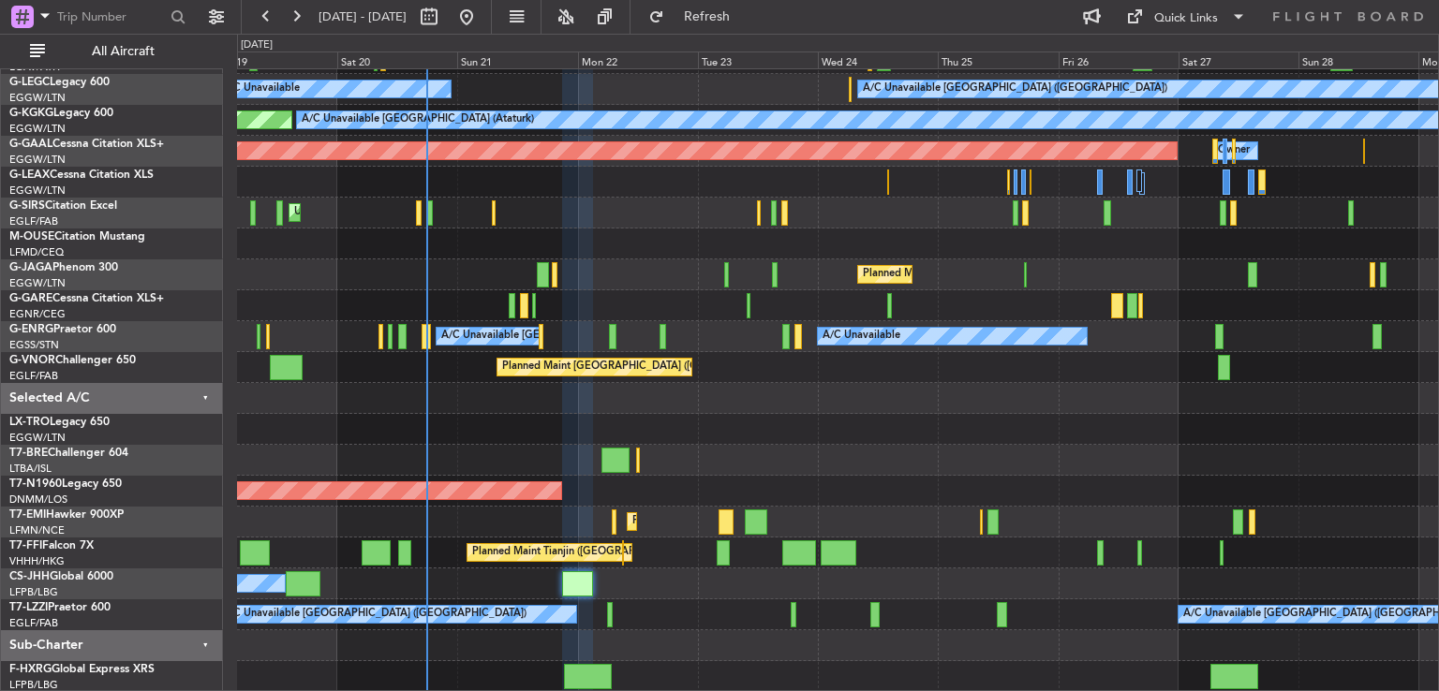
type input "0"
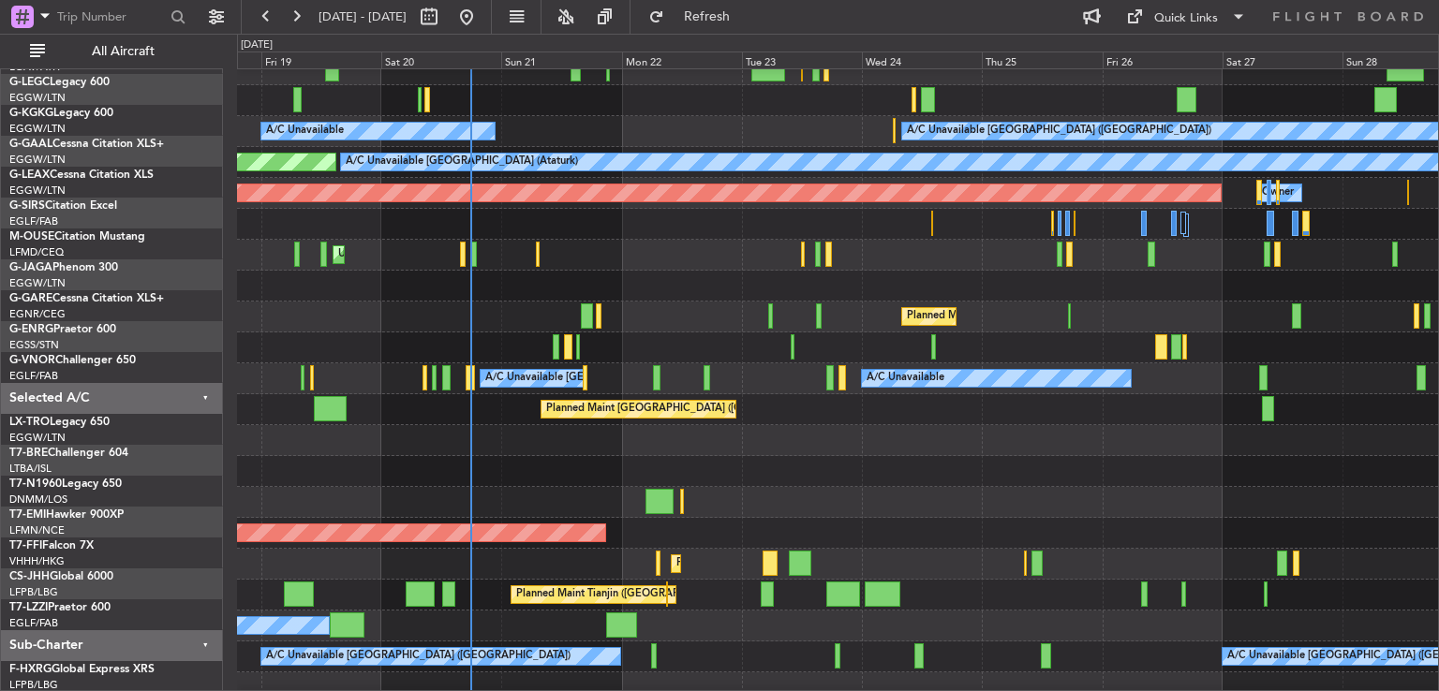
scroll to position [77, 0]
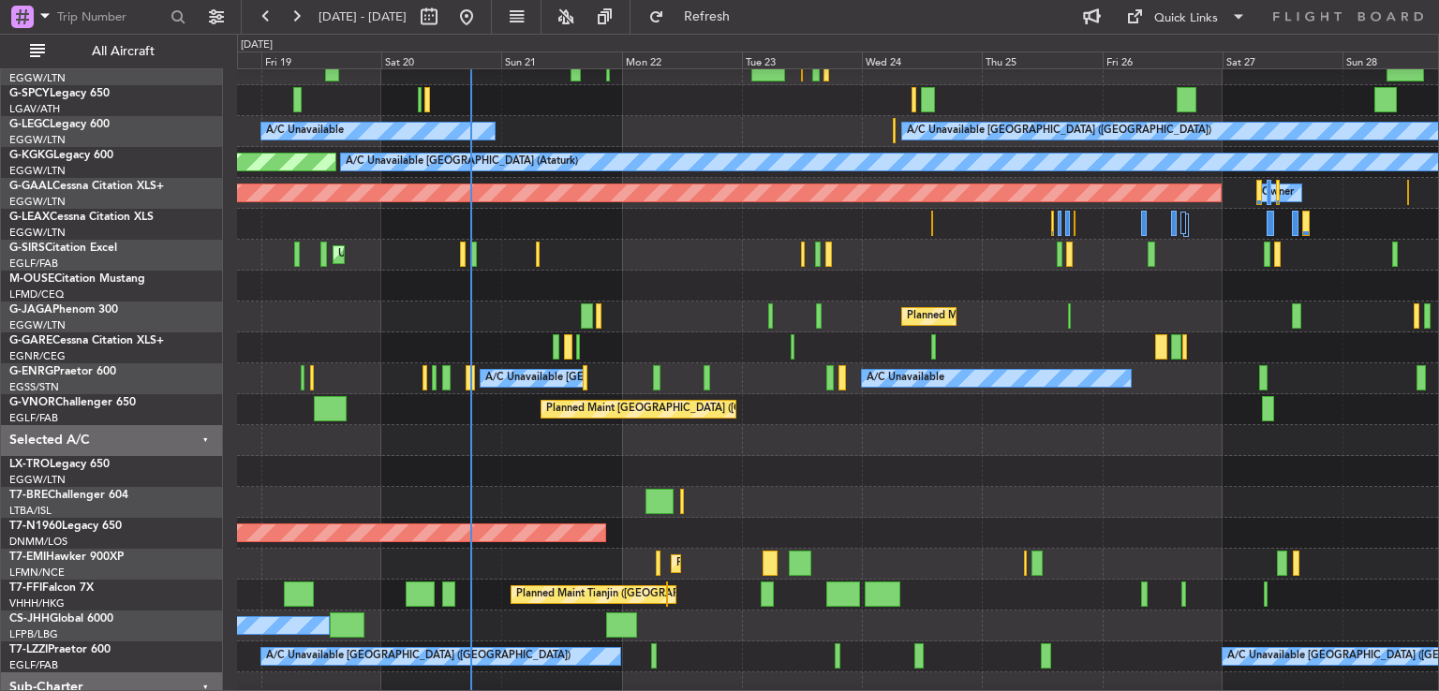
click at [520, 443] on div at bounding box center [837, 440] width 1201 height 31
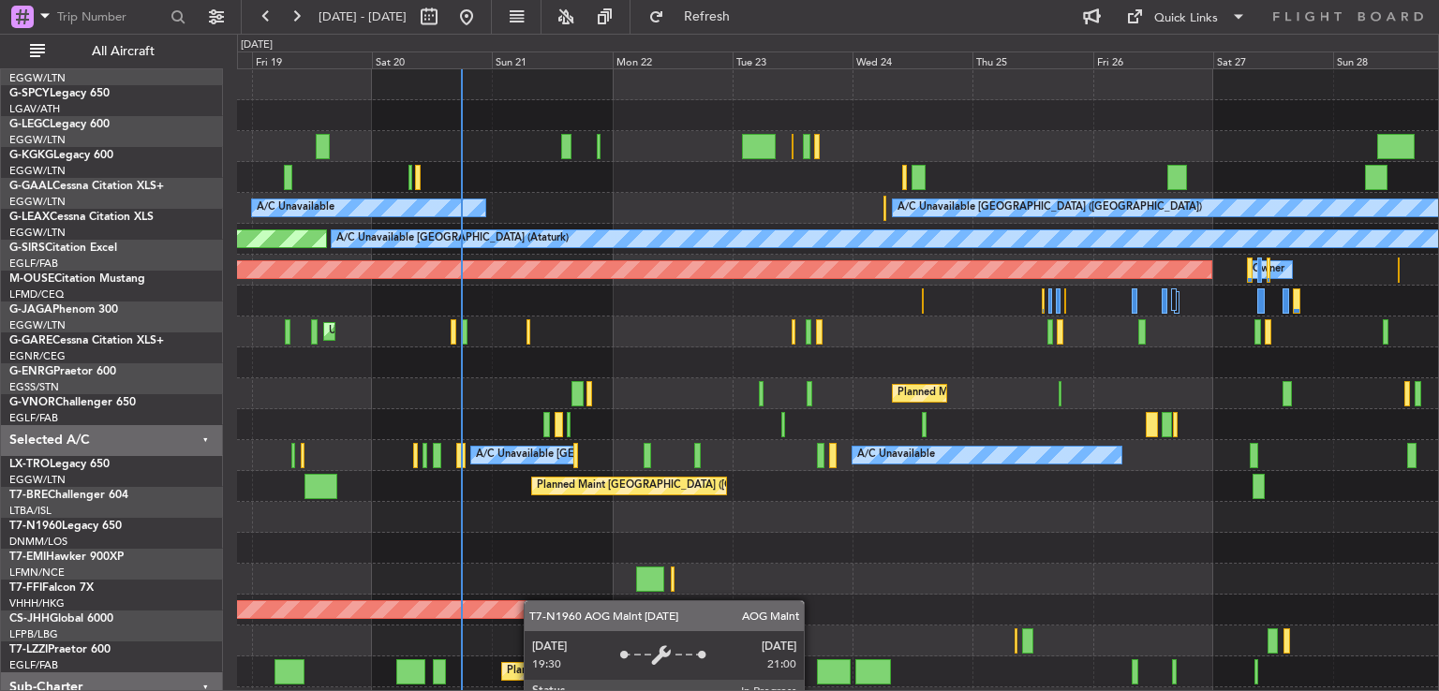
scroll to position [0, 0]
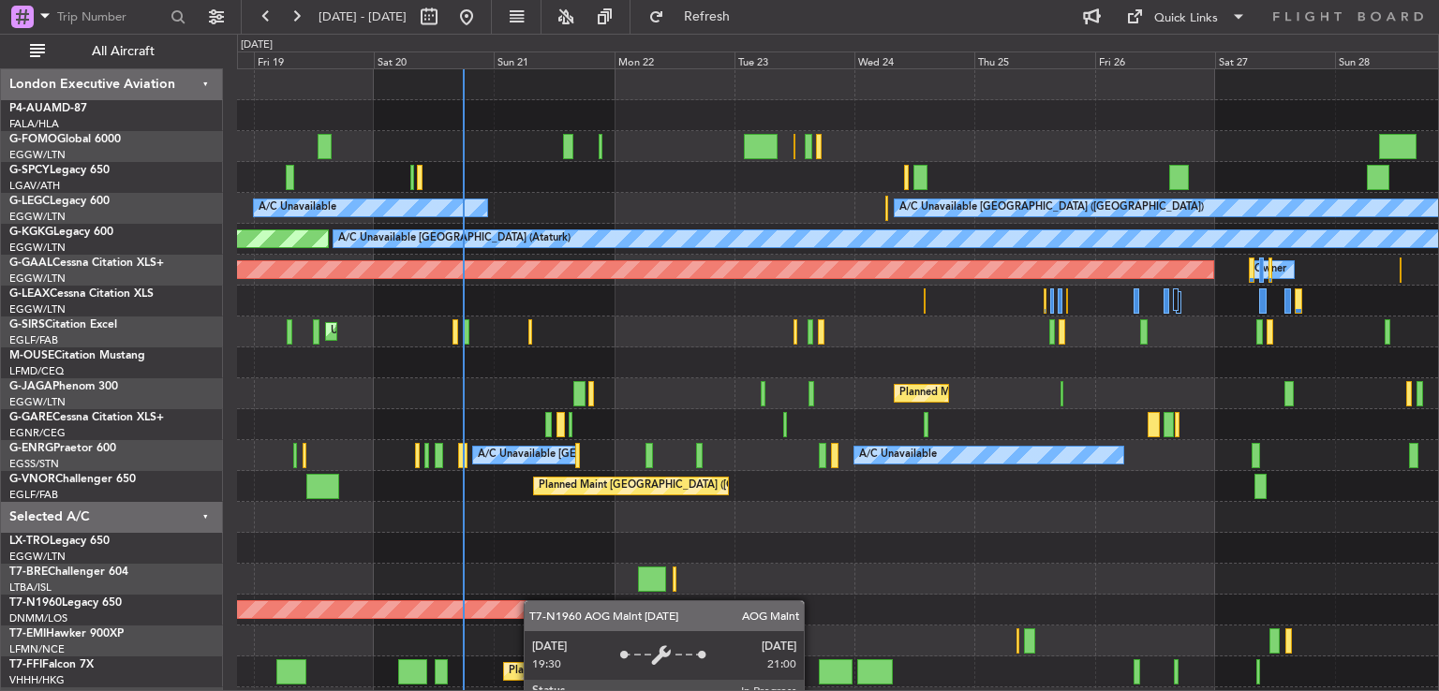
click at [536, 616] on div "A/C Unavailable [GEOGRAPHIC_DATA] ([GEOGRAPHIC_DATA]) A/C Unavailable A/C Unava…" at bounding box center [837, 440] width 1201 height 742
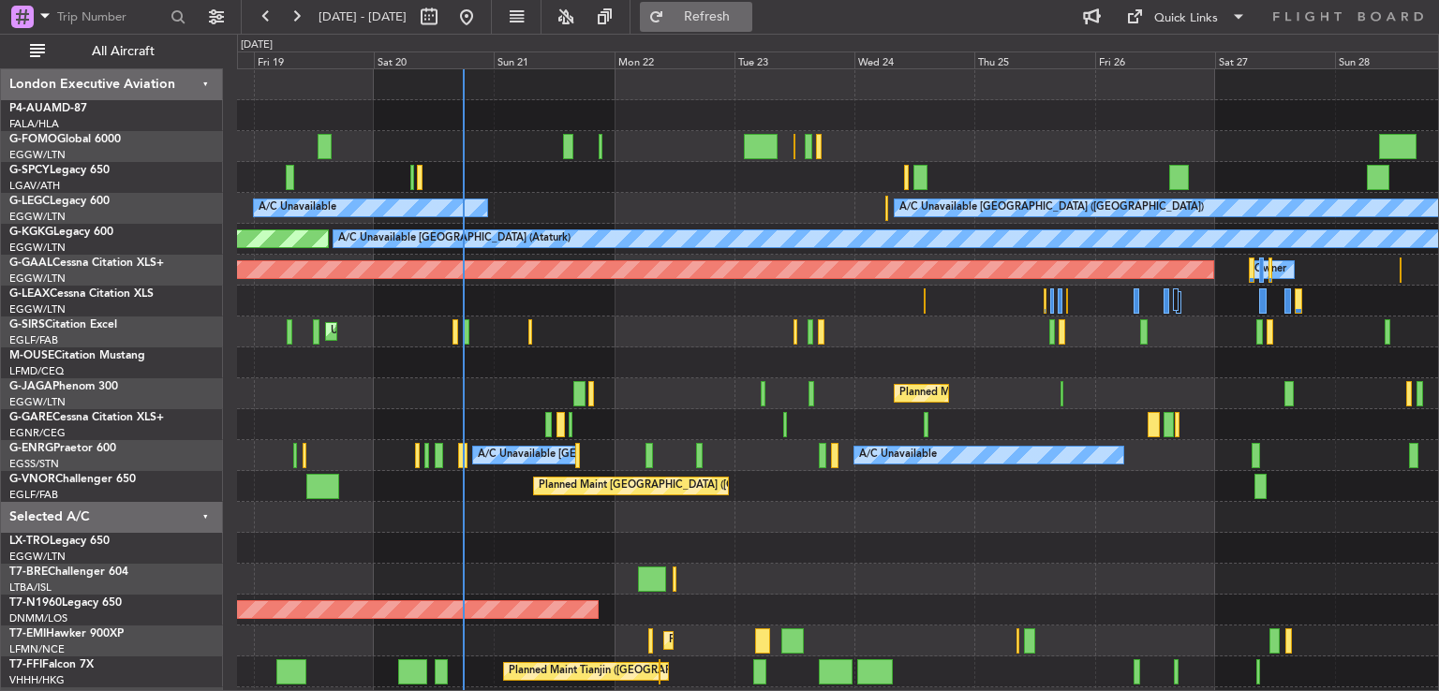
click at [747, 22] on span "Refresh" at bounding box center [707, 16] width 79 height 13
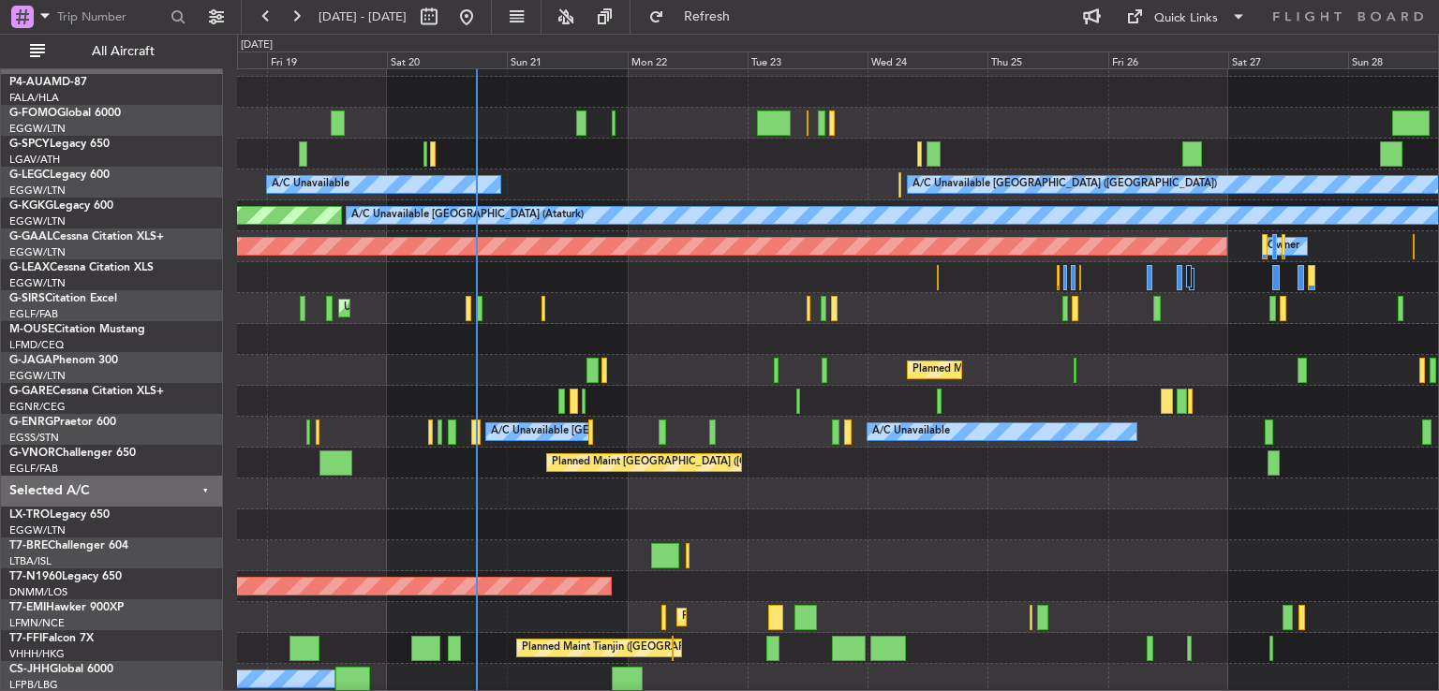
scroll to position [22, 0]
click at [498, 486] on div at bounding box center [837, 494] width 1201 height 31
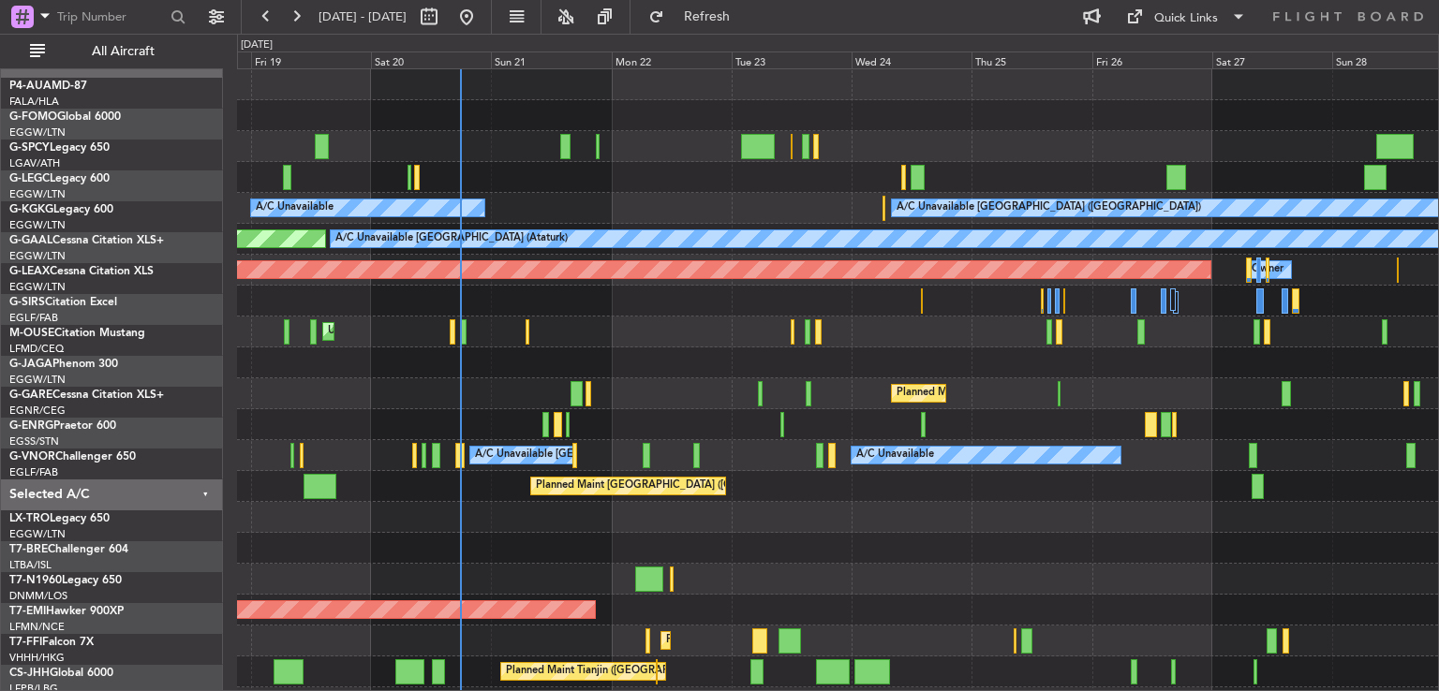
scroll to position [0, 0]
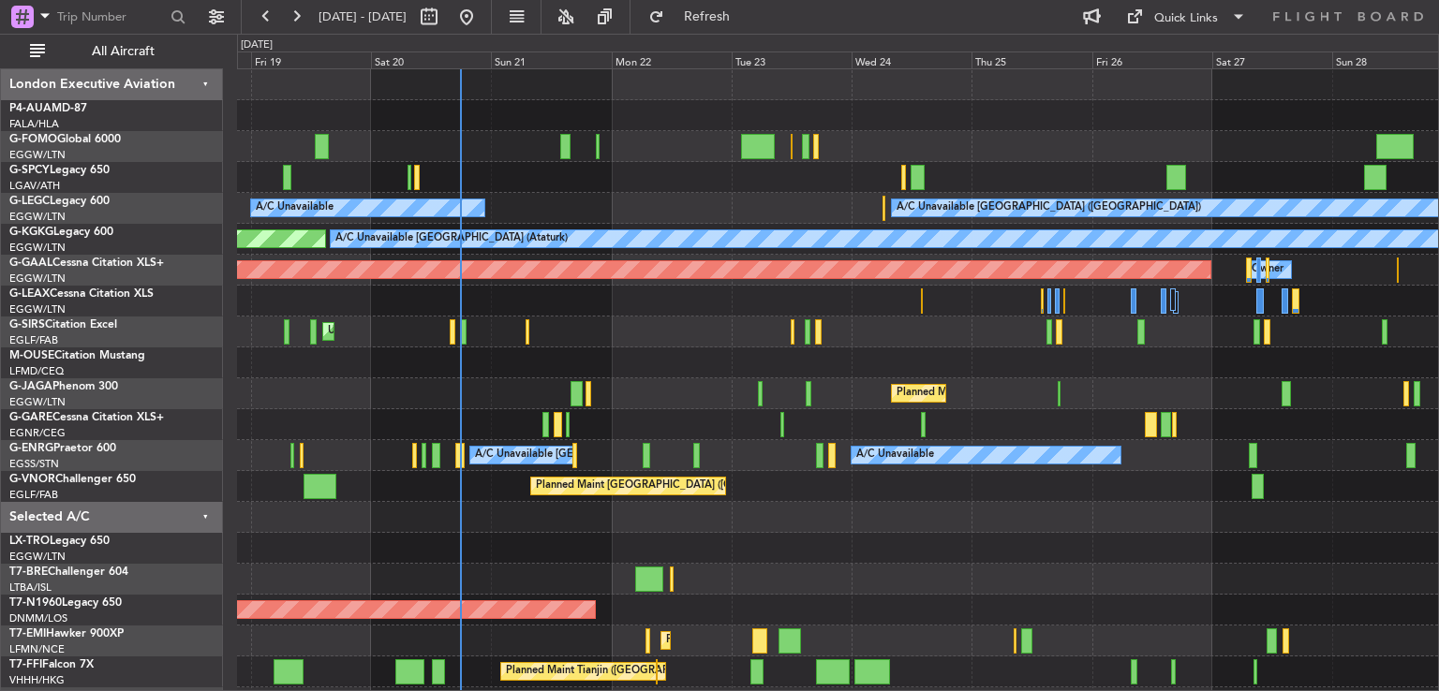
click at [626, 318] on div "A/C Unavailable A/C Unavailable [GEOGRAPHIC_DATA] ([GEOGRAPHIC_DATA]) AOG Maint…" at bounding box center [837, 440] width 1201 height 742
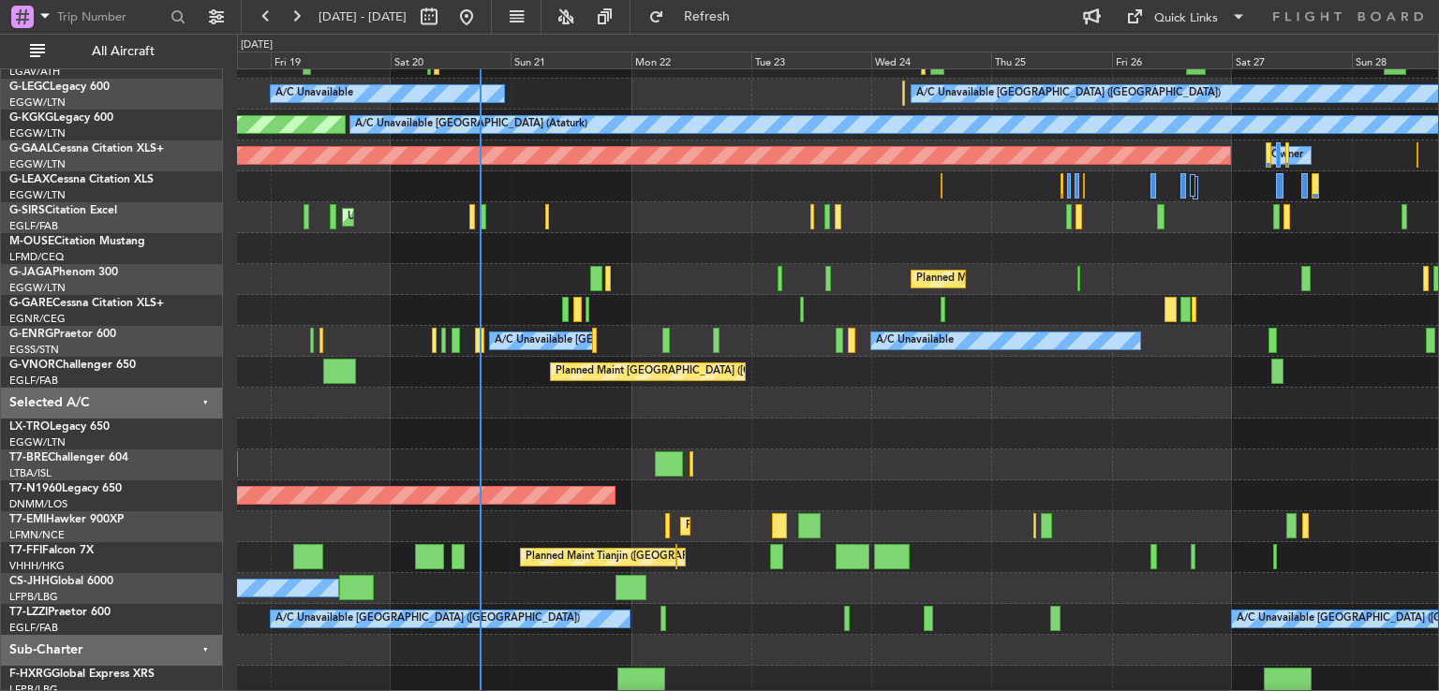
click at [611, 307] on div at bounding box center [837, 310] width 1201 height 31
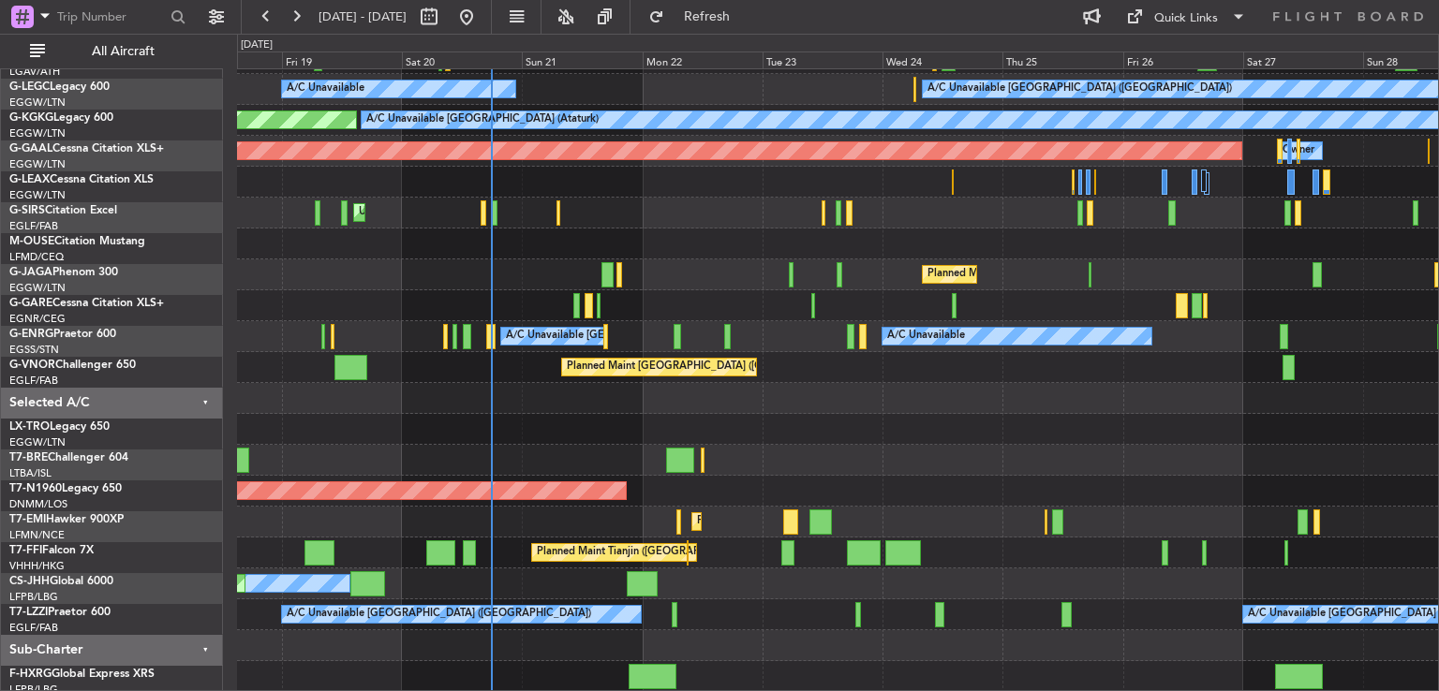
scroll to position [119, 0]
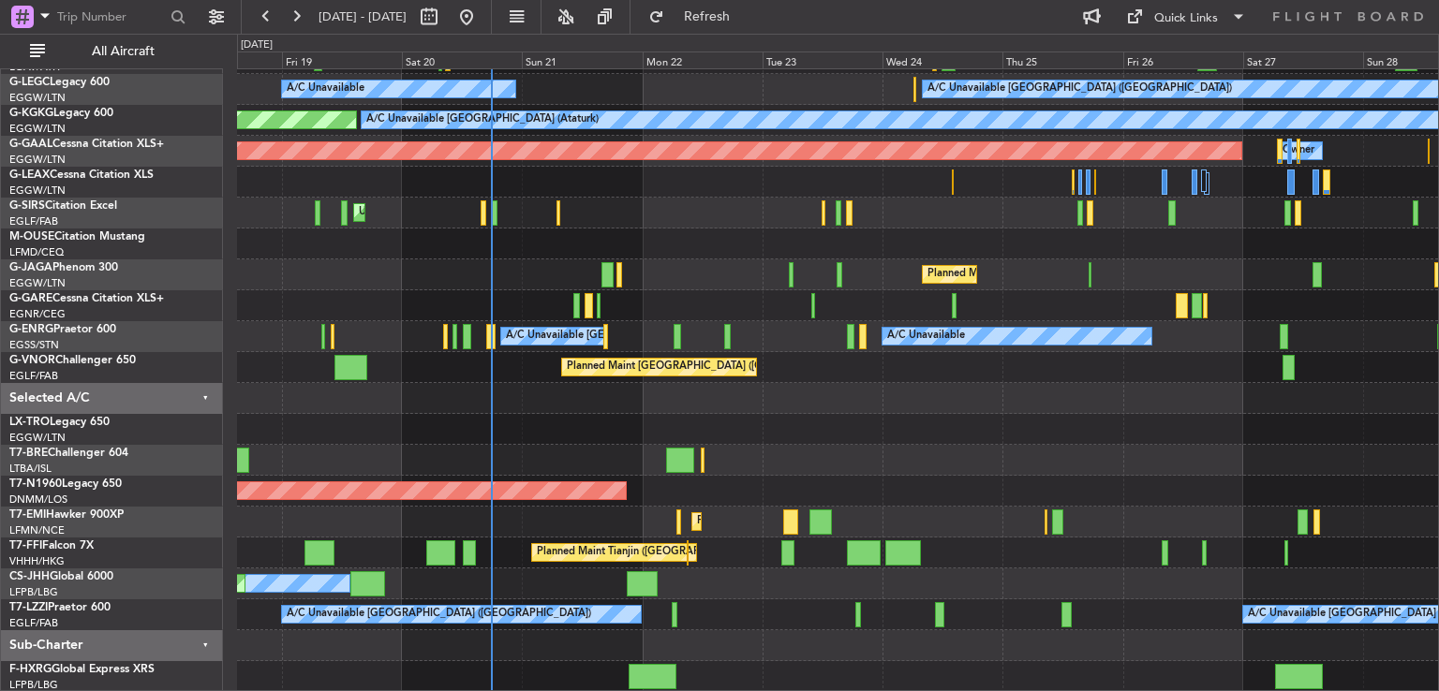
click at [581, 462] on div "A/C Unavailable A/C Unavailable [GEOGRAPHIC_DATA] ([GEOGRAPHIC_DATA]) AOG Maint…" at bounding box center [837, 321] width 1201 height 742
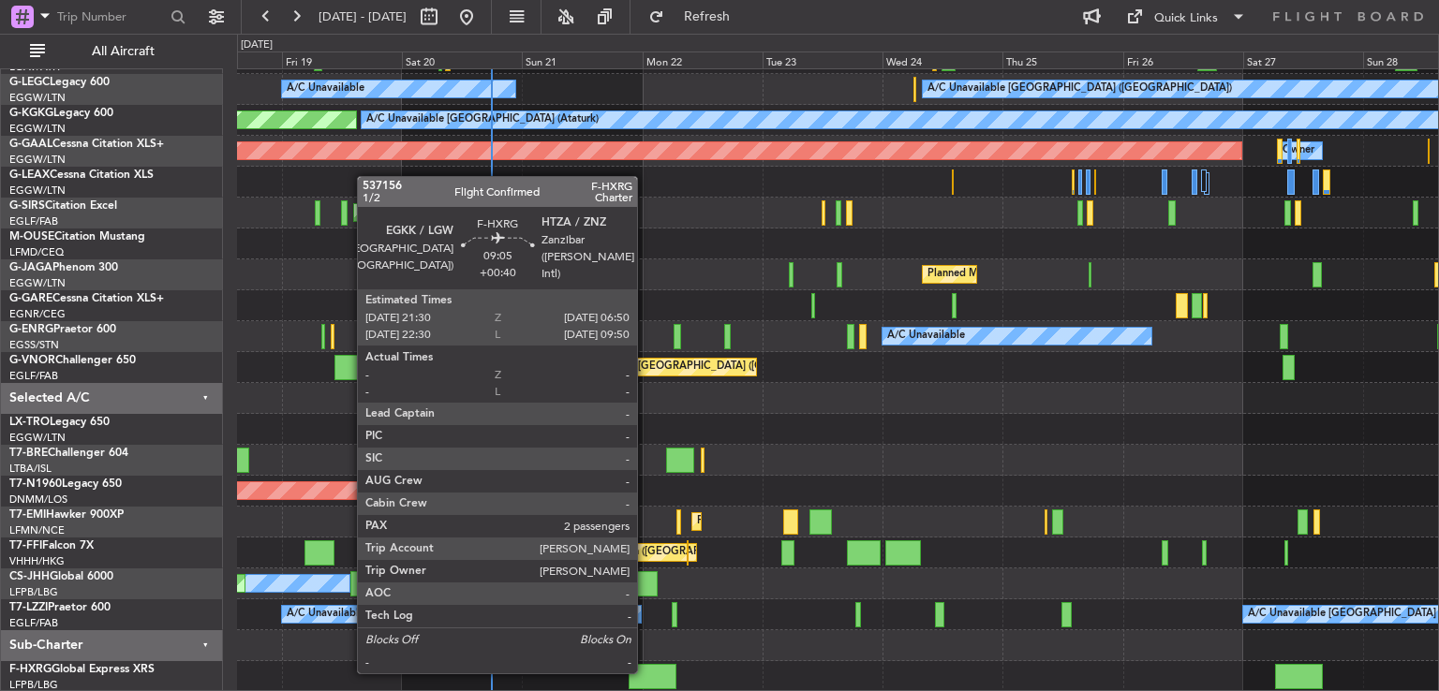
click at [646, 672] on div at bounding box center [652, 676] width 47 height 25
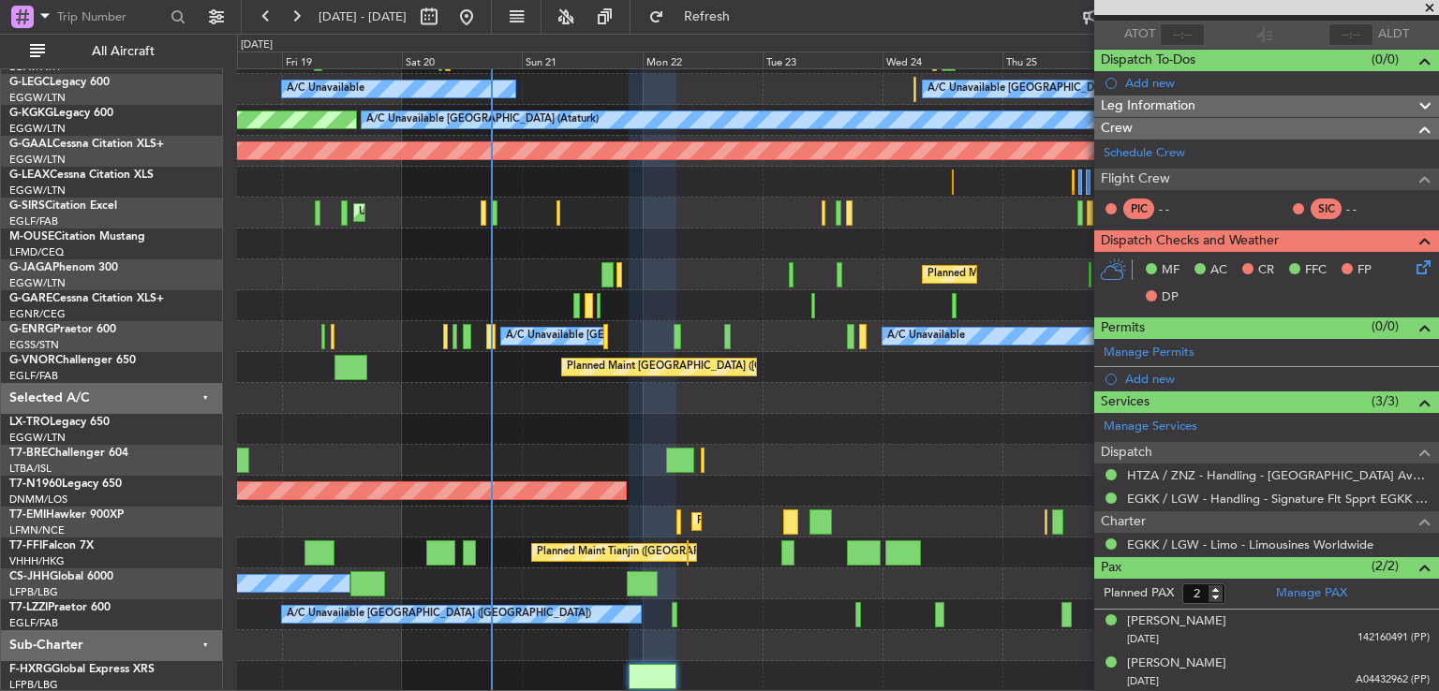
scroll to position [0, 0]
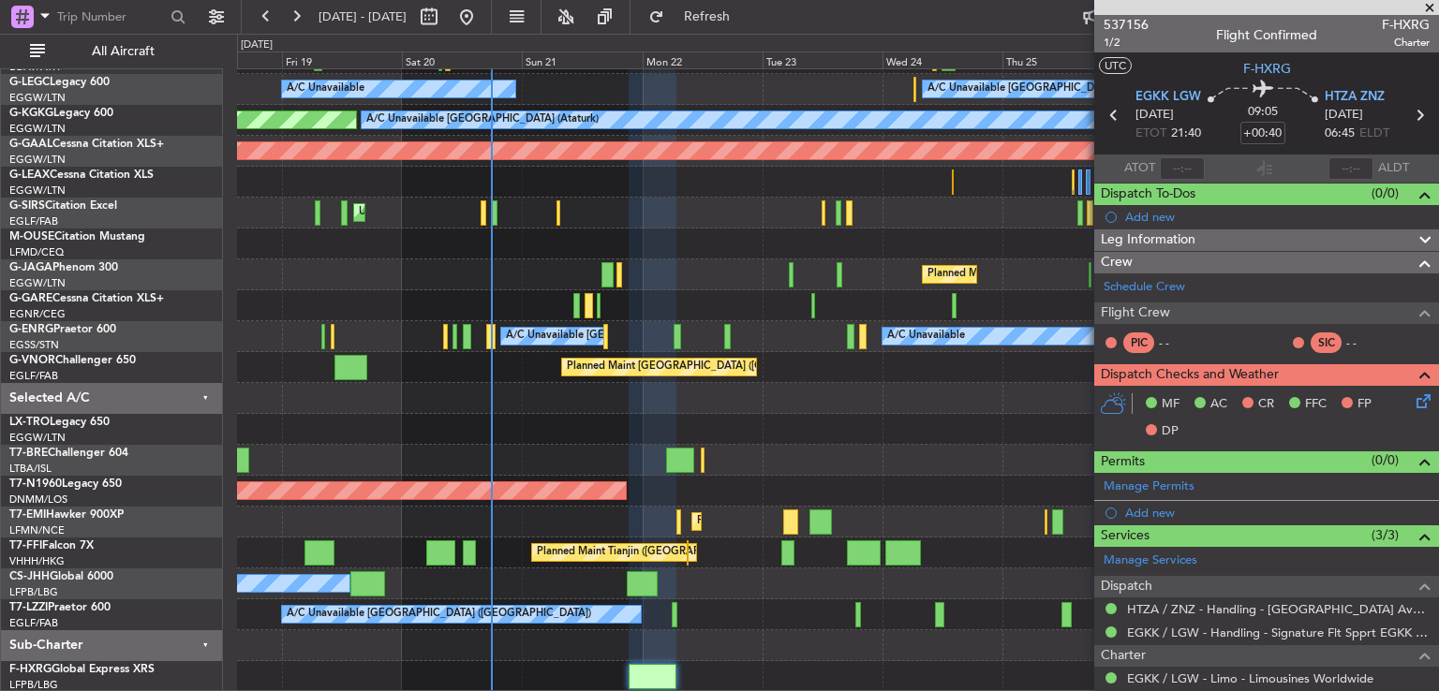
click at [1432, 7] on span at bounding box center [1429, 8] width 19 height 17
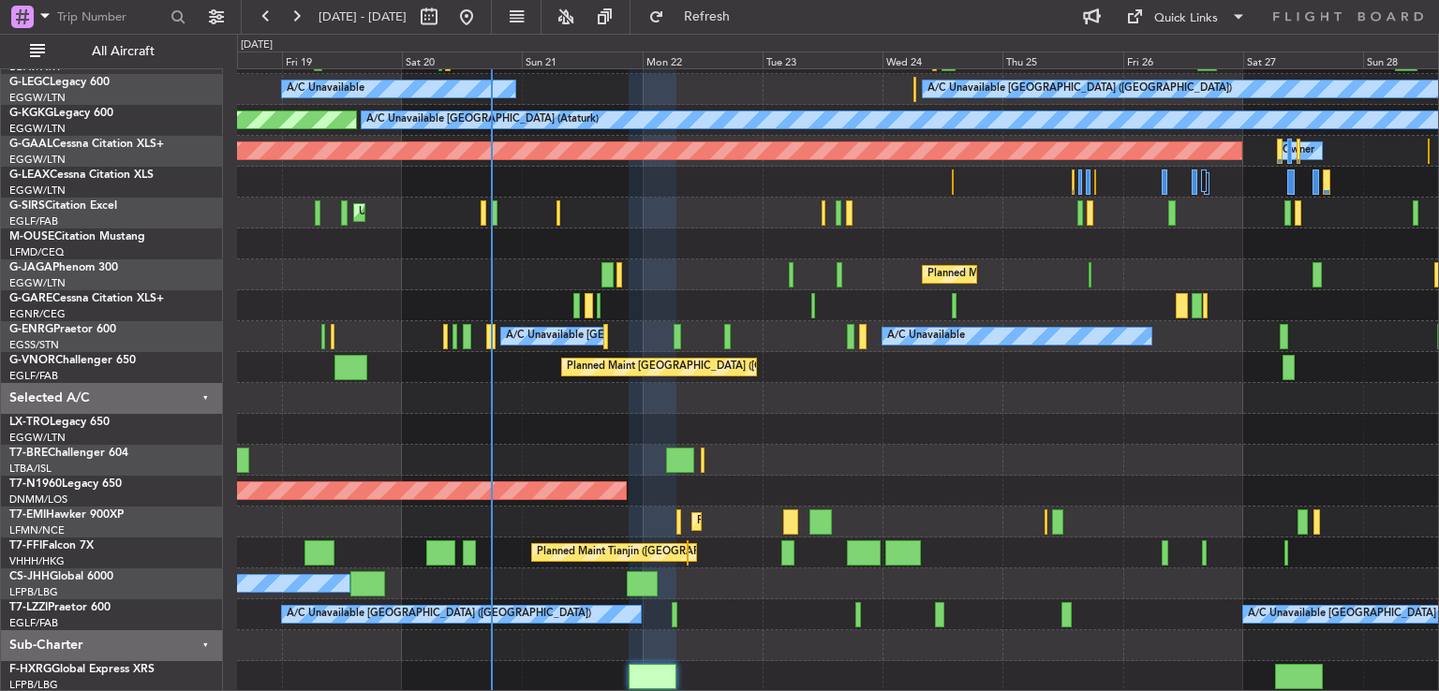
type input "0"
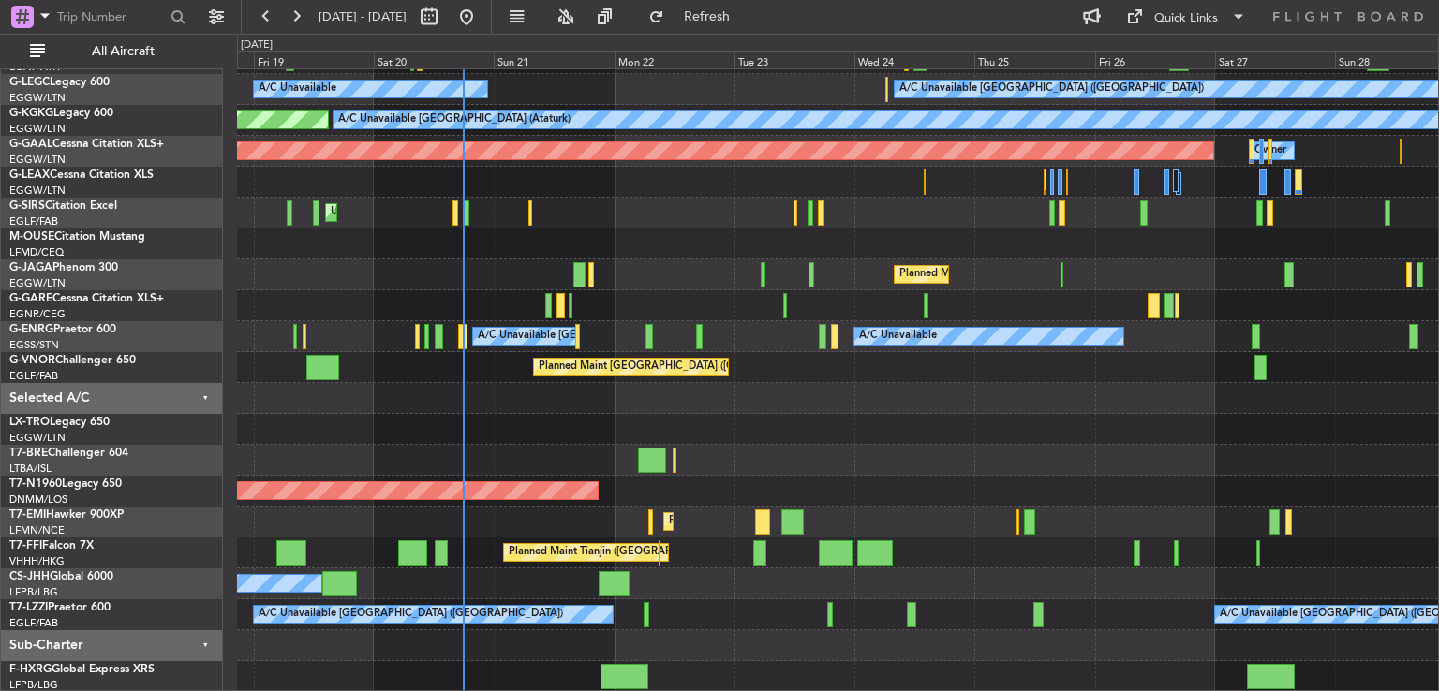
click at [450, 409] on div "A/C Unavailable A/C Unavailable [GEOGRAPHIC_DATA] ([GEOGRAPHIC_DATA]) AOG Maint…" at bounding box center [837, 321] width 1201 height 742
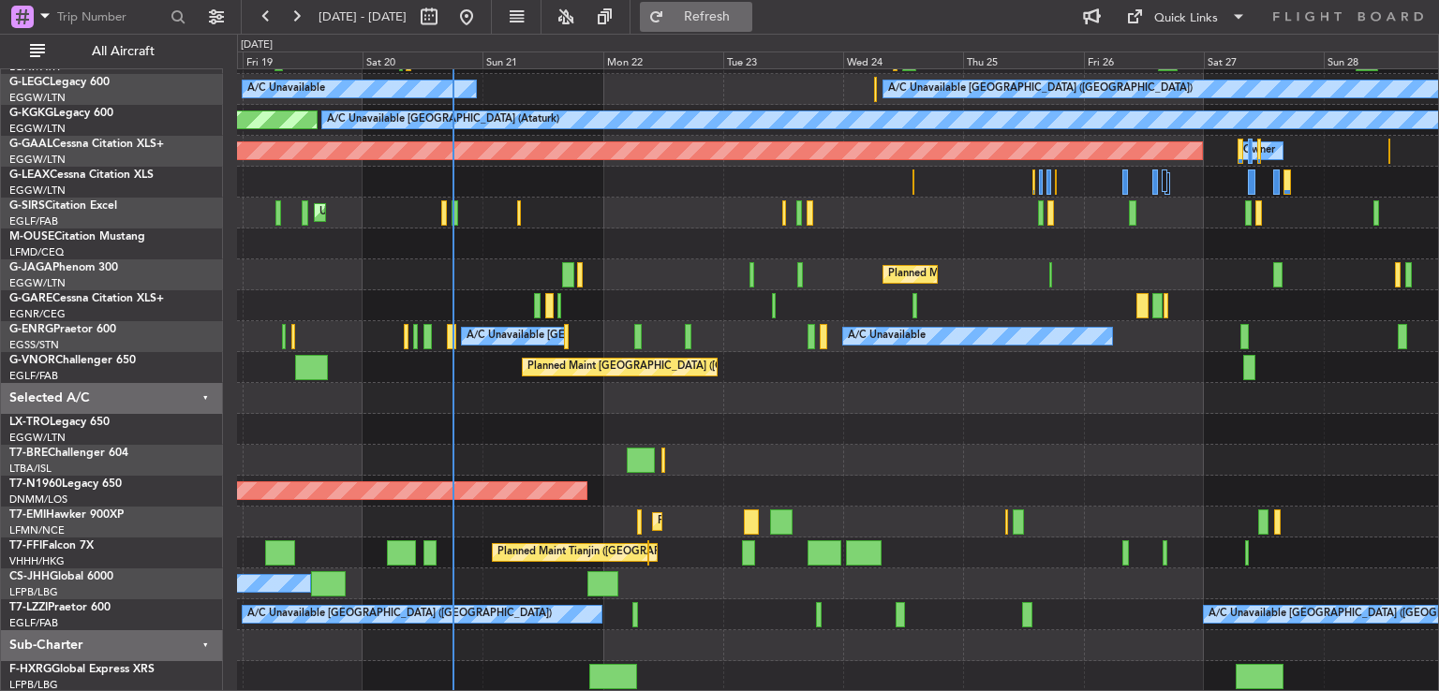
click at [734, 16] on span "Refresh" at bounding box center [707, 16] width 79 height 13
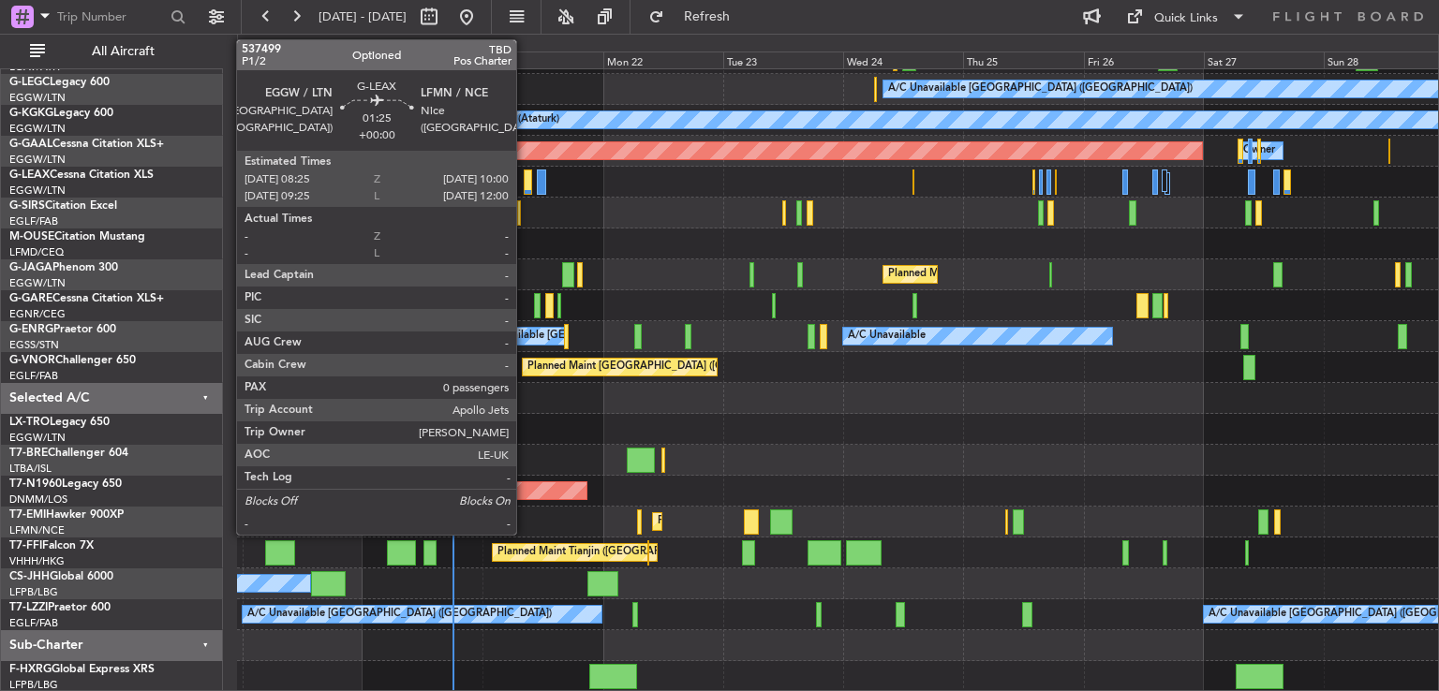
click at [525, 185] on div at bounding box center [528, 182] width 8 height 25
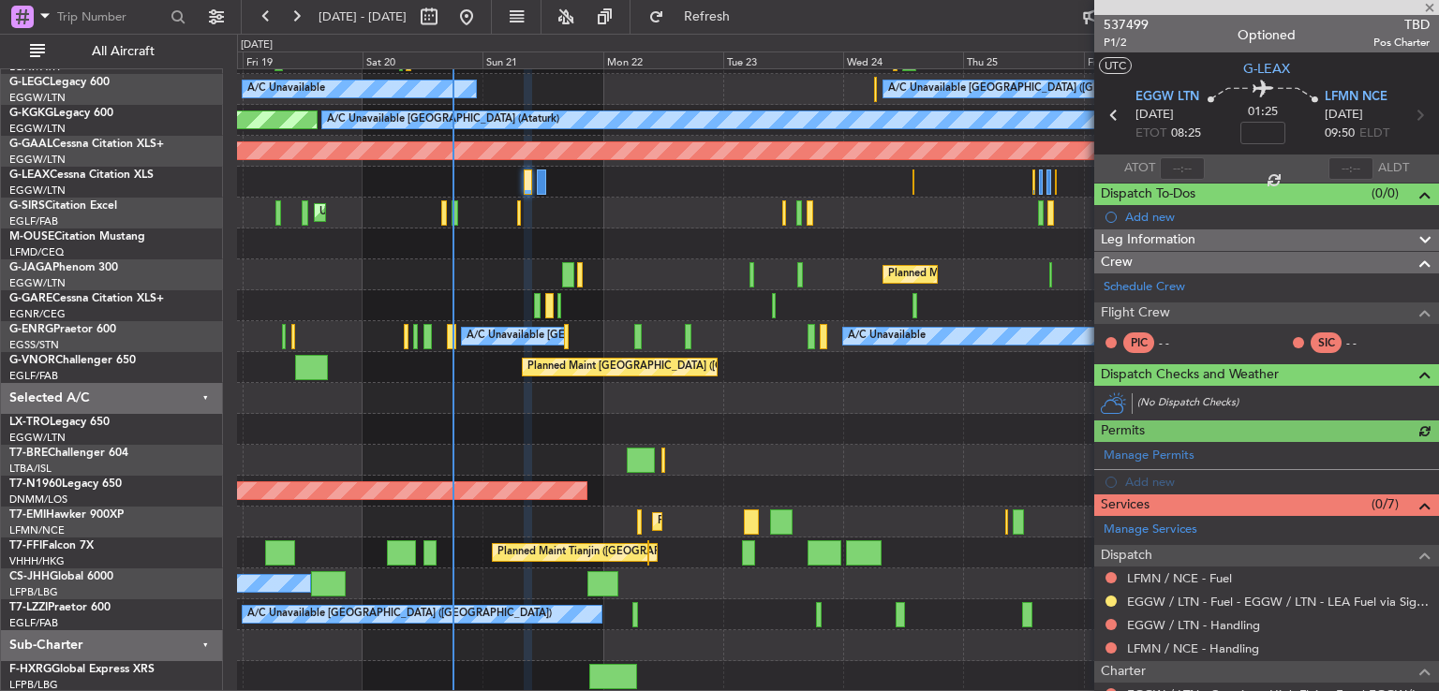
scroll to position [157, 0]
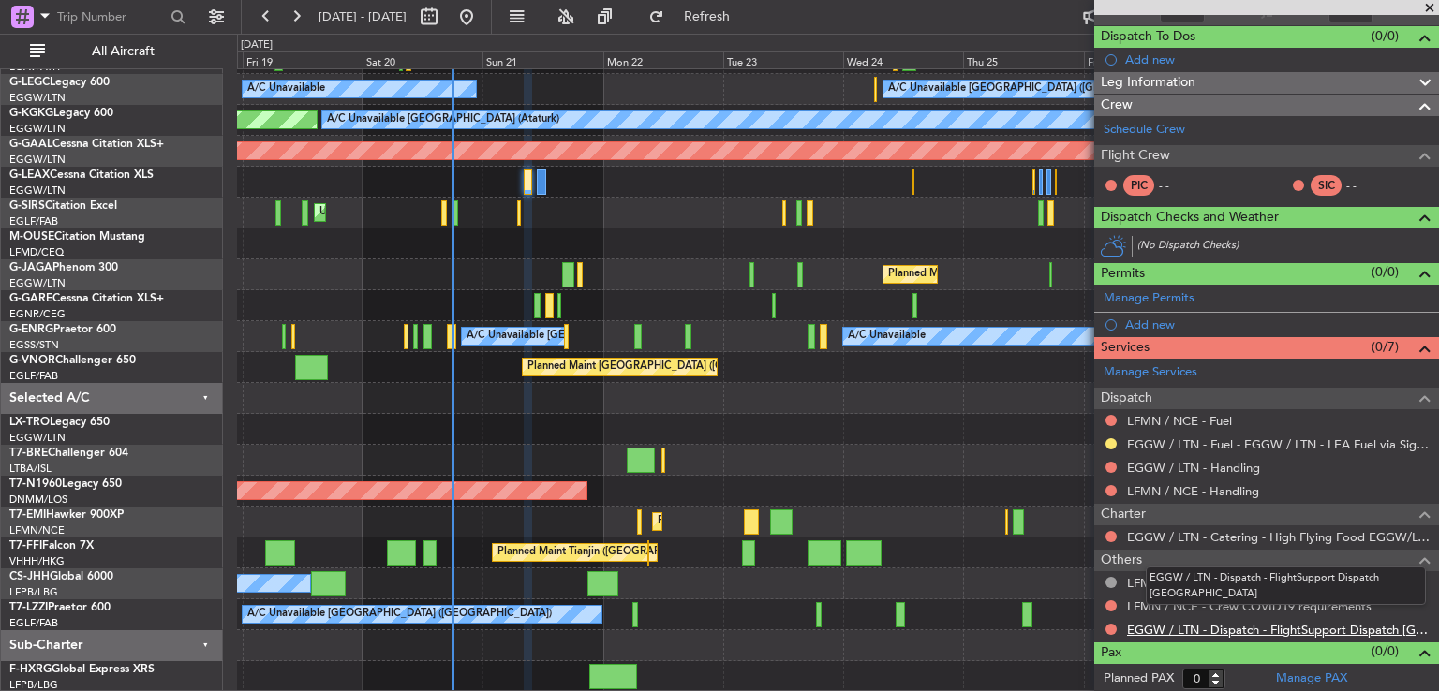
click at [1179, 625] on link "EGGW / LTN - Dispatch - FlightSupport Dispatch [GEOGRAPHIC_DATA]" at bounding box center [1278, 630] width 303 height 16
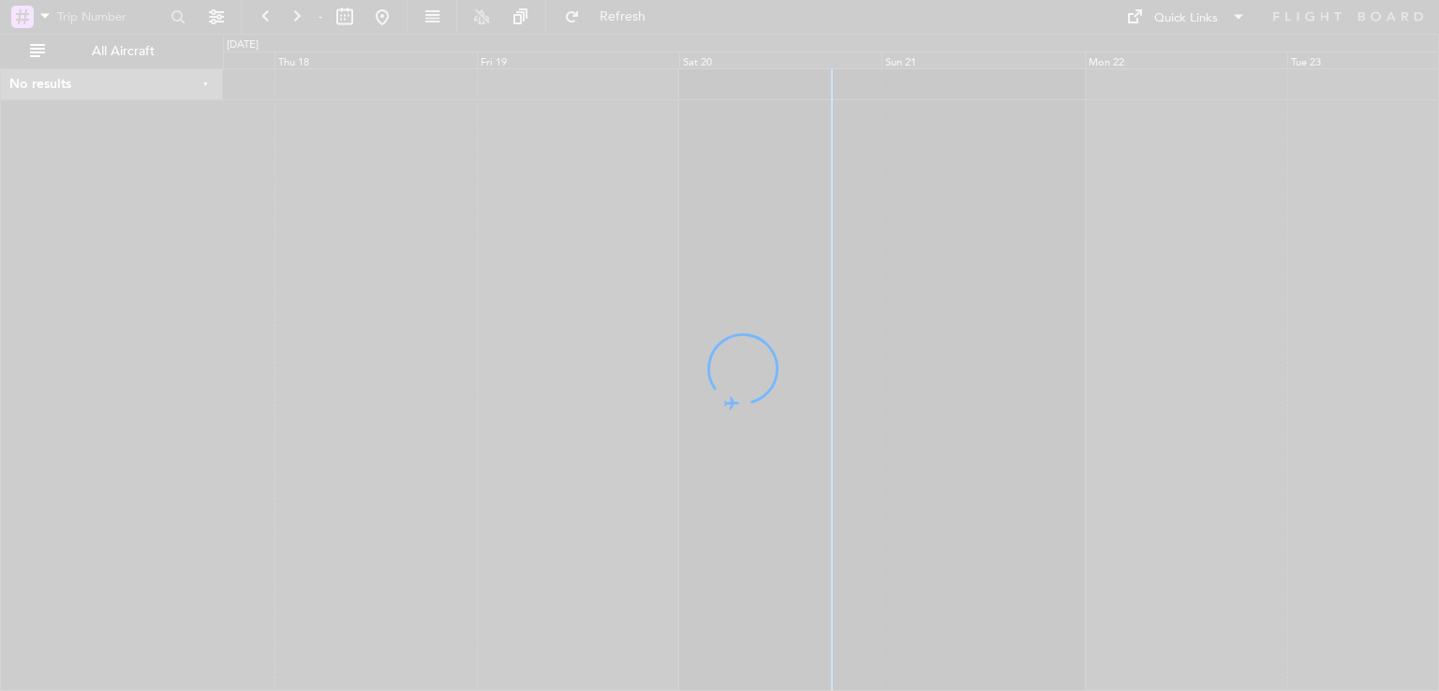
click at [1014, 14] on fb-flight-board "- Refresh Quick Links All Aircraft No results 0 0 Wed 17 Thu 18 Fri 19 Sat 20 S…" at bounding box center [719, 352] width 1439 height 677
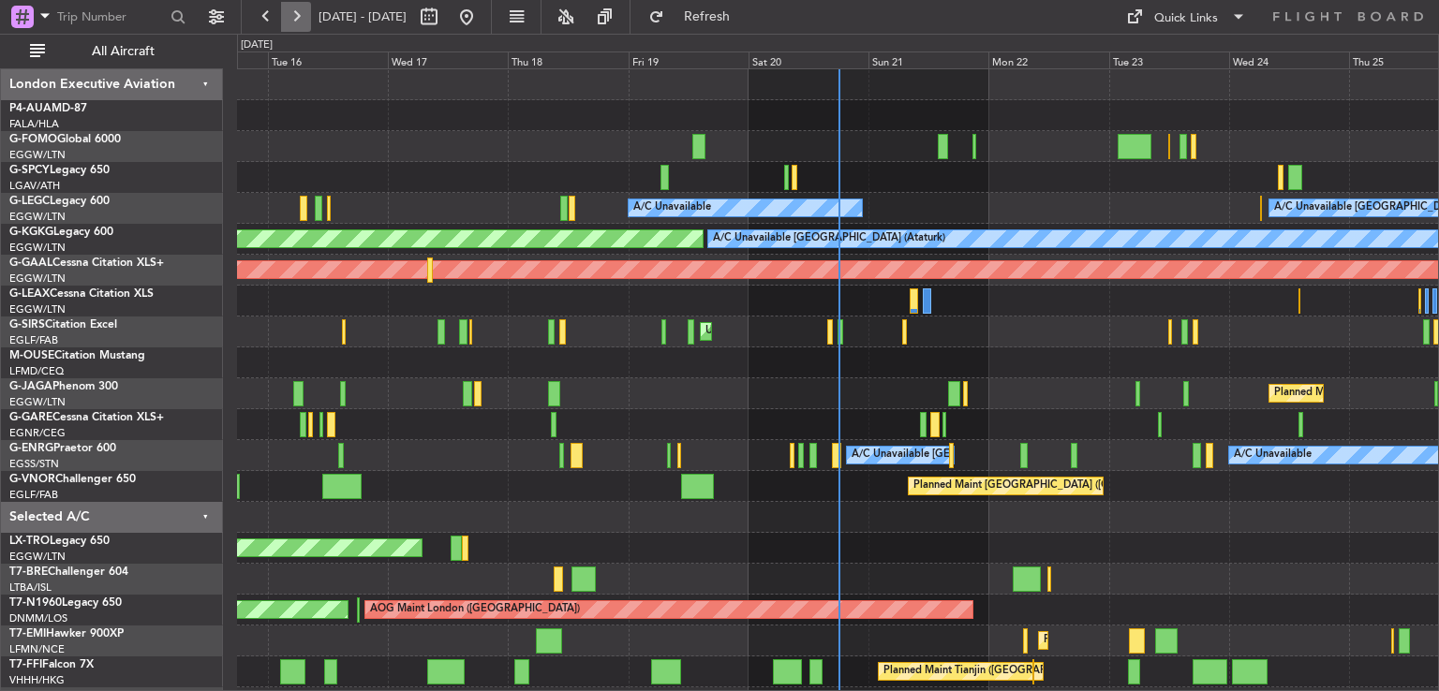
click at [303, 11] on button at bounding box center [296, 17] width 30 height 30
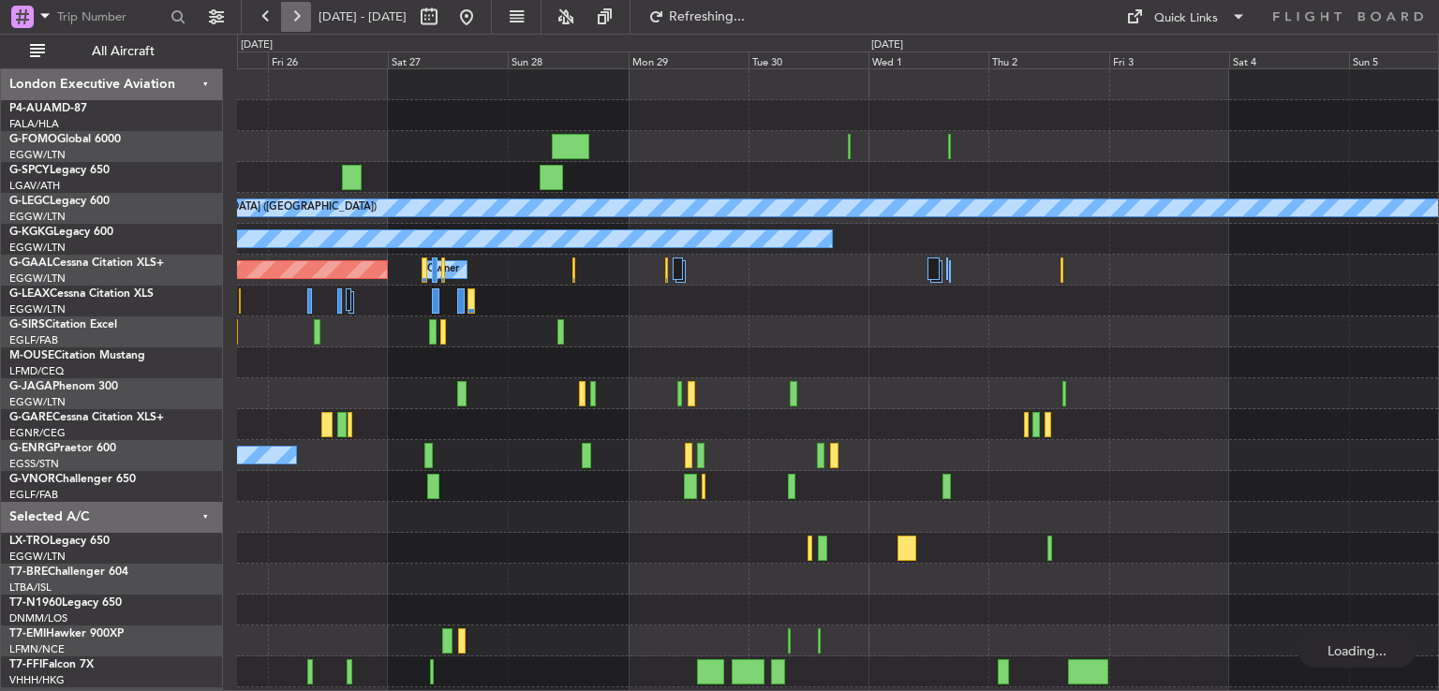
click at [303, 11] on button at bounding box center [296, 17] width 30 height 30
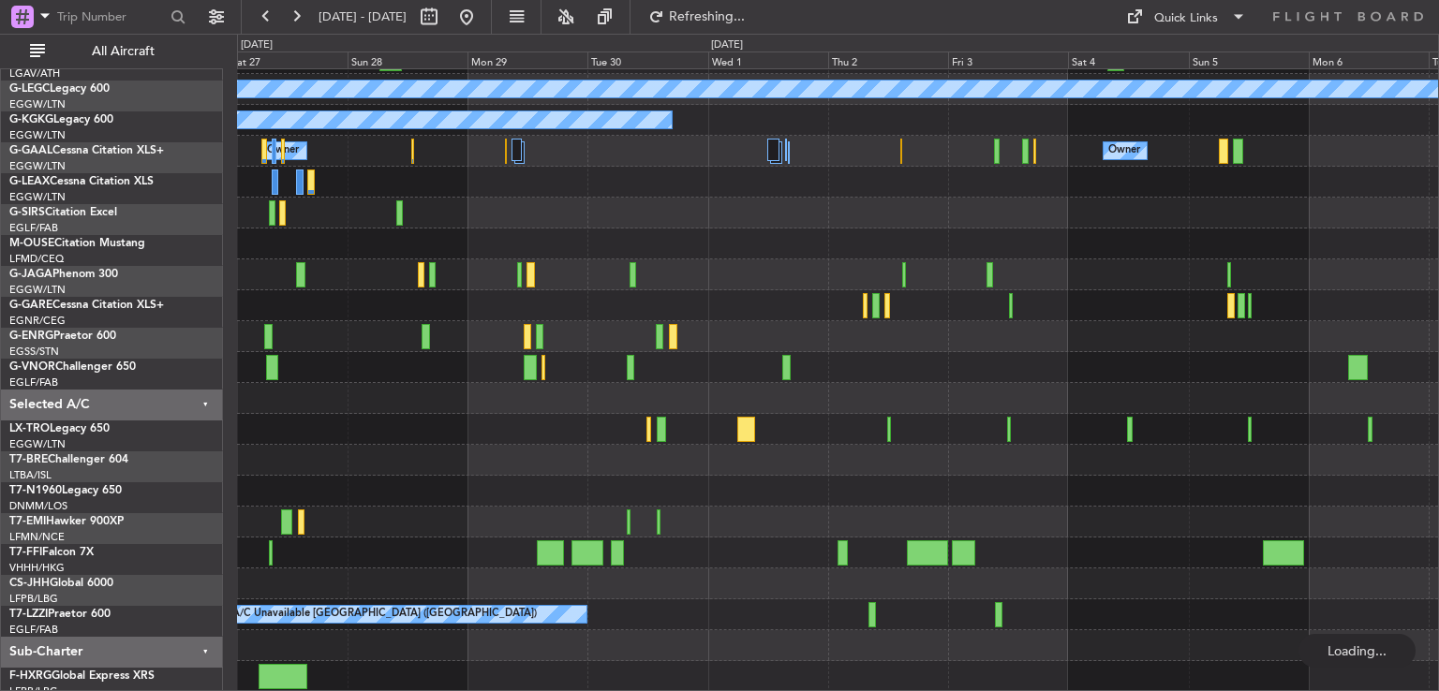
scroll to position [119, 0]
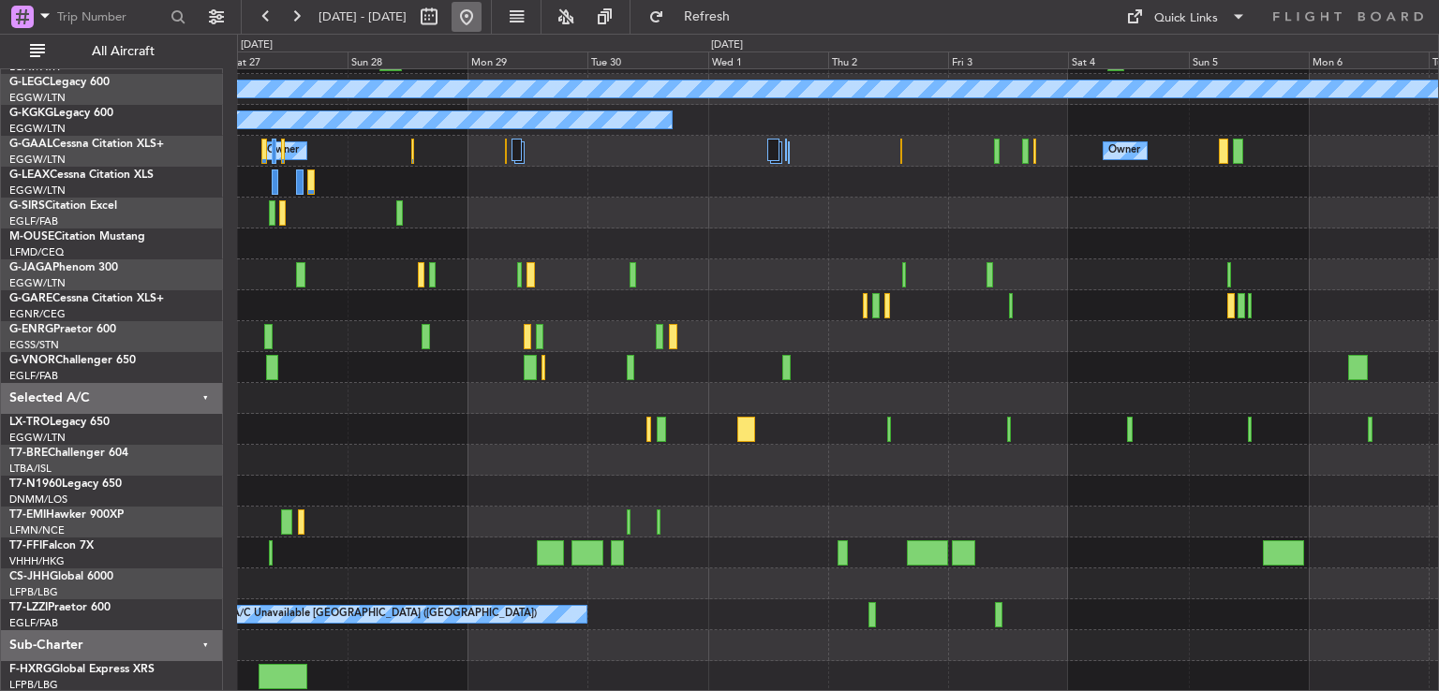
click at [482, 21] on button at bounding box center [467, 17] width 30 height 30
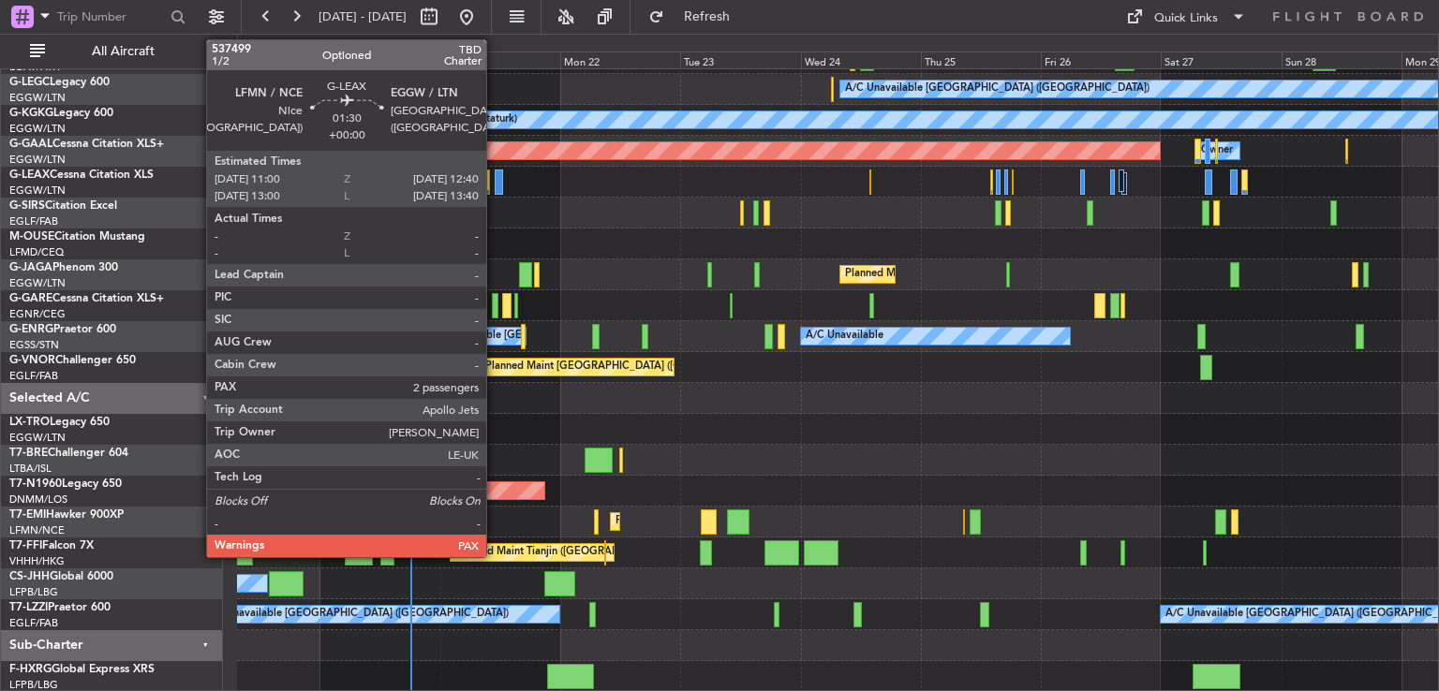
click at [496, 188] on div at bounding box center [499, 182] width 8 height 25
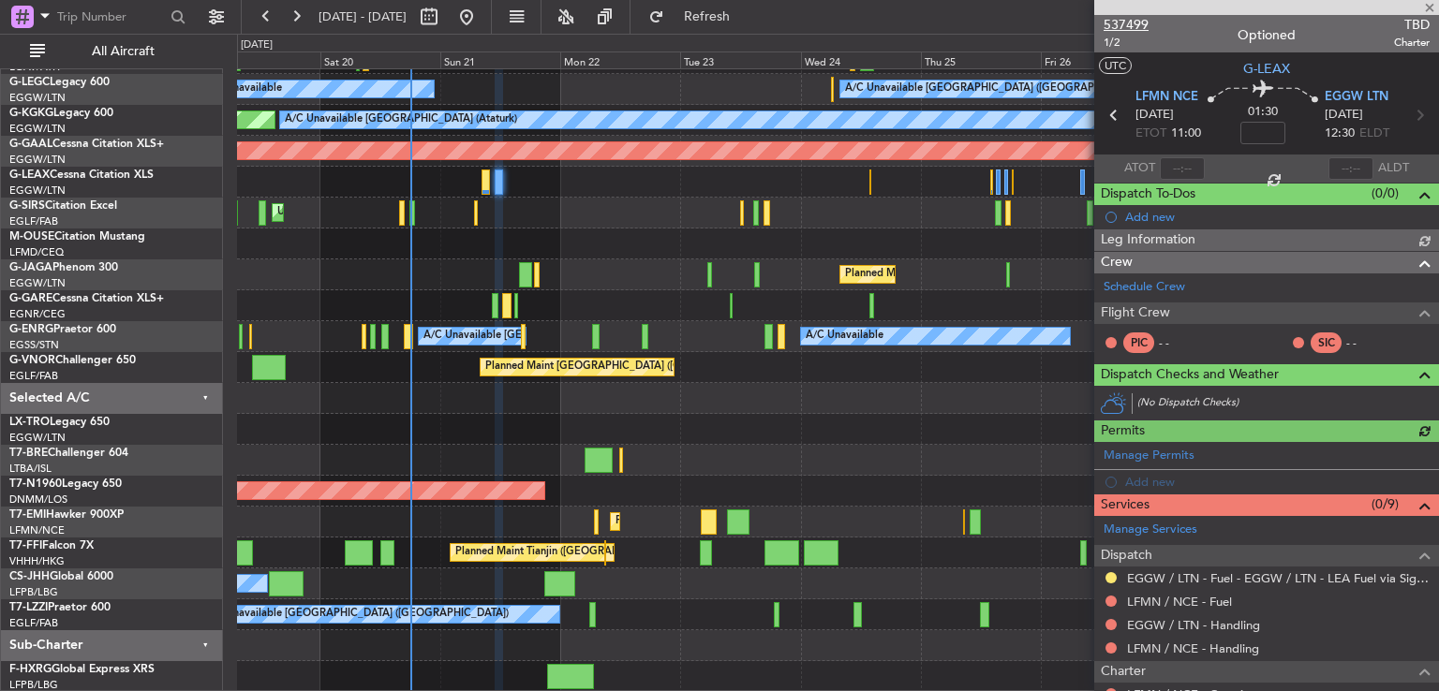
click at [1114, 31] on span "537499" at bounding box center [1126, 25] width 45 height 20
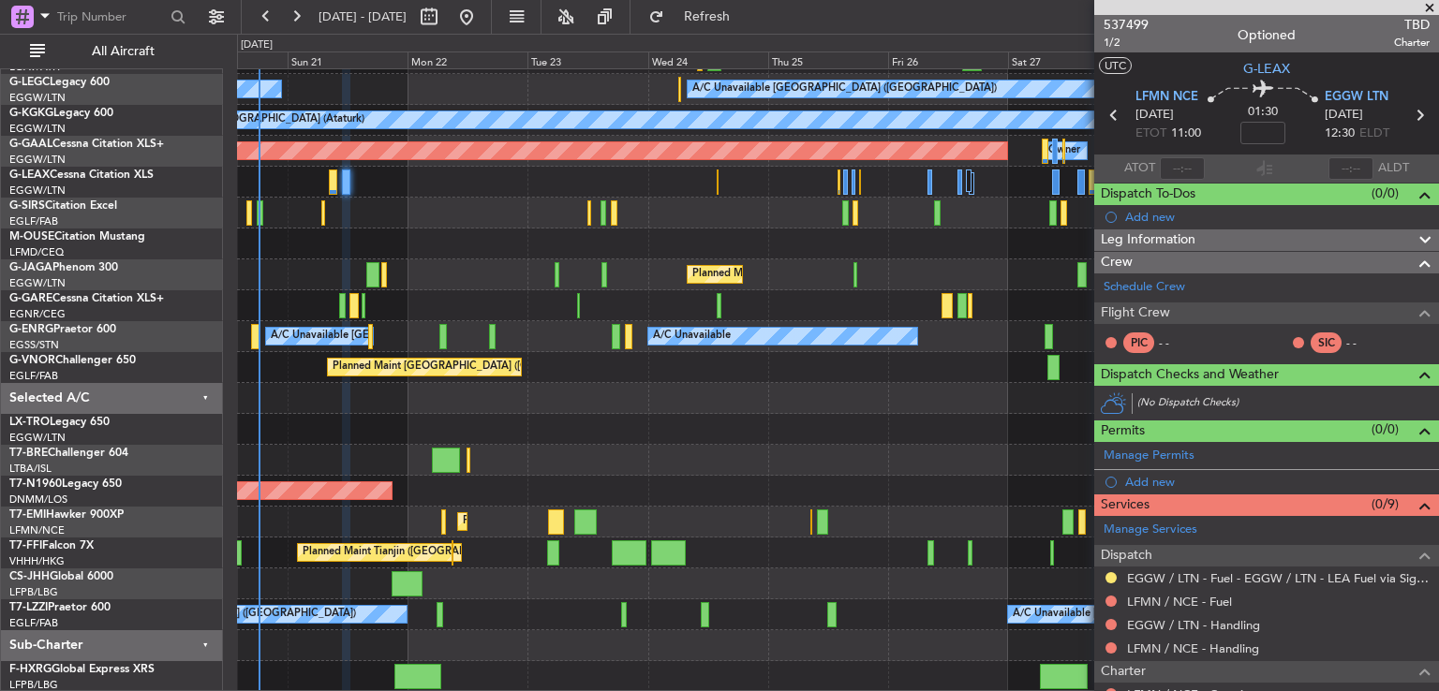
click at [527, 409] on div "A/C Unavailable London (Luton) A/C Unavailable A/C Unavailable Istanbul (Atatur…" at bounding box center [837, 321] width 1201 height 742
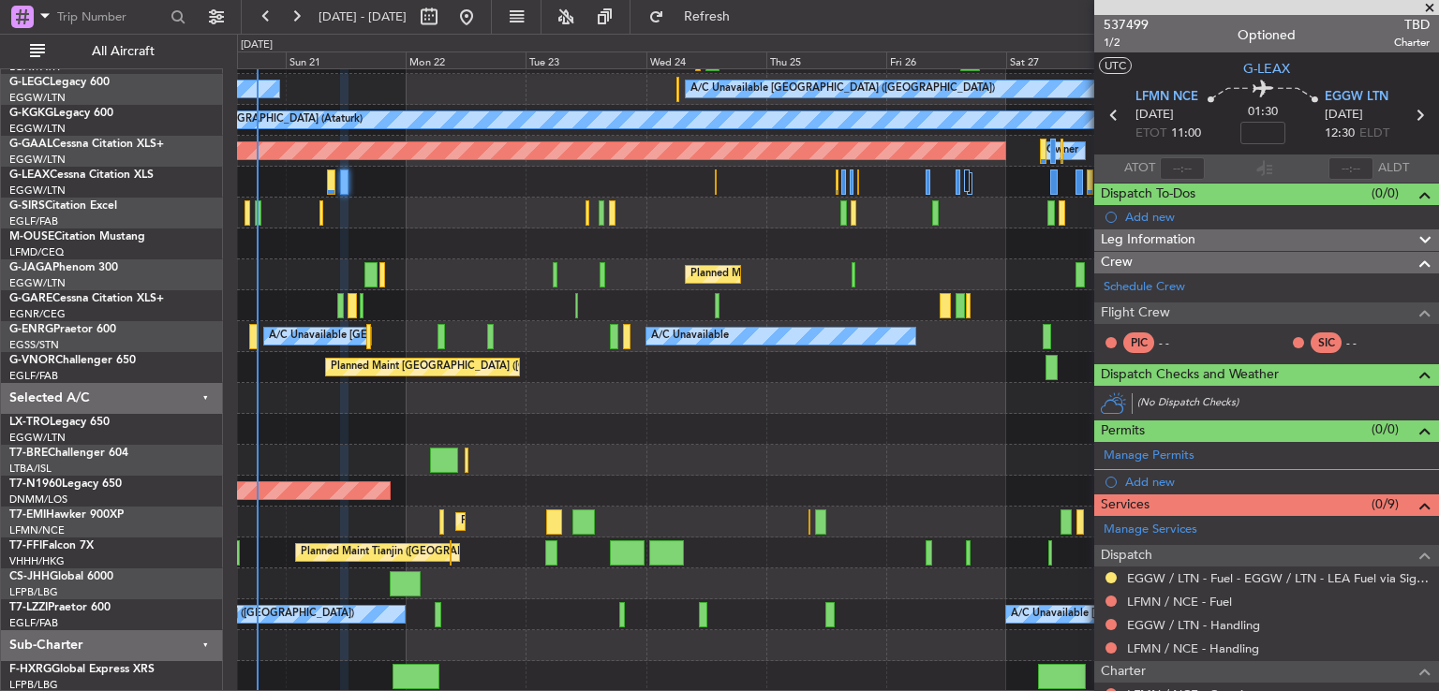
click at [1428, 11] on span at bounding box center [1429, 8] width 19 height 17
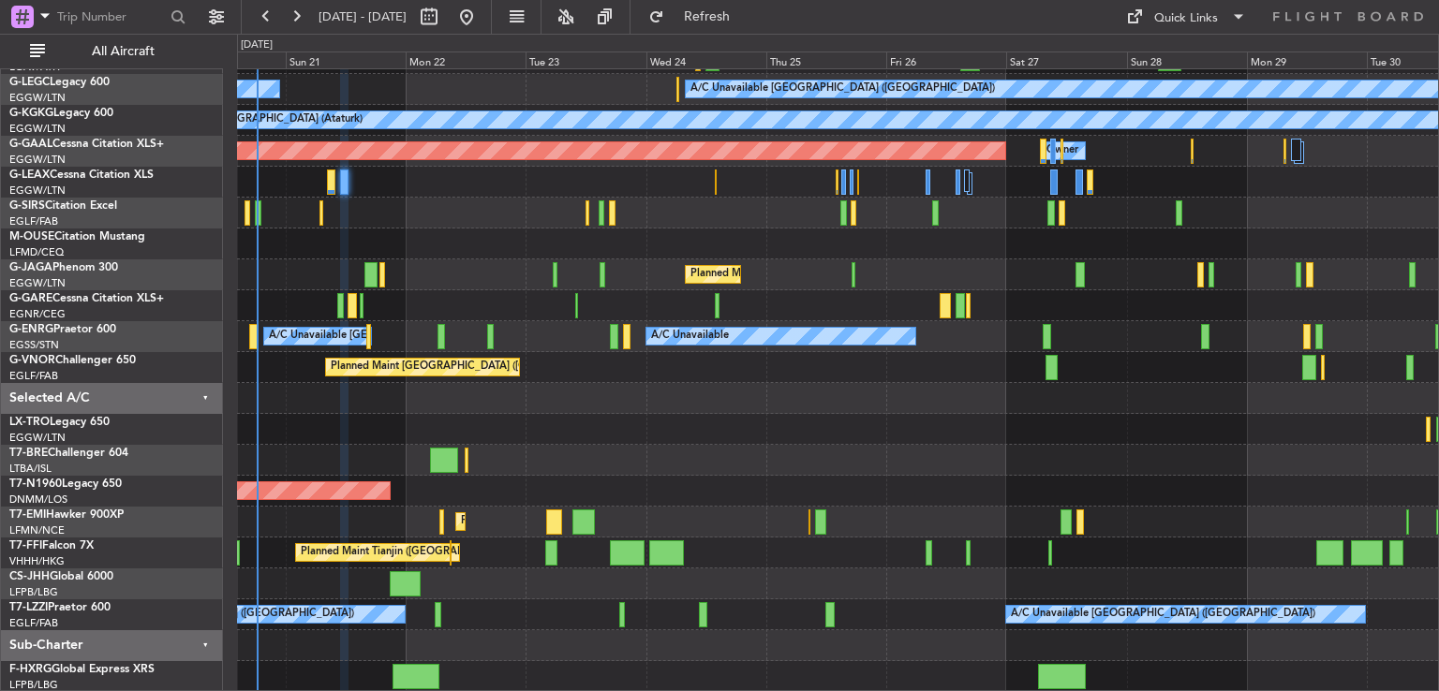
type input "0"
click at [291, 16] on button at bounding box center [296, 17] width 30 height 30
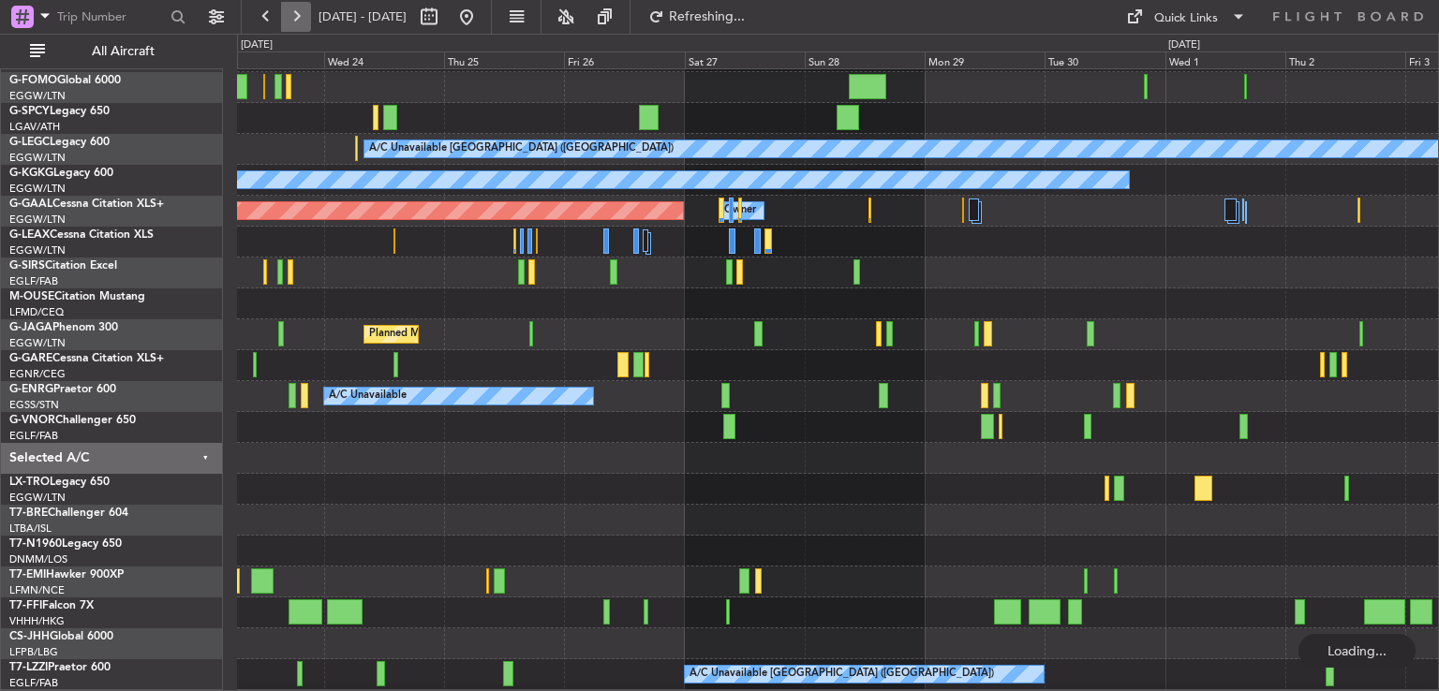
scroll to position [56, 0]
